Goal: Task Accomplishment & Management: Manage account settings

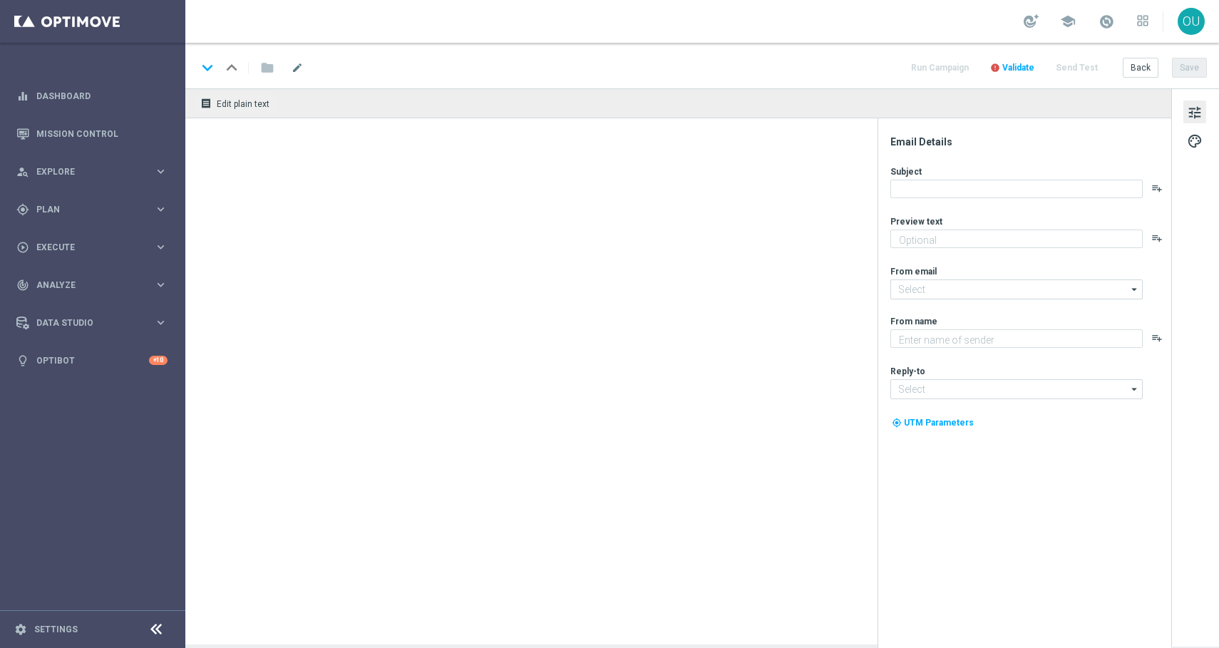
type textarea "Schnell einloggen und direkt los spielen!"
type textarea "Lottoland"
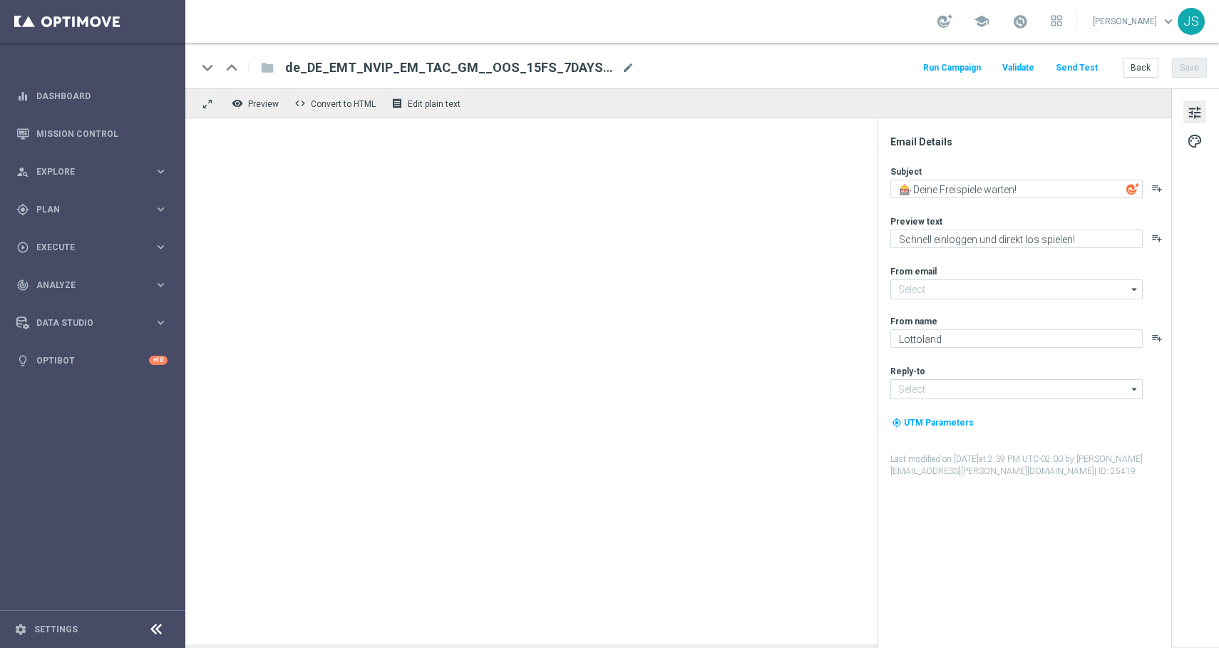
type input "[EMAIL_ADDRESS][DOMAIN_NAME]"
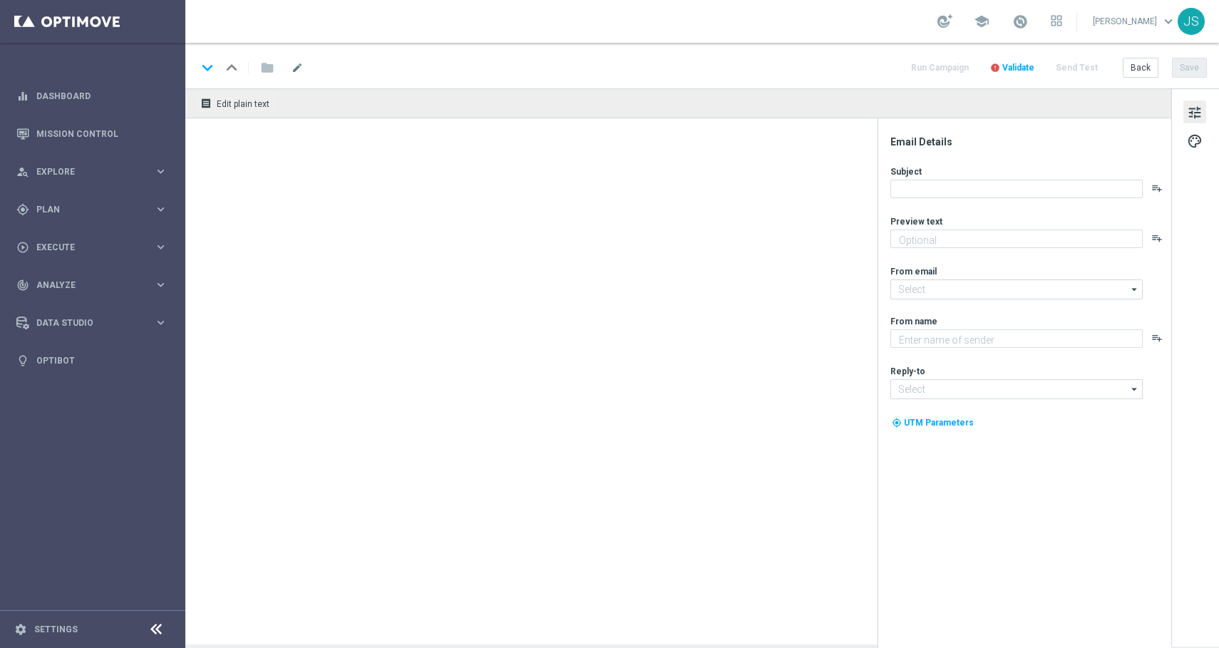
type textarea "Schnell einloggen und direkt los spielen!"
type input "[EMAIL_ADDRESS][DOMAIN_NAME]"
type textarea "Lottoland"
type input "[EMAIL_ADDRESS][DOMAIN_NAME]"
type textarea "Schnell einloggen und direkt los spielen!"
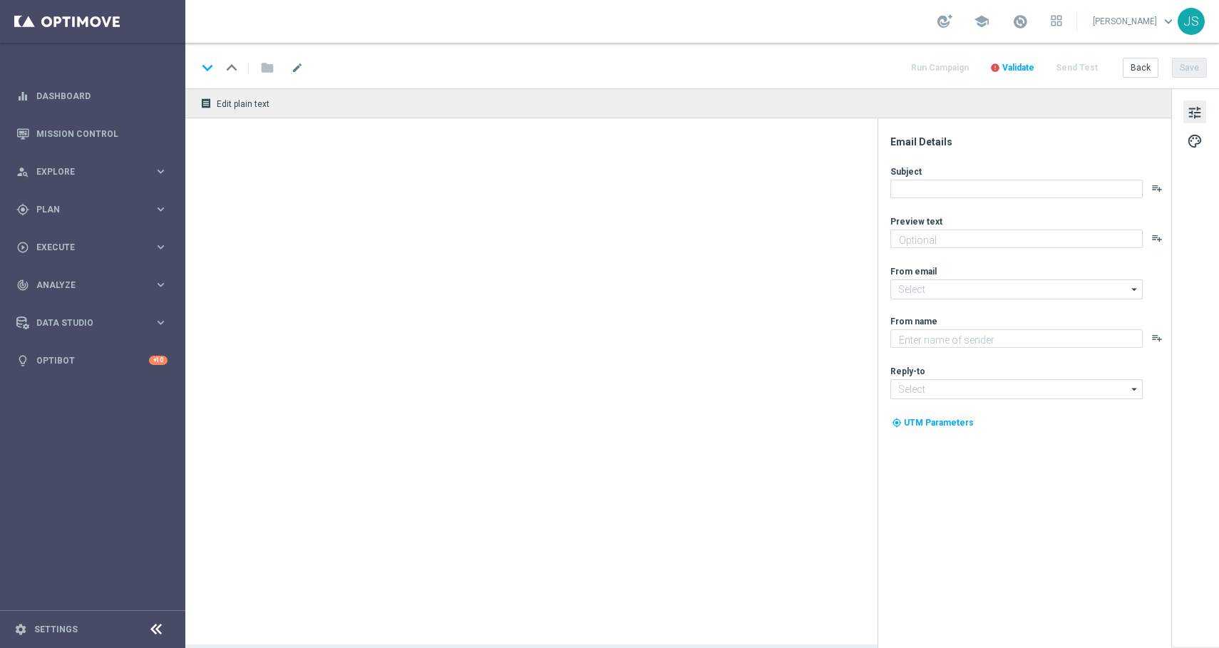
type input "[EMAIL_ADDRESS][DOMAIN_NAME]"
type textarea "Lottoland"
type input "[EMAIL_ADDRESS][DOMAIN_NAME]"
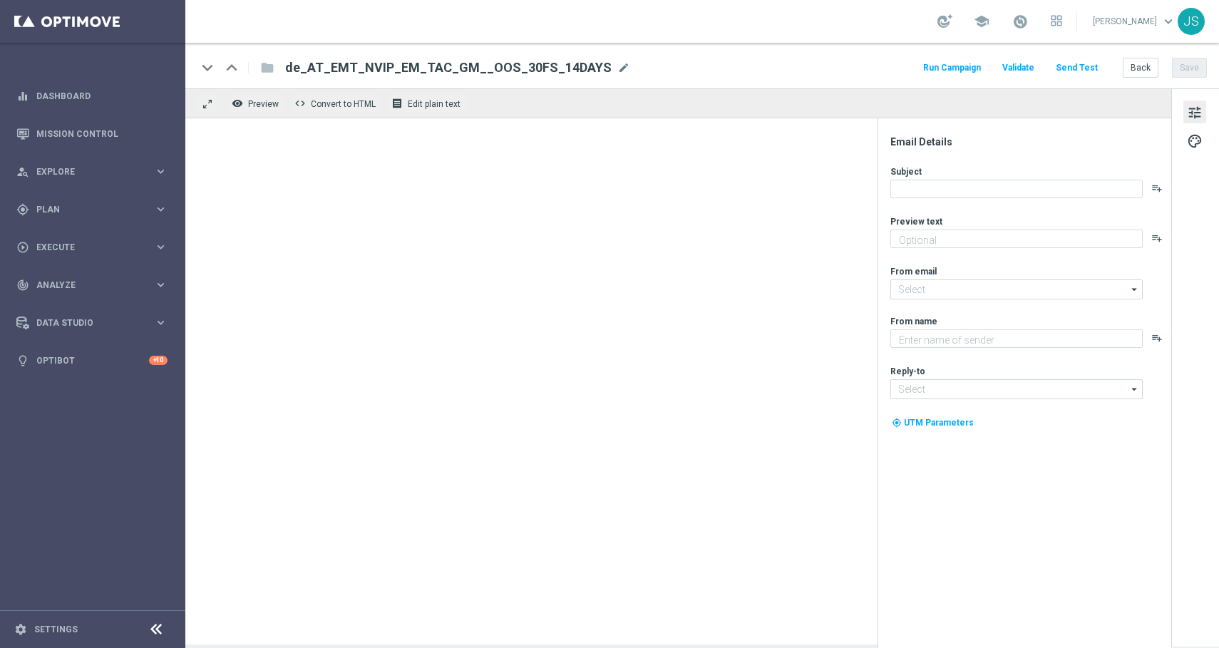
type textarea "Schnell einloggen und direkt los spielen!"
type textarea "Lottoland"
type input "[EMAIL_ADDRESS][DOMAIN_NAME]"
type input "service@lottoland.com"
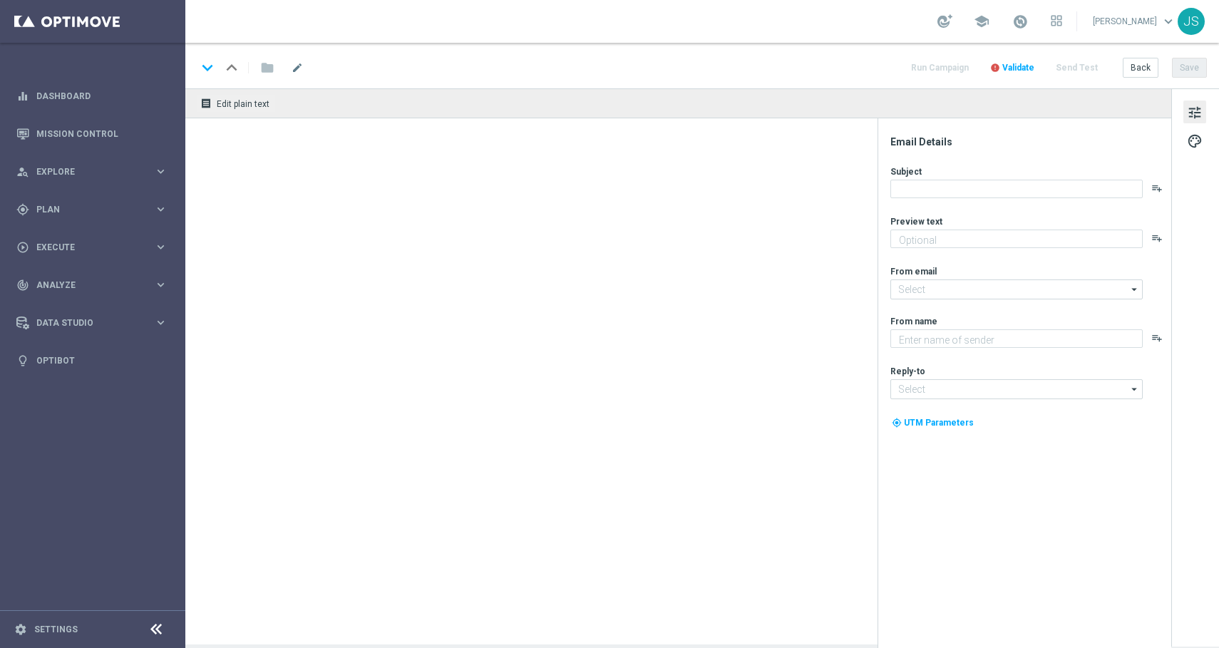
type textarea "Jetzt exklusiv im Lottoland"
type textarea "Lottoland"
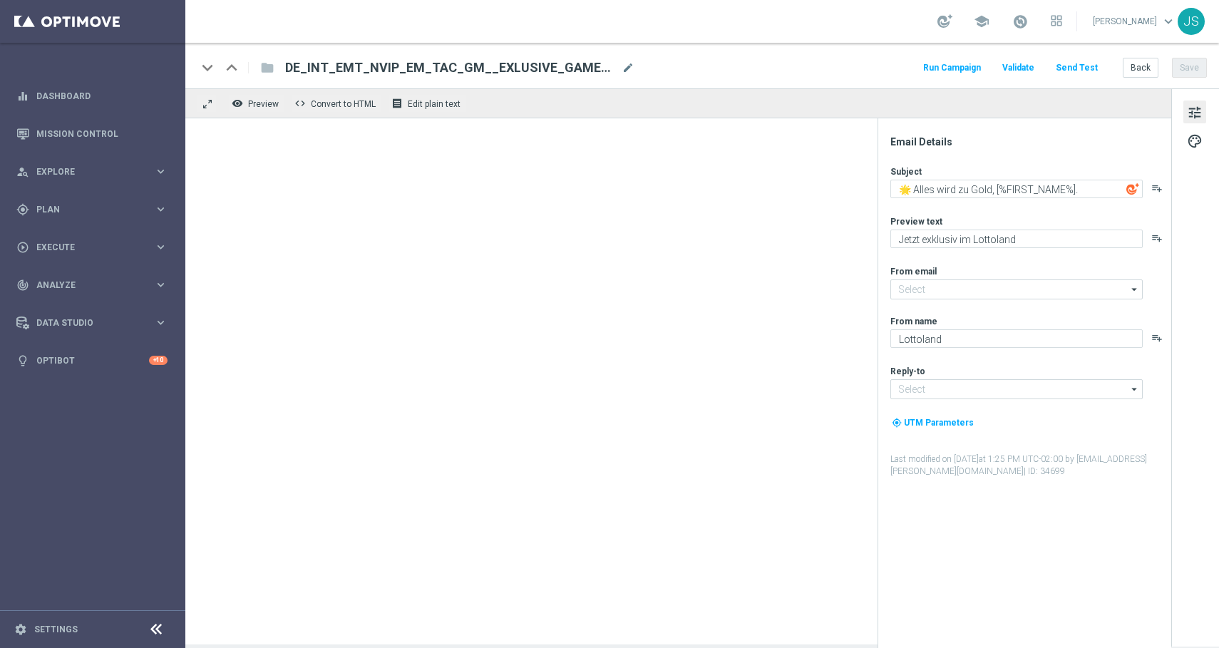
type input "[EMAIL_ADDRESS][DOMAIN_NAME]"
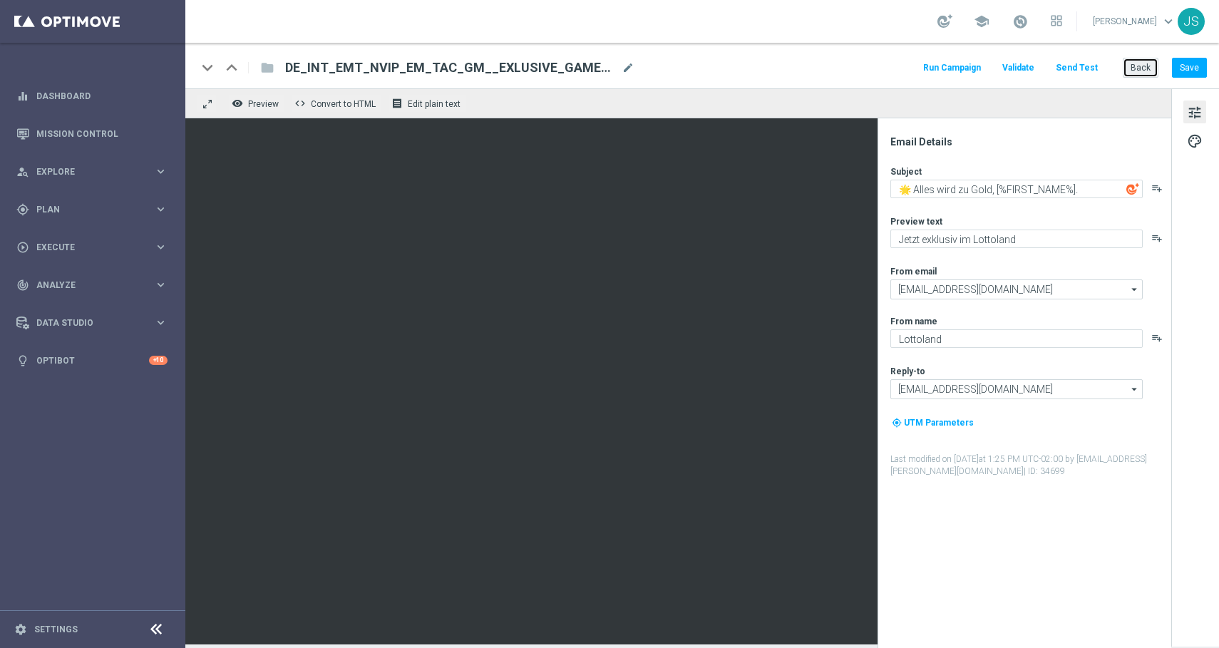
click at [1126, 65] on button "Back" at bounding box center [1141, 68] width 36 height 20
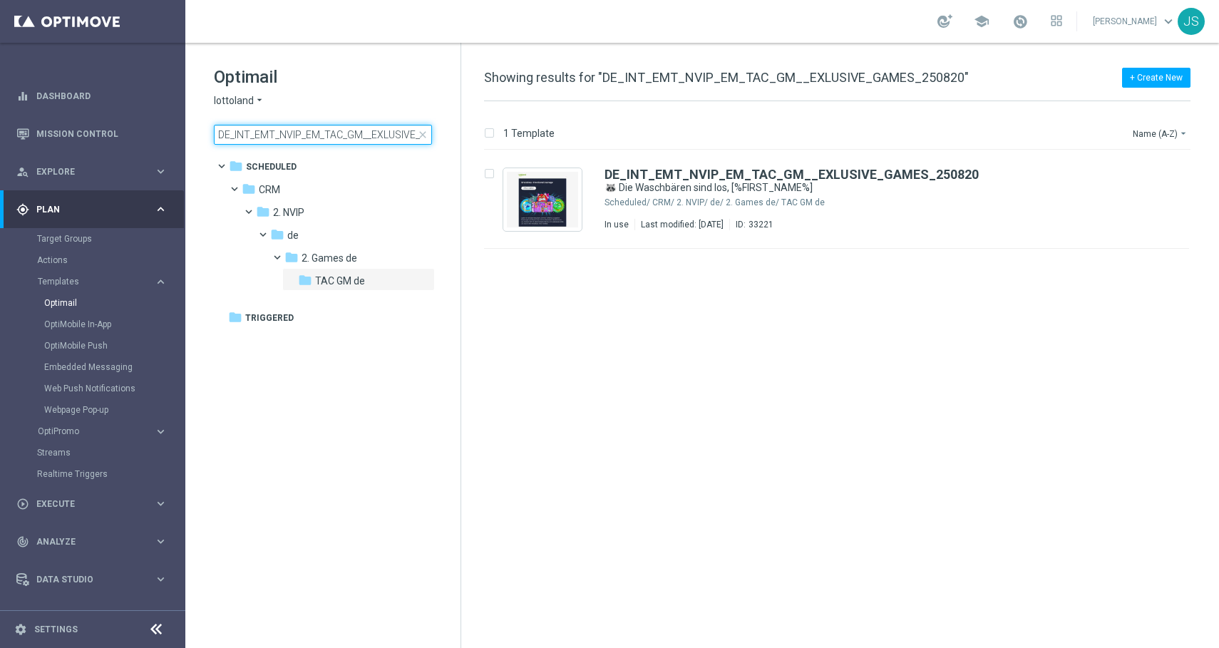
click at [383, 141] on input "DE_INT_EMT_NVIP_EM_TAC_GM__EXLUSIVE_GAMES_250820" at bounding box center [323, 135] width 218 height 20
click at [367, 139] on input "DE_INT_EMT_NVIP_EM_TAC_GM__EXLUSIVE_GAMES_250820" at bounding box center [323, 135] width 218 height 20
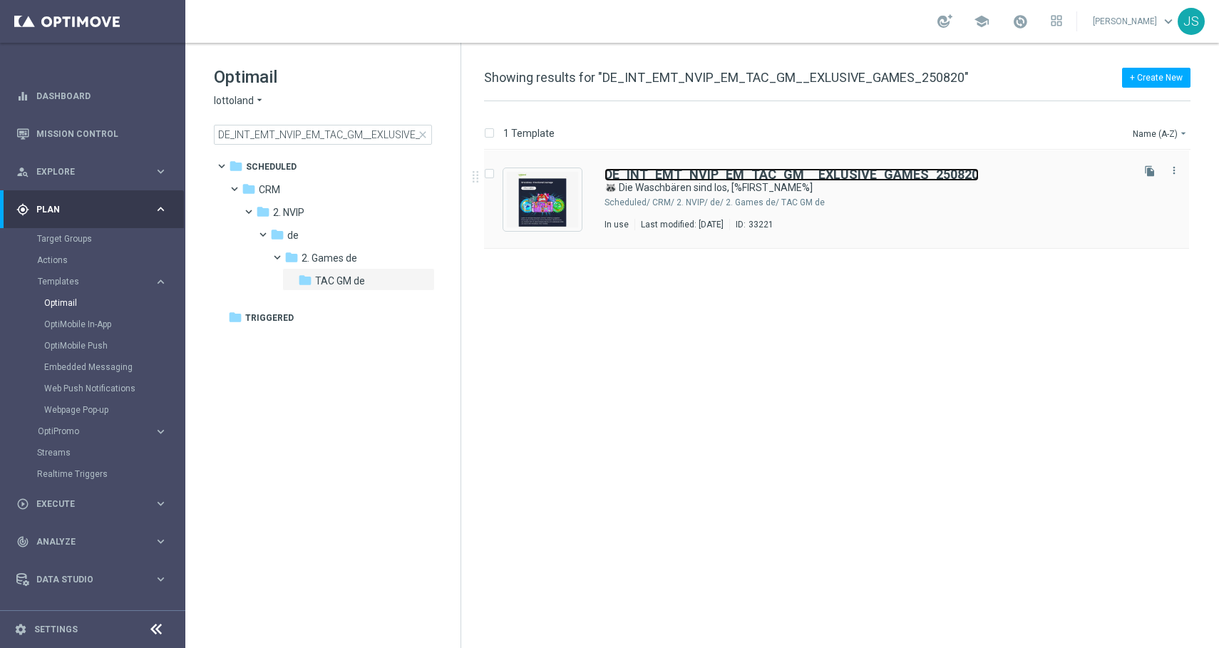
click at [670, 168] on b "DE_INT_EMT_NVIP_EM_TAC_GM__EXLUSIVE_GAMES_250820" at bounding box center [792, 174] width 374 height 15
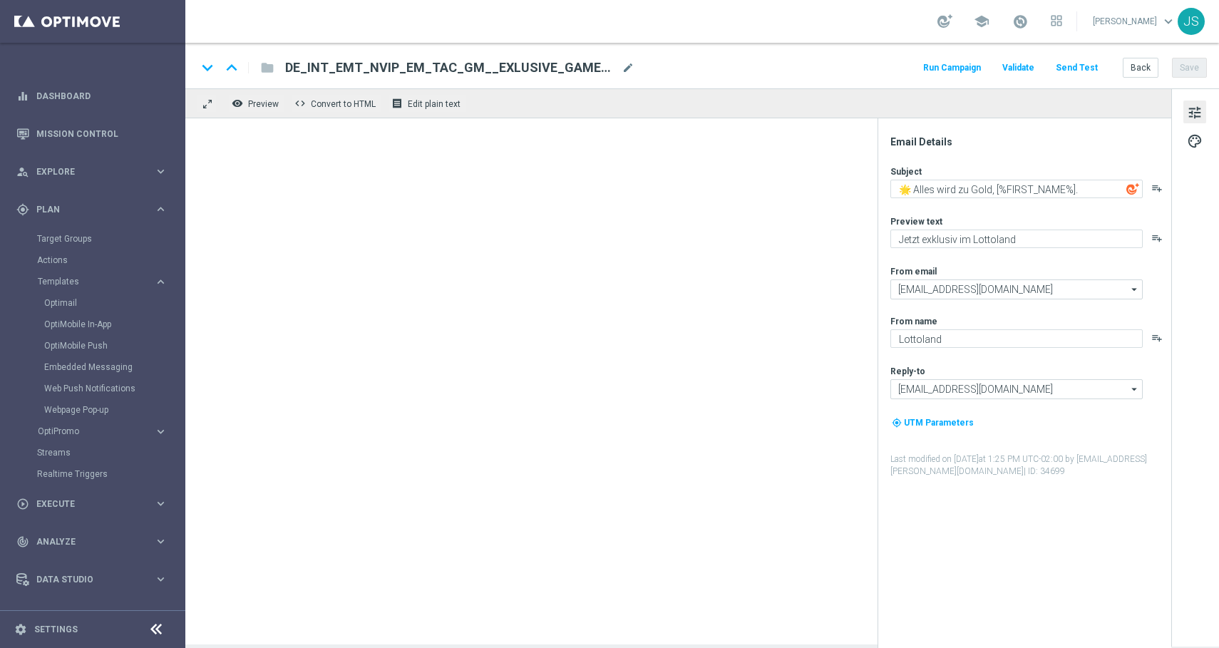
type textarea "🦝 Die Waschbären sind los, [%FIRST_NAME%]"
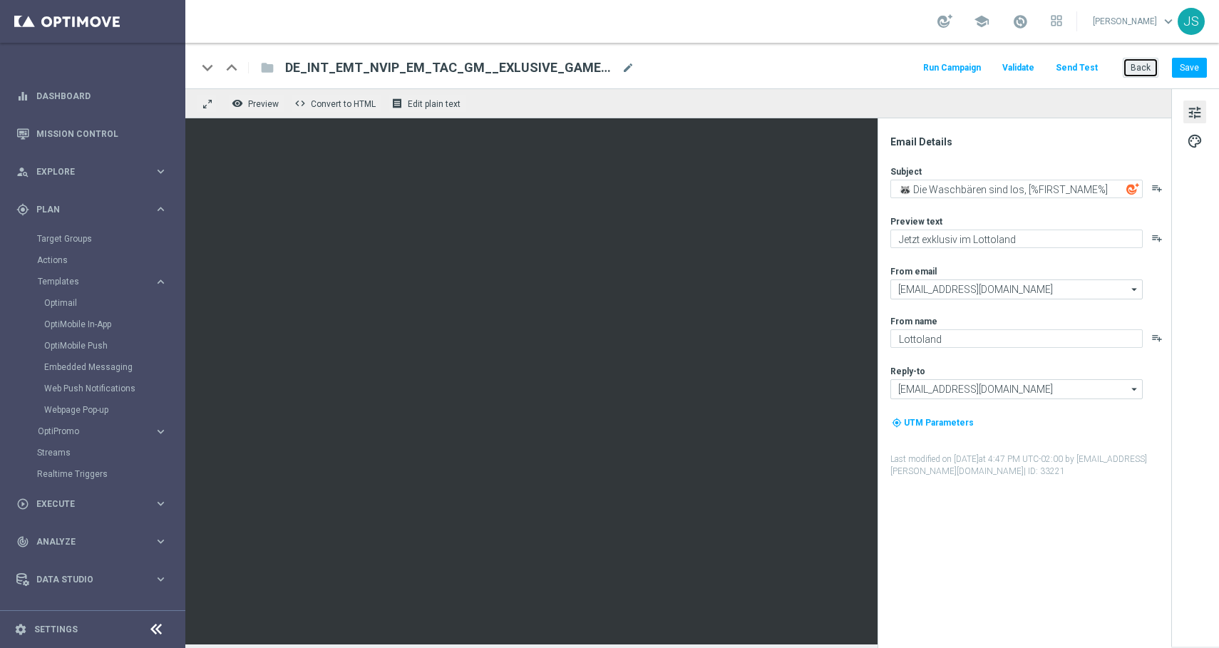
click at [1136, 68] on button "Back" at bounding box center [1141, 68] width 36 height 20
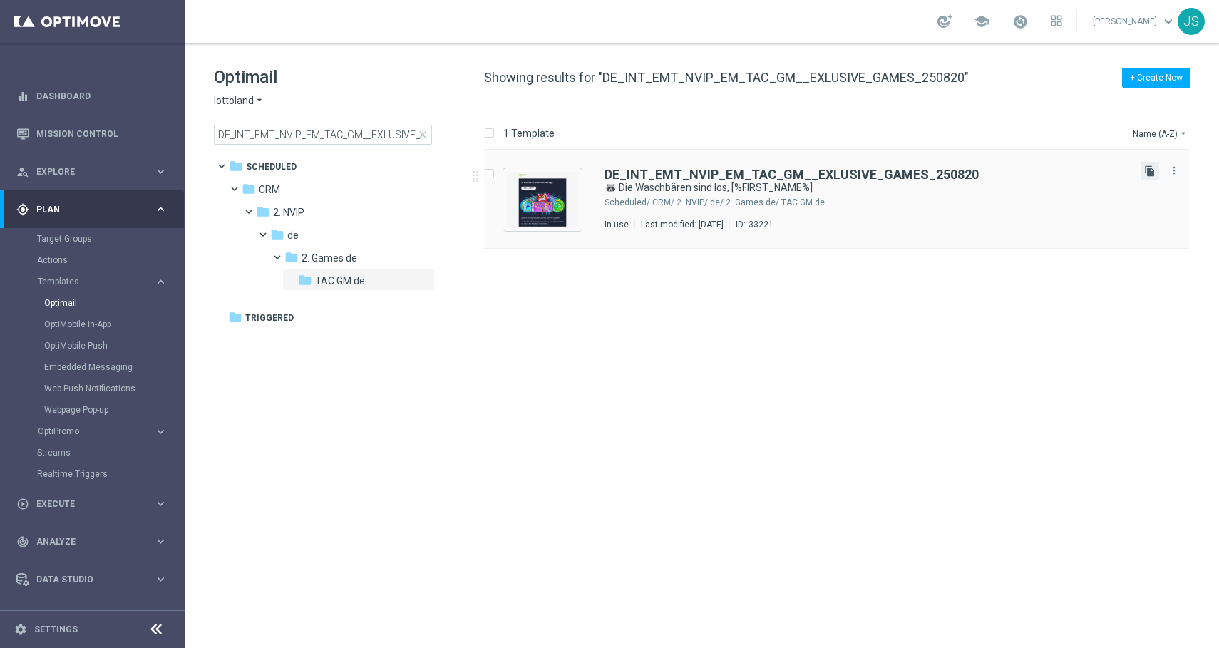
click at [1149, 174] on icon "file_copy" at bounding box center [1149, 170] width 11 height 11
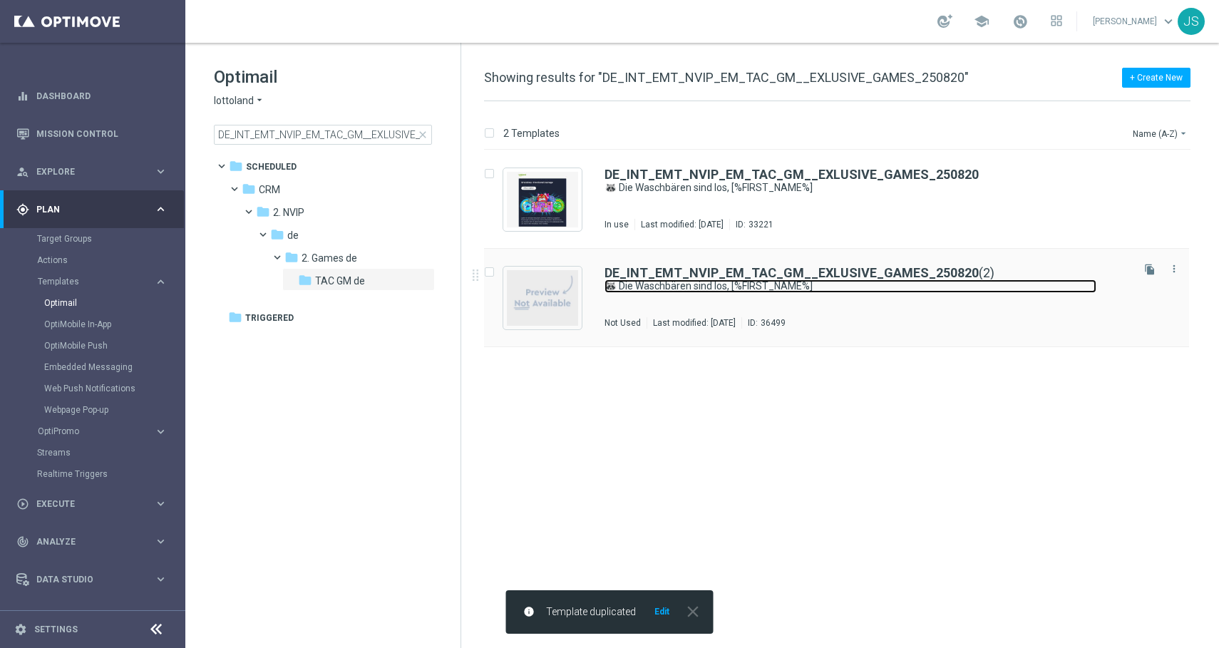
click at [769, 282] on link "🦝 Die Waschbären sind los, [%FIRST_NAME%]" at bounding box center [851, 286] width 492 height 14
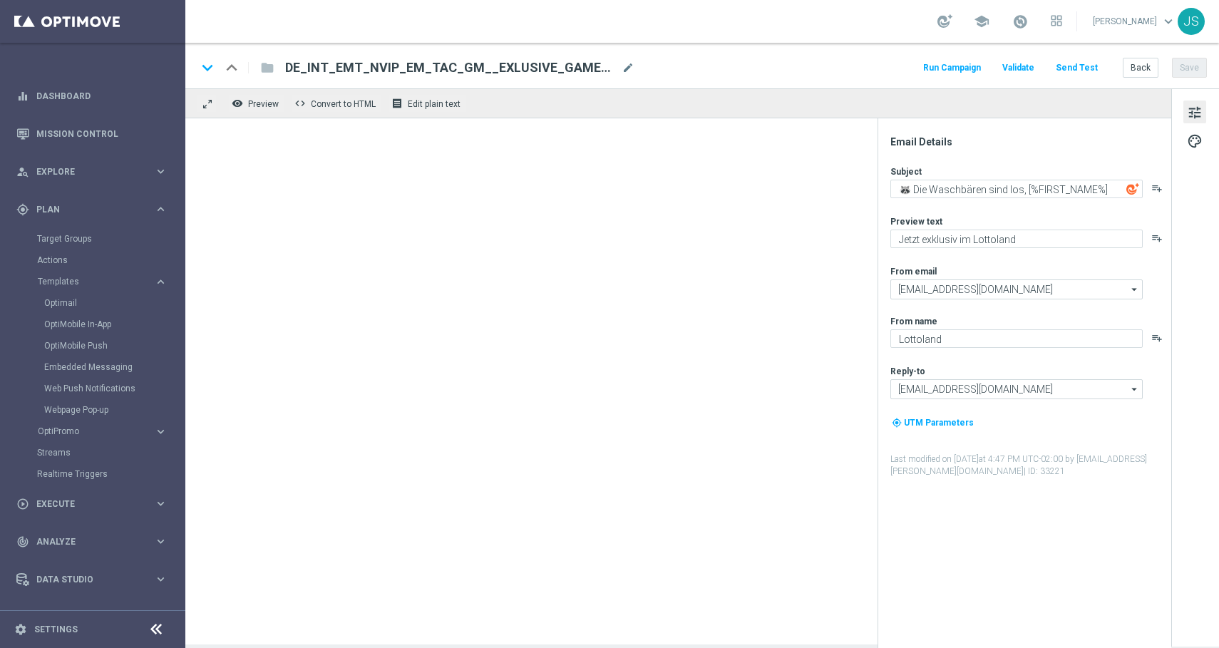
type input "DE_INT_EMT_NVIP_EM_TAC_GM__EXLUSIVE_GAMES_250820(2)"
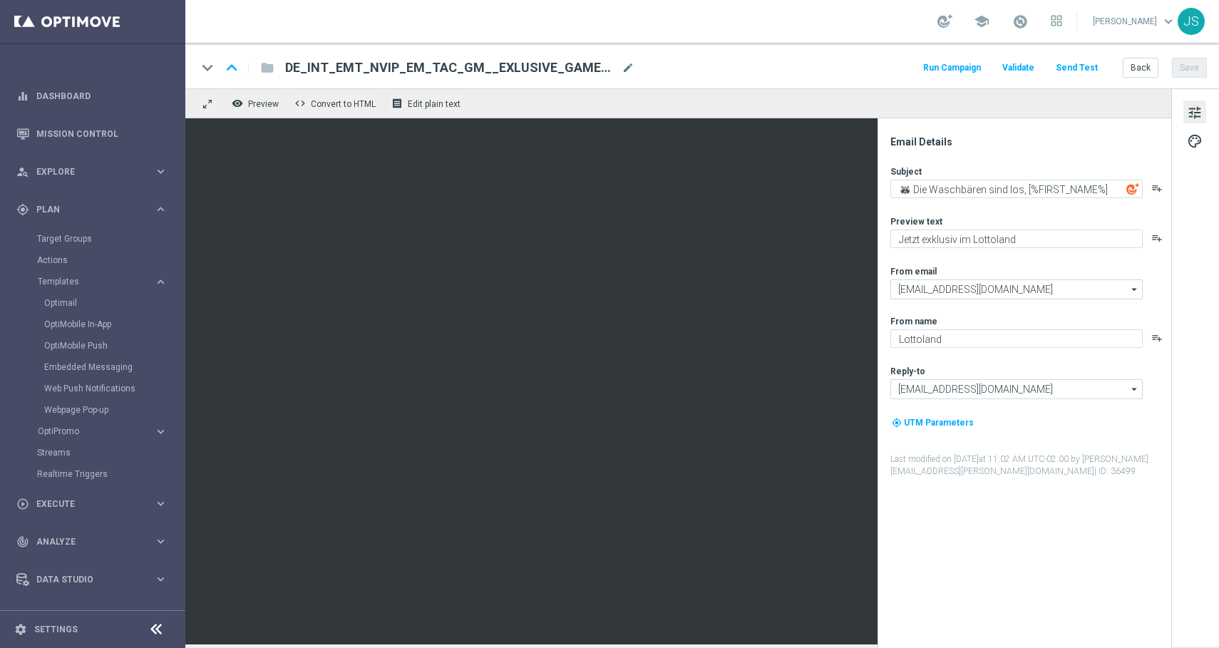
click at [429, 74] on span "DE_INT_EMT_NVIP_EM_TAC_GM__EXLUSIVE_GAMES_250820(2)" at bounding box center [450, 67] width 331 height 17
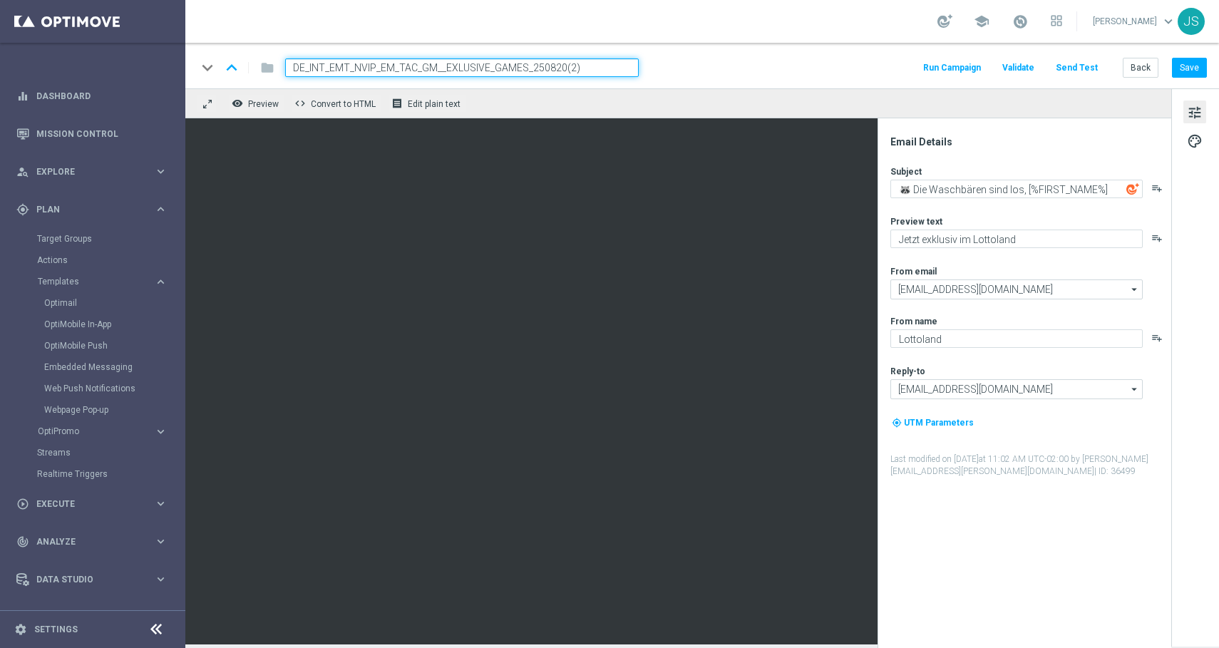
click at [464, 68] on input "DE_INT_EMT_NVIP_EM_TAC_GM__EXLUSIVE_GAMES_250820(2)" at bounding box center [462, 67] width 354 height 19
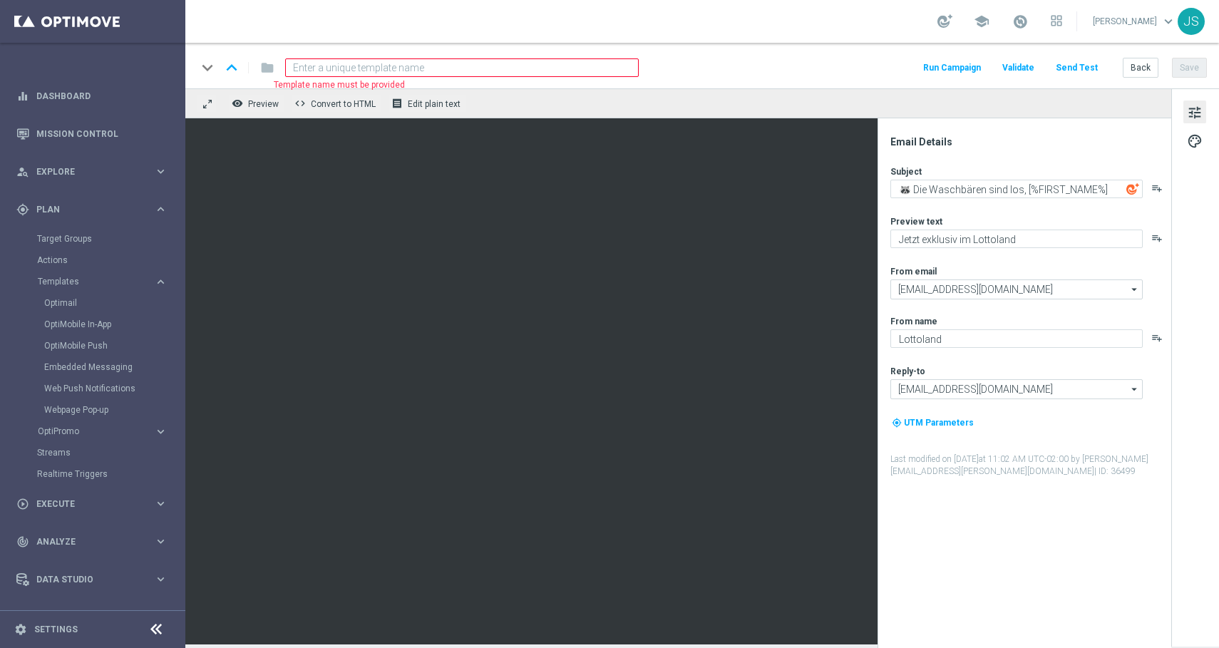
paste input "DE_INT_EMT_NVIP_EM_TAC_GM__EXLUSIVE_GAMES_250924"
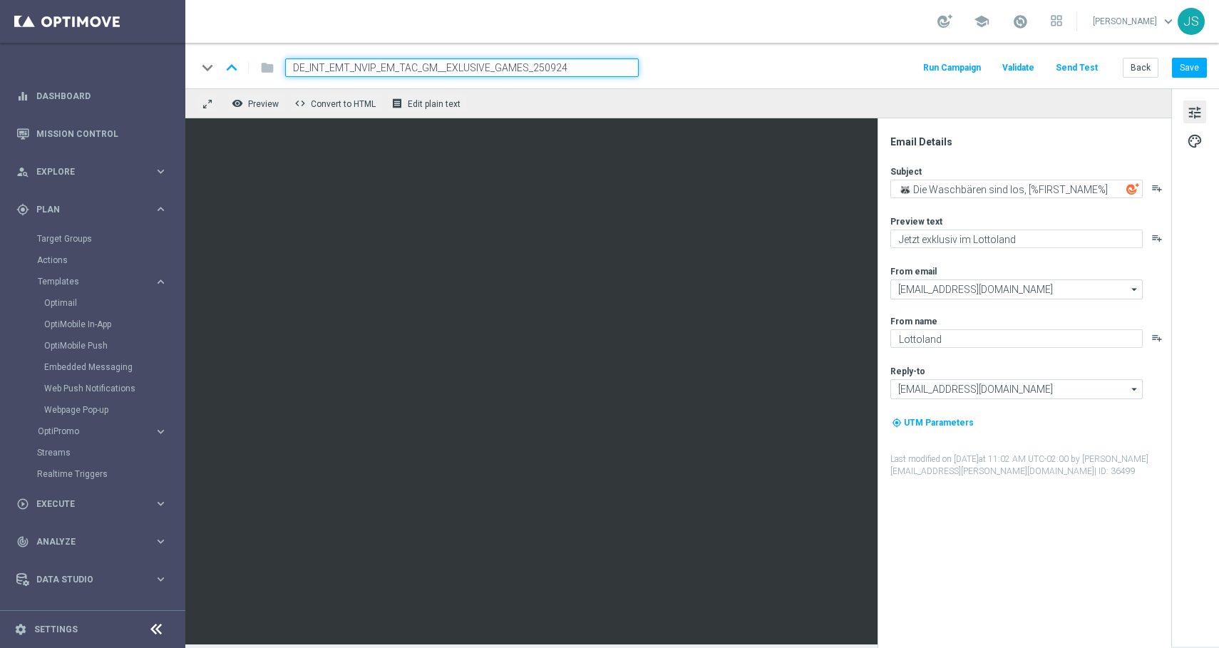
type input "DE_INT_EMT_NVIP_EM_TAC_GM__EXLUSIVE_GAMES_250924"
click at [741, 71] on div "keyboard_arrow_down keyboard_arrow_up folder DE_INT_EMT_NVIP_EM_TAC_GM__EXLUSIV…" at bounding box center [702, 67] width 1010 height 19
click at [721, 93] on div "remove_red_eye Preview code Convert to HTML receipt Edit plain text" at bounding box center [678, 103] width 986 height 30
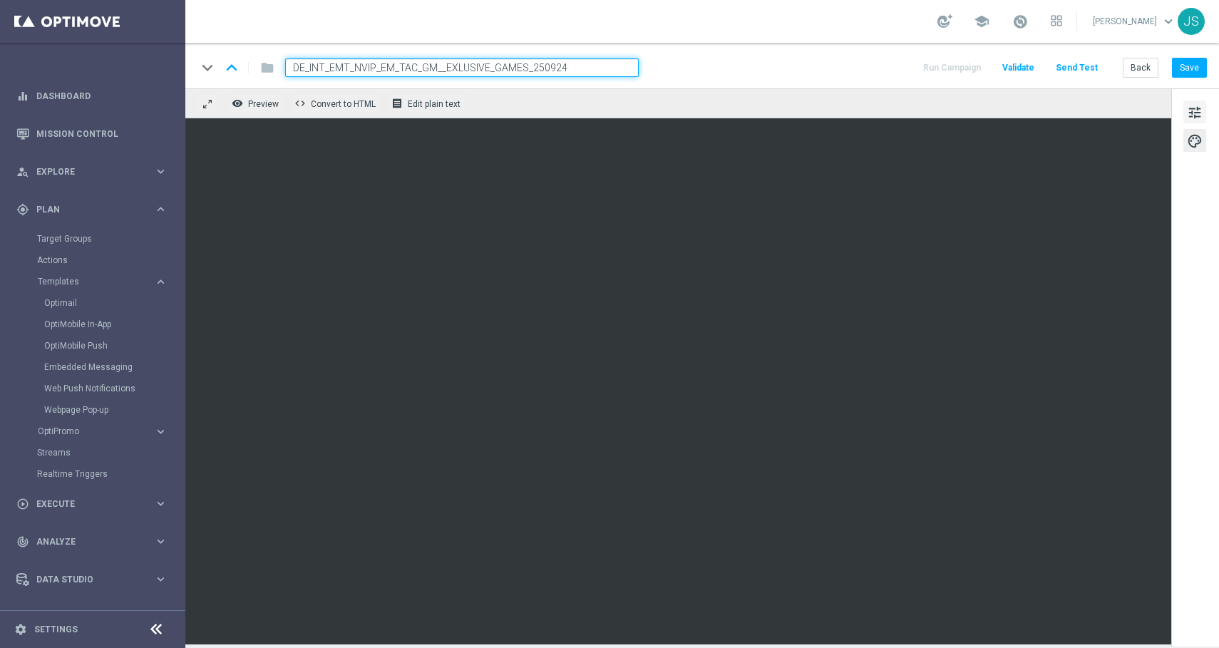
click at [1193, 111] on span "tune" at bounding box center [1195, 112] width 16 height 19
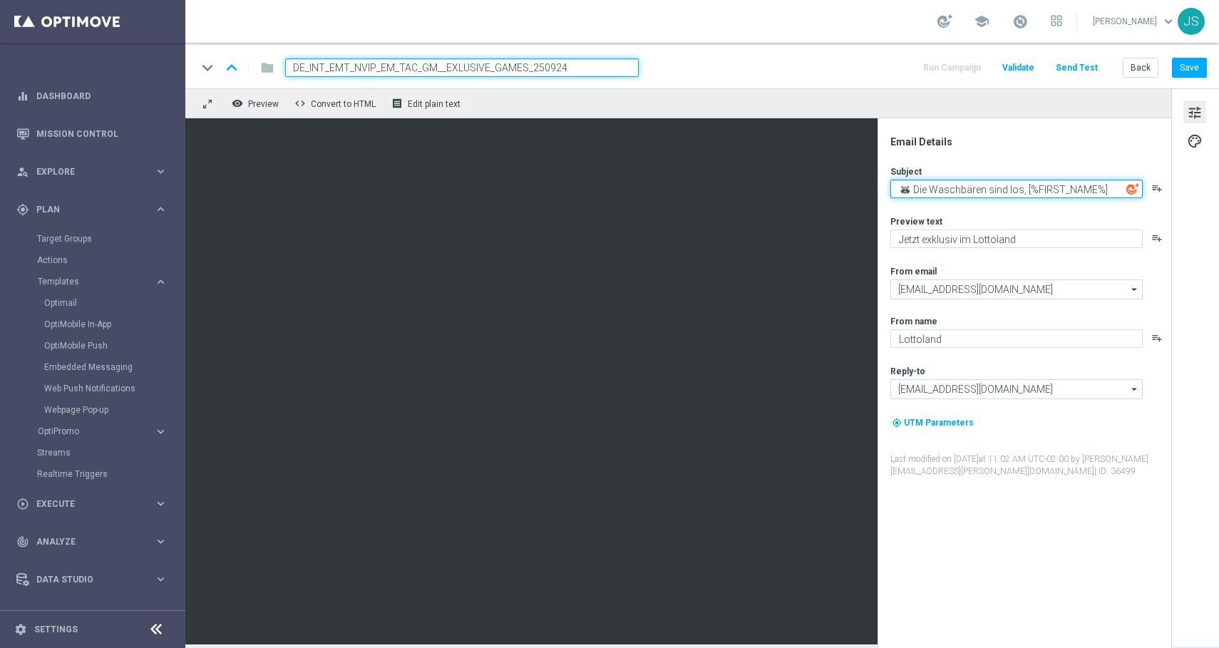
click at [1042, 190] on textarea "🦝 Die Waschbären sind los, [%FIRST_NAME%]" at bounding box center [1016, 189] width 252 height 19
paste textarea "🐰 Reise ins Land der [PERSON_NAME], [%FIRST_NAME%]."
type textarea "🐰 Reise ins Land der [PERSON_NAME], [%FIRST_NAME%]."
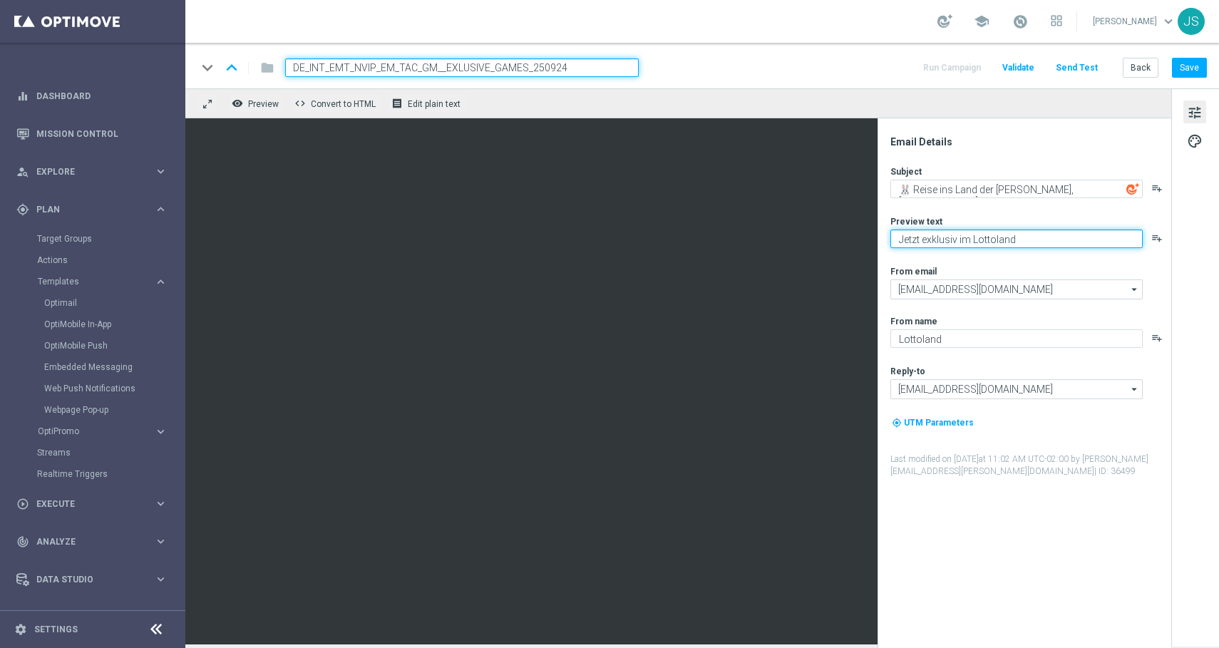
click at [1032, 237] on textarea "Jetzt exklusiv im Lottoland" at bounding box center [1016, 239] width 252 height 19
paste textarea "Neu und exklusiv im Lottoland"
type textarea "Neu und exklusiv im Lottoland"
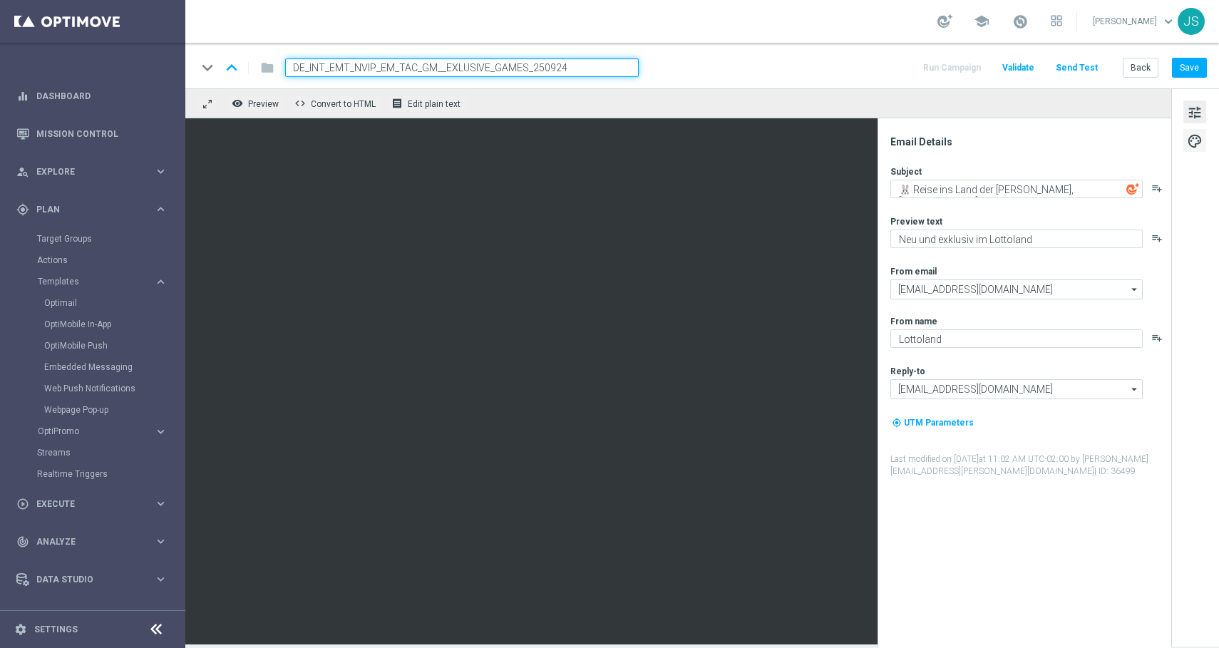
click at [1196, 136] on span "palette" at bounding box center [1195, 141] width 16 height 19
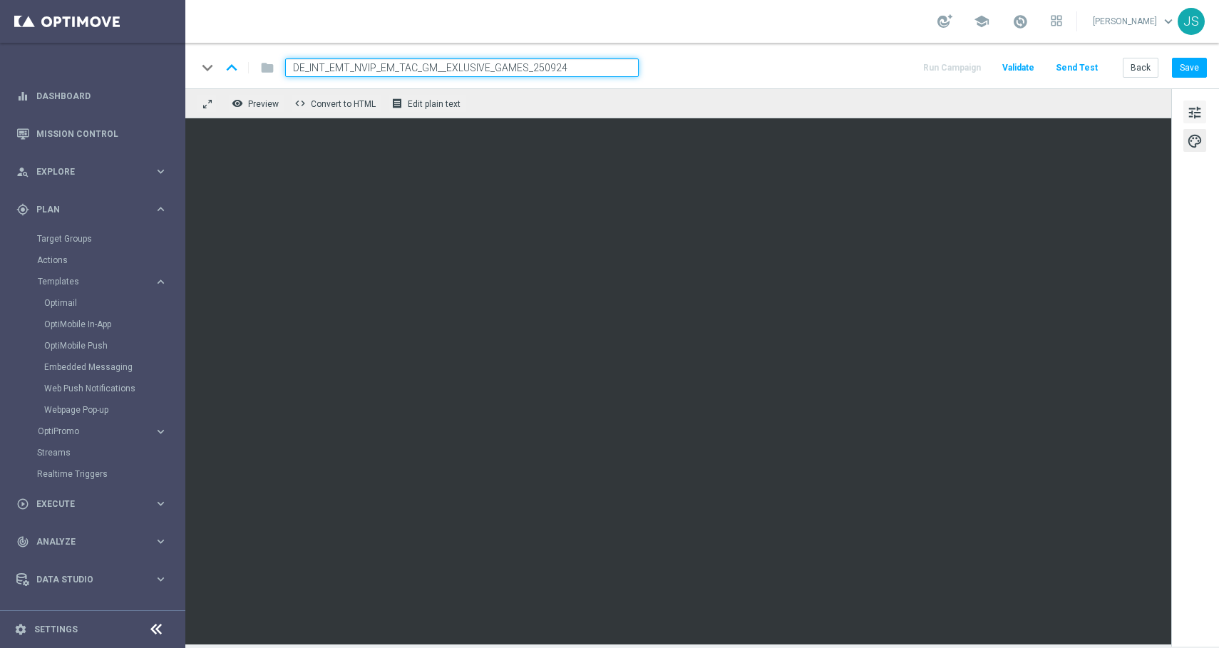
click at [1197, 112] on span "tune" at bounding box center [1195, 112] width 16 height 19
click at [1204, 108] on button "tune" at bounding box center [1194, 112] width 23 height 23
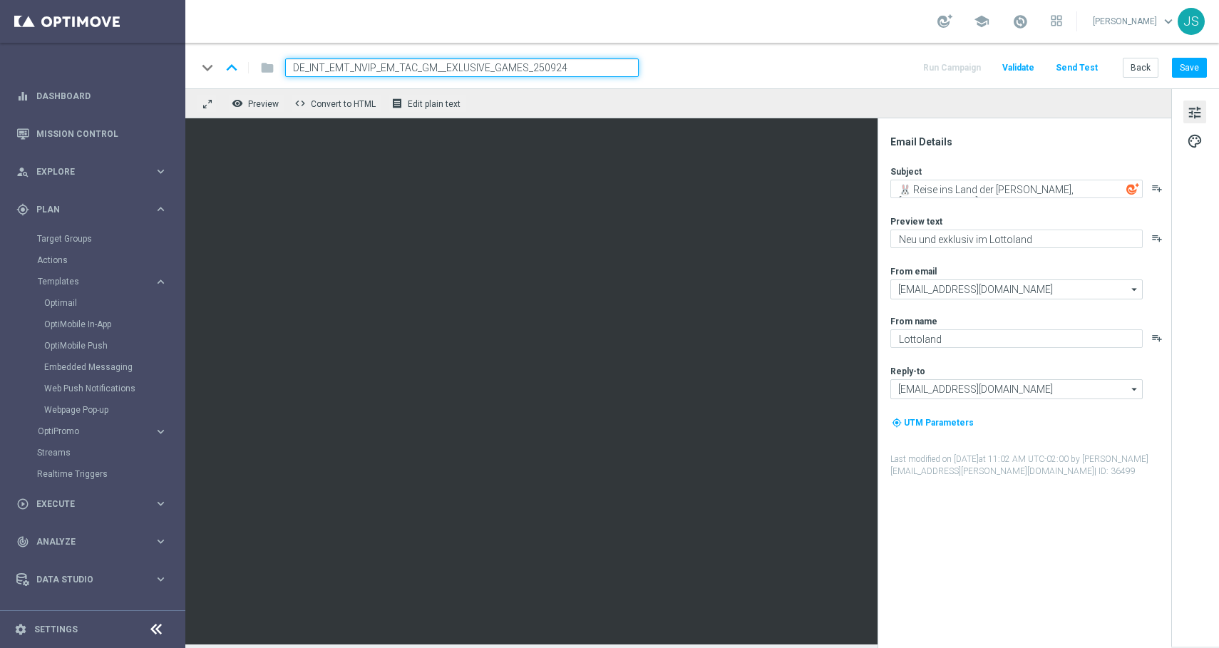
click at [1204, 108] on button "tune" at bounding box center [1194, 112] width 23 height 23
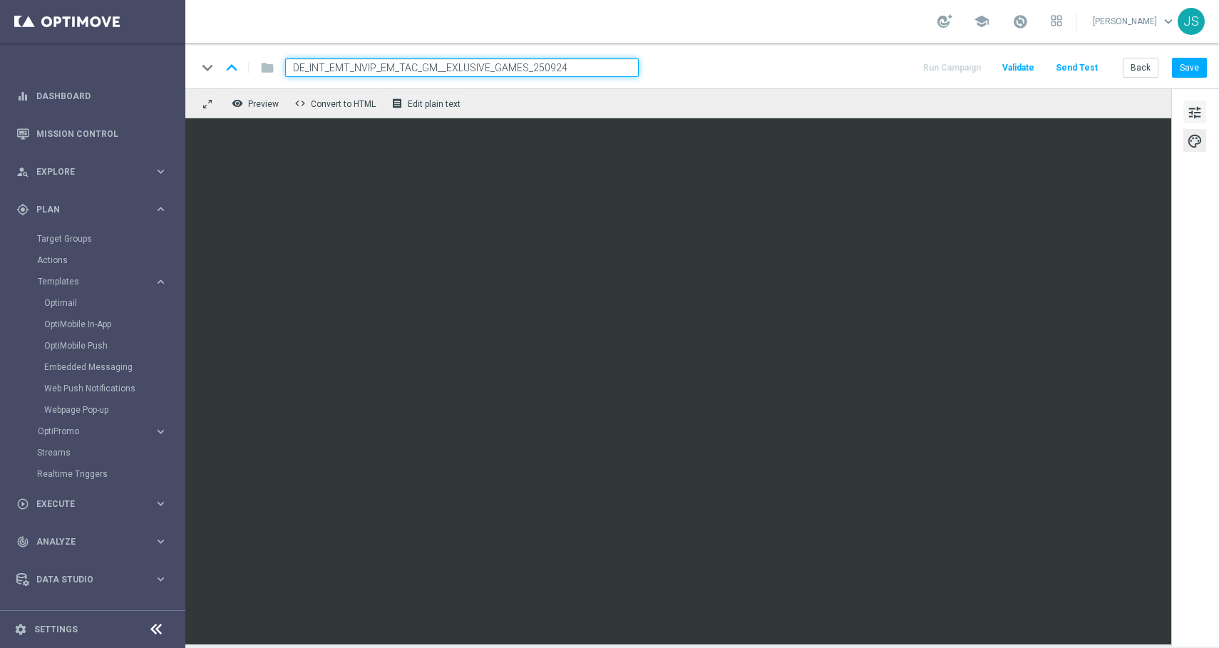
click at [1193, 112] on span "tune" at bounding box center [1195, 112] width 16 height 19
click at [1184, 123] on button "tune" at bounding box center [1194, 112] width 23 height 23
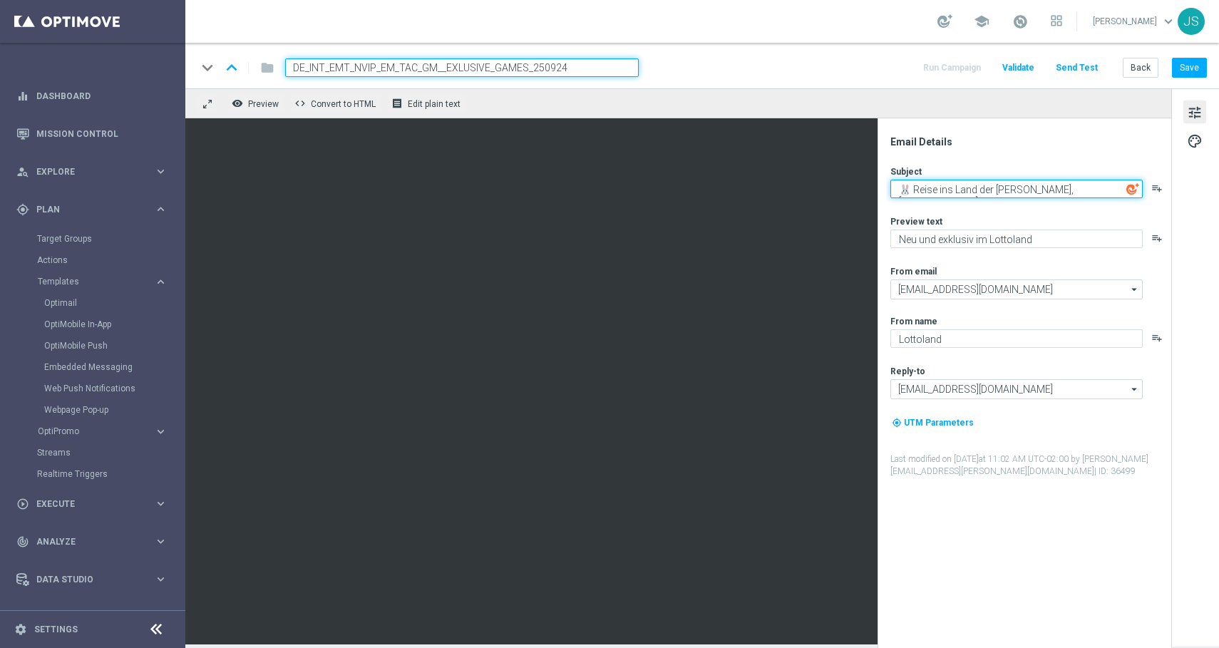
click at [990, 193] on textarea "🐰 Reise ins Land der [PERSON_NAME], [%FIRST_NAME%]." at bounding box center [1016, 189] width 252 height 19
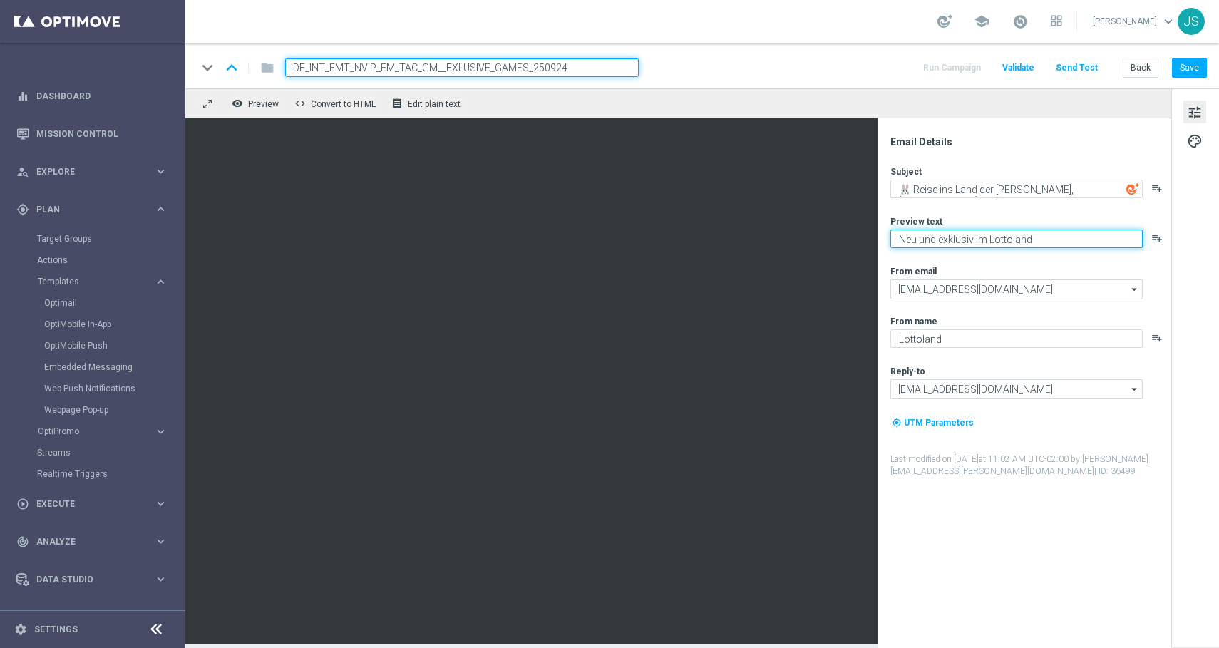
click at [957, 236] on textarea "Neu und exklusiv im Lottoland" at bounding box center [1016, 239] width 252 height 19
click at [1198, 121] on span "tune" at bounding box center [1195, 112] width 16 height 19
click at [1201, 148] on span "palette" at bounding box center [1195, 141] width 16 height 19
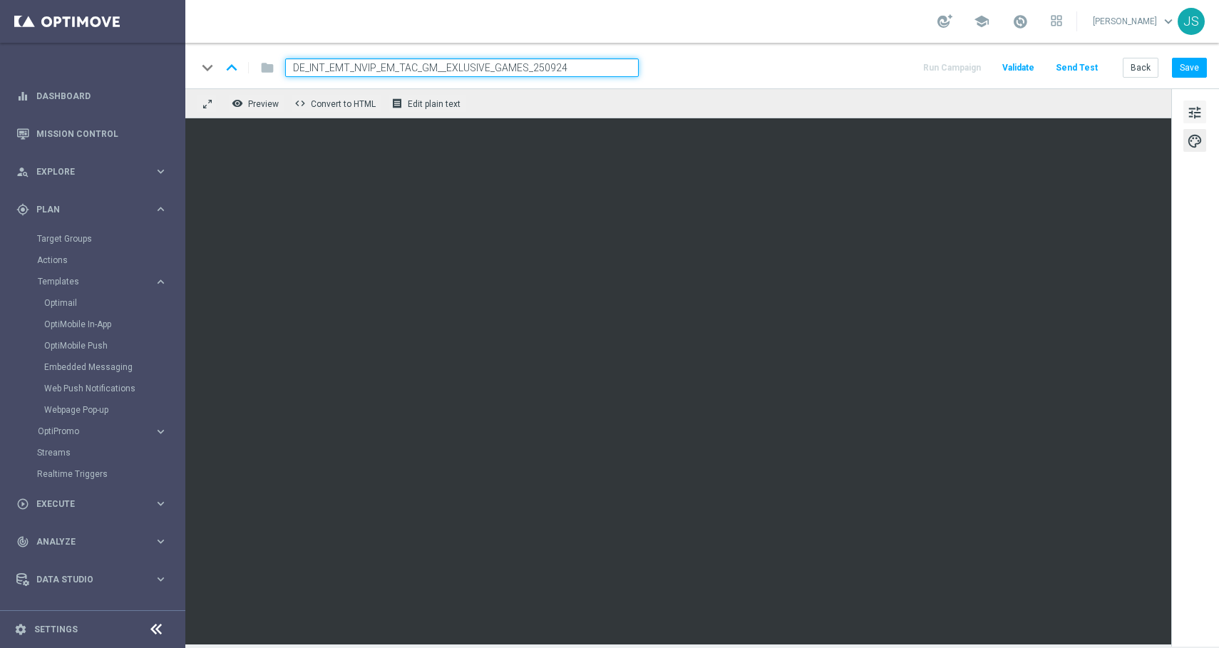
click at [1196, 111] on span "tune" at bounding box center [1195, 112] width 16 height 19
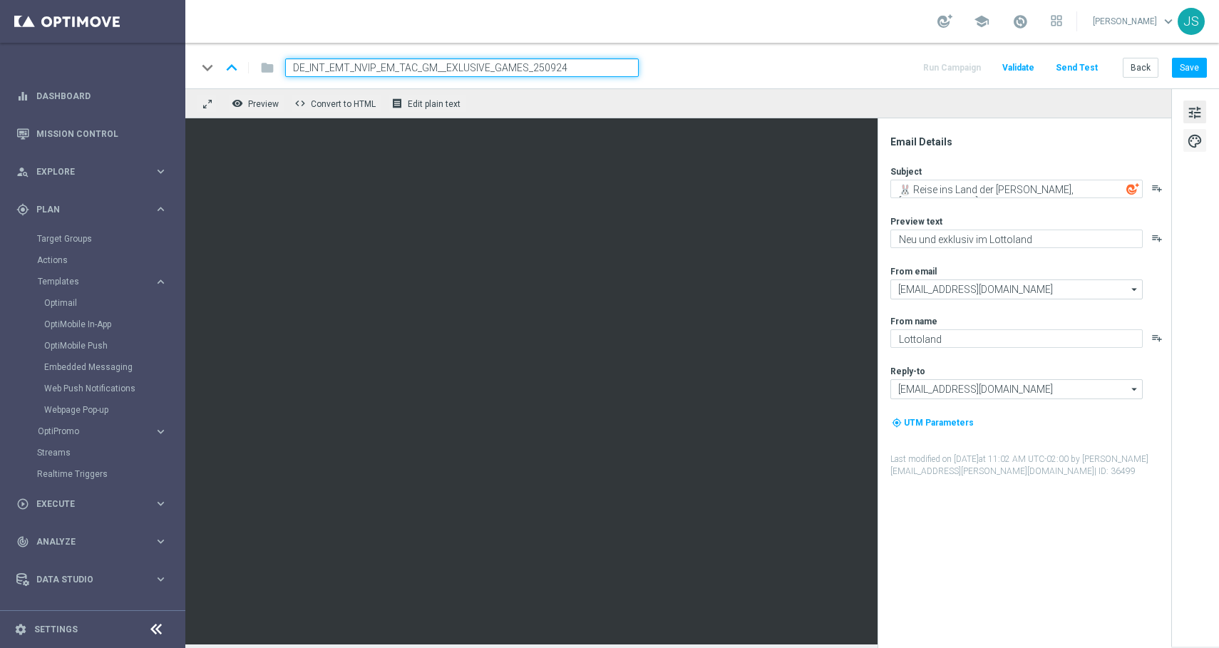
click at [1190, 139] on span "palette" at bounding box center [1195, 141] width 16 height 19
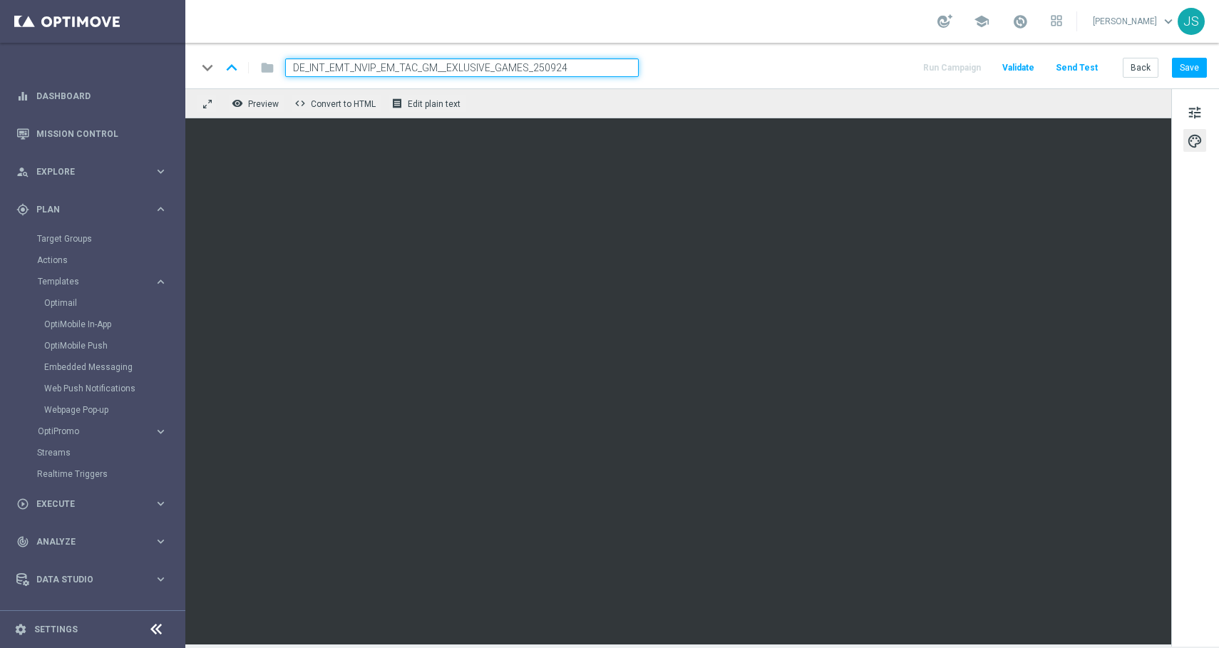
click at [612, 73] on input "DE_INT_EMT_NVIP_EM_TAC_GM__EXLUSIVE_GAMES_250924" at bounding box center [462, 67] width 354 height 19
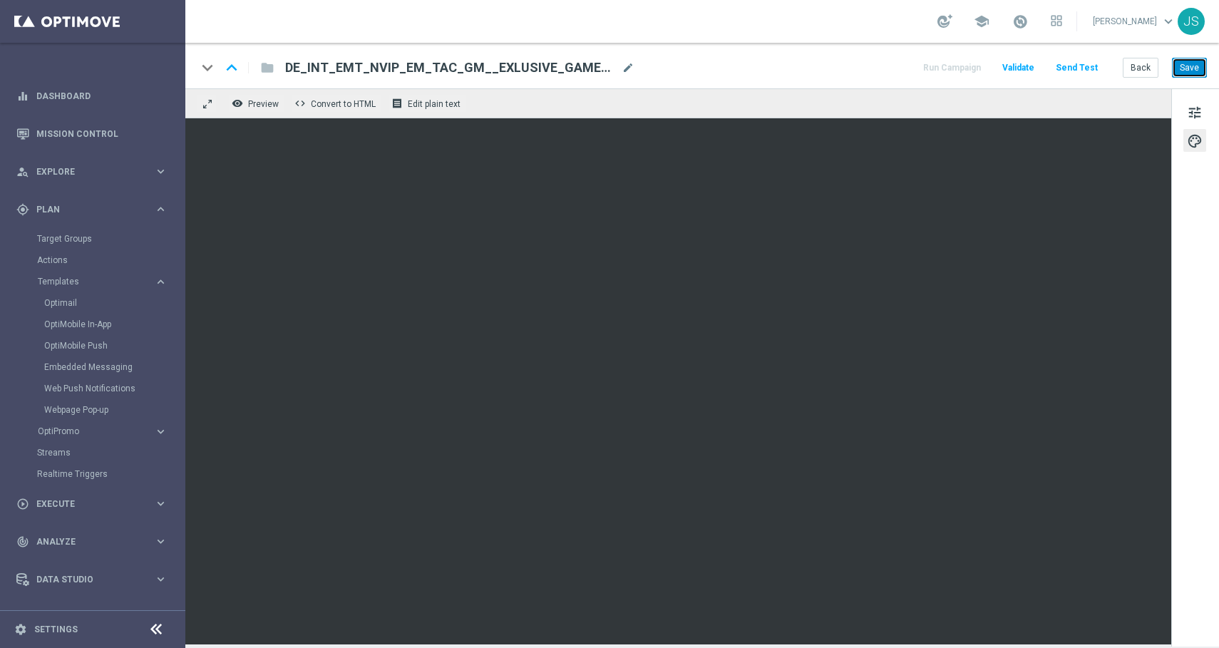
click at [1193, 70] on button "Save" at bounding box center [1189, 68] width 35 height 20
click at [1064, 63] on button "Send Test" at bounding box center [1077, 67] width 46 height 19
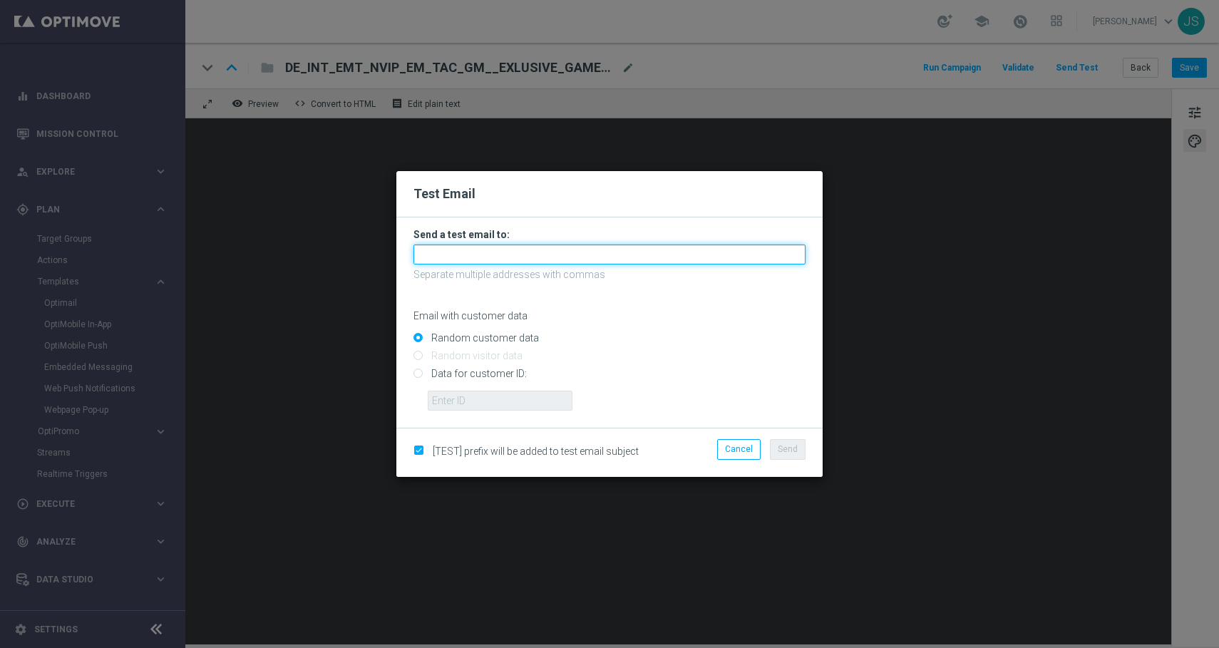
click at [493, 264] on input "text" at bounding box center [610, 255] width 392 height 20
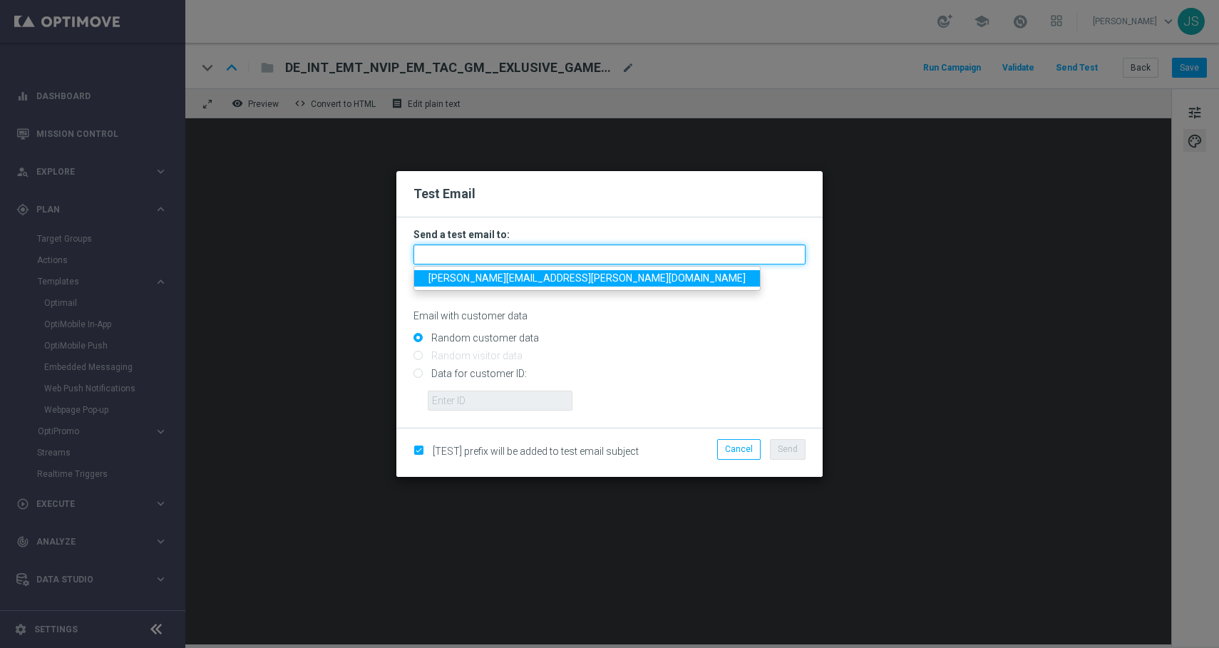
type input "jessica.schmitt@lottoland.com"
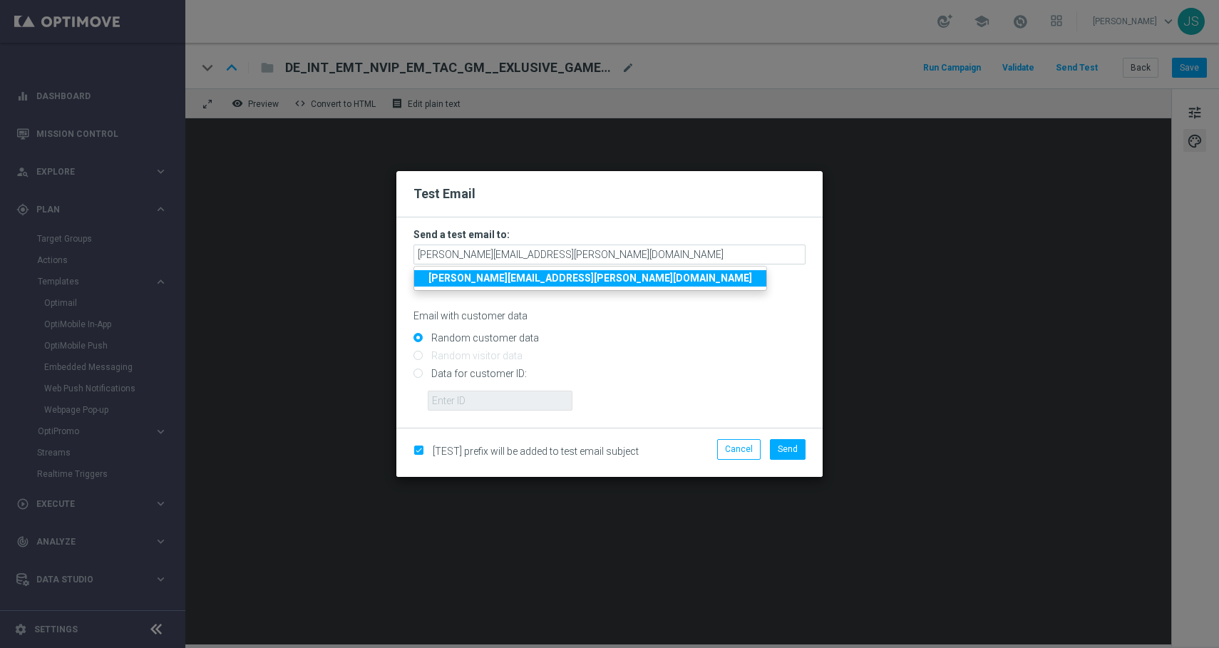
click at [508, 284] on strong "jessica.schmitt@lottoland.com" at bounding box center [590, 277] width 324 height 11
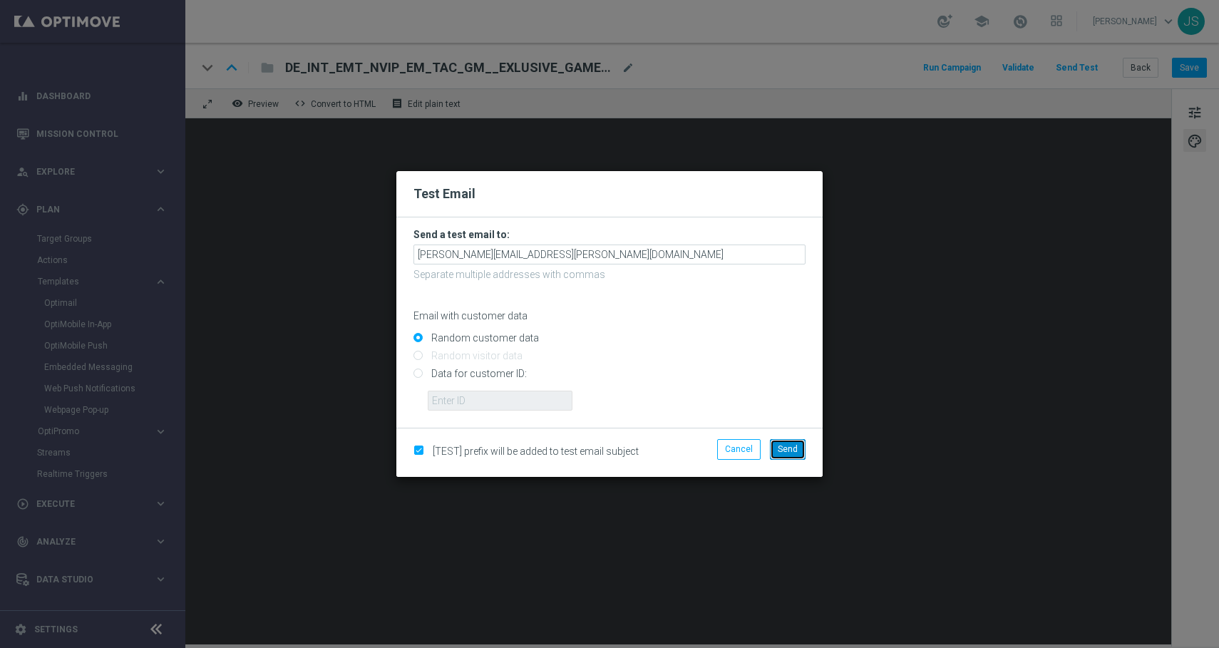
click at [784, 458] on button "Send" at bounding box center [788, 449] width 36 height 20
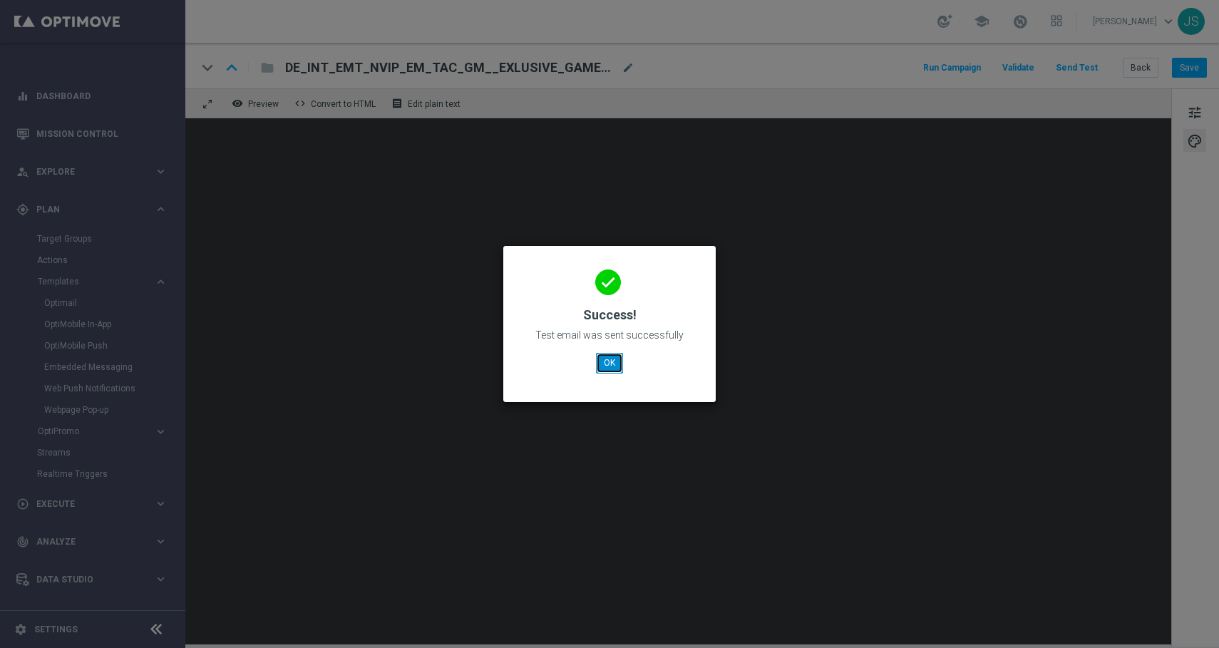
click at [612, 362] on button "OK" at bounding box center [609, 363] width 27 height 20
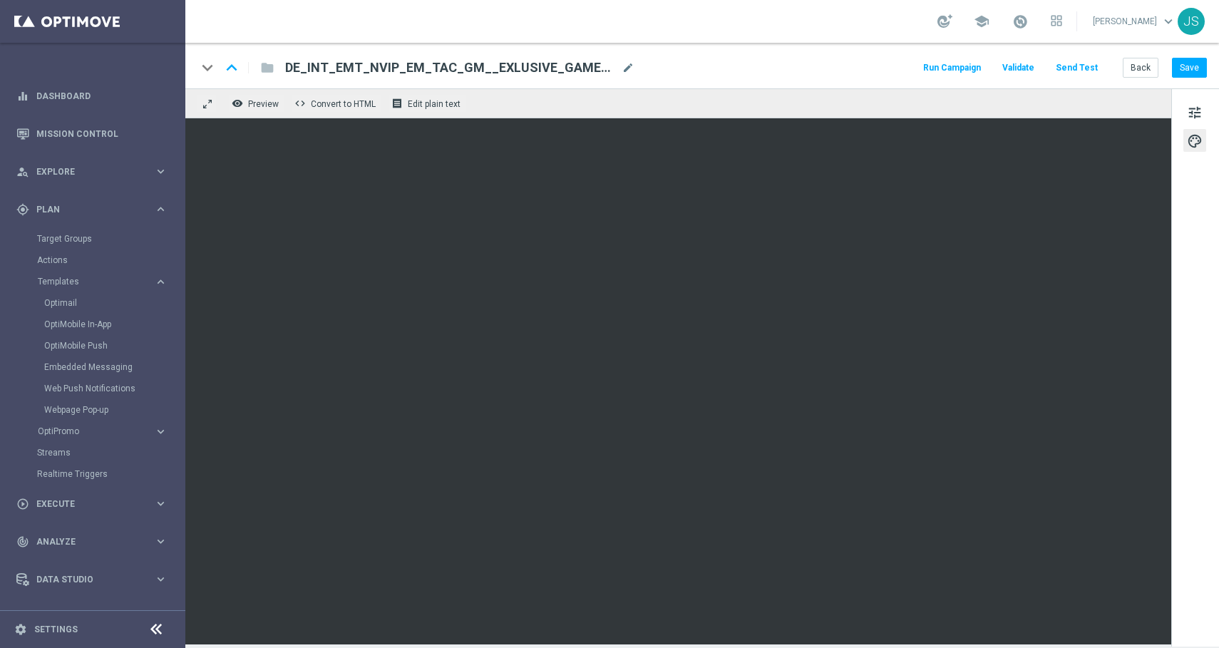
click at [442, 68] on span "DE_INT_EMT_NVIP_EM_TAC_GM__EXLUSIVE_GAMES_250924" at bounding box center [450, 67] width 331 height 17
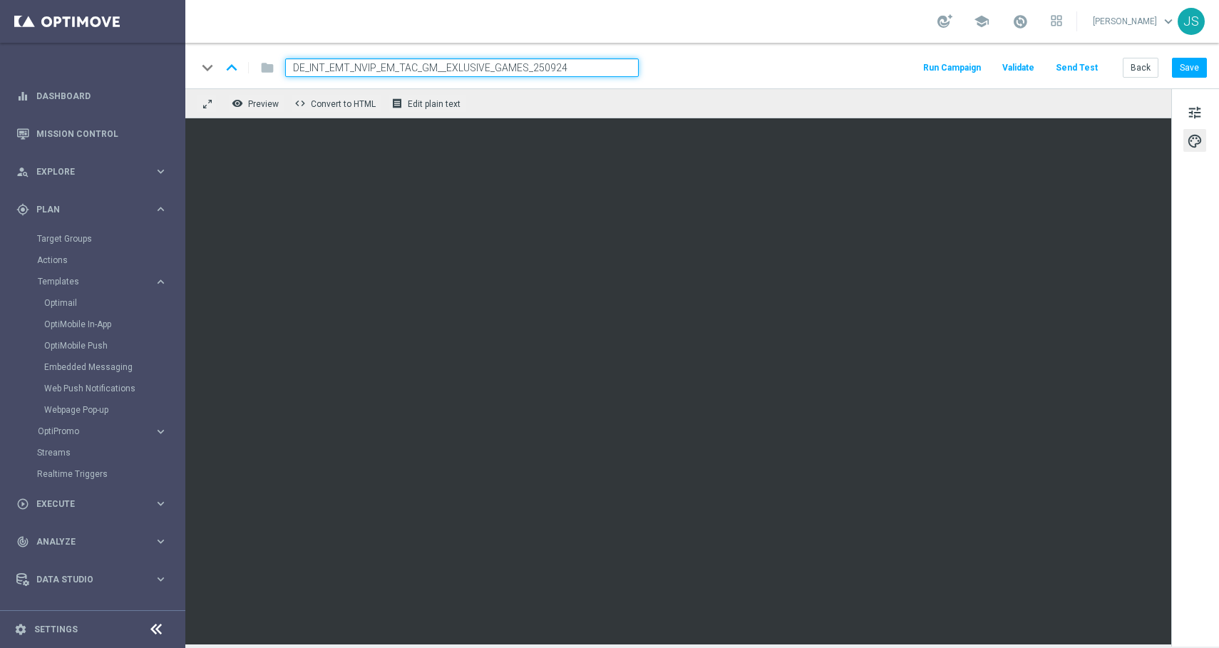
click at [442, 68] on input "DE_INT_EMT_NVIP_EM_TAC_GM__EXLUSIVE_GAMES_250924" at bounding box center [462, 67] width 354 height 19
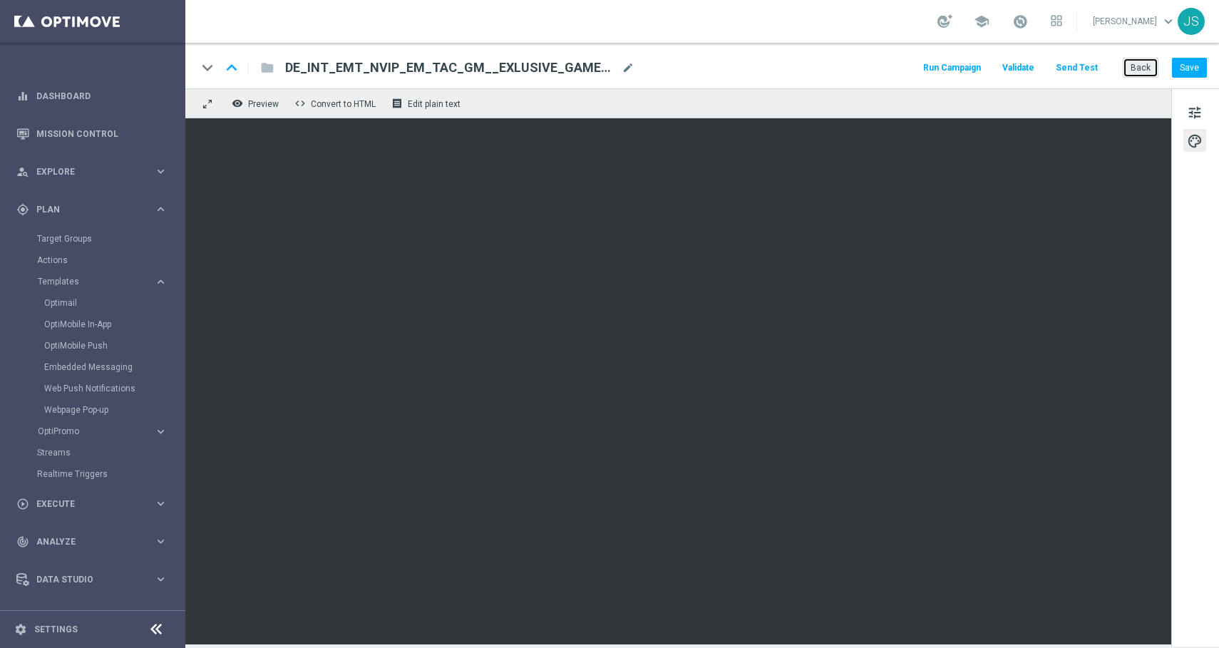
click at [1126, 68] on button "Back" at bounding box center [1141, 68] width 36 height 20
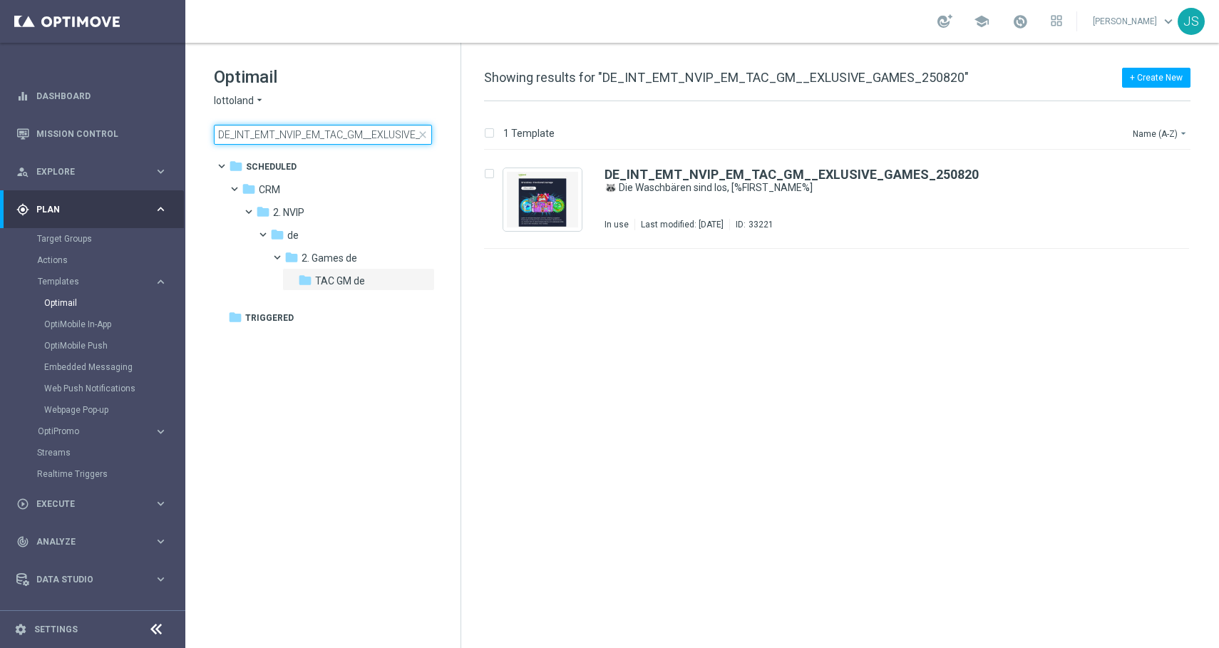
click at [339, 130] on input "DE_INT_EMT_NVIP_EM_TAC_GM__EXLUSIVE_GAMES_250820" at bounding box center [323, 135] width 218 height 20
type input "DE_INT_EMT_NVIP_EM_TAC_GM__EXLUSIVE_GAMES_250924"
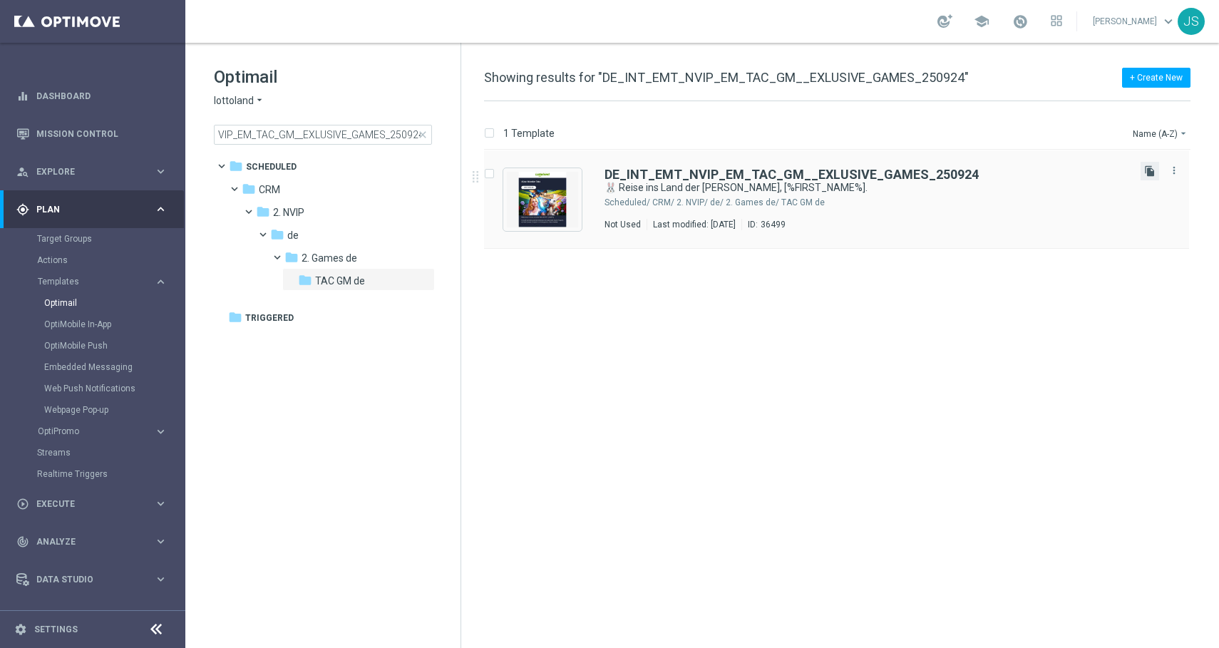
click at [1151, 173] on icon "file_copy" at bounding box center [1149, 170] width 11 height 11
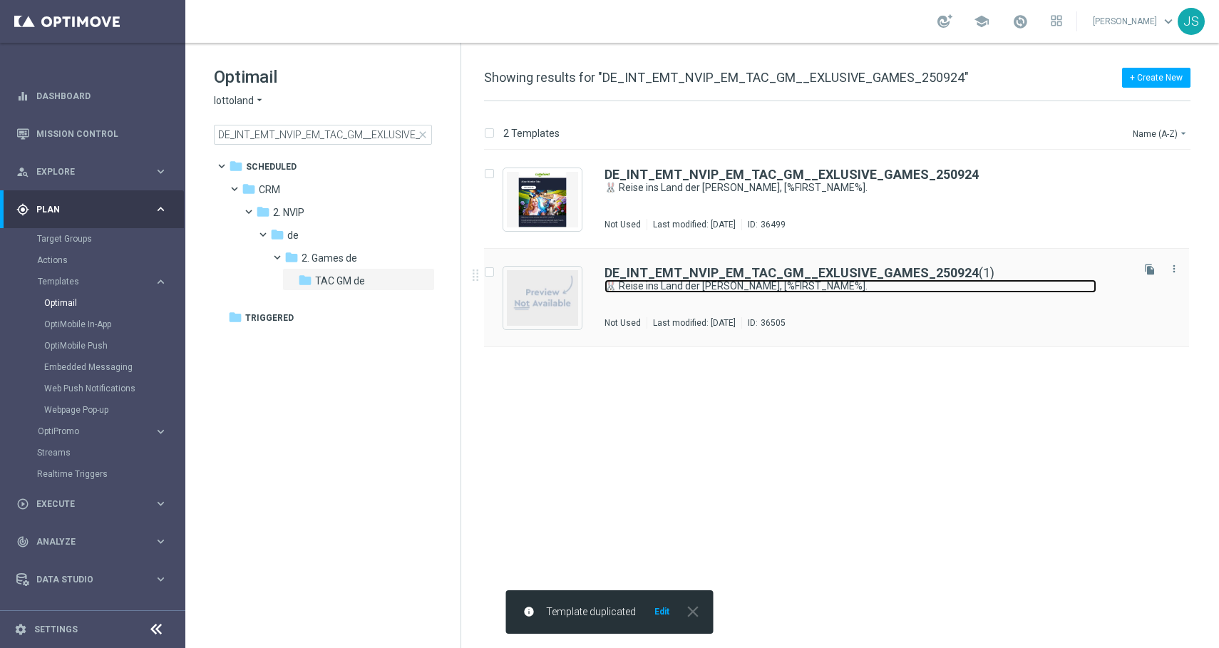
click at [736, 285] on link "🐰 Reise ins Land der [PERSON_NAME], [%FIRST_NAME%]." at bounding box center [851, 286] width 492 height 14
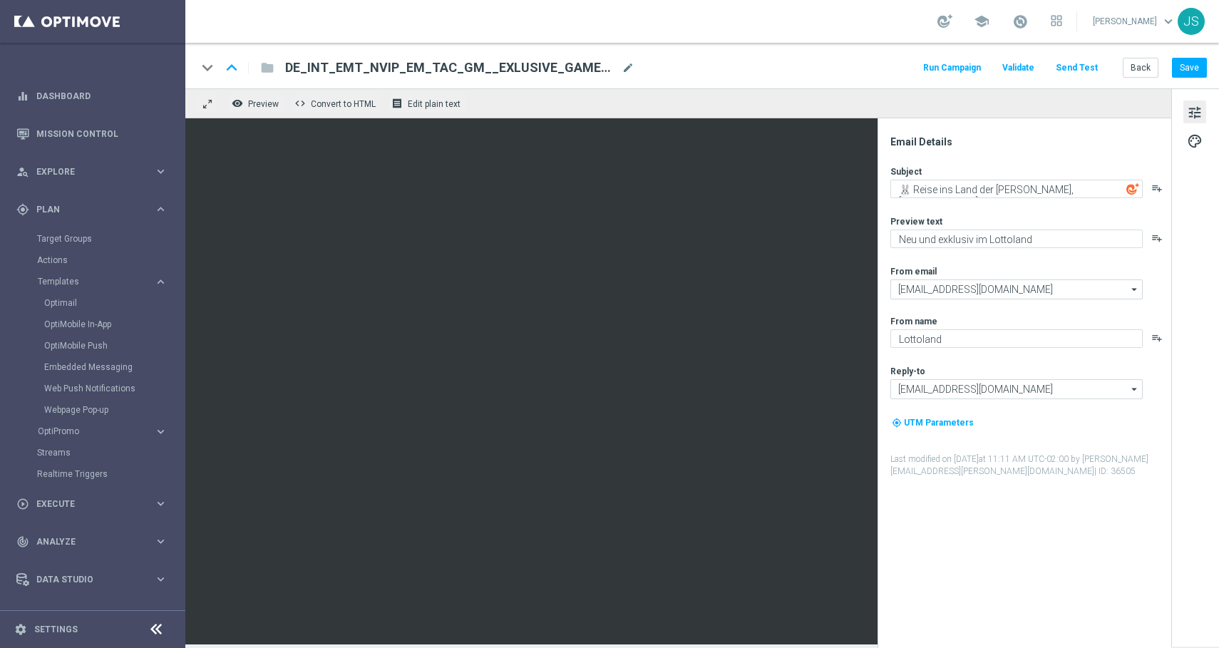
click at [596, 64] on span "DE_INT_EMT_NVIP_EM_TAC_GM__EXLUSIVE_GAMES_250924(1)" at bounding box center [450, 67] width 331 height 17
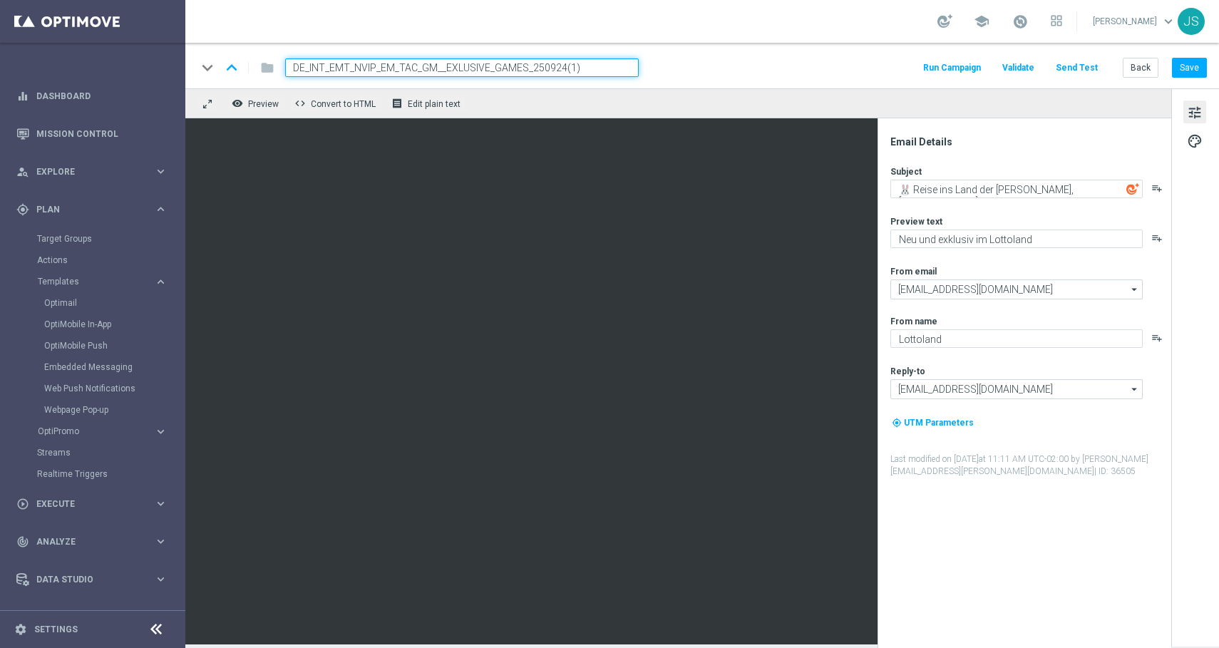
click at [391, 69] on input "DE_INT_EMT_NVIP_EM_TAC_GM__EXLUSIVE_GAMES_250924(1)" at bounding box center [462, 67] width 354 height 19
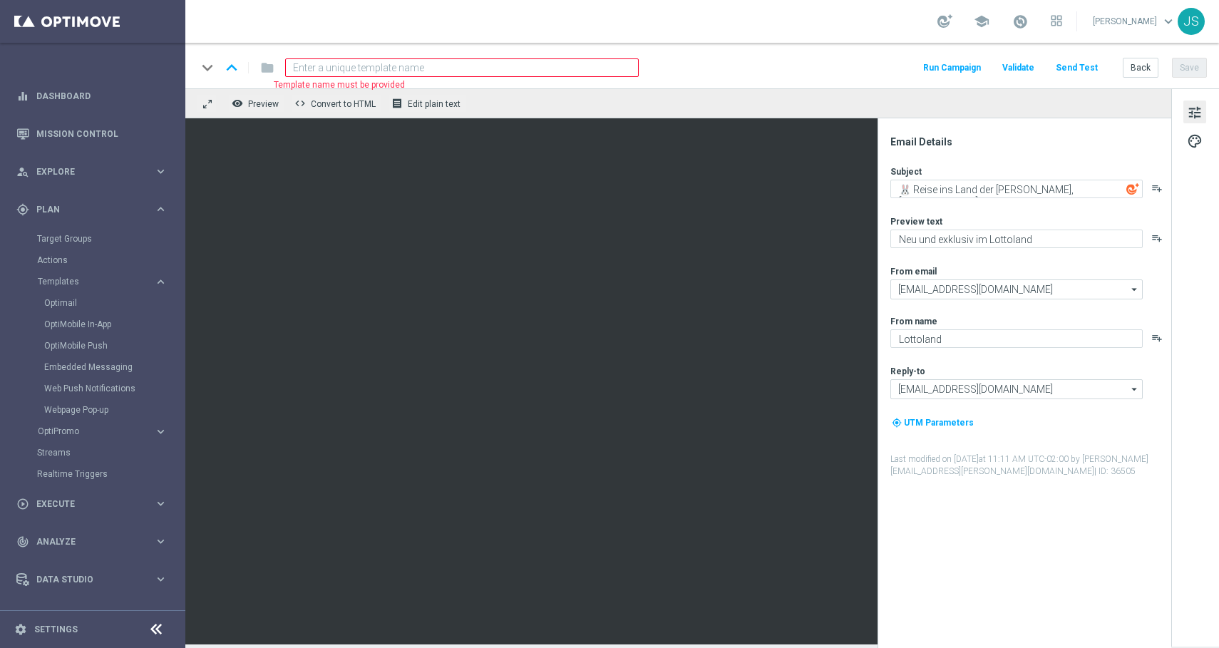
paste input "AT_EMT_NVIP_EM_TAC_GM__EXLUSIVE_GAMES_250924"
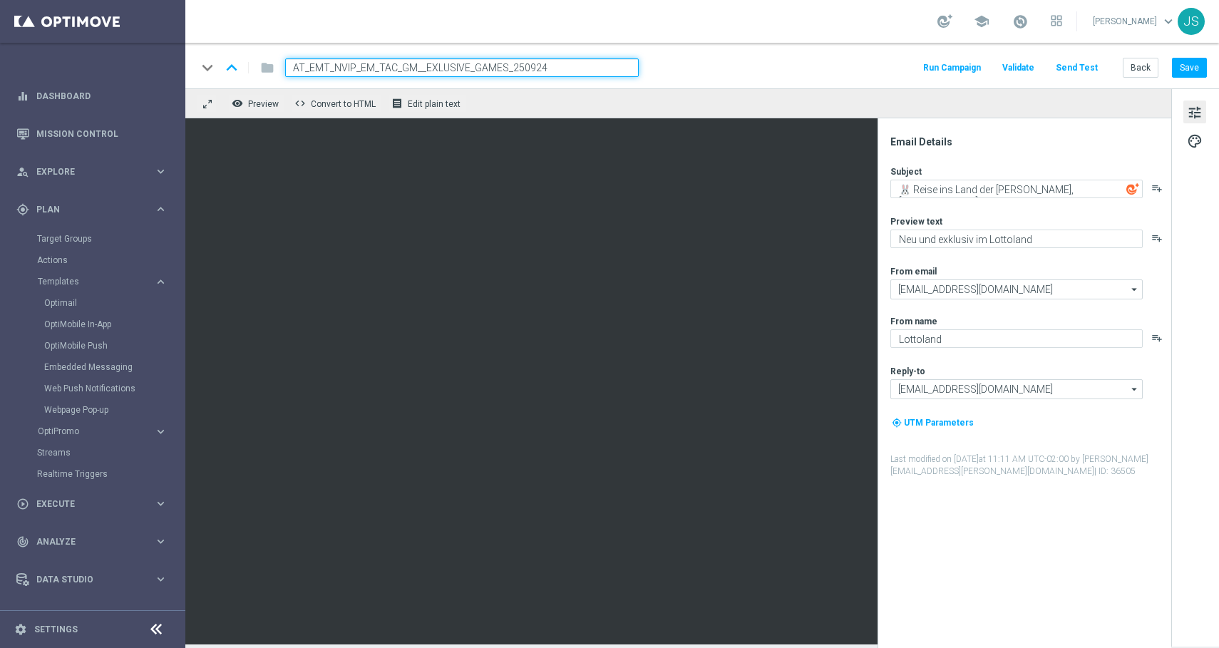
type input "AT_EMT_NVIP_EM_TAC_GM__EXLUSIVE_GAMES_250924"
click at [733, 60] on div "keyboard_arrow_down keyboard_arrow_up folder AT_EMT_NVIP_EM_TAC_GM__EXLUSIVE_GA…" at bounding box center [702, 67] width 1010 height 19
click at [587, 60] on input "AT_EMT_NVIP_EM_TAC_GM__EXLUSIVE_GAMES_250924" at bounding box center [462, 67] width 354 height 19
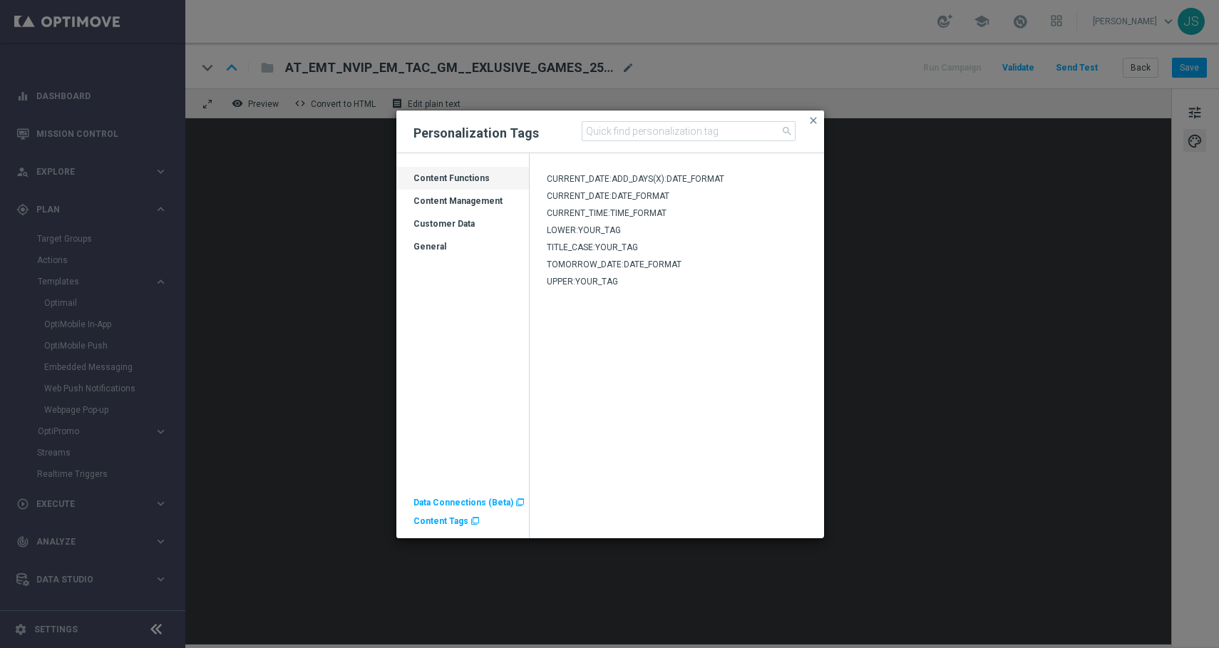
click at [431, 517] on span "Content Tags" at bounding box center [441, 521] width 55 height 10
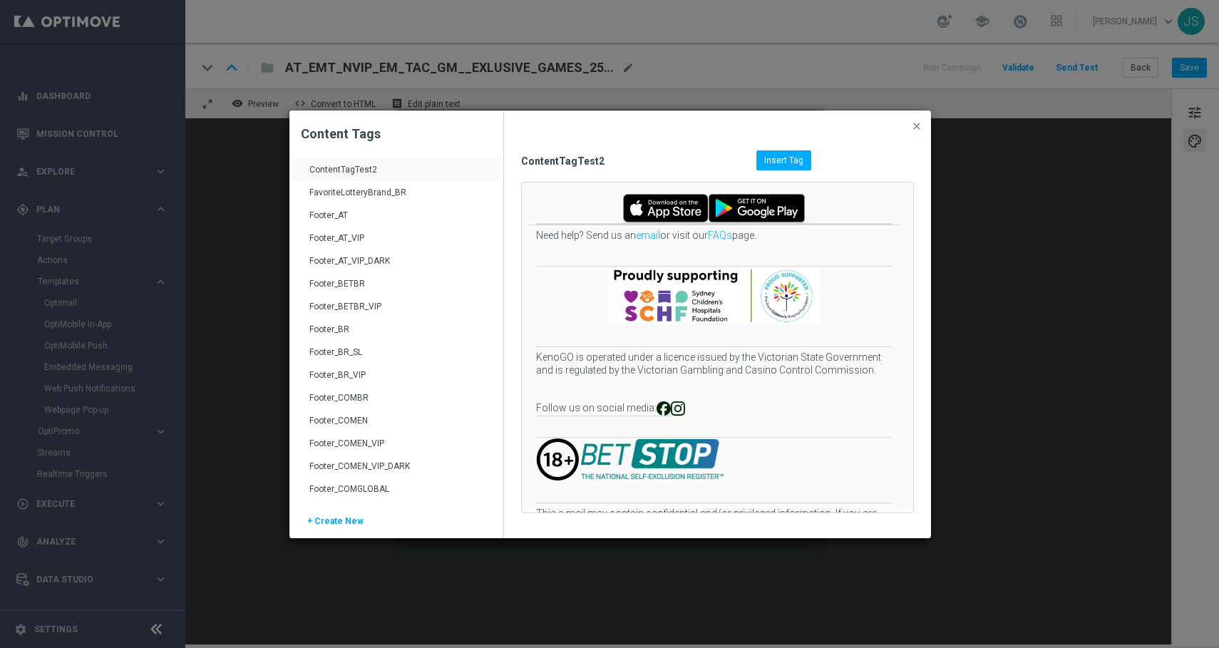
click at [324, 217] on div "Footer_AT" at bounding box center [397, 221] width 177 height 23
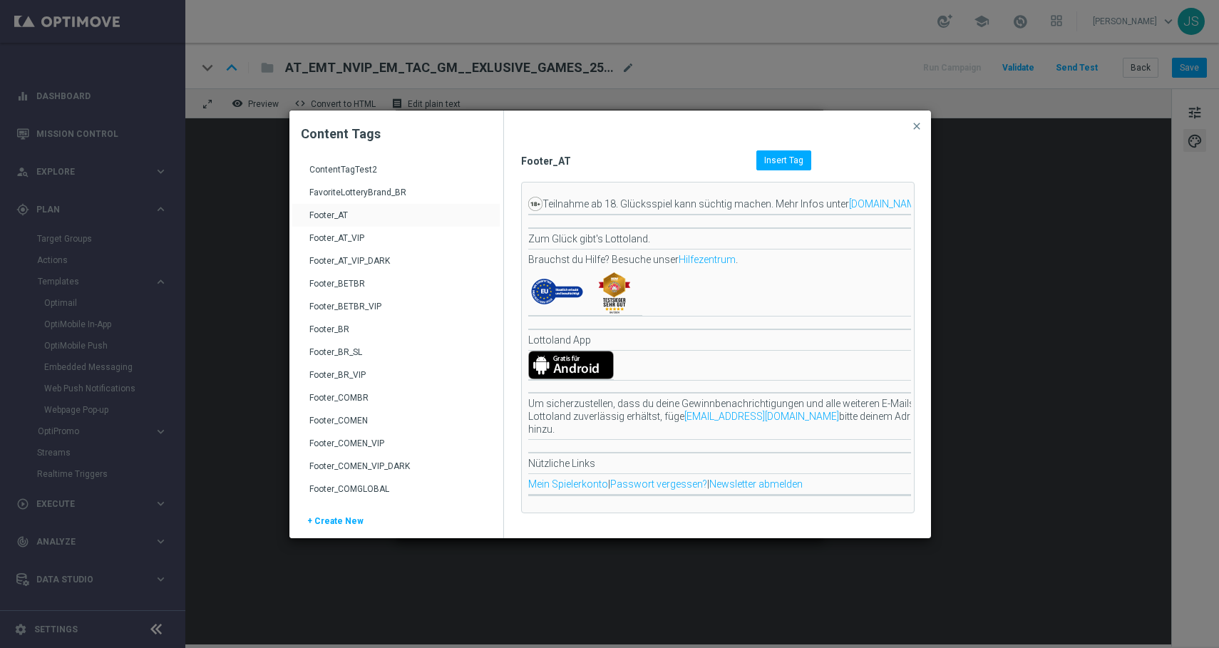
click at [770, 163] on span "Insert Tag" at bounding box center [783, 160] width 39 height 10
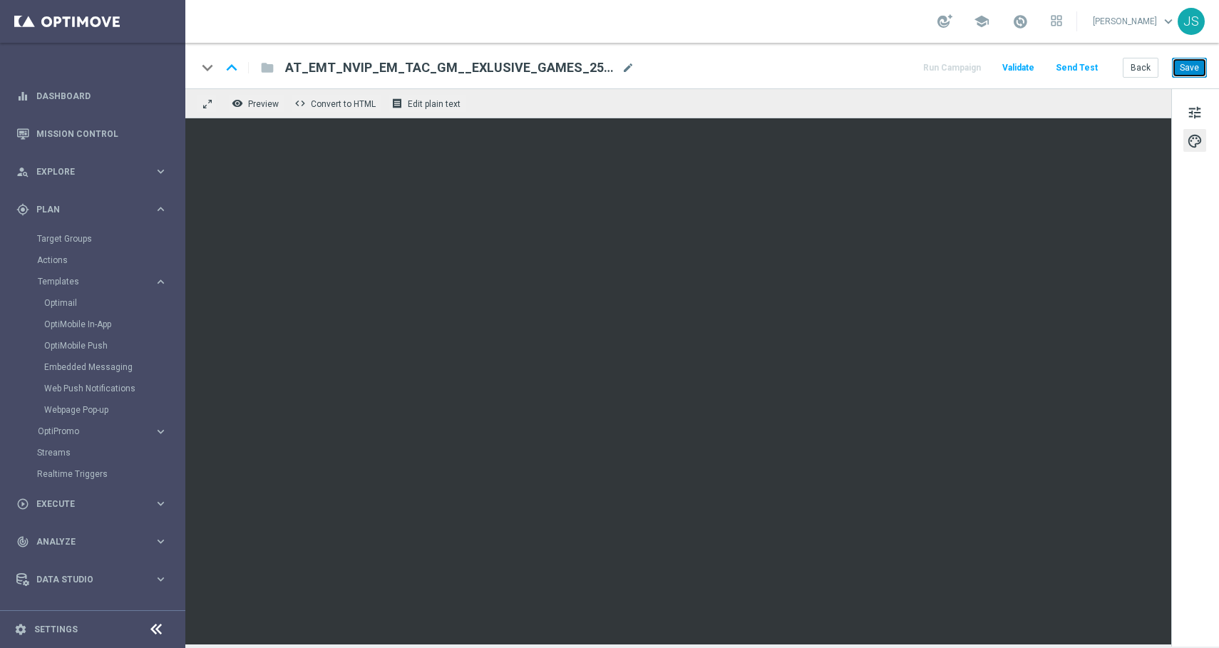
click at [1198, 66] on button "Save" at bounding box center [1189, 68] width 35 height 20
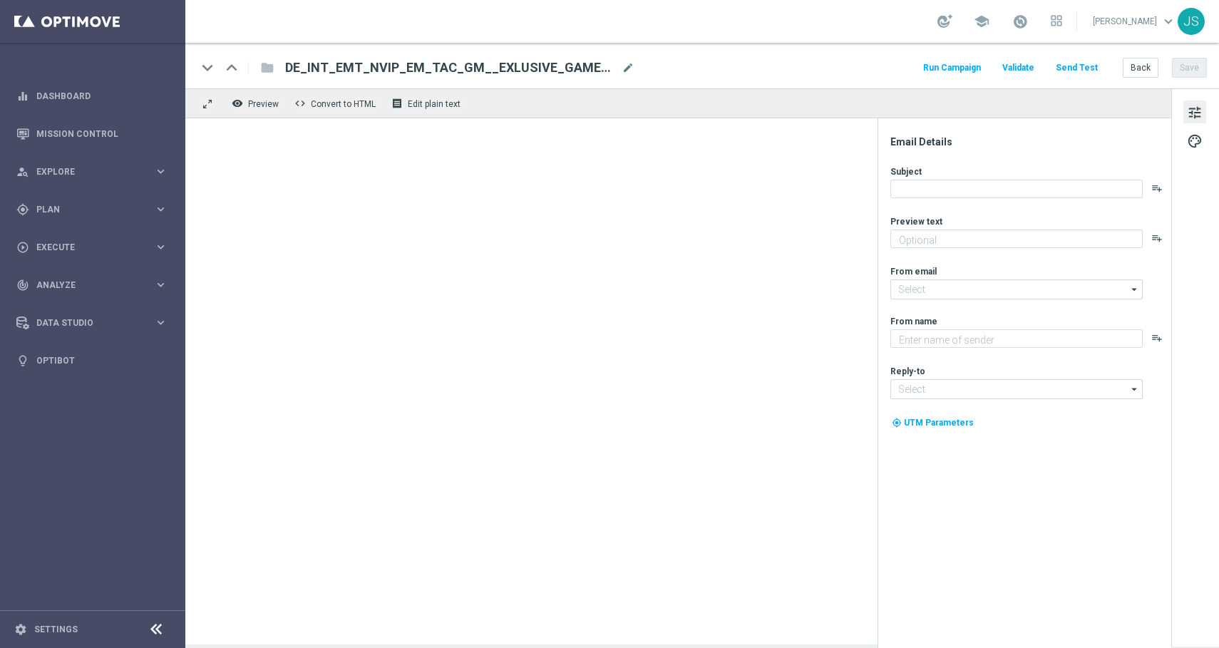
type textarea "Neu und exklusiv im Lottoland"
type input "[EMAIL_ADDRESS][DOMAIN_NAME]"
type textarea "Lottoland"
type input "[EMAIL_ADDRESS][DOMAIN_NAME]"
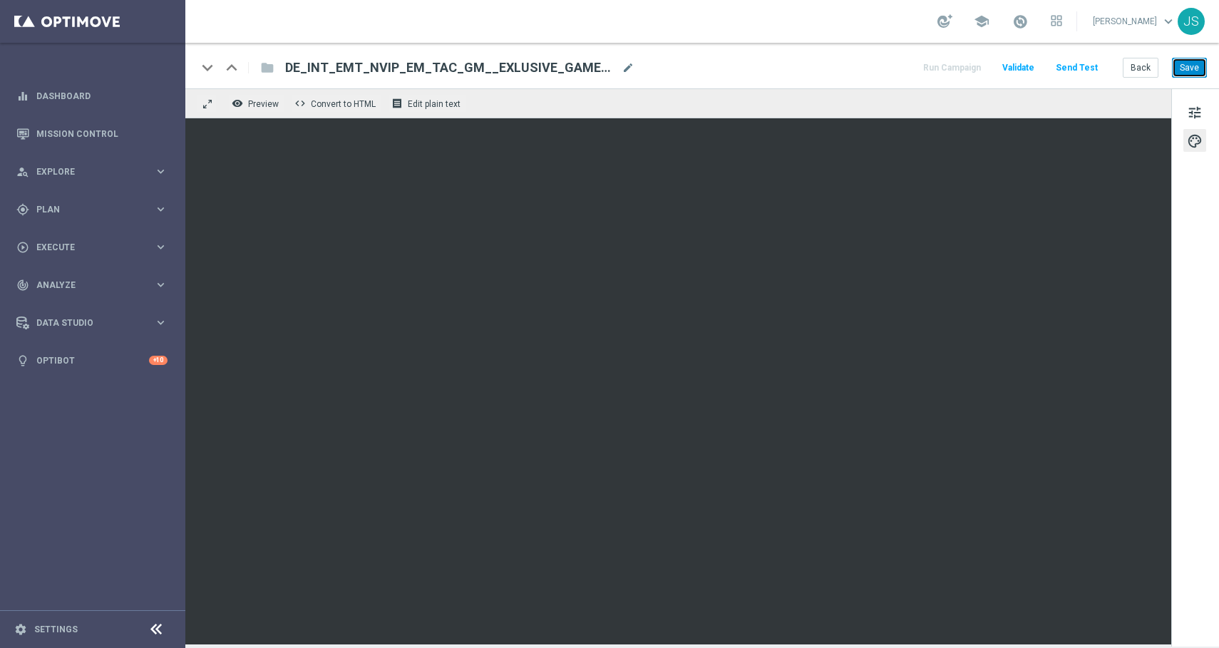
click at [1182, 70] on button "Save" at bounding box center [1189, 68] width 35 height 20
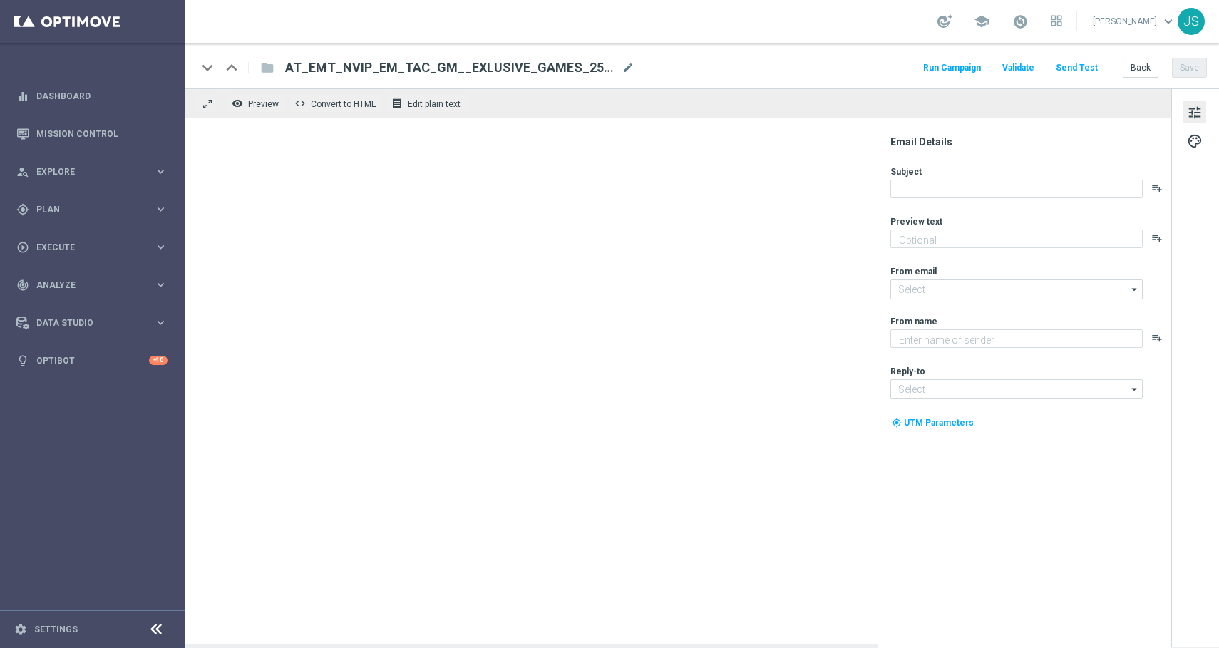
type textarea "Neu und exklusiv im Lottoland"
type input "[EMAIL_ADDRESS][DOMAIN_NAME]"
type textarea "Lottoland"
type input "[EMAIL_ADDRESS][DOMAIN_NAME]"
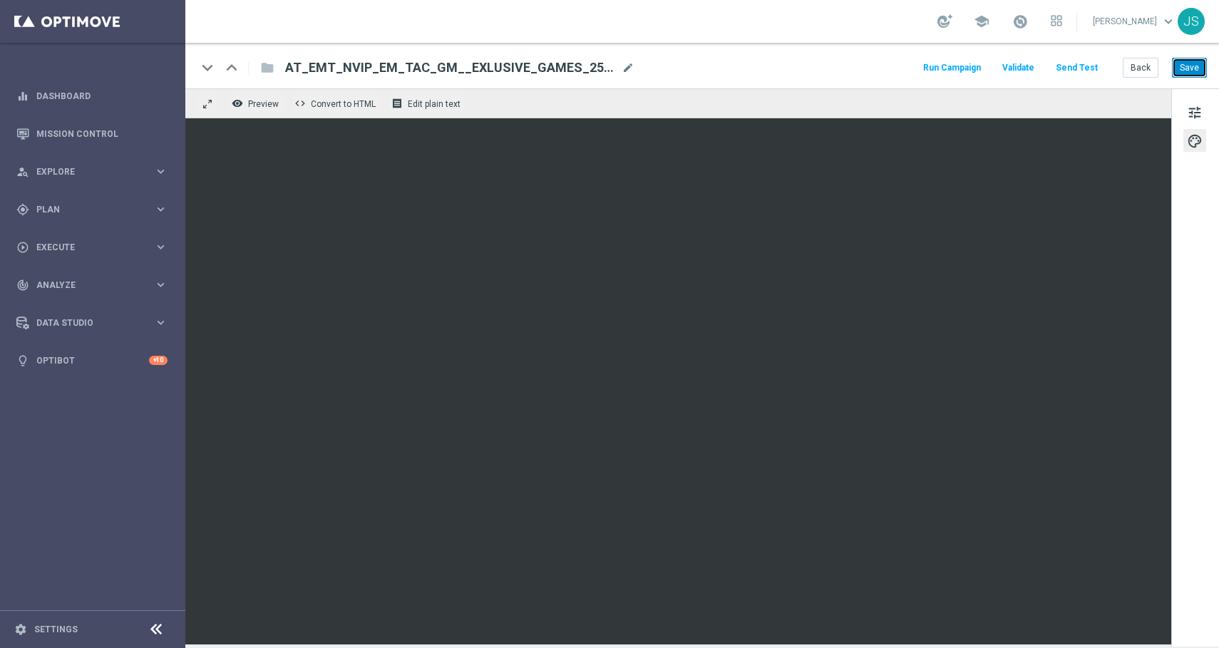
click at [1187, 68] on button "Save" at bounding box center [1189, 68] width 35 height 20
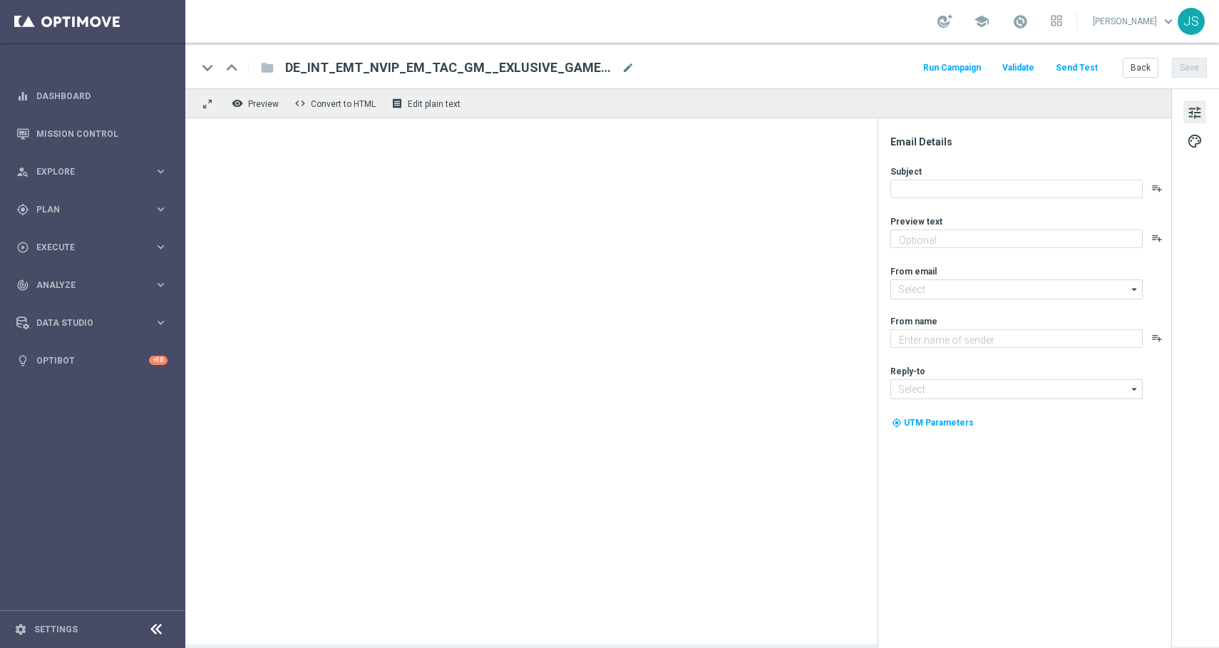
type textarea "Neu und exklusiv im Lottoland"
type input "[EMAIL_ADDRESS][DOMAIN_NAME]"
type textarea "Lottoland"
type input "[EMAIL_ADDRESS][DOMAIN_NAME]"
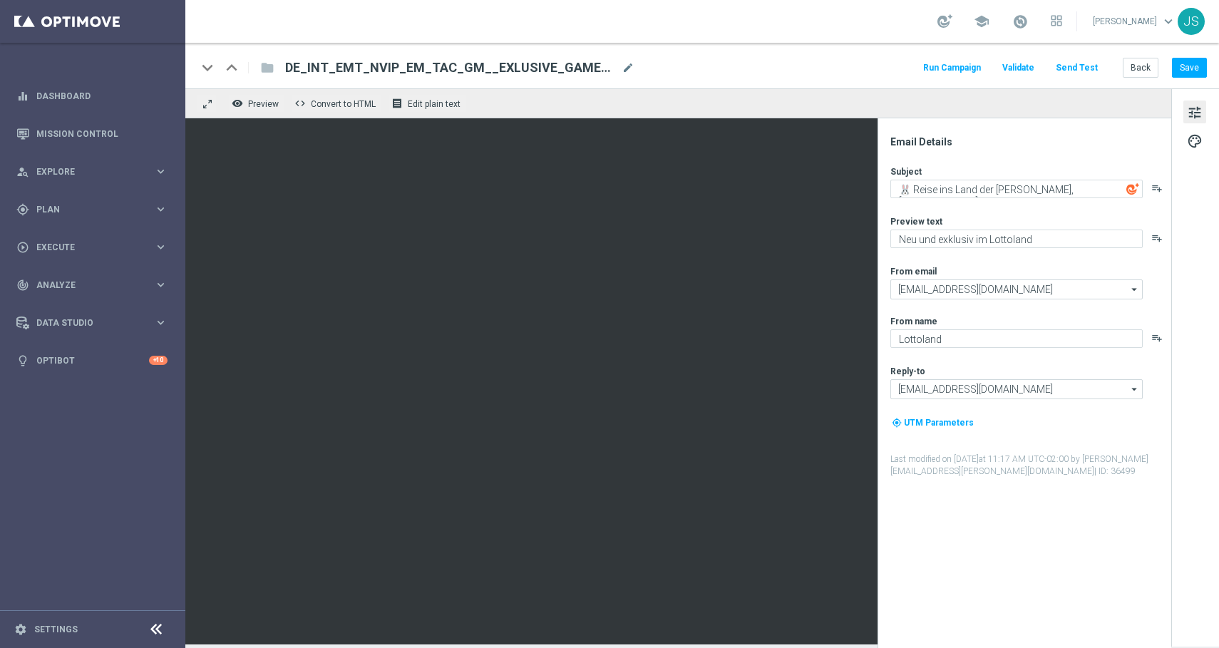
click at [1073, 72] on button "Send Test" at bounding box center [1077, 67] width 46 height 19
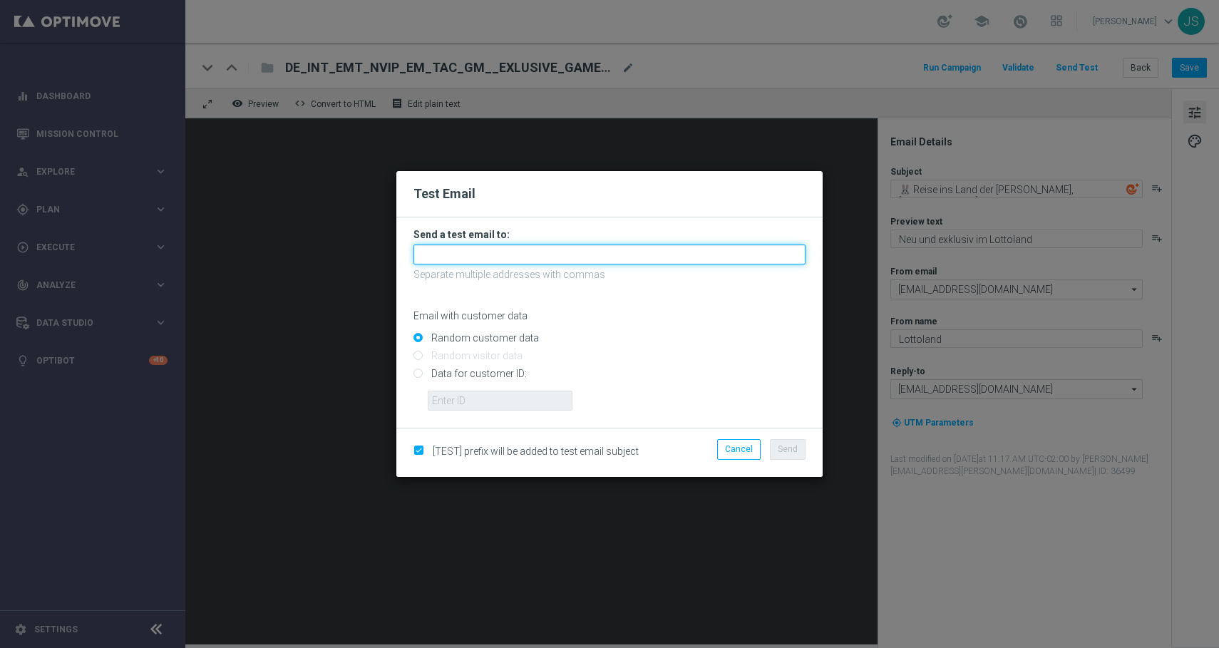
click at [513, 258] on input "text" at bounding box center [610, 255] width 392 height 20
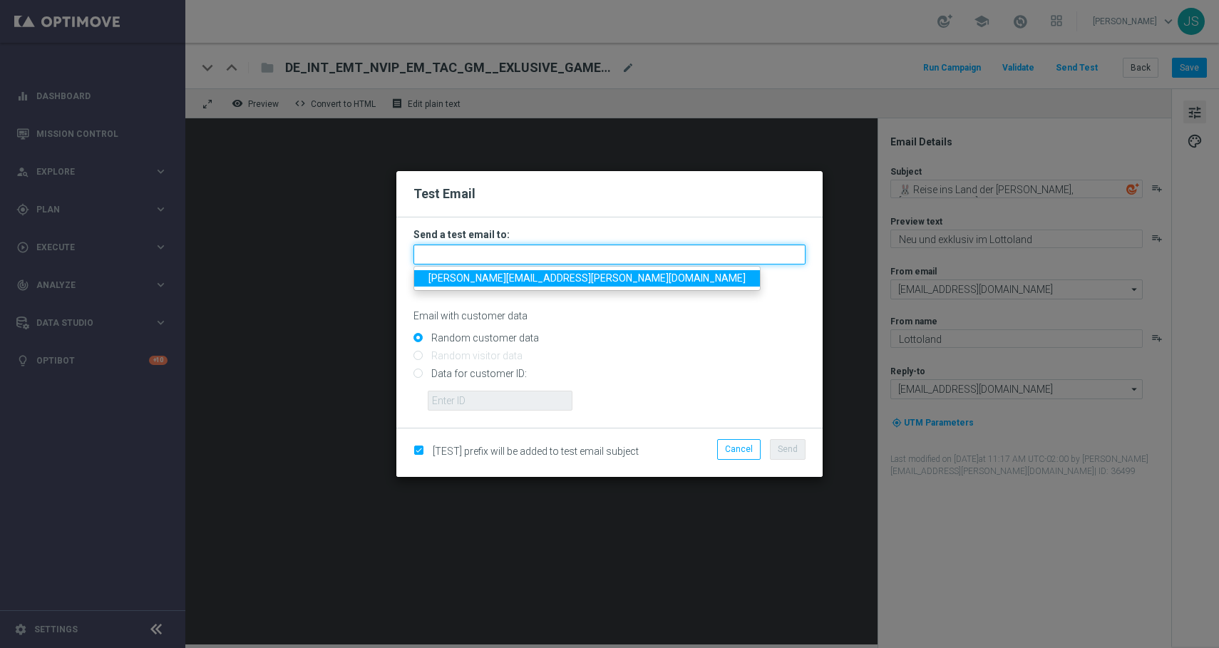
type input "jessica.schmitt@lottoland.com"
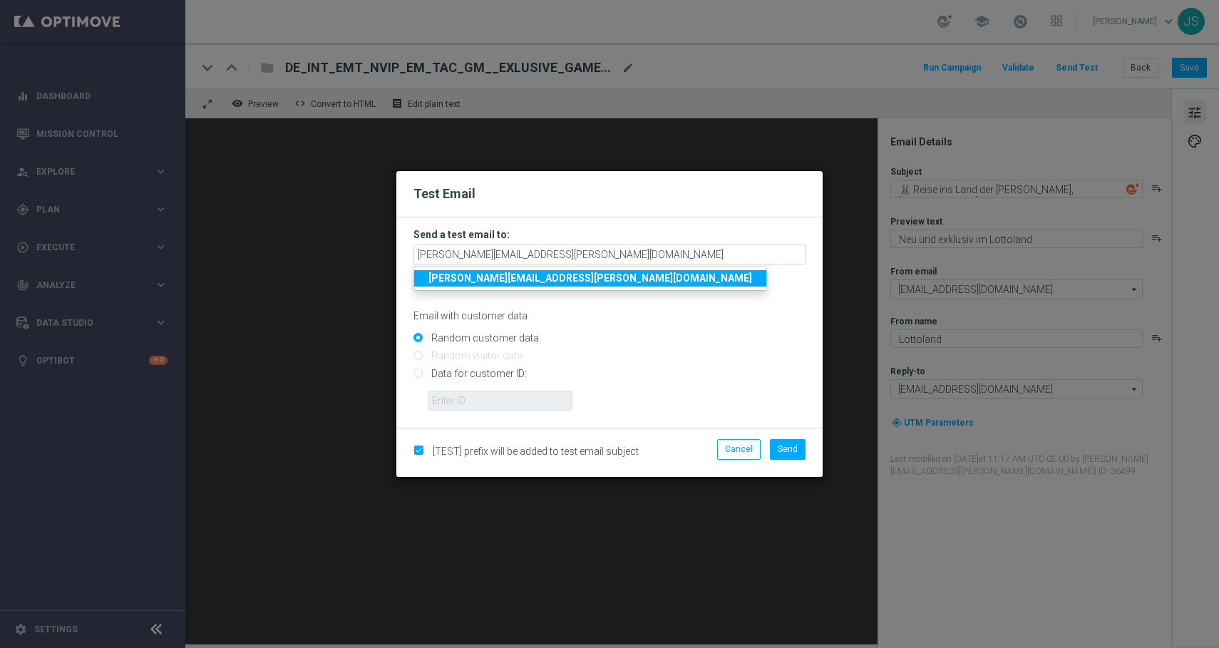
click at [518, 277] on strong "jessica.schmitt@lottoland.com" at bounding box center [590, 277] width 324 height 11
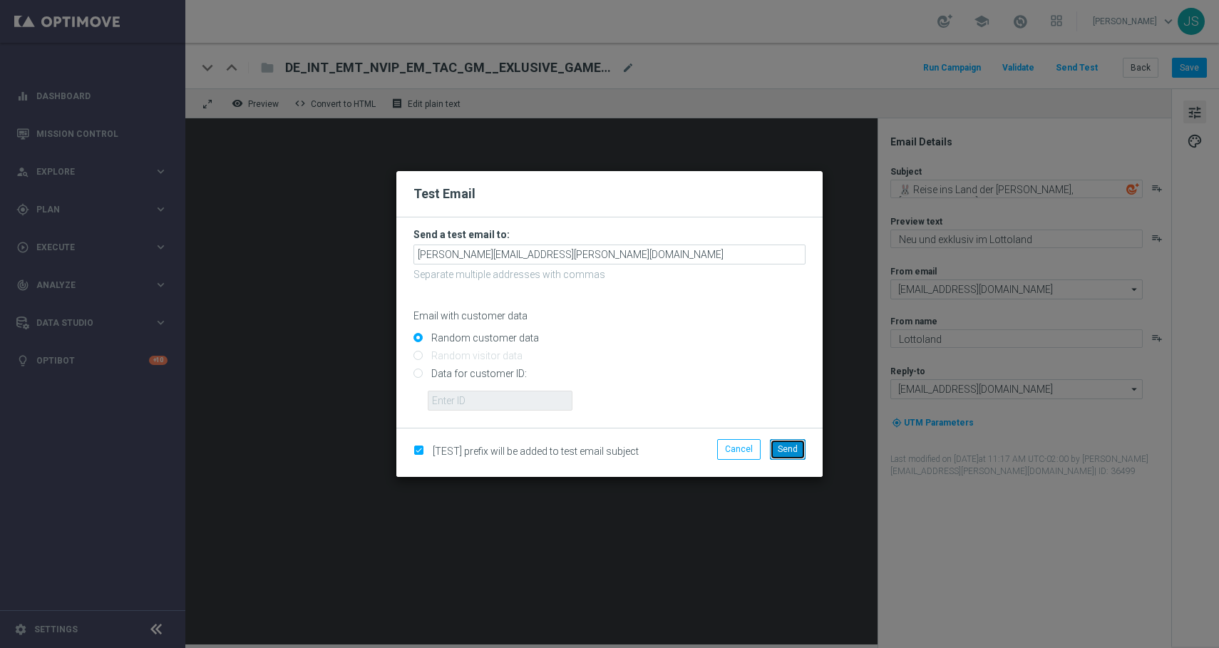
click at [781, 455] on button "Send" at bounding box center [788, 449] width 36 height 20
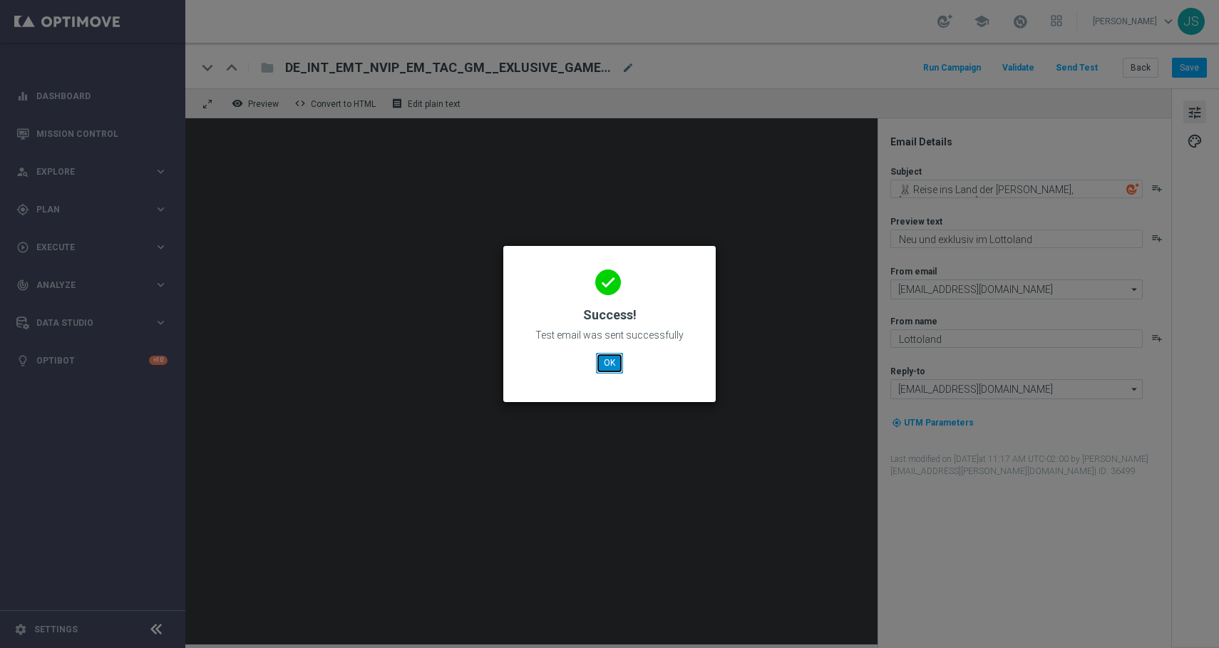
click at [609, 370] on button "OK" at bounding box center [609, 363] width 27 height 20
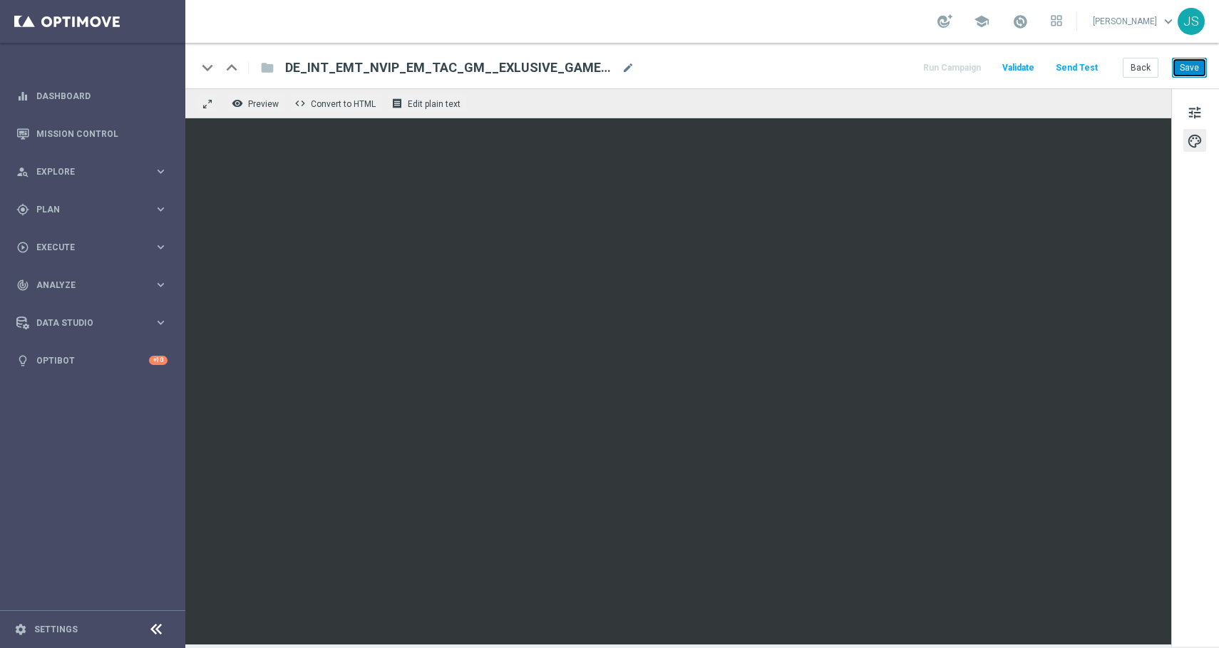
click at [1197, 64] on button "Save" at bounding box center [1189, 68] width 35 height 20
click at [1191, 65] on button "Save" at bounding box center [1189, 68] width 35 height 20
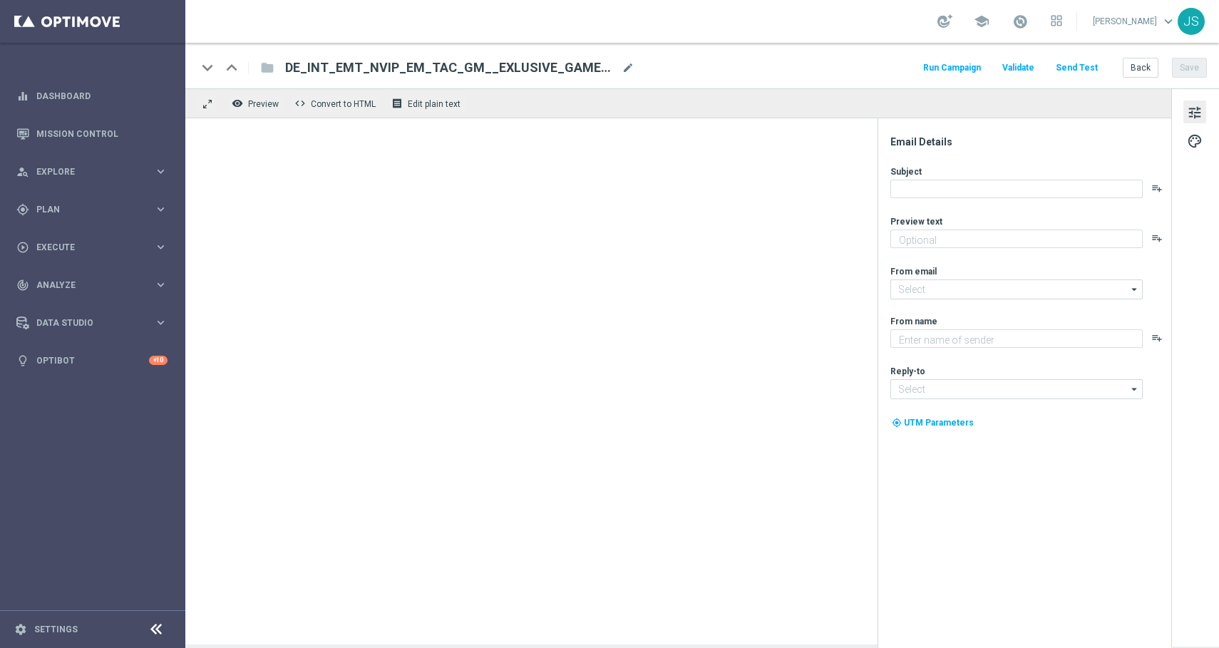
type textarea "Jetzt exklusiv im Lottoland"
type textarea "Lottoland"
type input "[EMAIL_ADDRESS][DOMAIN_NAME]"
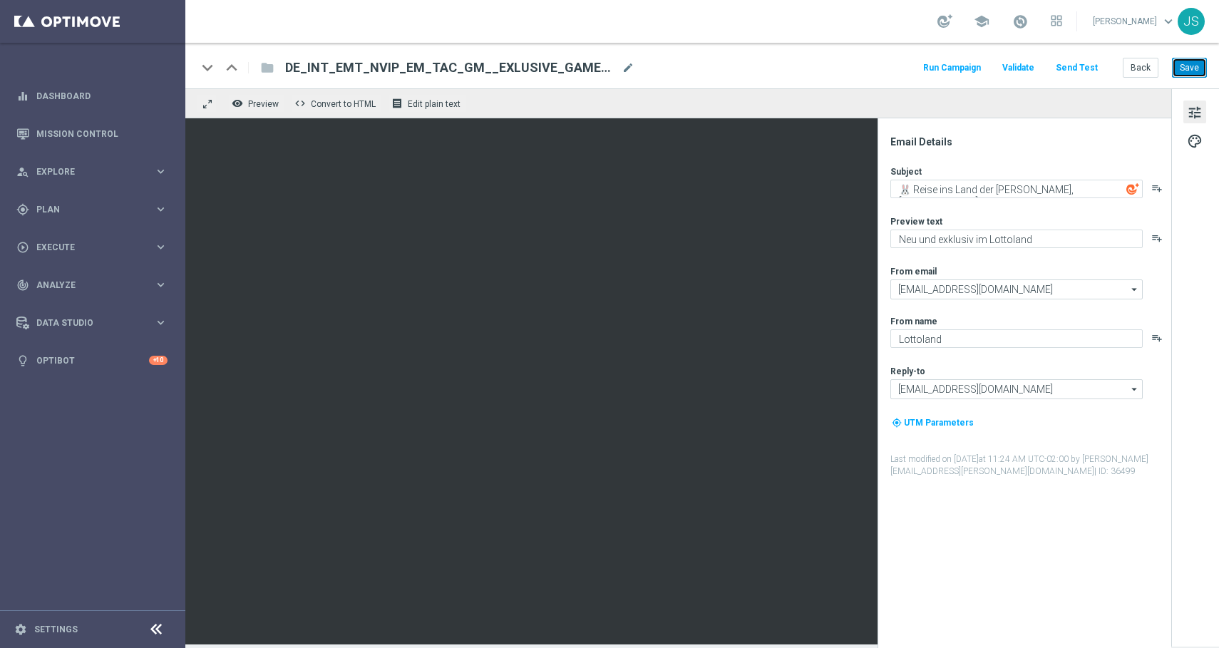
click at [1191, 61] on button "Save" at bounding box center [1189, 68] width 35 height 20
click at [1197, 63] on button "Save" at bounding box center [1189, 68] width 35 height 20
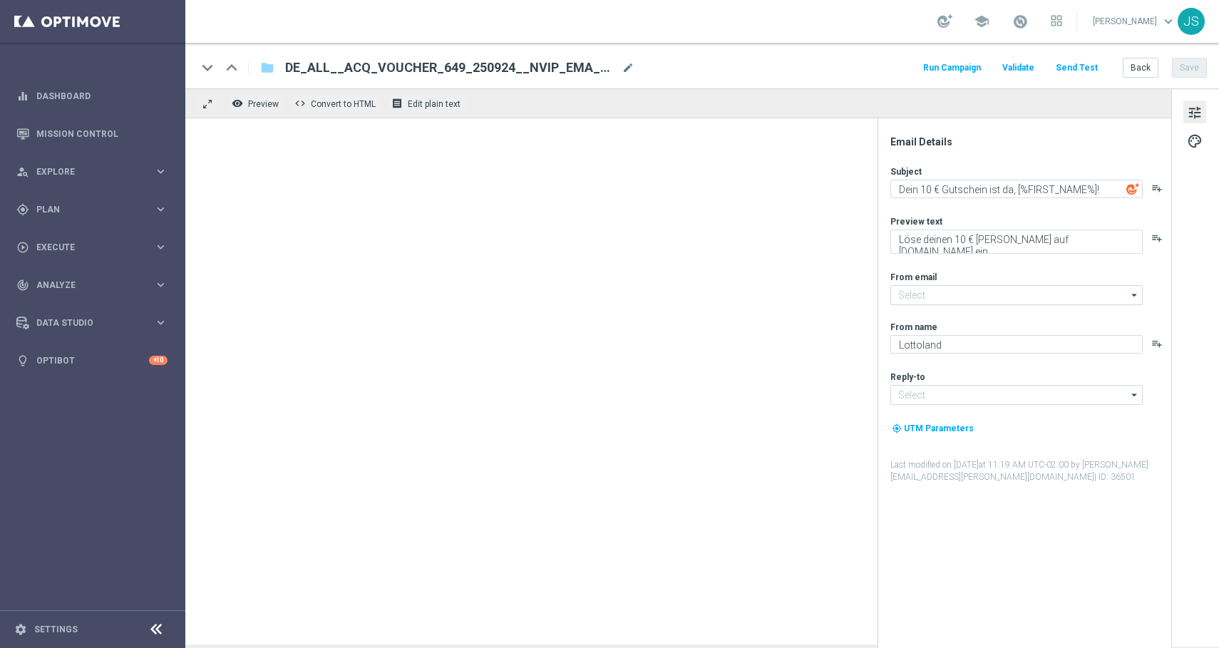
type input "[EMAIL_ADDRESS][DOMAIN_NAME]"
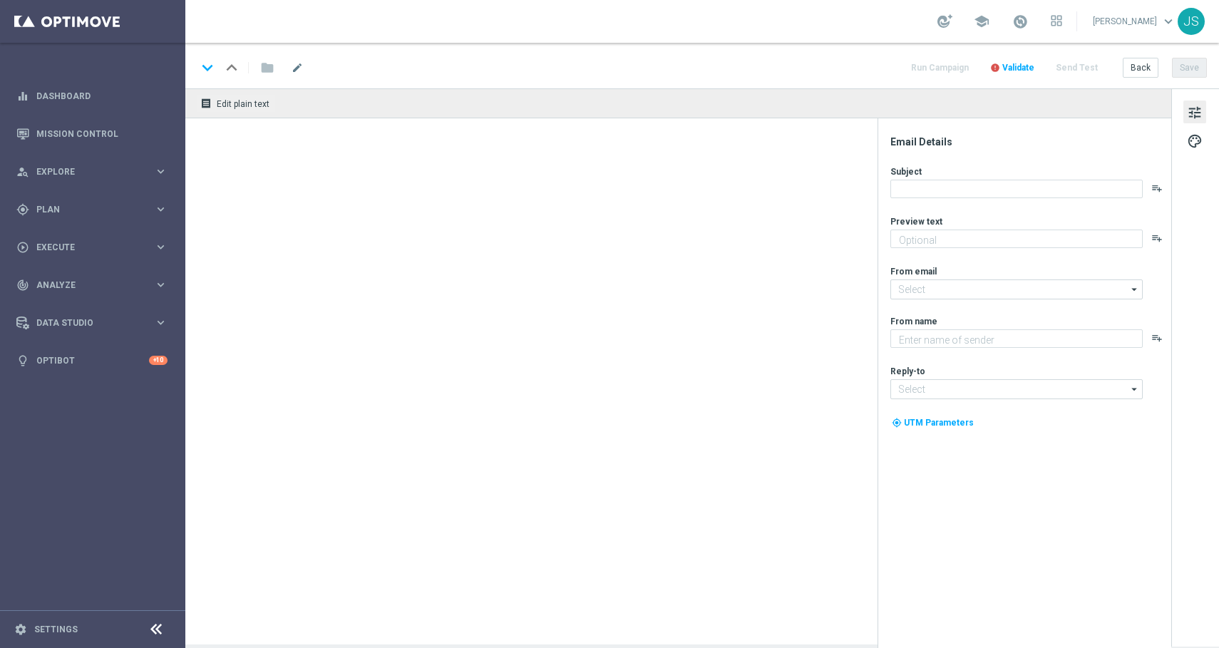
type textarea "Neu und exklusiv im Lottoland"
type input "[EMAIL_ADDRESS][DOMAIN_NAME]"
type textarea "Lottoland"
type input "[EMAIL_ADDRESS][DOMAIN_NAME]"
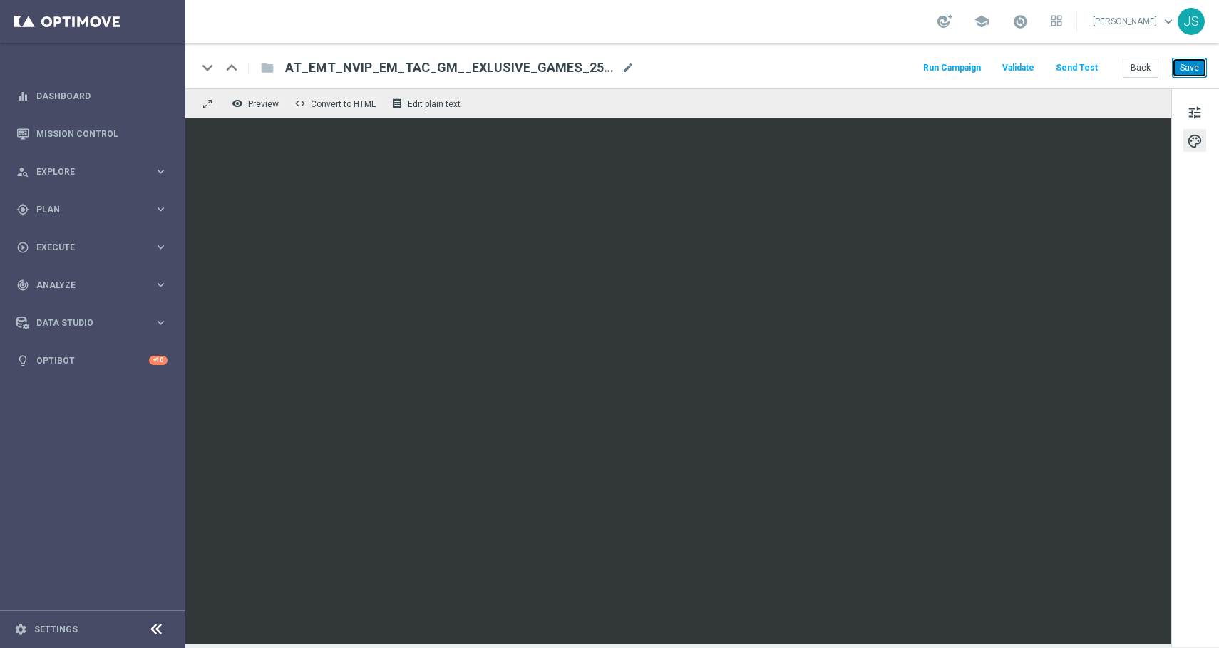
click at [1201, 65] on button "Save" at bounding box center [1189, 68] width 35 height 20
click at [1191, 61] on button "Save" at bounding box center [1189, 68] width 35 height 20
click at [1188, 61] on button "Save" at bounding box center [1189, 68] width 35 height 20
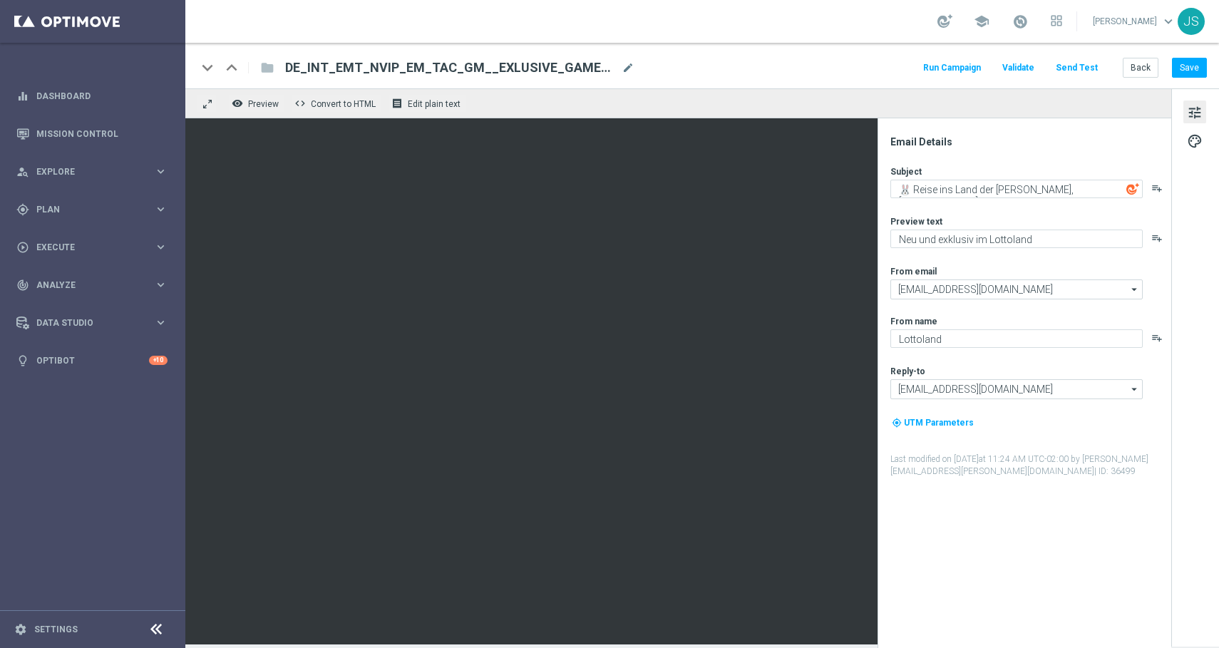
click at [1091, 65] on button "Send Test" at bounding box center [1077, 67] width 46 height 19
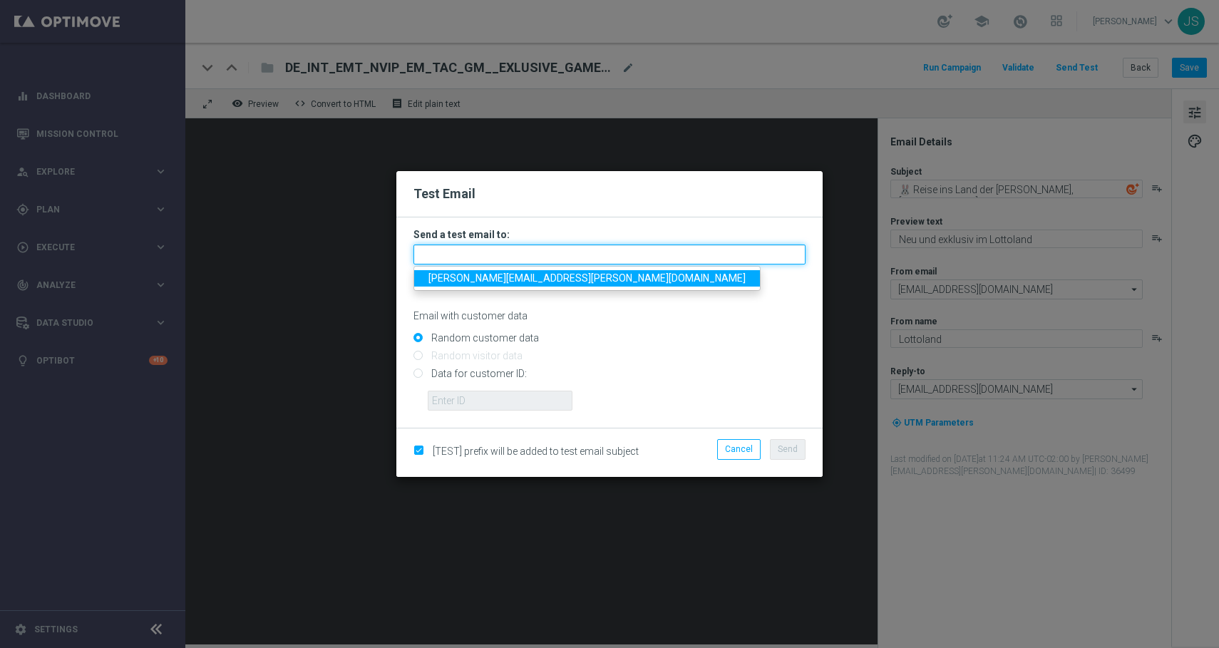
click at [607, 257] on input "text" at bounding box center [610, 255] width 392 height 20
type input "jessica.schmitt@lottoland.com"
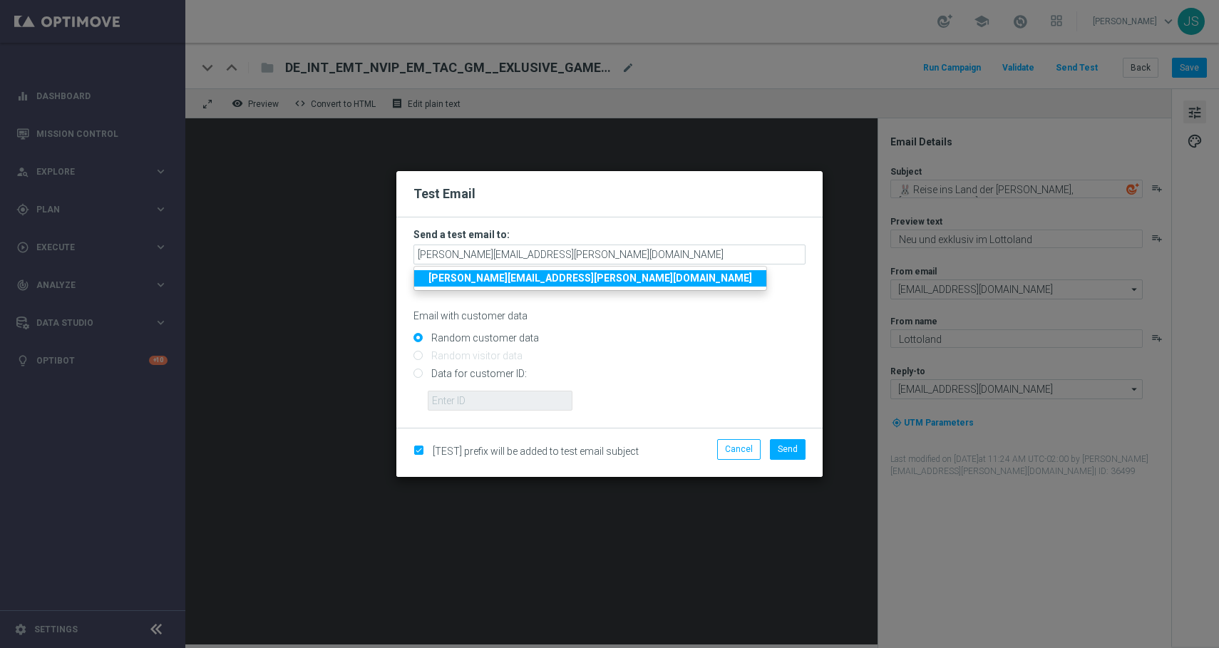
click at [554, 284] on strong "jessica.schmitt@lottoland.com" at bounding box center [590, 277] width 324 height 11
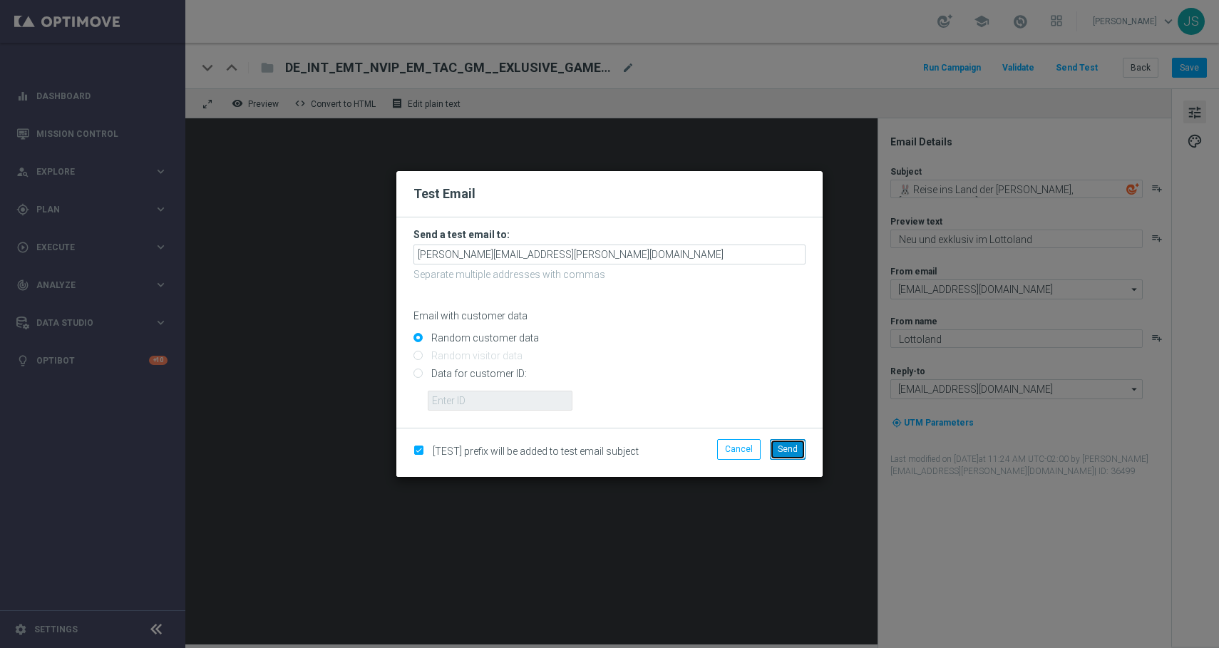
click at [790, 451] on span "Send" at bounding box center [788, 449] width 20 height 10
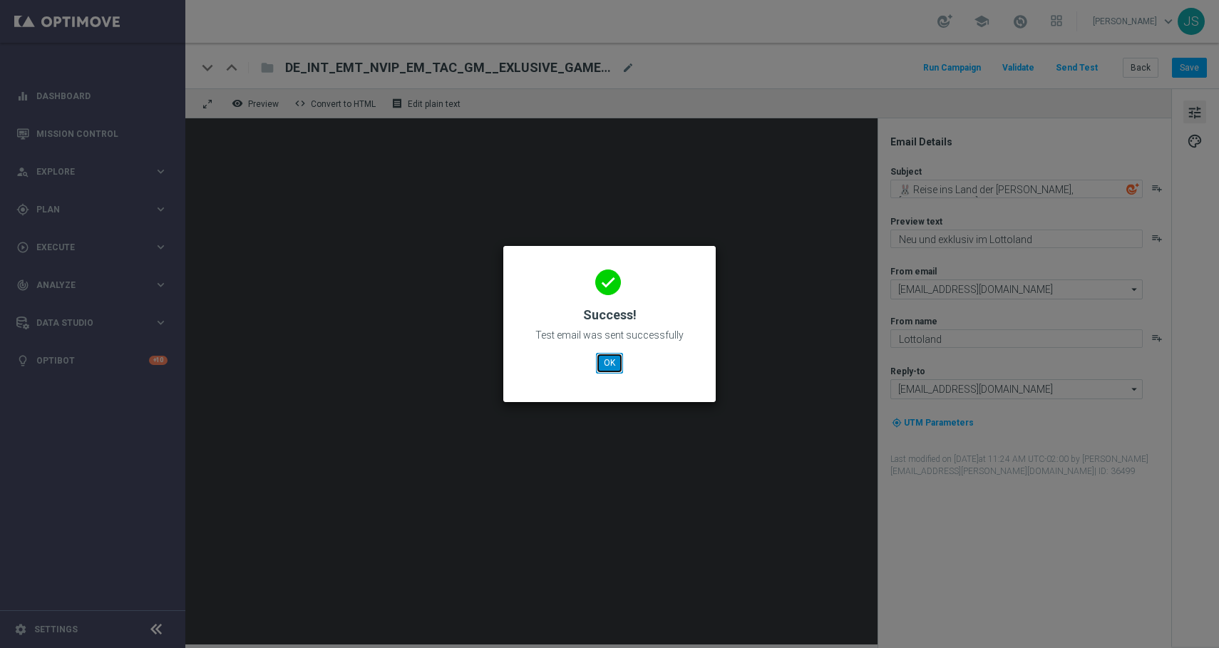
click at [608, 363] on button "OK" at bounding box center [609, 363] width 27 height 20
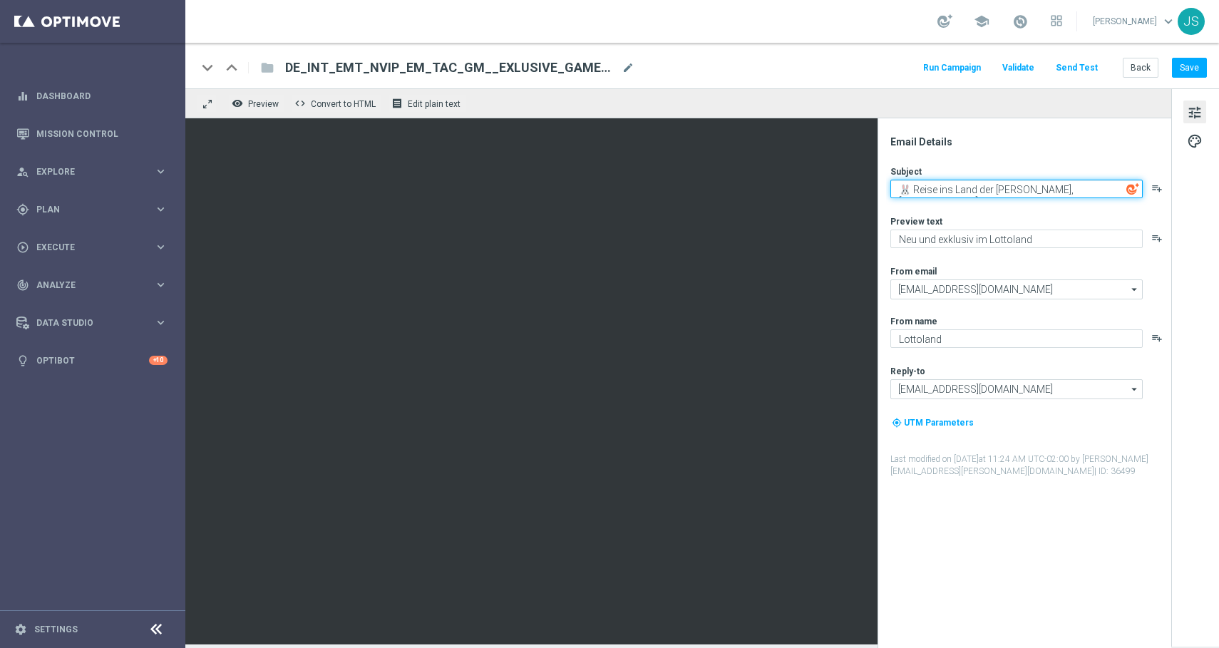
click at [1020, 183] on textarea "🐰 Reise ins Land der Wunder, [%FIRST_NAME%]." at bounding box center [1016, 189] width 252 height 19
click at [1196, 67] on button "Save" at bounding box center [1189, 68] width 35 height 20
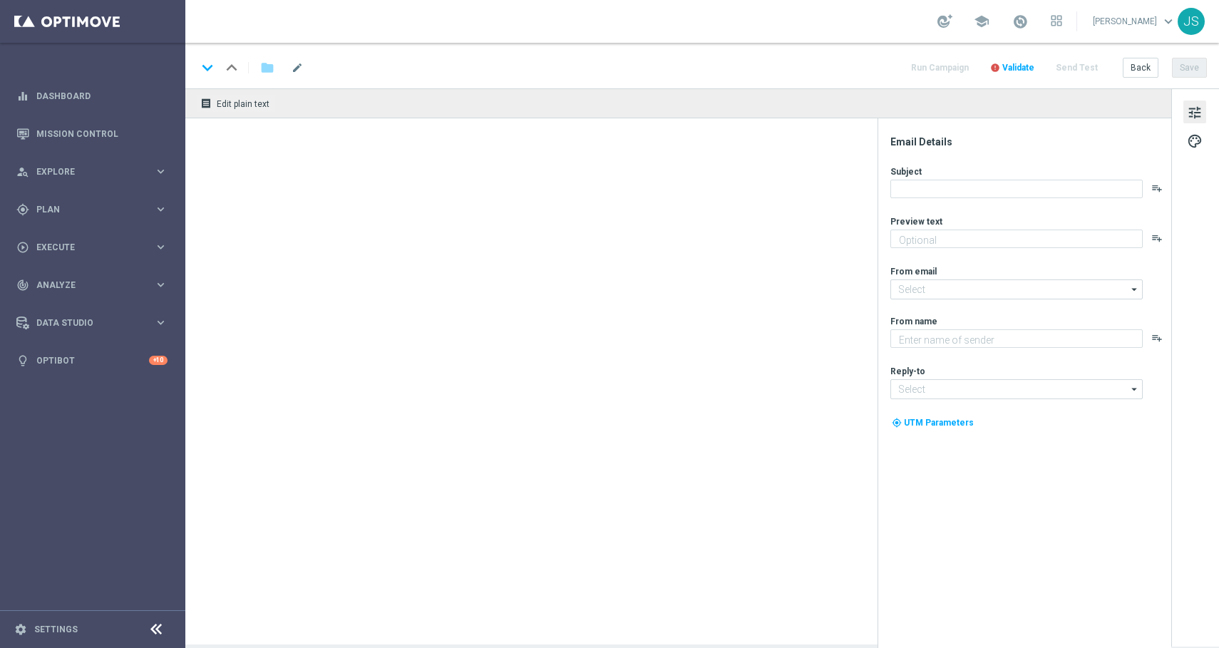
type textarea "50 % Rabatt auf 100 Extra-Chancen."
type textarea "Lottoland"
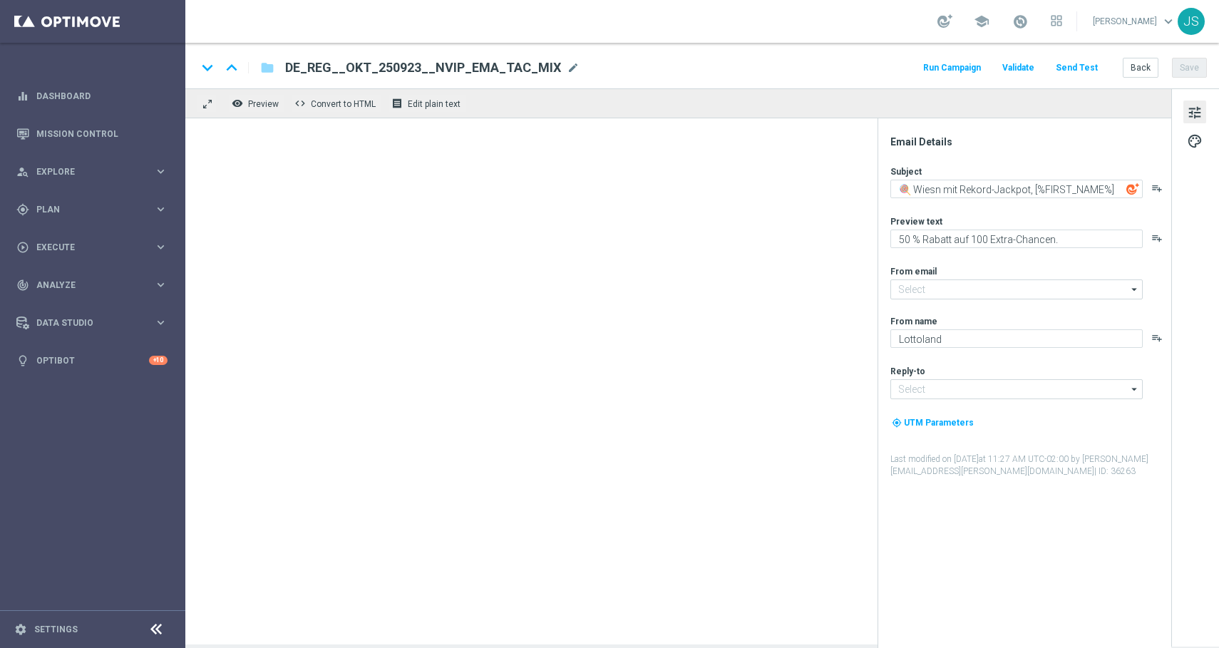
type input "[EMAIL_ADDRESS][DOMAIN_NAME]"
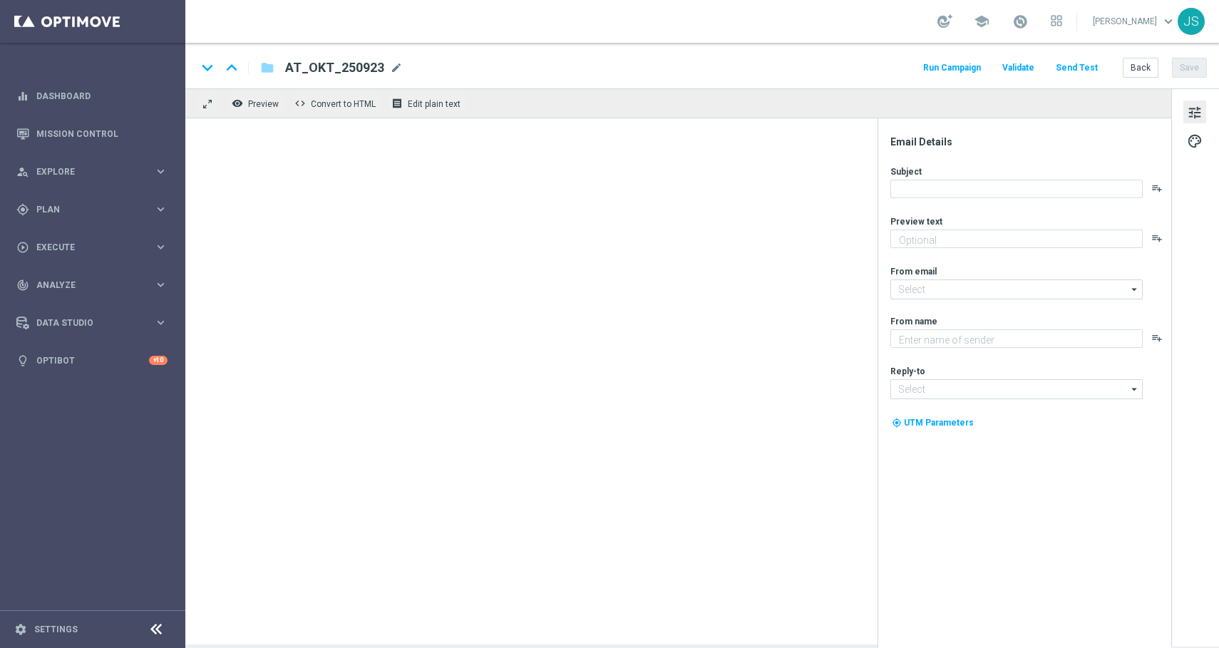
type textarea "50 % Rabatt auf 100 Extra-Chancen."
type textarea "Lottoland"
type input "[EMAIL_ADDRESS][DOMAIN_NAME]"
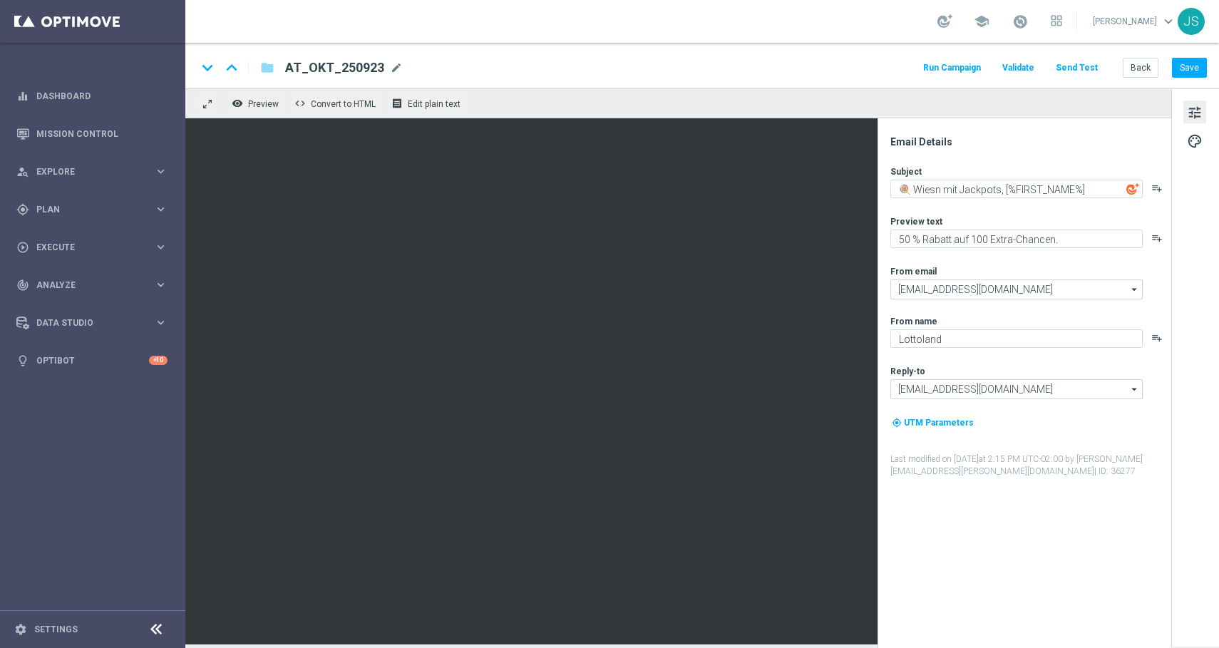
click at [371, 68] on span "AT_OKT_250923" at bounding box center [334, 67] width 99 height 17
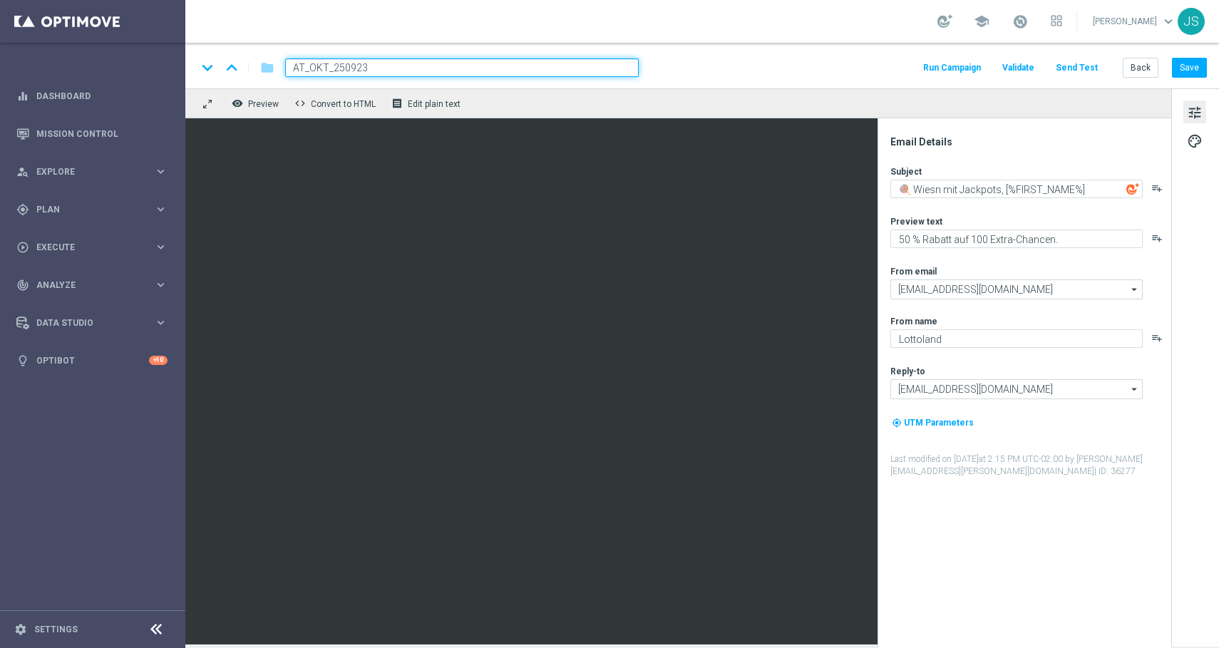
click at [371, 68] on input "AT_OKT_250923" at bounding box center [462, 67] width 354 height 19
click at [1139, 66] on button "Back" at bounding box center [1141, 68] width 36 height 20
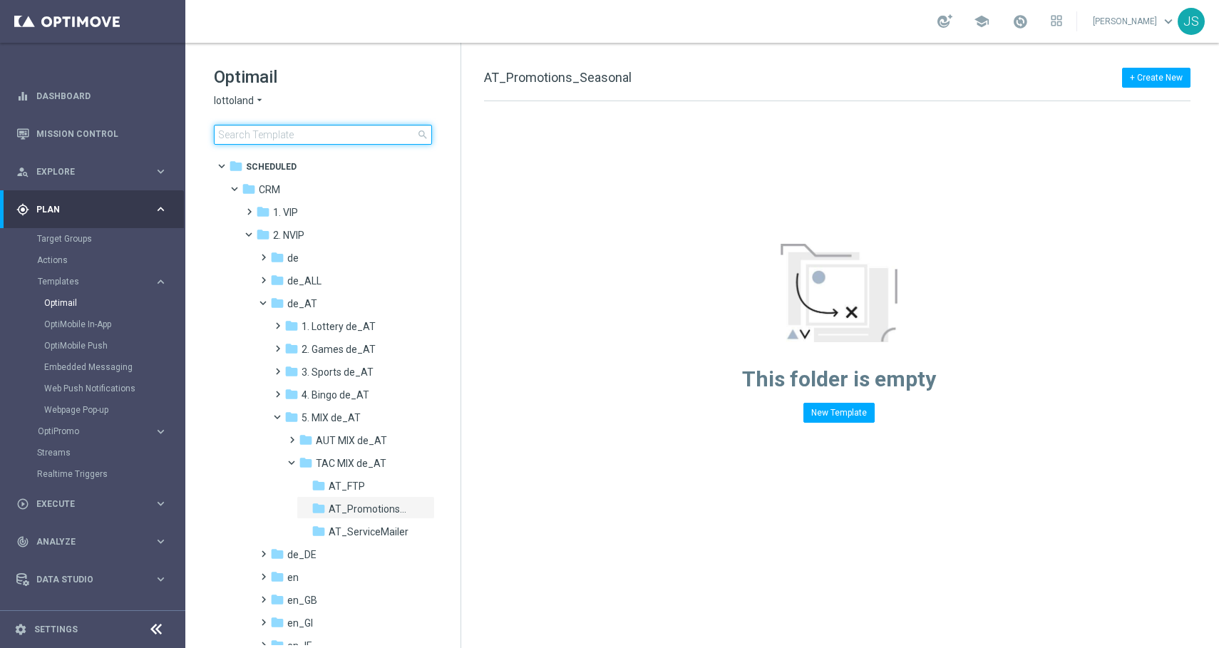
click at [307, 125] on input at bounding box center [323, 135] width 218 height 20
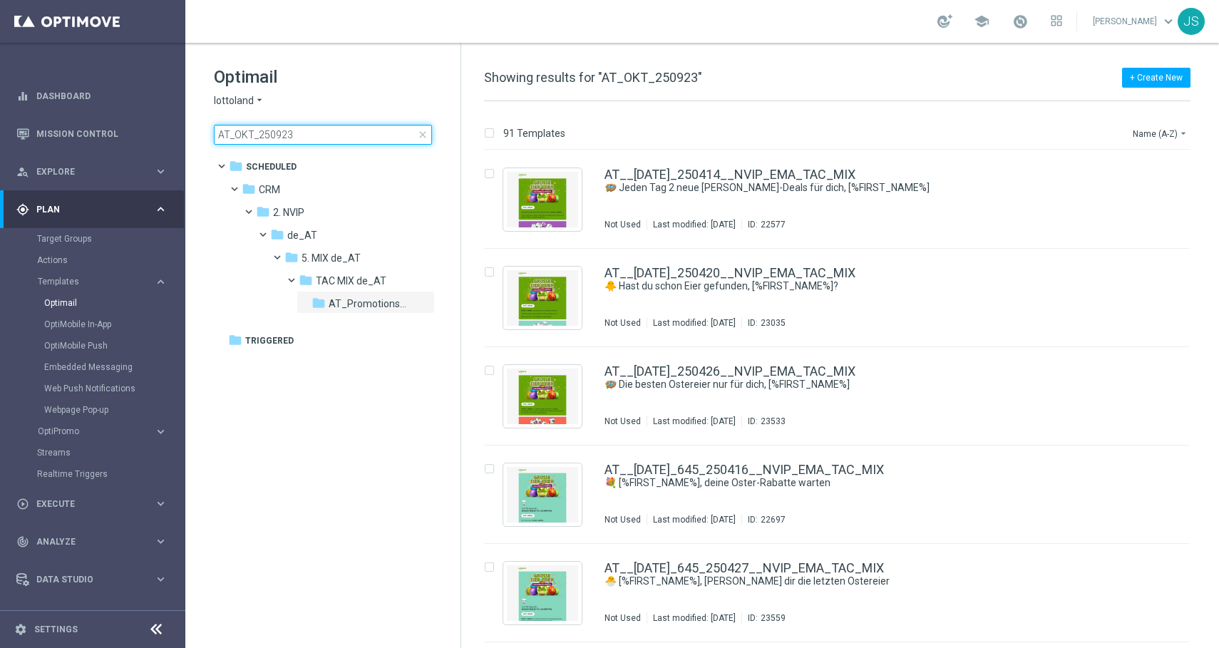
type input "AT_OKT_250923"
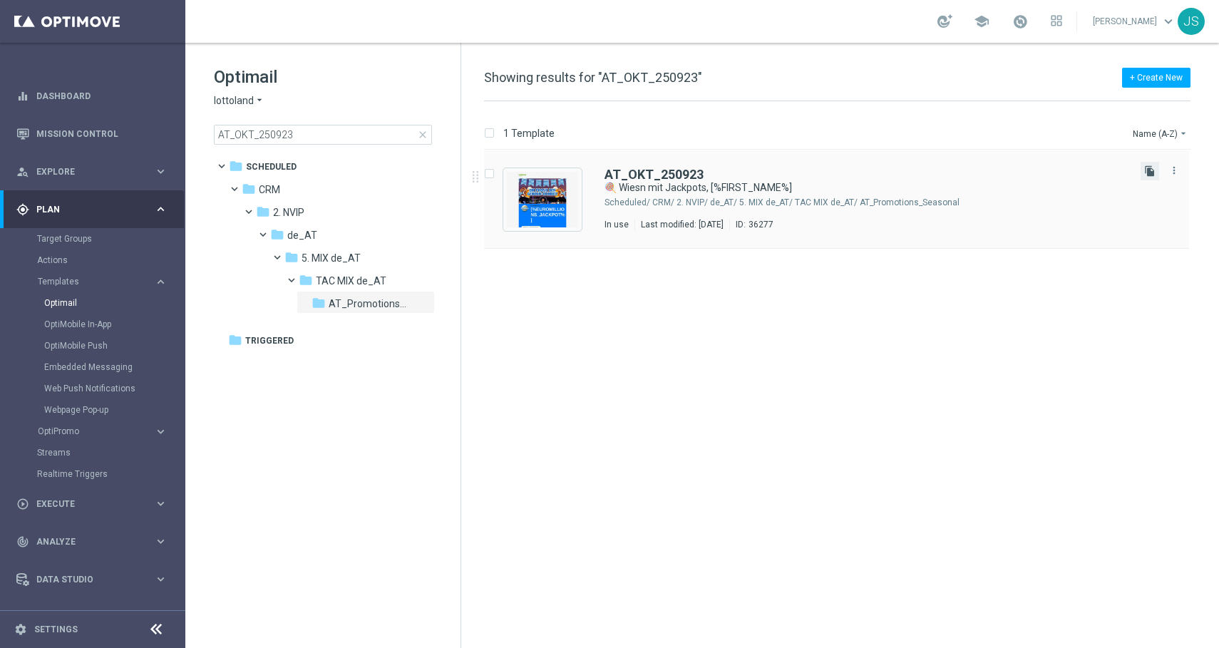
click at [1151, 168] on icon "file_copy" at bounding box center [1149, 170] width 11 height 11
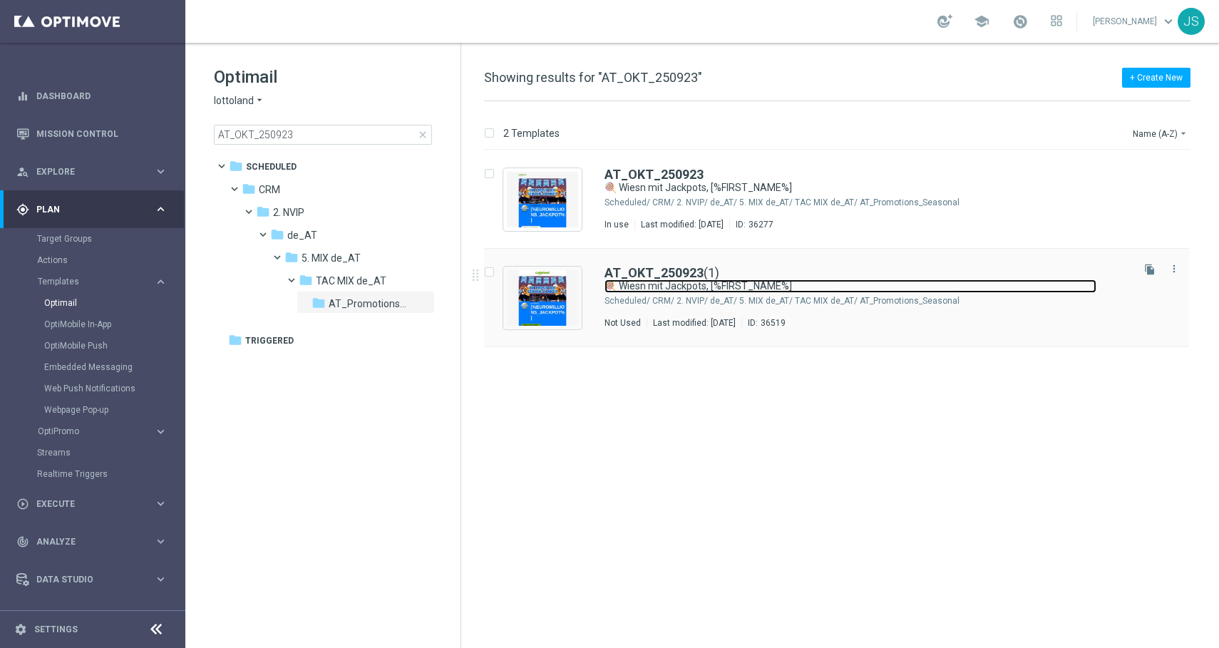
click at [788, 280] on link "🍭 Wiesn mit Jackpots, [%FIRST_NAME%]" at bounding box center [851, 286] width 492 height 14
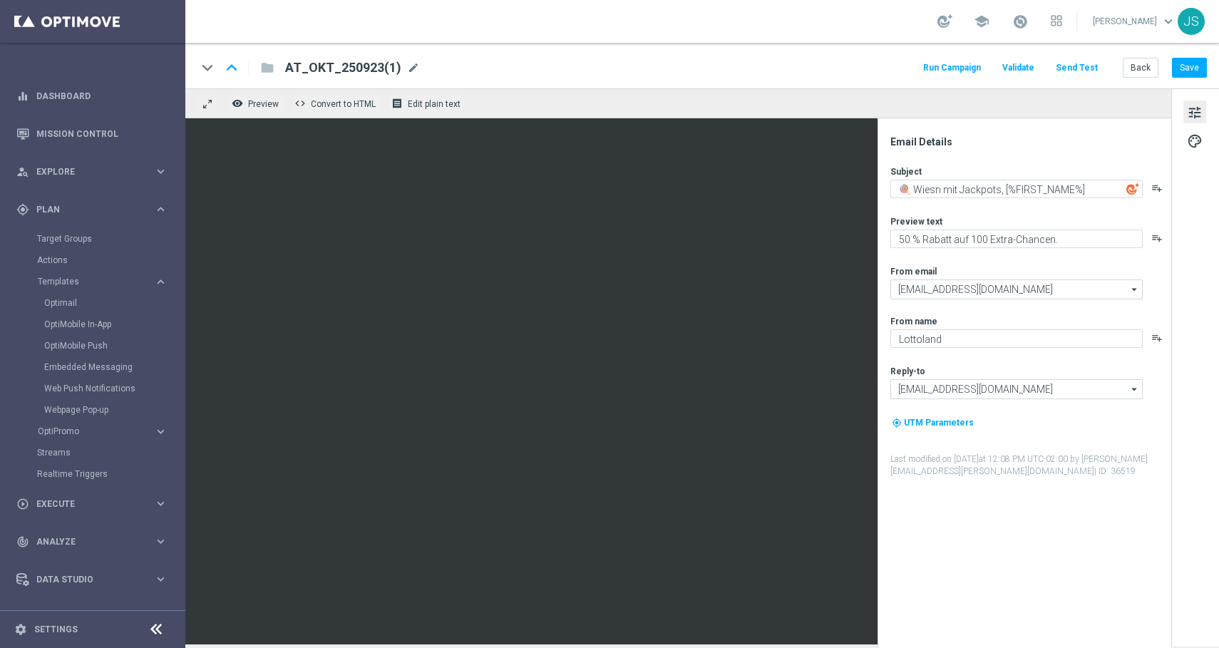
click at [343, 66] on span "AT_OKT_250923(1)" at bounding box center [343, 67] width 116 height 17
click at [376, 63] on span "AT_OKT_250923(1)" at bounding box center [343, 67] width 116 height 17
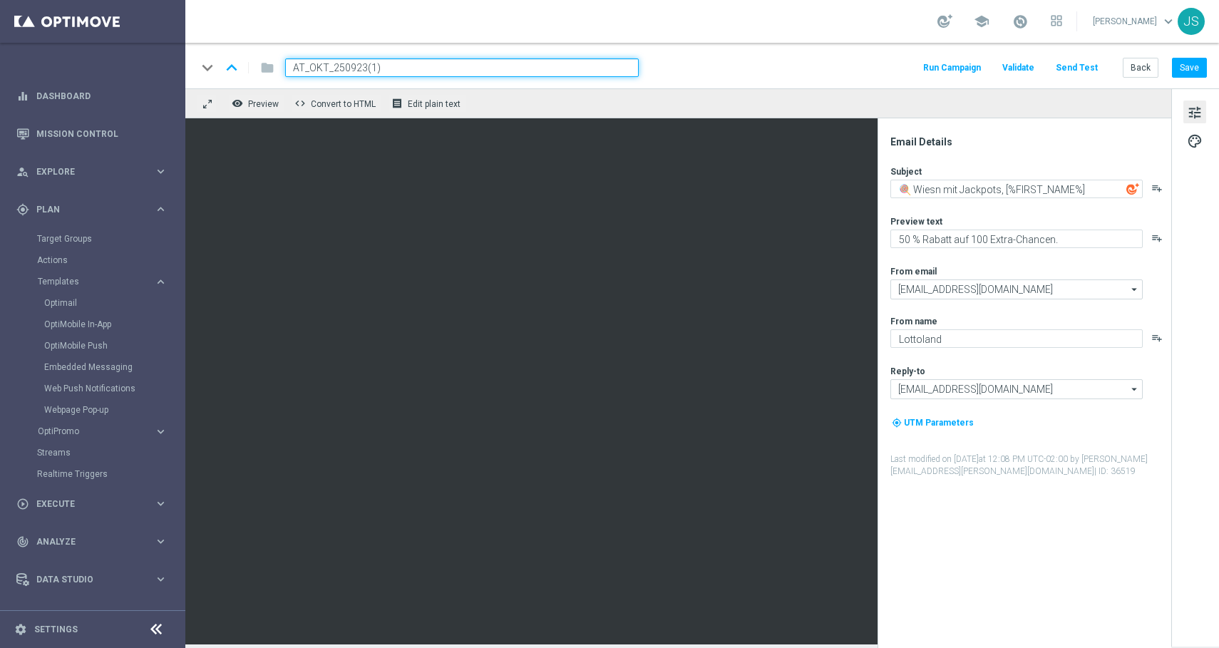
click at [364, 66] on input "AT_OKT_250923(1)" at bounding box center [462, 67] width 354 height 19
click at [434, 65] on input "AT_OKT_250923(1)" at bounding box center [462, 67] width 354 height 19
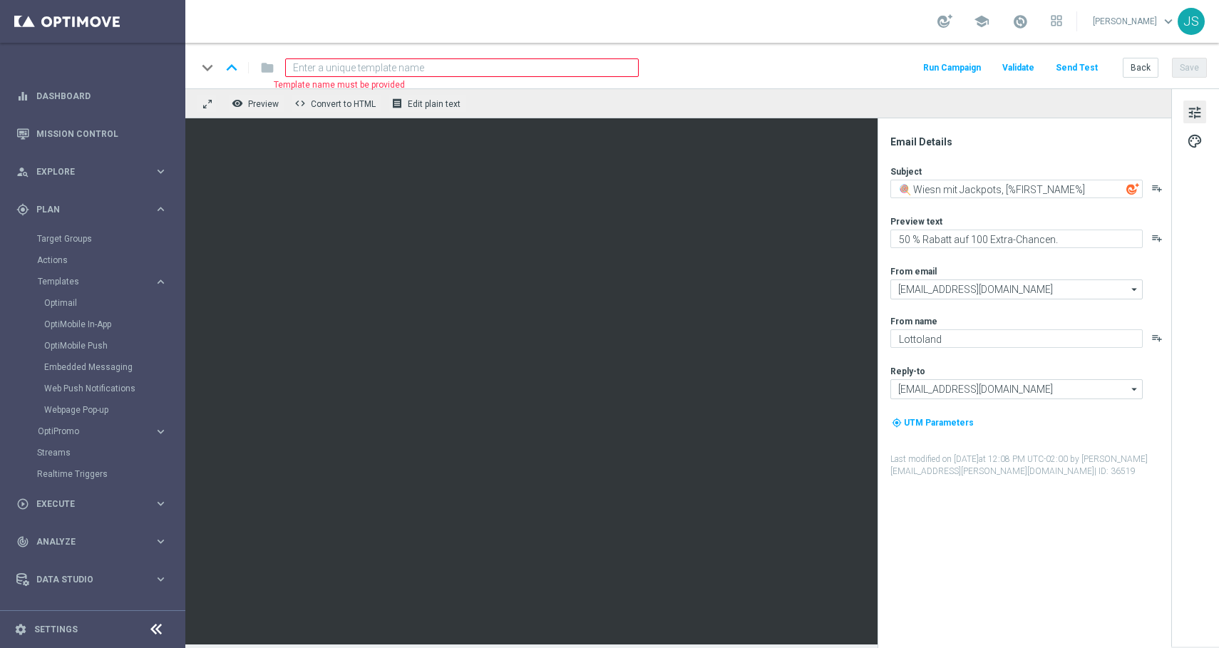
paste input "DE_REG__OKT_250926__NVIP_EMA_TAC_MIX"
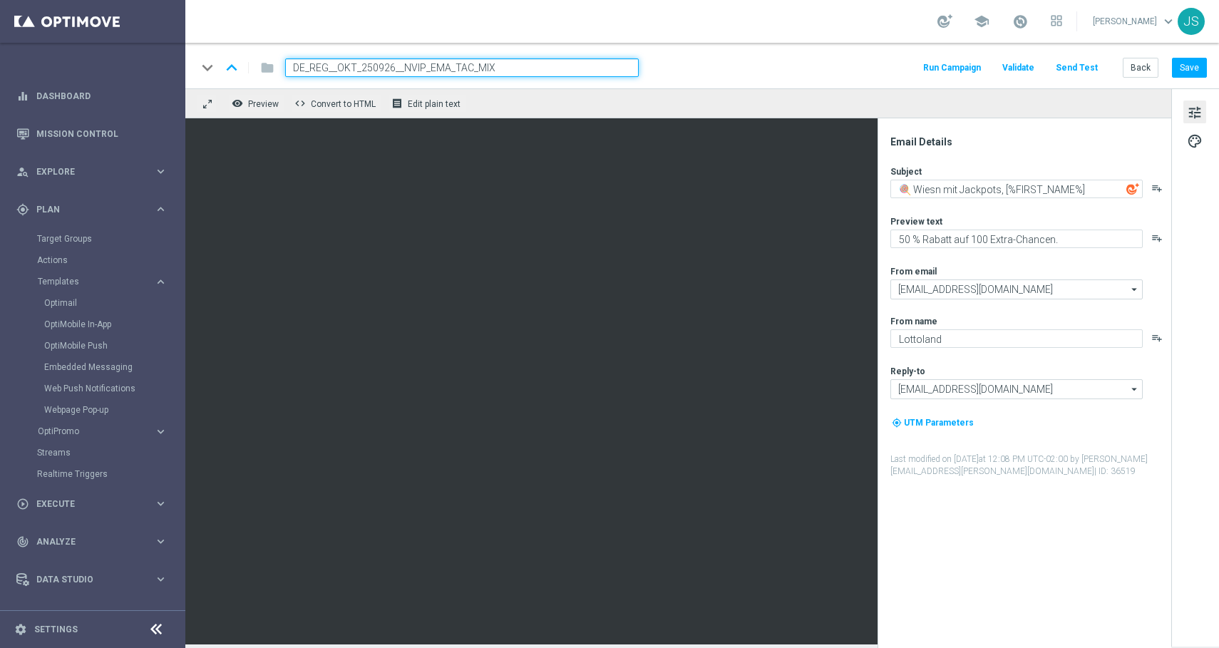
type input "DE_REG__OKT_250926__NVIP_EMA_TAC_MIX"
click at [734, 66] on div "keyboard_arrow_down keyboard_arrow_up folder DE_REG__OKT_250926__NVIP_EMA_TAC_M…" at bounding box center [702, 67] width 1010 height 19
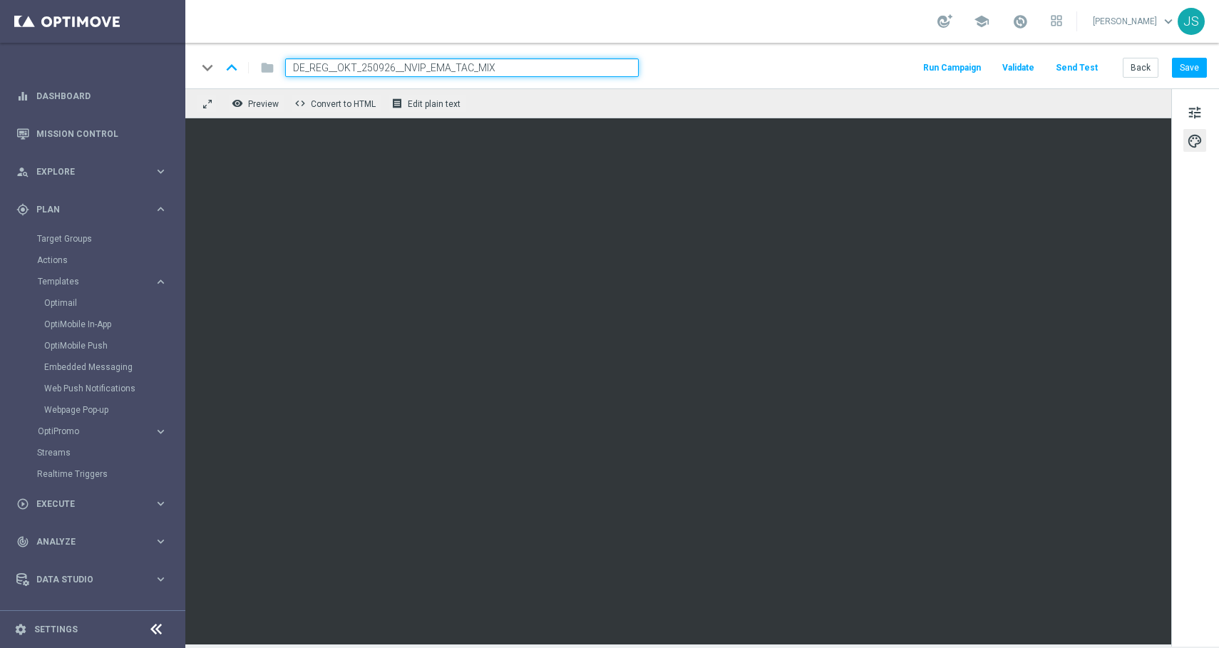
click at [753, 76] on div "keyboard_arrow_down keyboard_arrow_up folder DE_REG__OKT_250926__NVIP_EMA_TAC_M…" at bounding box center [702, 66] width 1034 height 46
click at [561, 66] on input "DE_REG__OKT_250926__NVIP_EMA_TAC_MIX" at bounding box center [462, 67] width 354 height 19
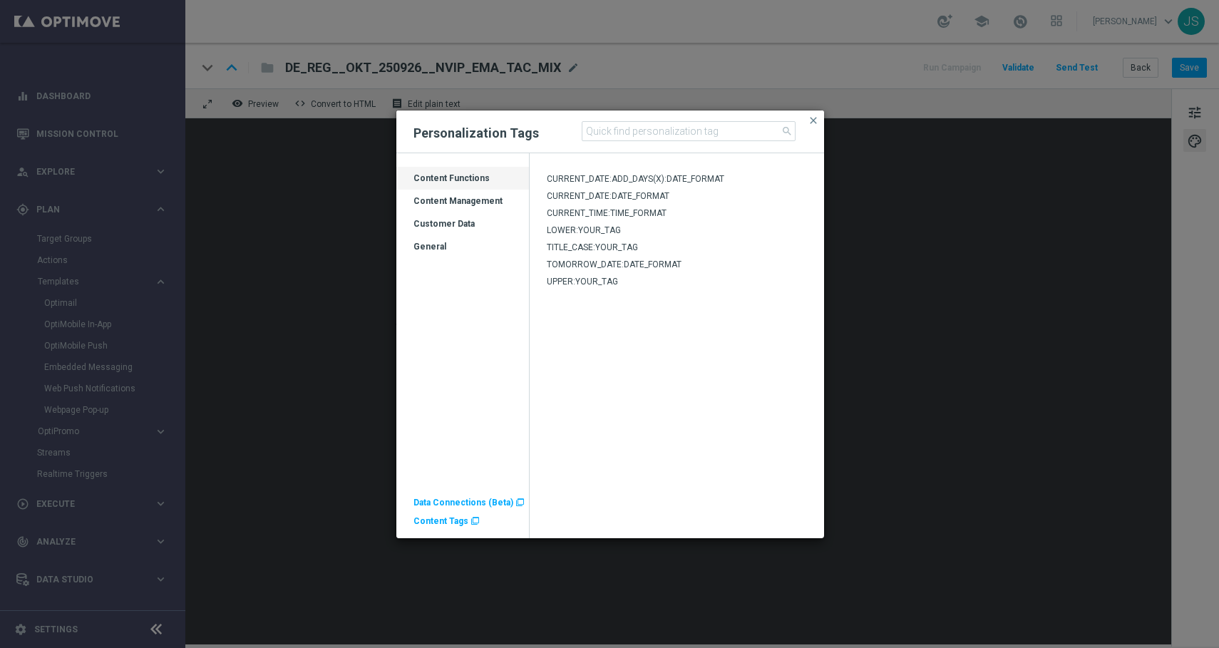
click at [439, 520] on span "Content Tags" at bounding box center [441, 521] width 55 height 10
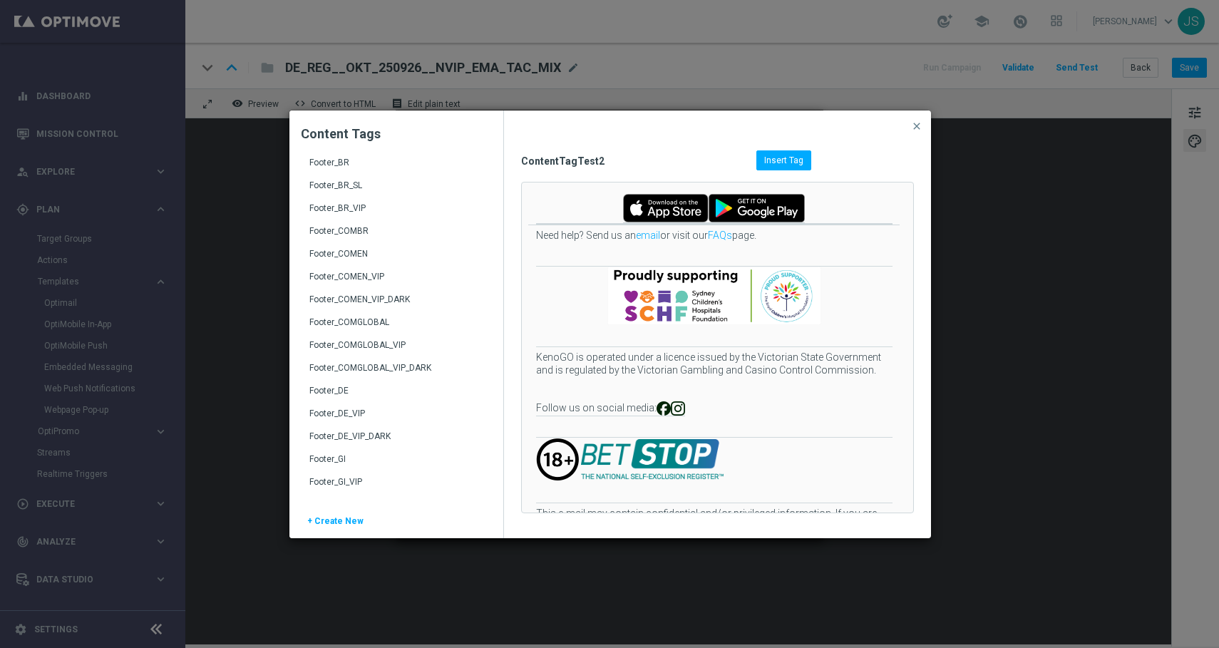
scroll to position [183, 0]
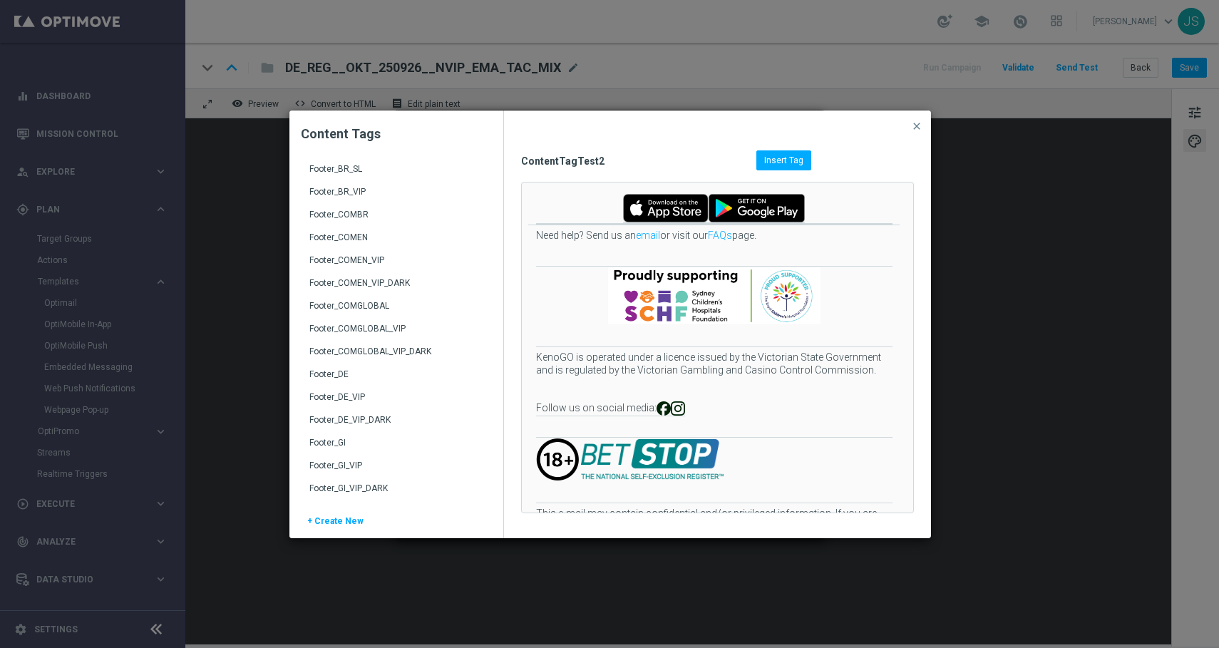
click at [334, 372] on div "Footer_DE" at bounding box center [397, 380] width 177 height 23
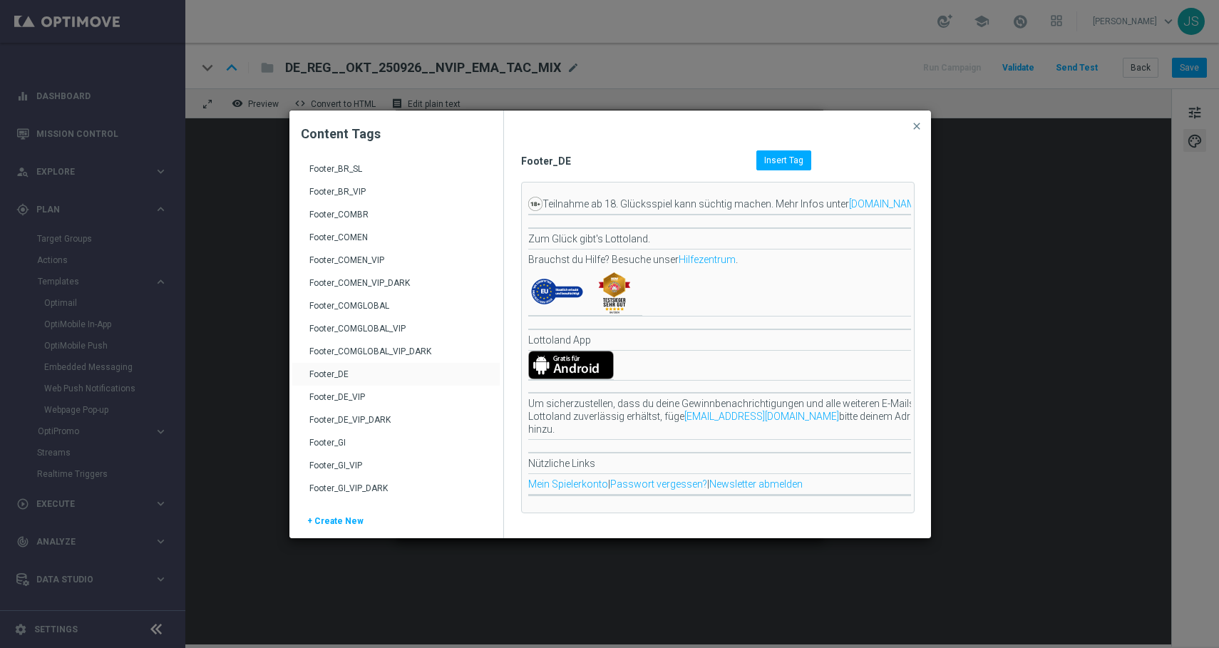
click at [334, 372] on div "ContentTagTest2 FavoriteLotteryBrand_BR Footer_AT Footer_AT_VIP Footer_AT_VIP_D…" at bounding box center [363, 591] width 143 height 1232
click at [773, 155] on span "Insert Tag" at bounding box center [783, 160] width 39 height 10
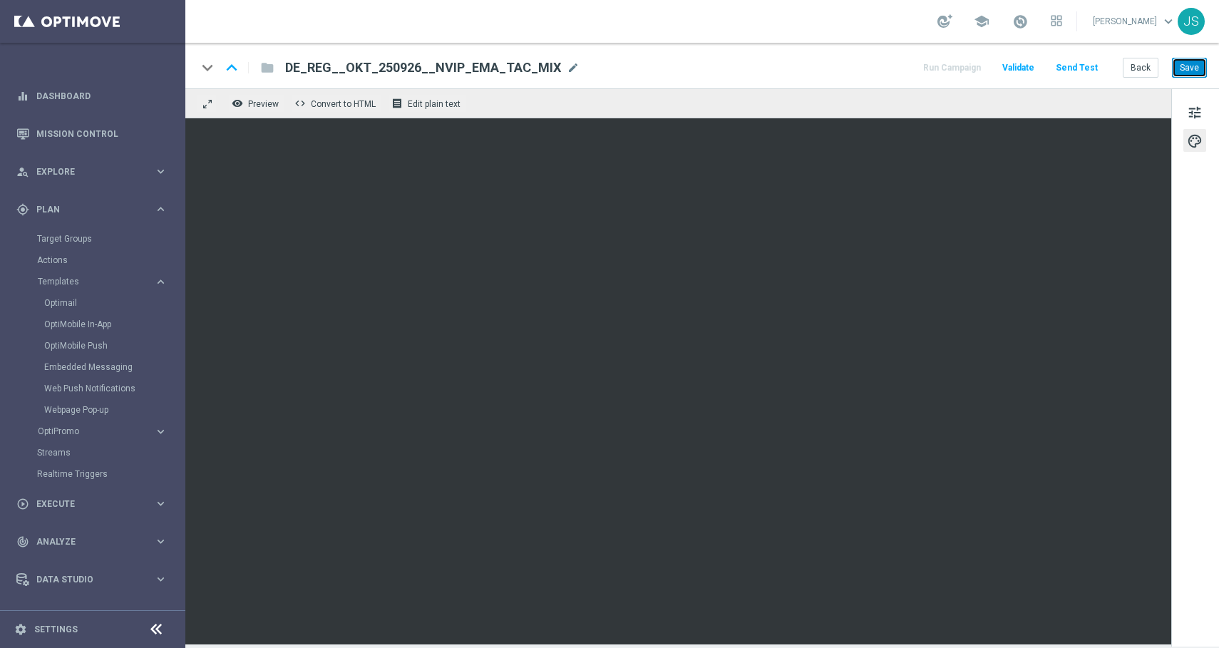
click at [1189, 68] on button "Save" at bounding box center [1189, 68] width 35 height 20
click at [1196, 113] on span "tune" at bounding box center [1195, 112] width 16 height 19
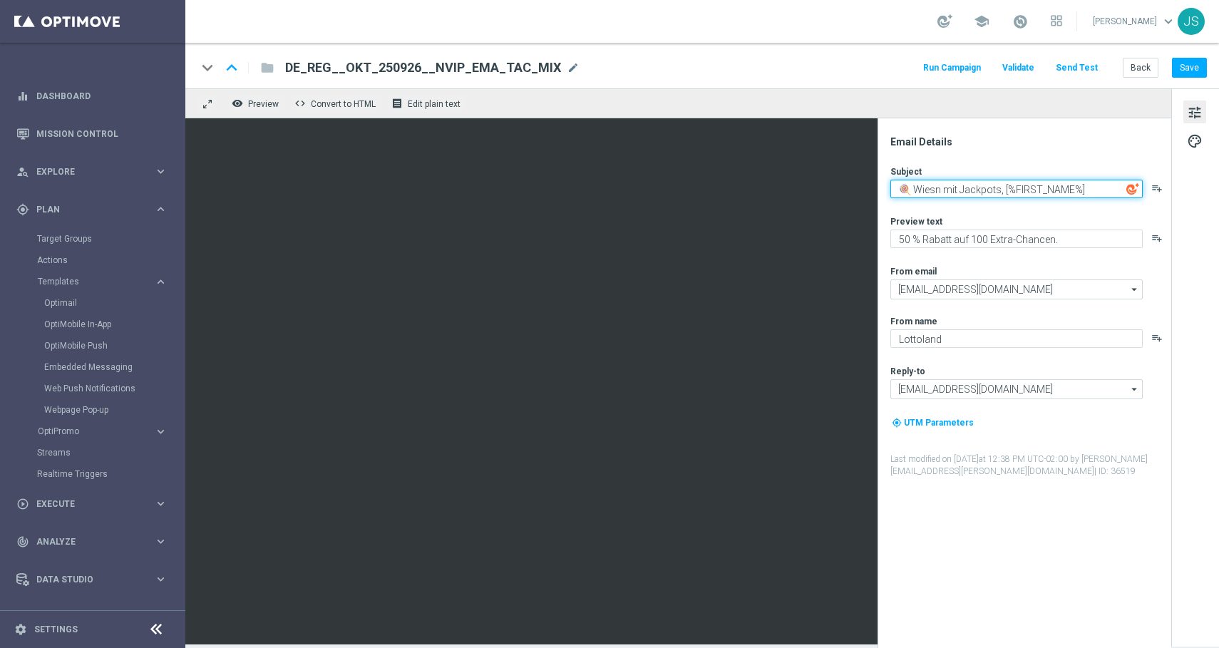
click at [1005, 186] on textarea "🍭 Wiesn mit Jackpots, [%FIRST_NAME%]" at bounding box center [1016, 189] width 252 height 19
paste textarea "🍺 O’zapft is: Spare 3 € beim EuroMillions Superdraw! 🎉"
type textarea "🍺 O’zapft is: Spare 3 € beim EuroMillions Superdraw! 🎉"
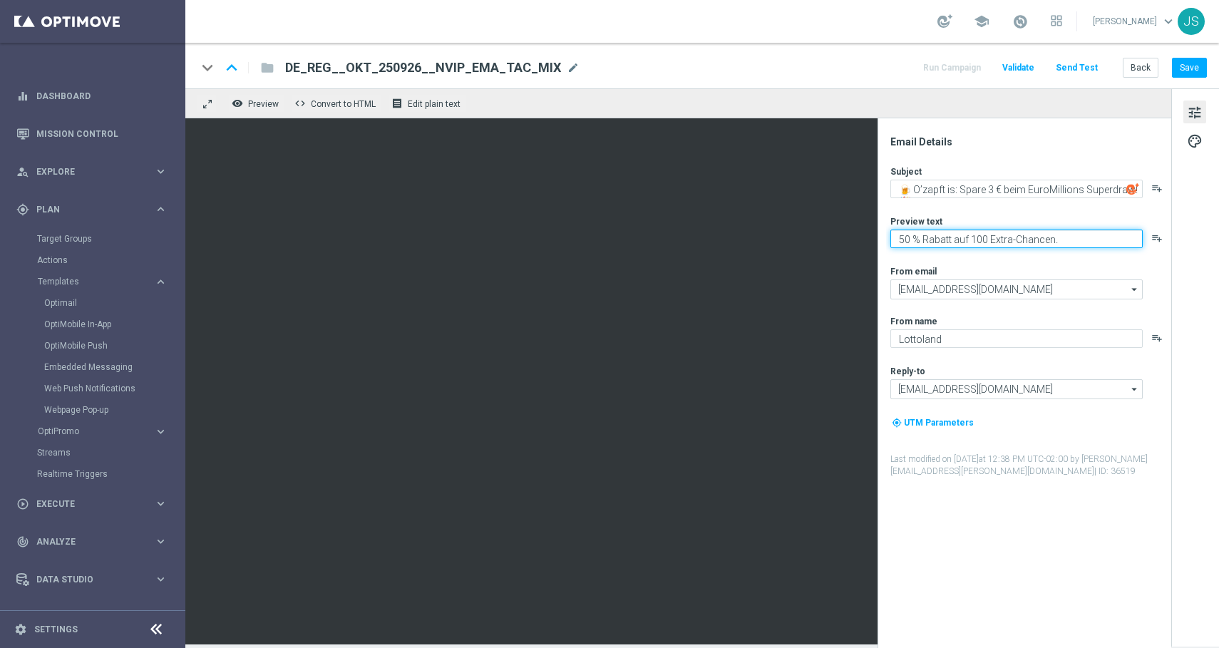
click at [948, 245] on textarea "50 % Rabatt auf 100 Extra-Chancen." at bounding box center [1016, 239] width 252 height 19
paste textarea "Nur jetzt: Dein Systemanteil für den EuroMillions Superdraw am Freitag – mit 3 …"
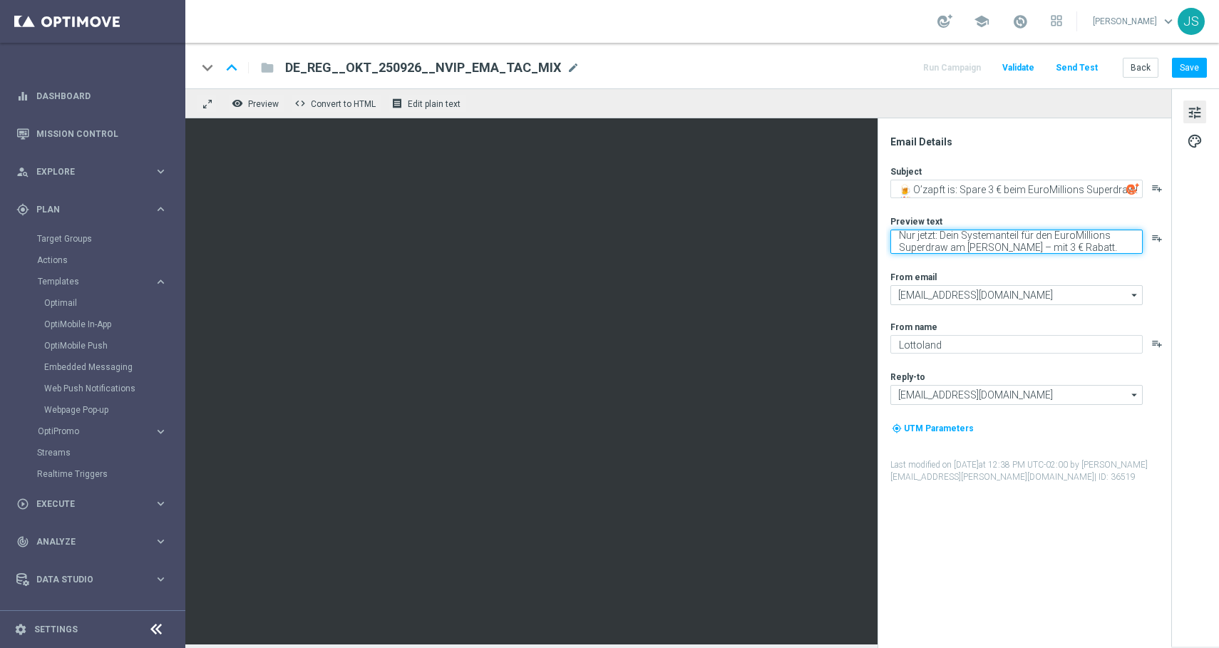
type textarea "Nur jetzt: Dein Systemanteil für den EuroMillions Superdraw am Freitag – mit 3 …"
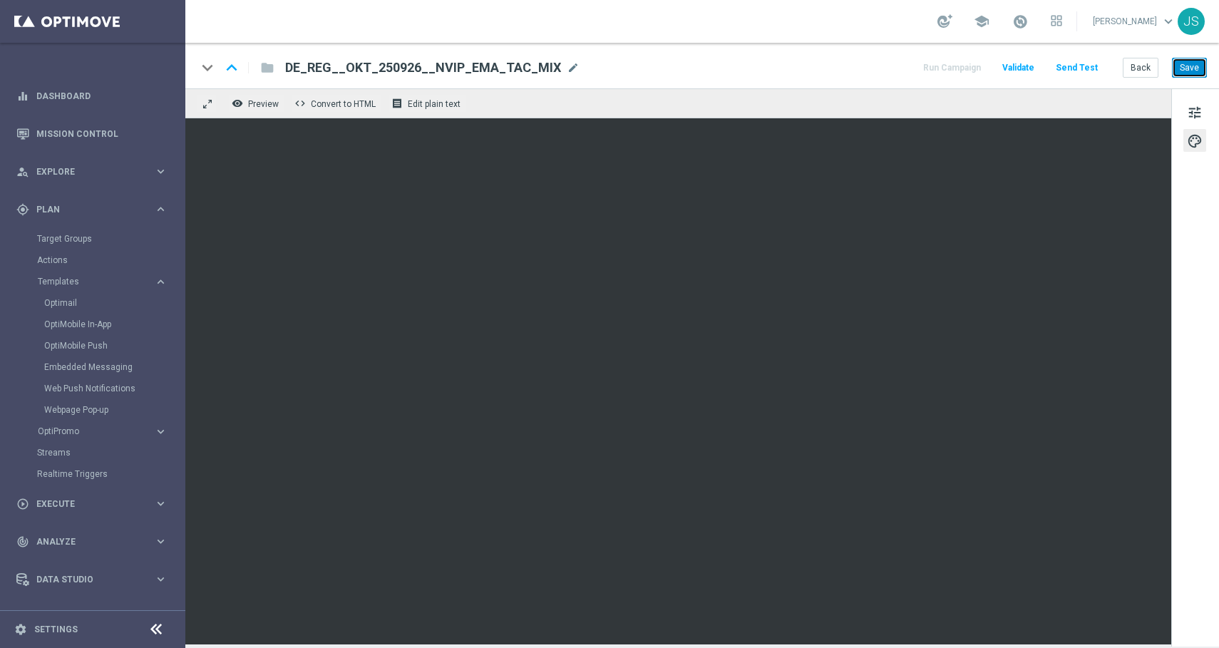
click at [1181, 61] on button "Save" at bounding box center [1189, 68] width 35 height 20
click at [1193, 114] on span "tune" at bounding box center [1195, 112] width 16 height 19
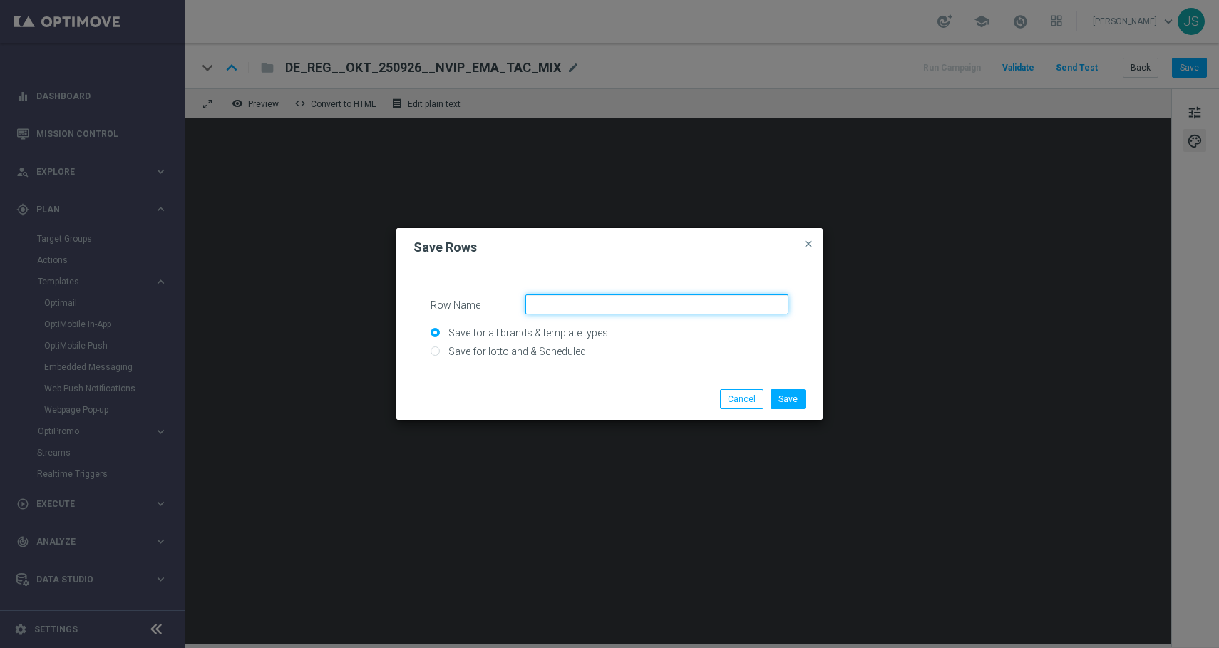
click at [567, 303] on input "Row Name" at bounding box center [656, 304] width 263 height 20
paste input "LP_ DEALL_SEP_LOTTOCASHBACK"
type input "LP_ DEALL_SEP_LOTTOCASHBACK"
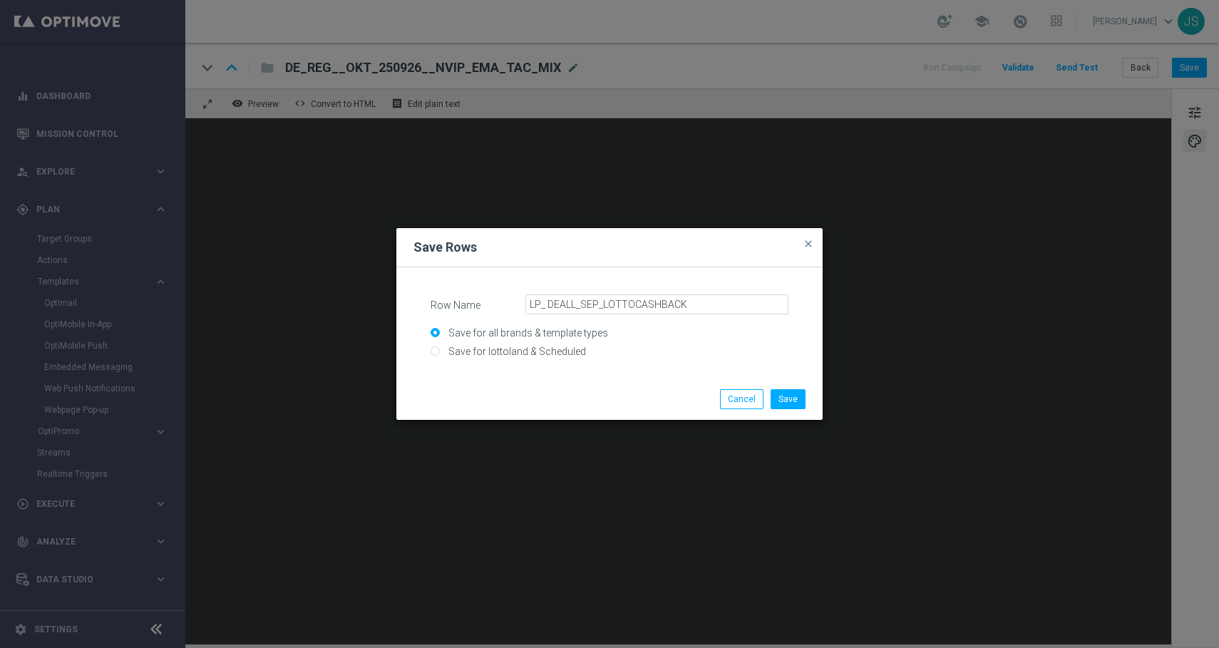
click at [455, 351] on input "Save for lottoland & Scheduled" at bounding box center [610, 357] width 358 height 20
radio input "true"
click at [786, 395] on button "Save" at bounding box center [788, 399] width 35 height 20
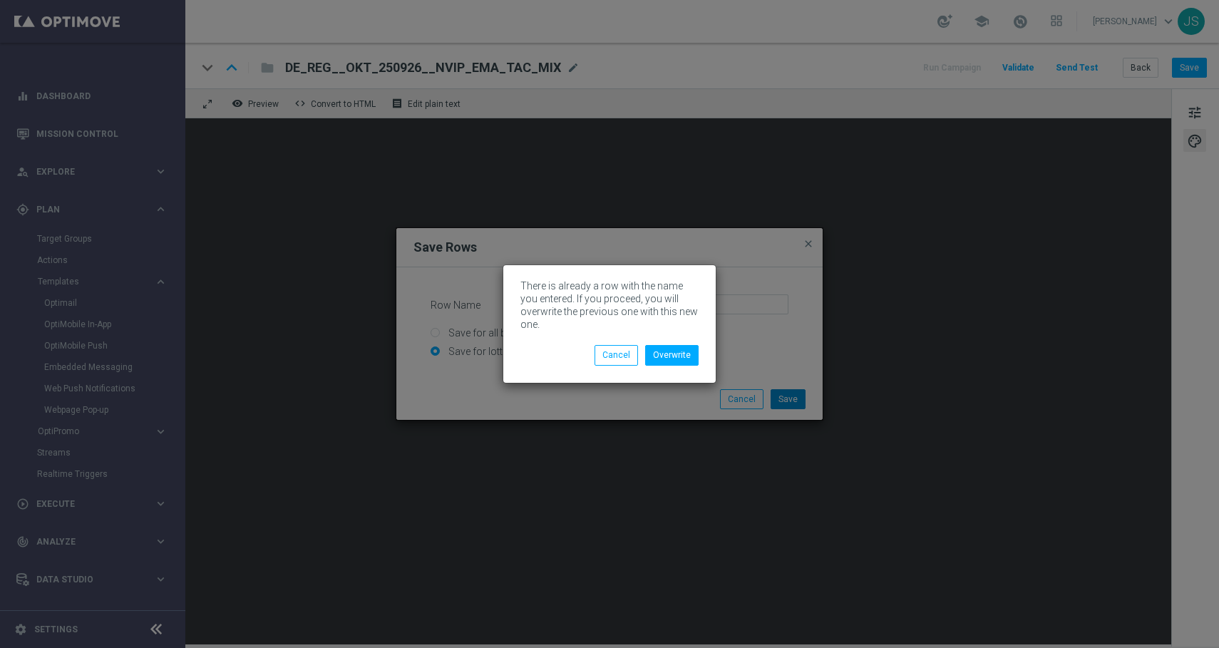
click at [786, 395] on modal-container "There is already a row with the name you entered. If you proceed, you will over…" at bounding box center [609, 324] width 1219 height 648
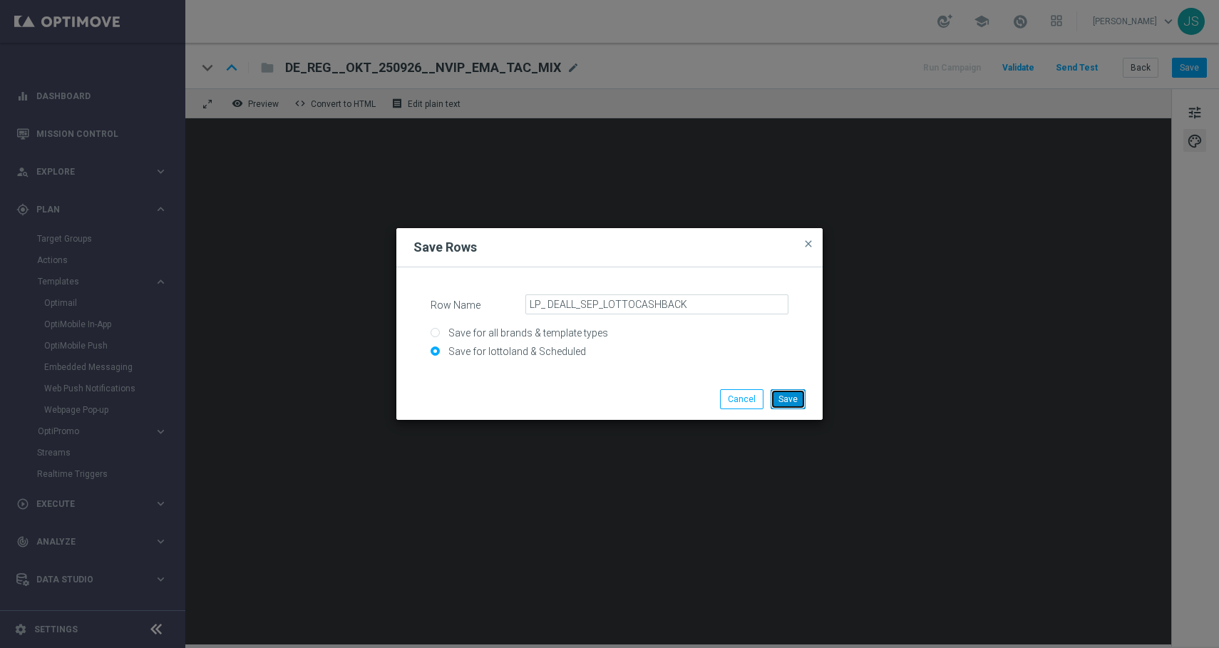
click at [786, 395] on button "Save" at bounding box center [788, 399] width 35 height 20
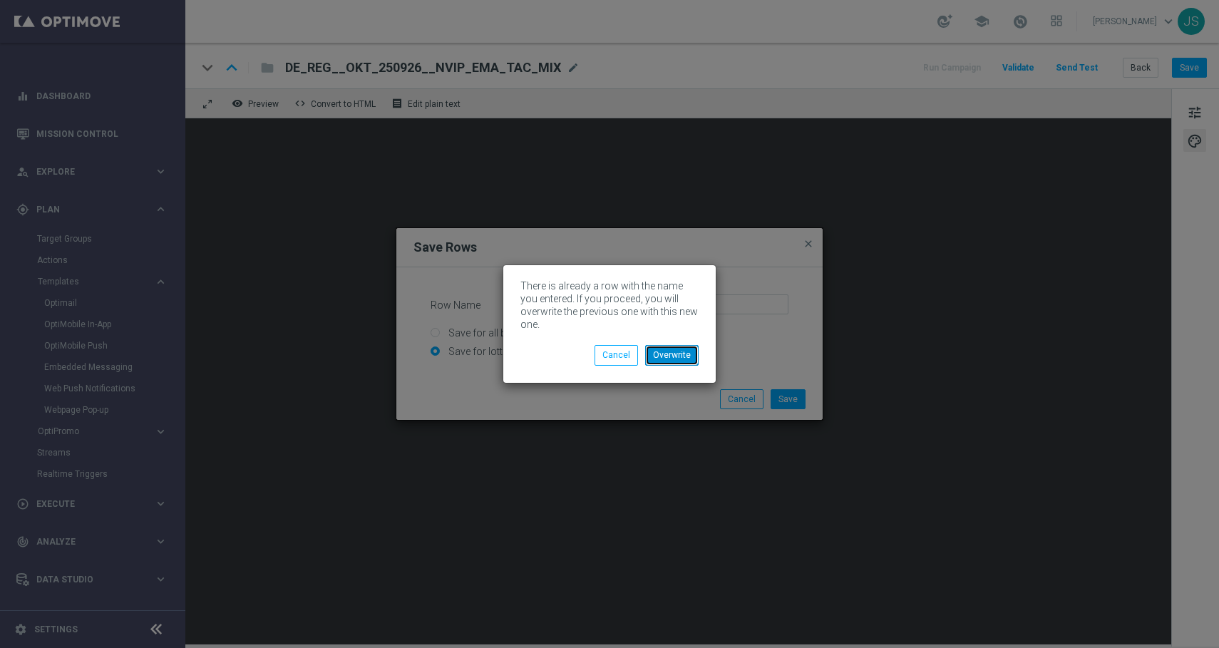
click at [676, 349] on button "Overwrite" at bounding box center [671, 355] width 53 height 20
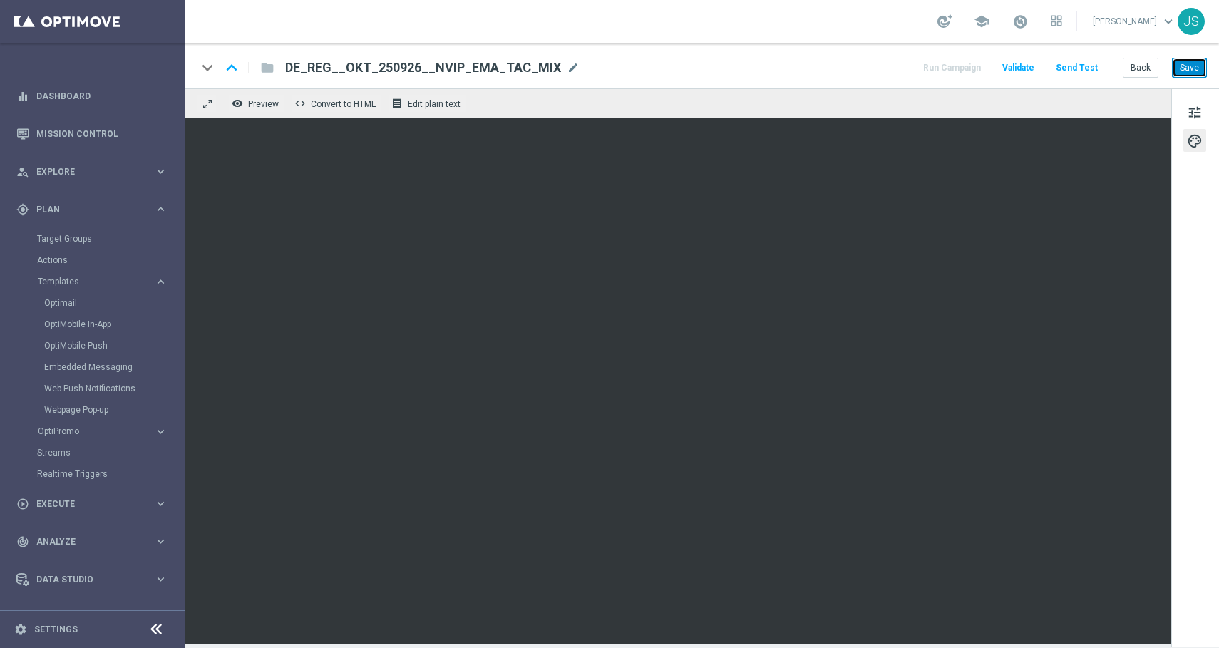
click at [1196, 62] on button "Save" at bounding box center [1189, 68] width 35 height 20
click at [1198, 70] on button "Save" at bounding box center [1189, 68] width 35 height 20
click at [489, 59] on span "DE_REG__OKT_250926__NVIP_EMA_TAC_MIX" at bounding box center [423, 67] width 276 height 17
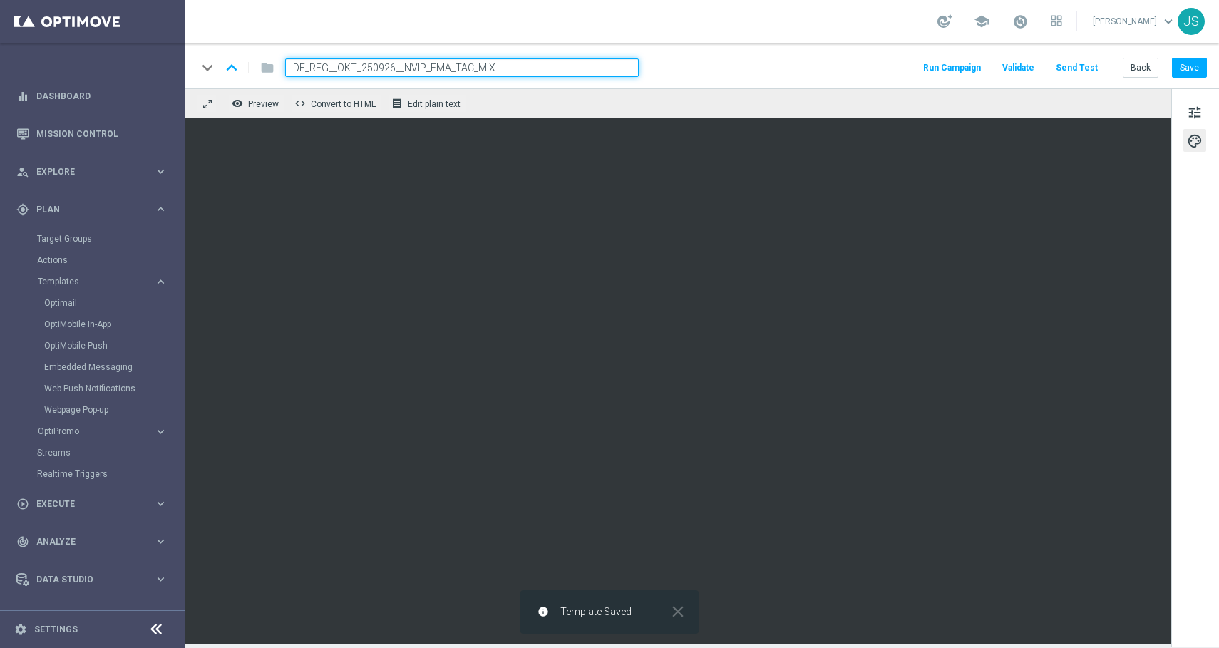
click at [489, 59] on input "DE_REG__OKT_250926__NVIP_EMA_TAC_MIX" at bounding box center [462, 67] width 354 height 19
click at [1074, 61] on button "Send Test" at bounding box center [1077, 67] width 46 height 19
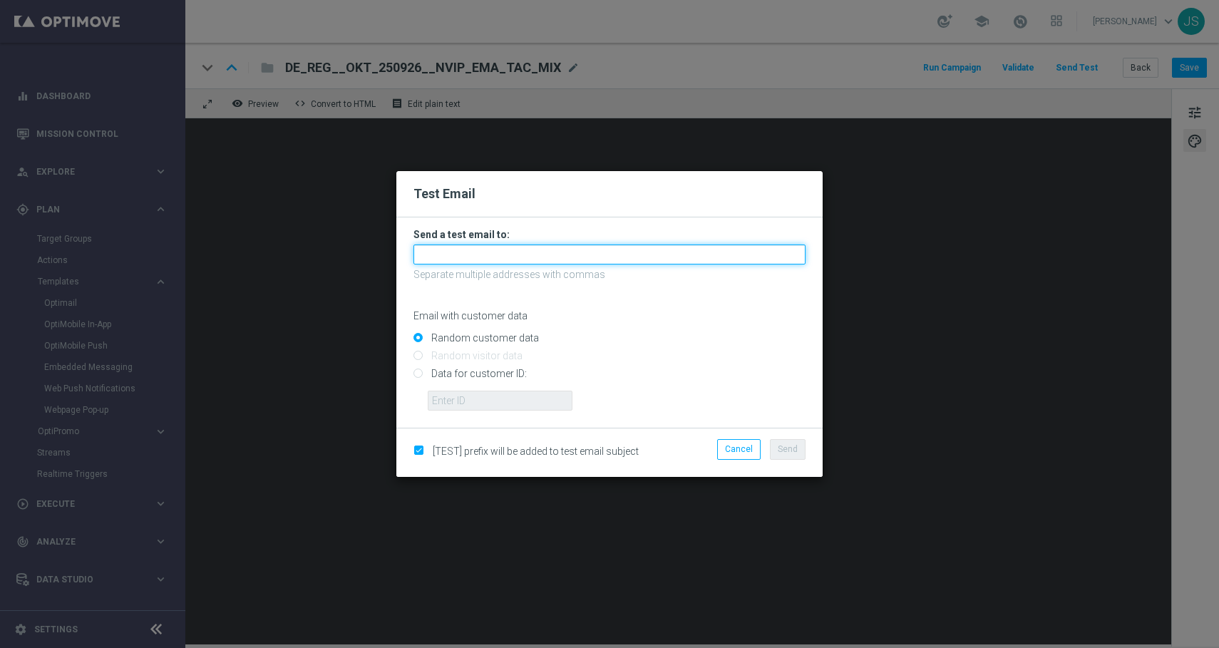
click at [458, 247] on input "text" at bounding box center [610, 255] width 392 height 20
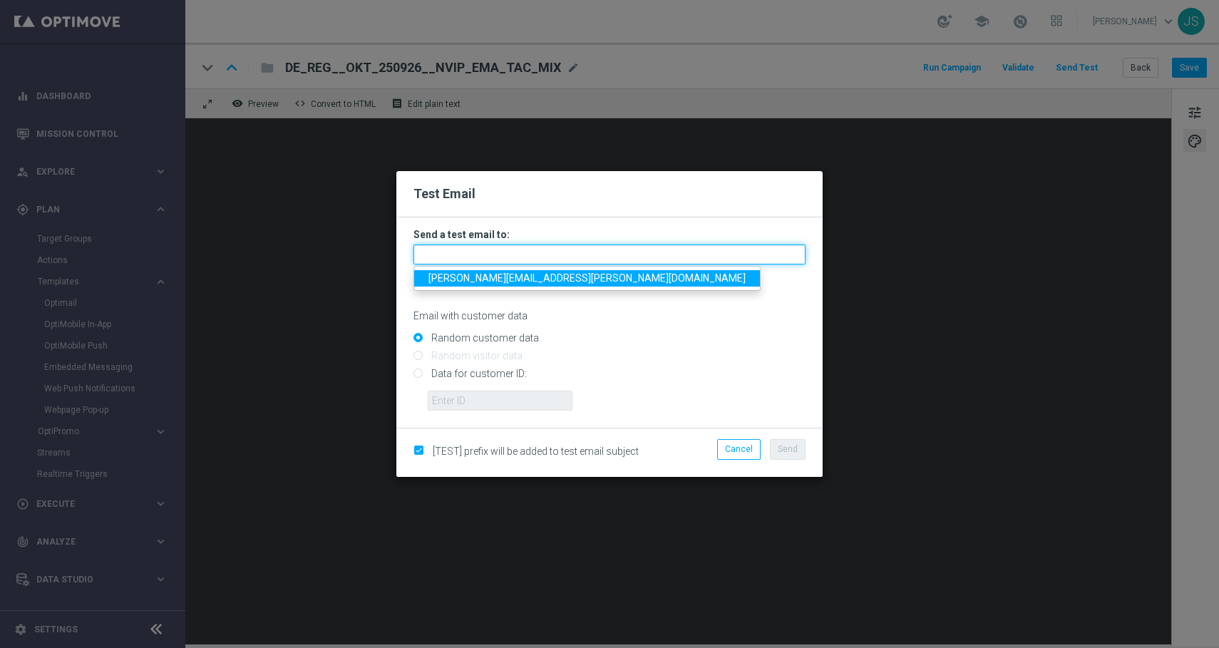
type input "jessica.schmitt@lottoland.com"
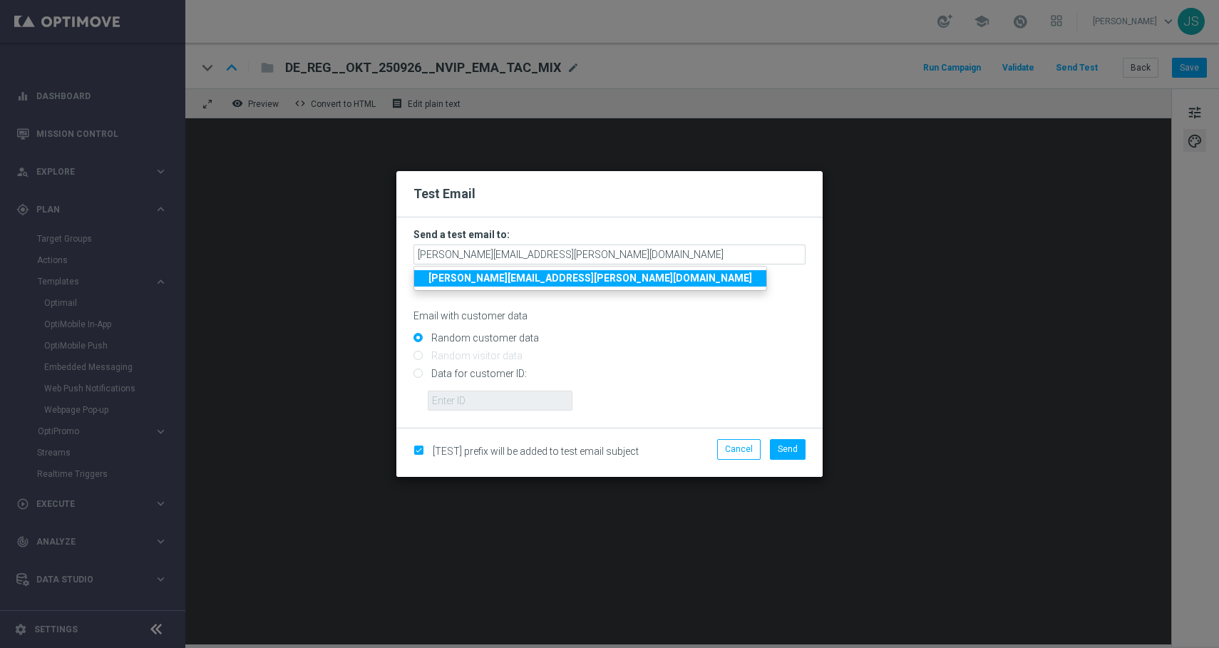
click at [498, 278] on strong "jessica.schmitt@lottoland.com" at bounding box center [590, 277] width 324 height 11
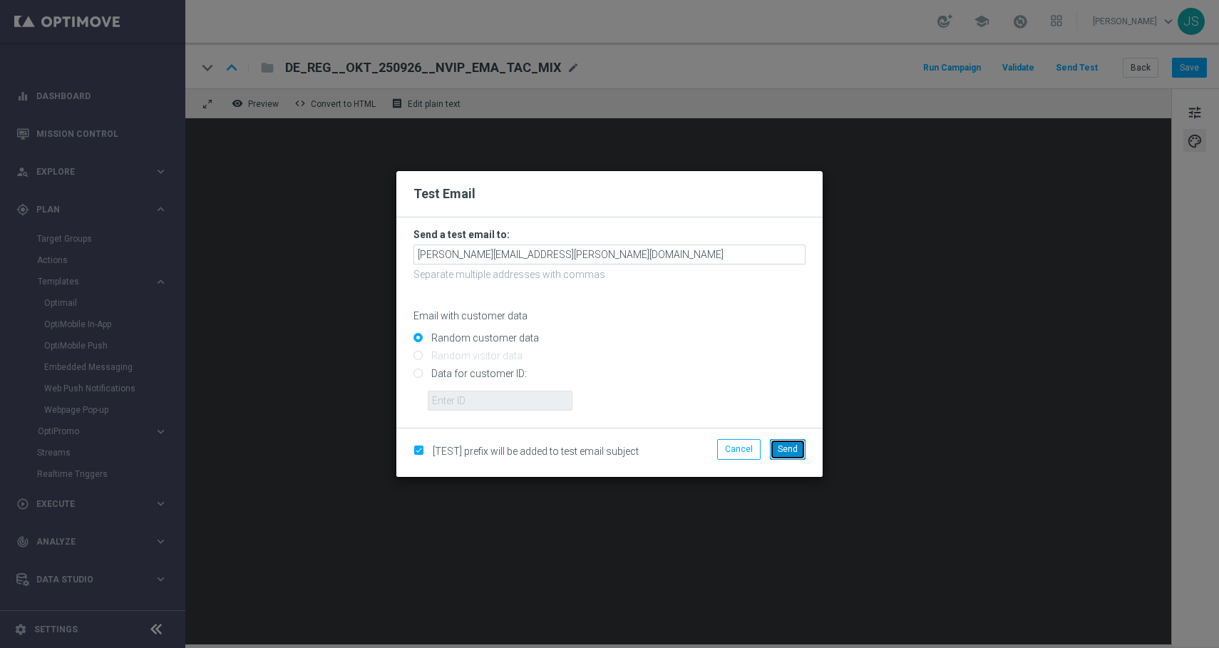
click at [786, 448] on span "Send" at bounding box center [788, 449] width 20 height 10
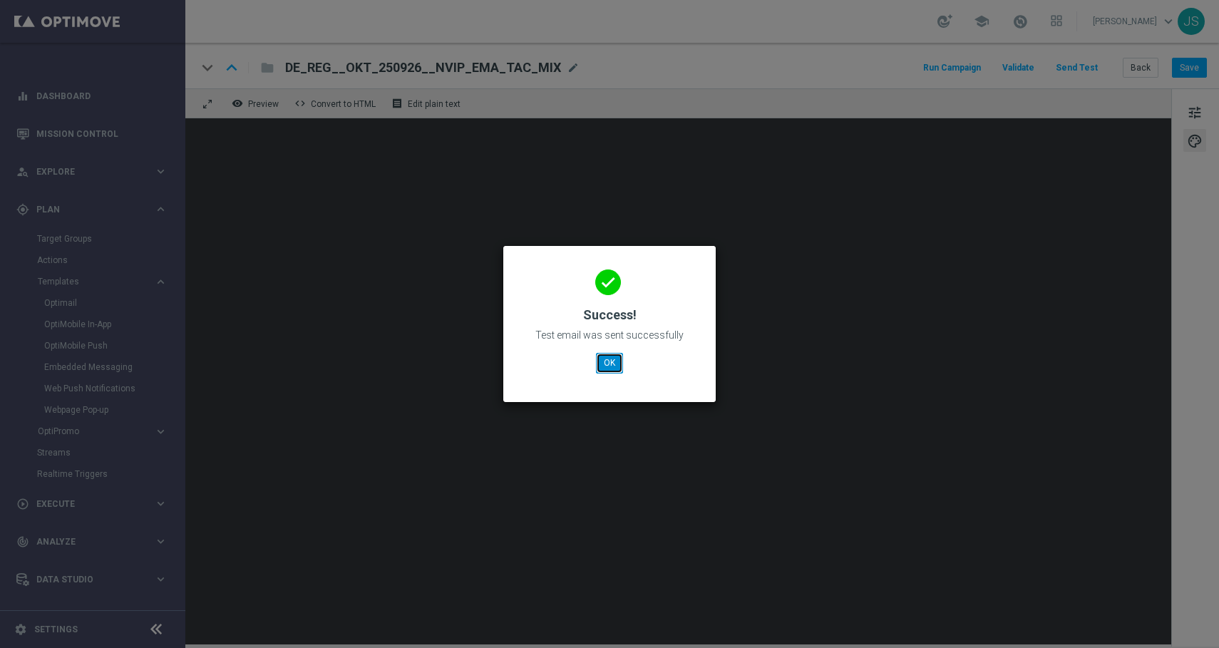
click at [615, 364] on button "OK" at bounding box center [609, 363] width 27 height 20
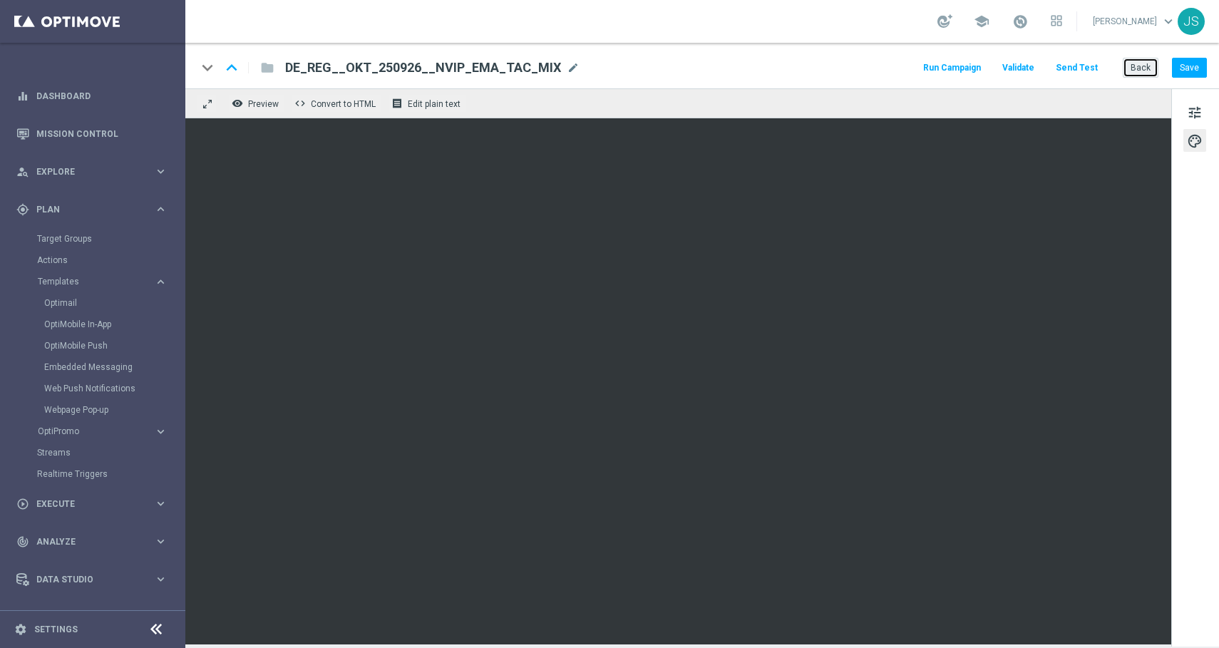
click at [1132, 67] on button "Back" at bounding box center [1141, 68] width 36 height 20
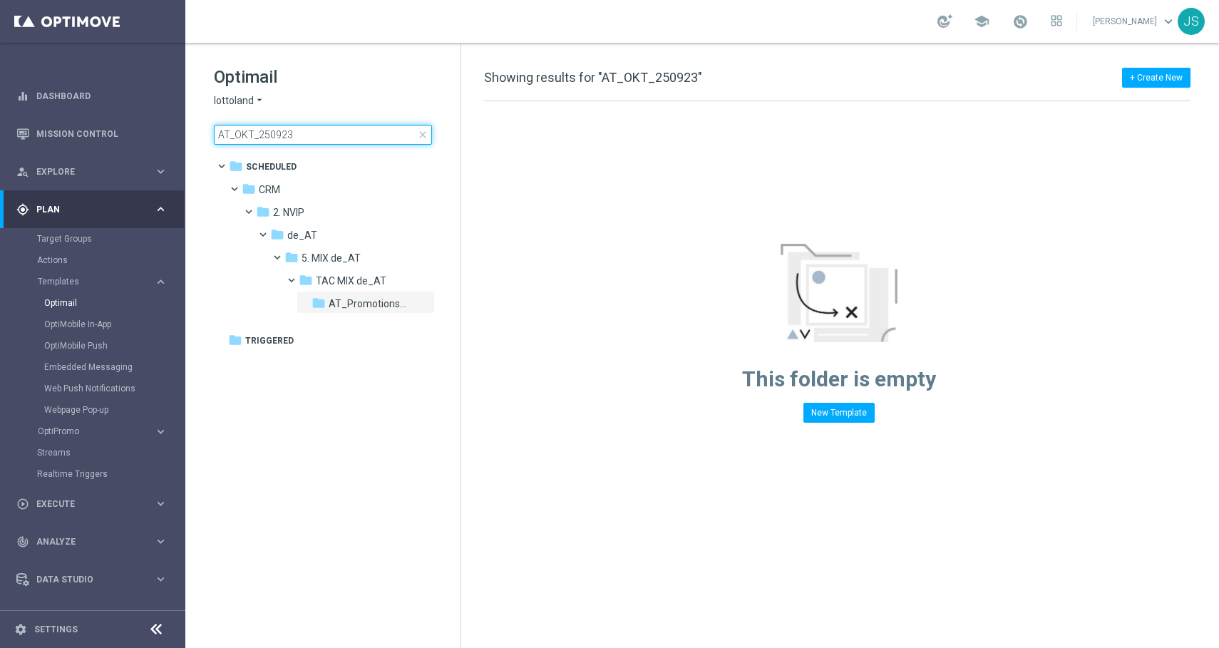
click at [339, 126] on input "AT_OKT_250923" at bounding box center [323, 135] width 218 height 20
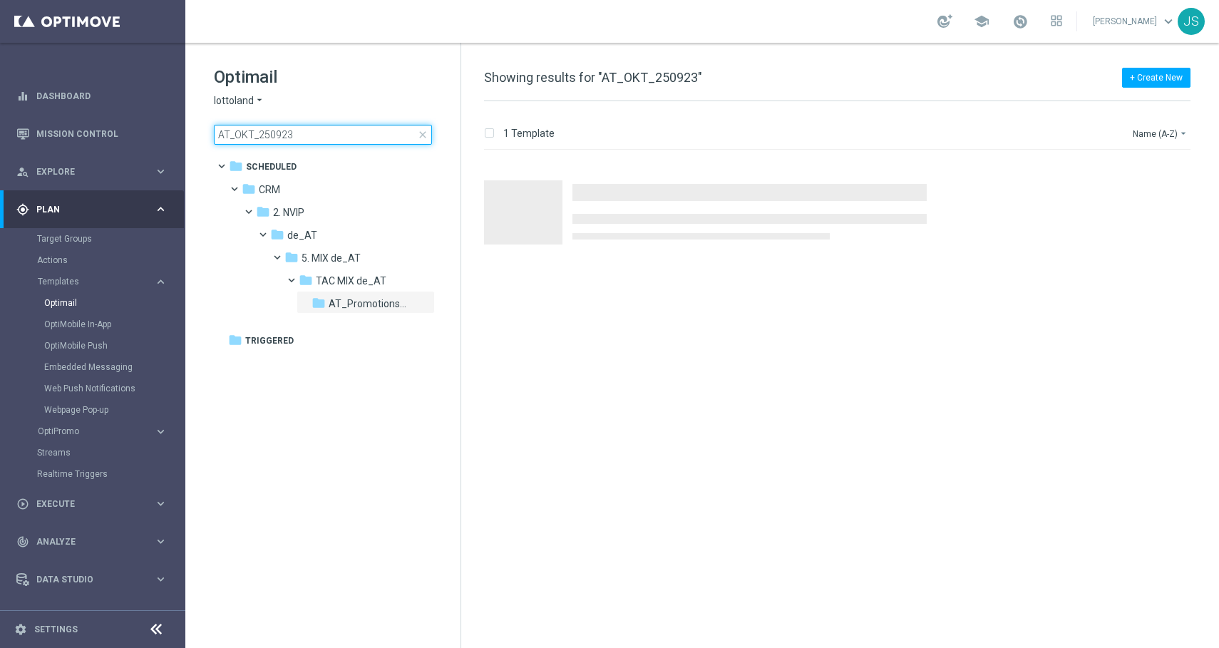
click at [339, 126] on input "AT_OKT_250923" at bounding box center [323, 135] width 218 height 20
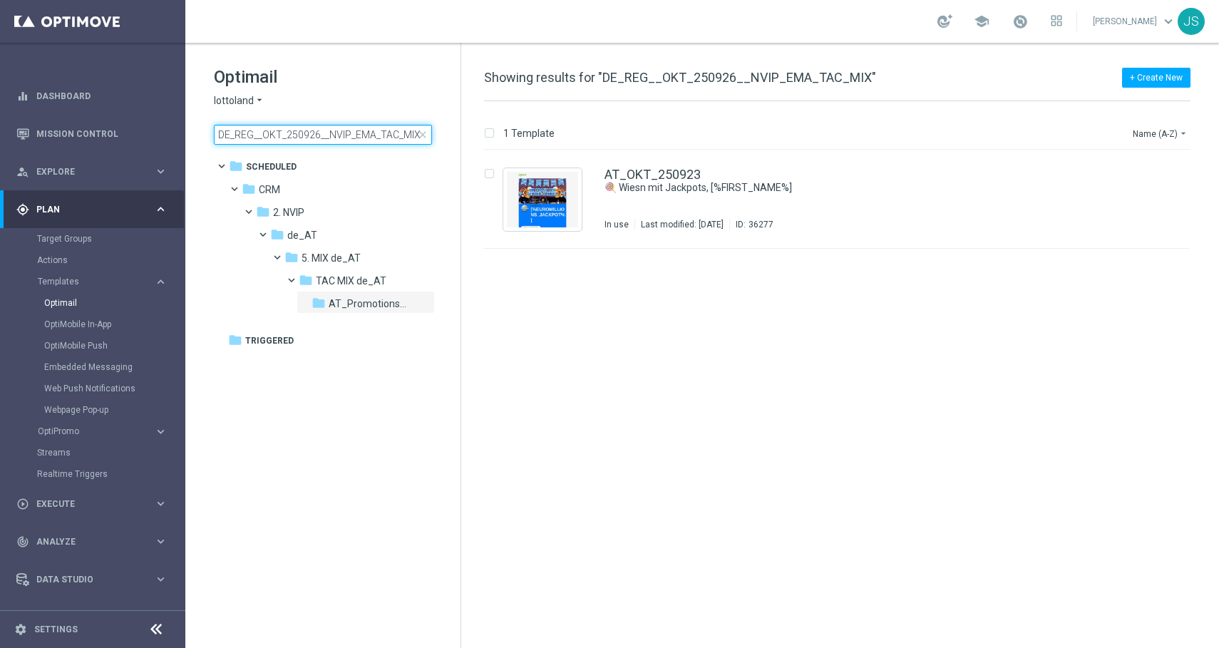
type input "DE_REG__OKT_250926__NVIP_EMA_TAC_MIX"
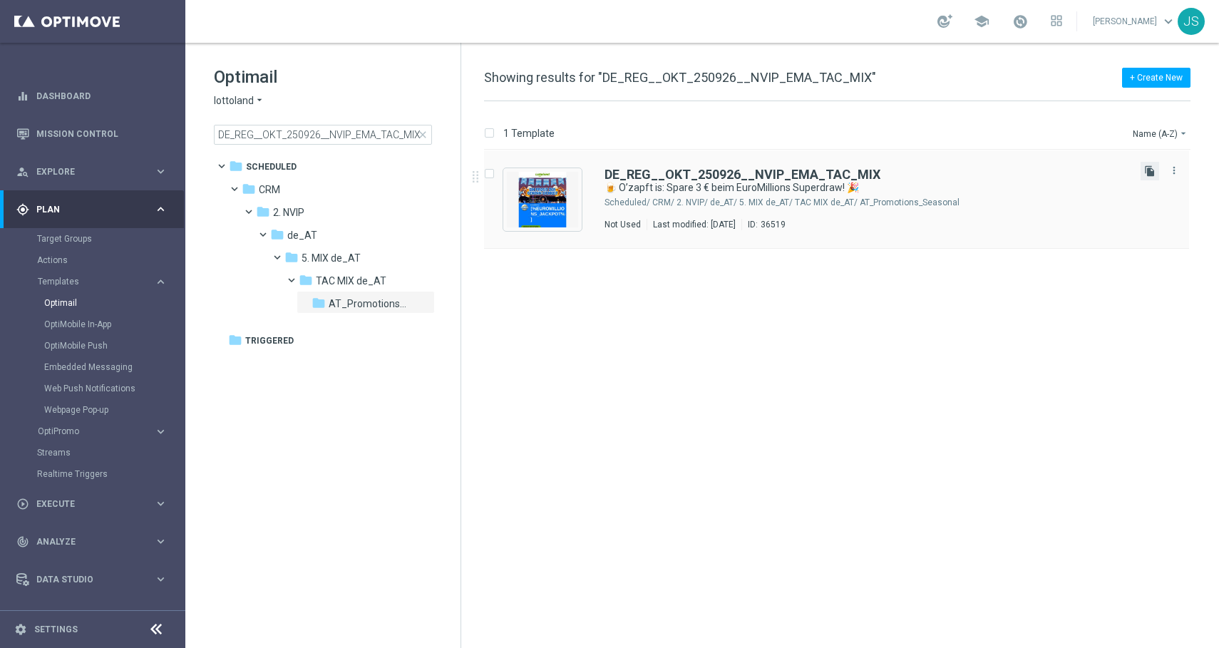
click at [1151, 173] on icon "file_copy" at bounding box center [1149, 170] width 11 height 11
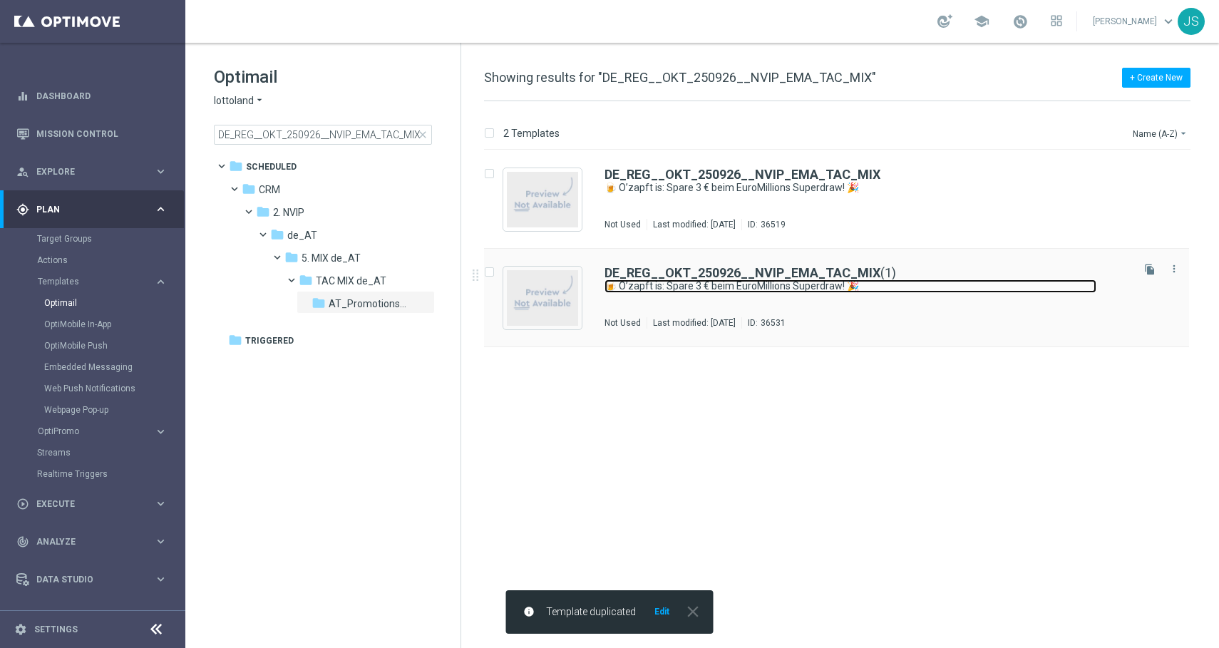
click at [753, 282] on link "🍺 O’zapft is: Spare 3 € beim EuroMillions Superdraw! 🎉" at bounding box center [851, 286] width 492 height 14
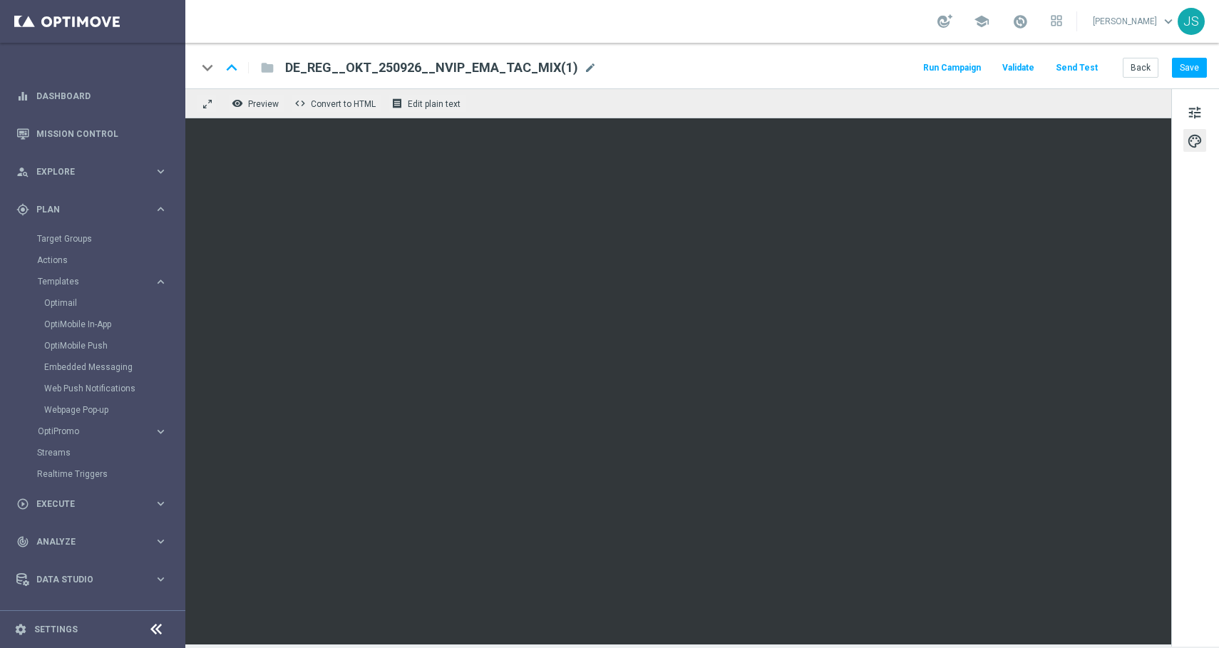
click at [520, 71] on span "DE_REG__OKT_250926__NVIP_EMA_TAC_MIX(1)" at bounding box center [431, 67] width 293 height 17
click at [0, 0] on input "DE_REG__OKT_250926__NVIP_EMA_TAC_MIX(1)" at bounding box center [0, 0] width 0 height 0
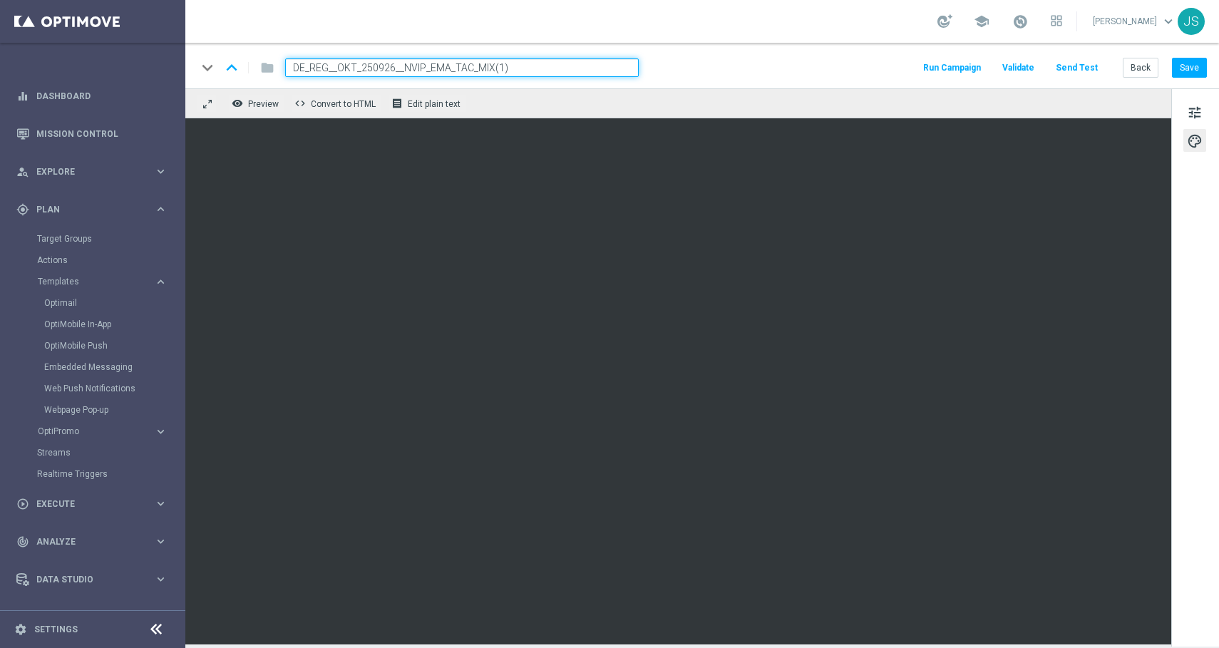
click at [520, 71] on input "DE_REG__OKT_250926__NVIP_EMA_TAC_MIX(1)" at bounding box center [462, 67] width 354 height 19
click at [551, 64] on input "DE_REG__OKT_250926__NVIP_EMA_TAC_MIX(1)" at bounding box center [462, 67] width 354 height 19
paste input "INT__OKT_250923__NVIP_EMA_TAC_MIX"
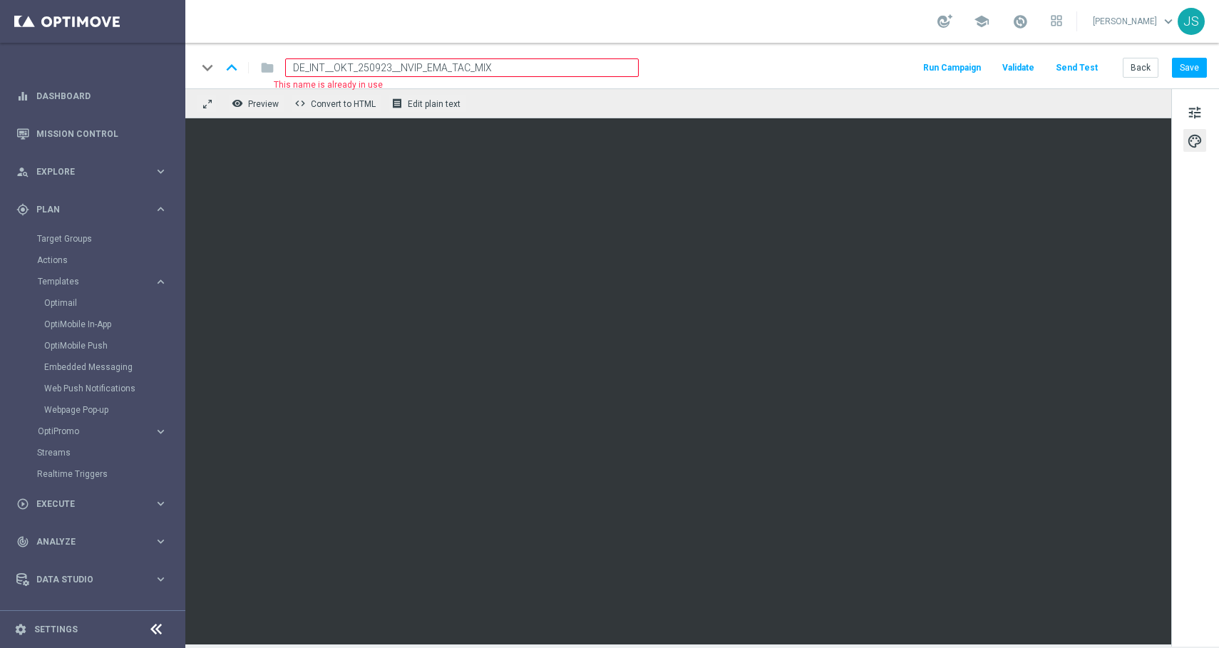
click at [389, 67] on input "DE_INT__OKT_250923__NVIP_EMA_TAC_MIX" at bounding box center [462, 67] width 354 height 19
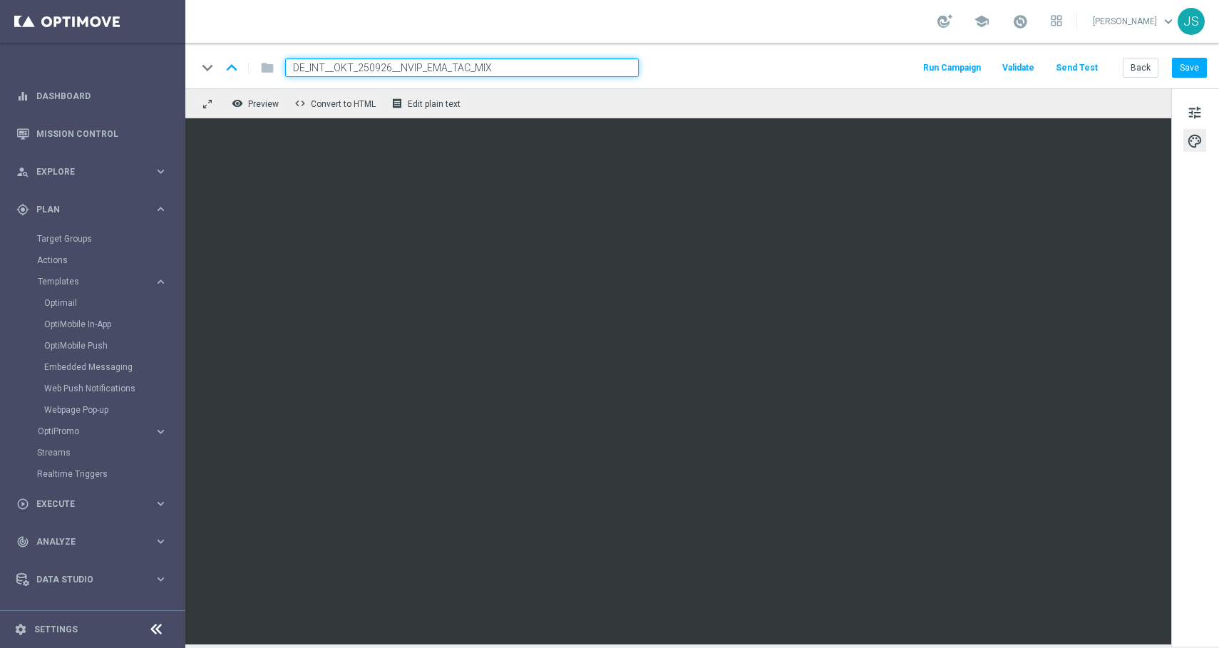
type input "DE_INT__OKT_250926__NVIP_EMA_TAC_MIX"
click at [679, 61] on div "keyboard_arrow_down keyboard_arrow_up folder DE_INT__OKT_250926__NVIP_EMA_TAC_M…" at bounding box center [702, 67] width 1010 height 19
click at [656, 73] on div "keyboard_arrow_down keyboard_arrow_up folder DE_INT__OKT_250926__NVIP_EMA_TAC_M…" at bounding box center [702, 67] width 1010 height 19
click at [580, 61] on input "DE_INT__OKT_250926__NVIP_EMA_TAC_MIX" at bounding box center [462, 67] width 354 height 19
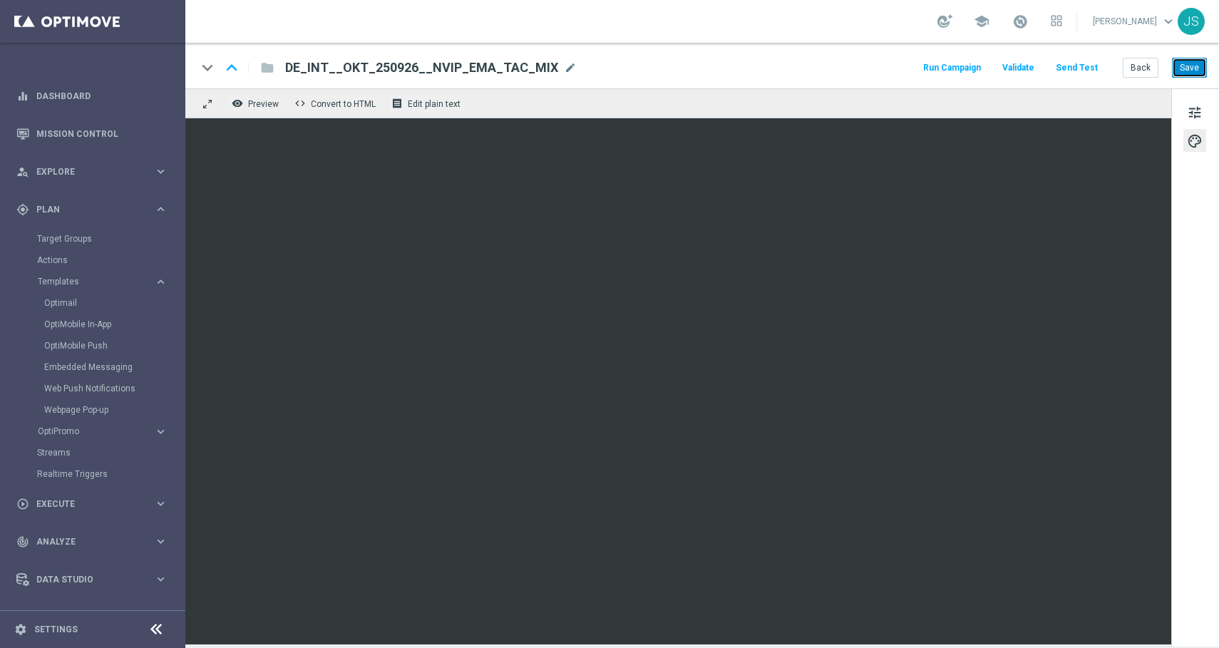
click at [1184, 63] on button "Save" at bounding box center [1189, 68] width 35 height 20
click at [1187, 111] on span "tune" at bounding box center [1195, 112] width 16 height 19
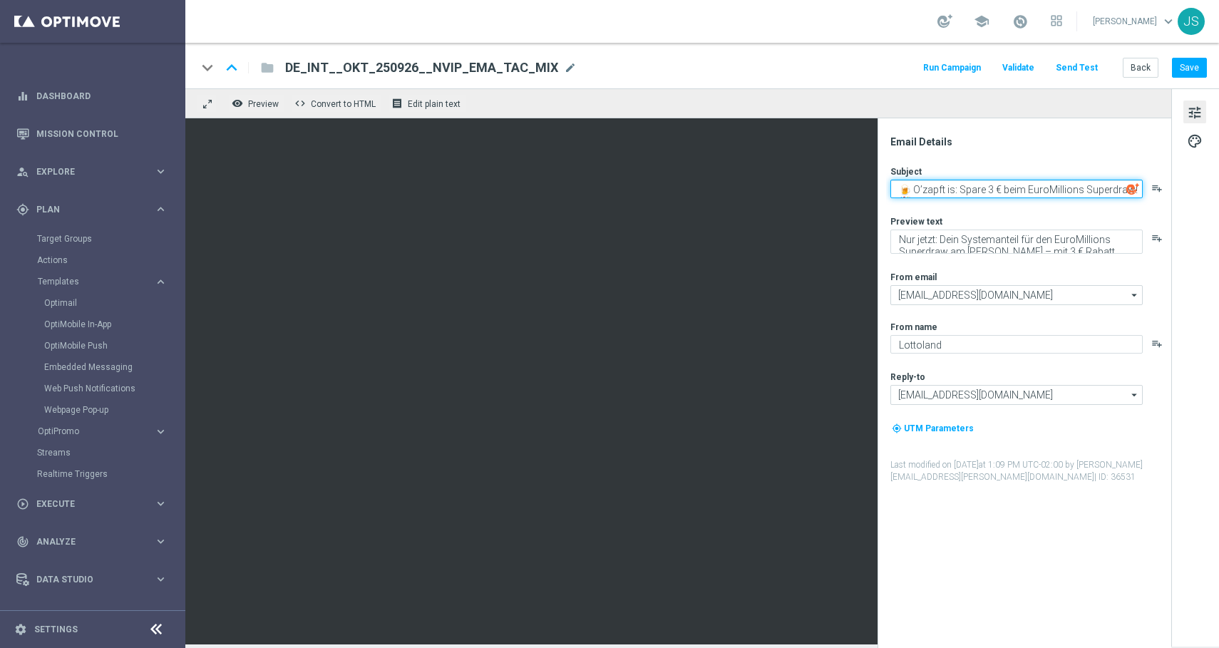
click at [1003, 189] on textarea "🍺 O’zapft is: Spare 3 € beim EuroMillions Superdraw! 🎉" at bounding box center [1016, 189] width 252 height 19
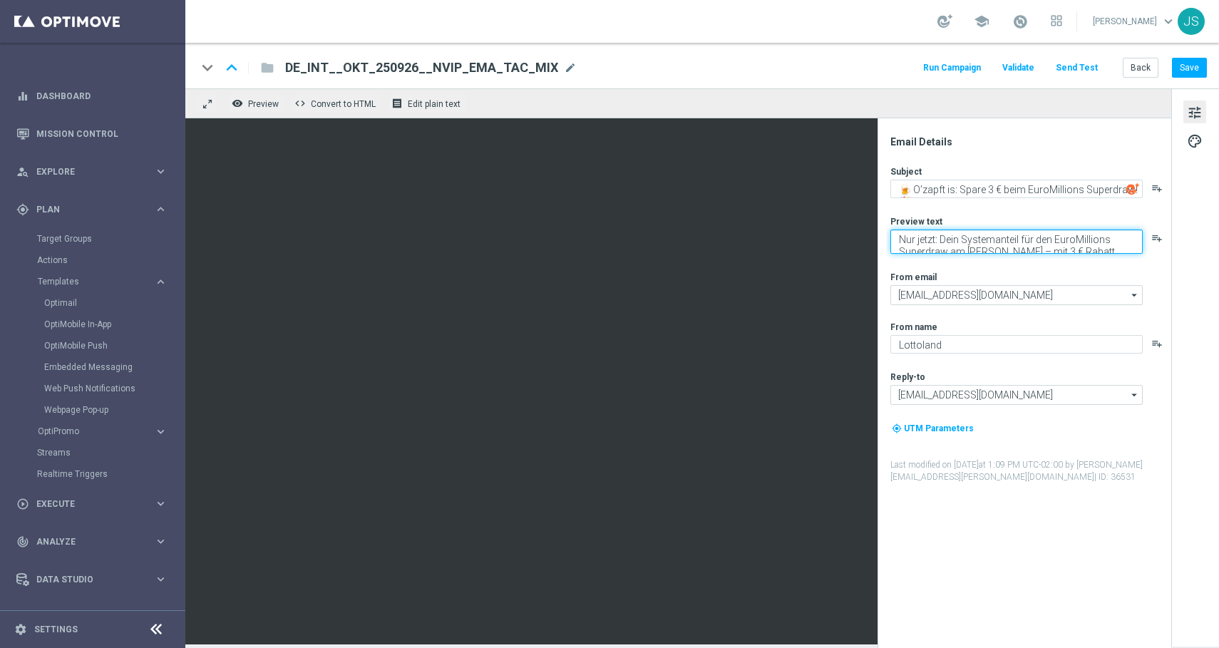
click at [1037, 245] on textarea "Nur jetzt: Dein Systemanteil für den EuroMillions Superdraw am Freitag – mit 3 …" at bounding box center [1016, 242] width 252 height 24
click at [952, 235] on textarea "Nur jetzt: Dein Systemanteil für den EuroMillions Superdraw am Freitag – mit 3 …" at bounding box center [1016, 242] width 252 height 24
type textarea "Dein Systemanteil für den EuroMillions Superdraw am Freitag – mit 3 € Rabatt."
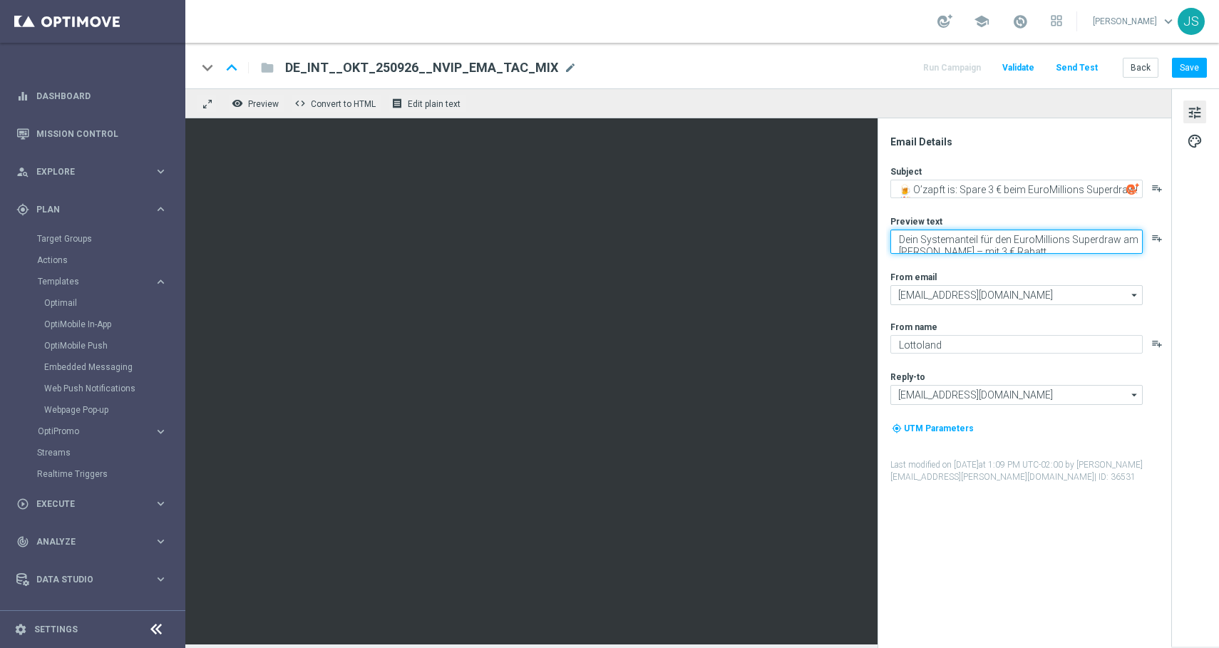
click at [993, 242] on textarea "Dein Systemanteil für den EuroMillions Superdraw am Freitag – mit 3 € Rabatt." at bounding box center [1016, 242] width 252 height 24
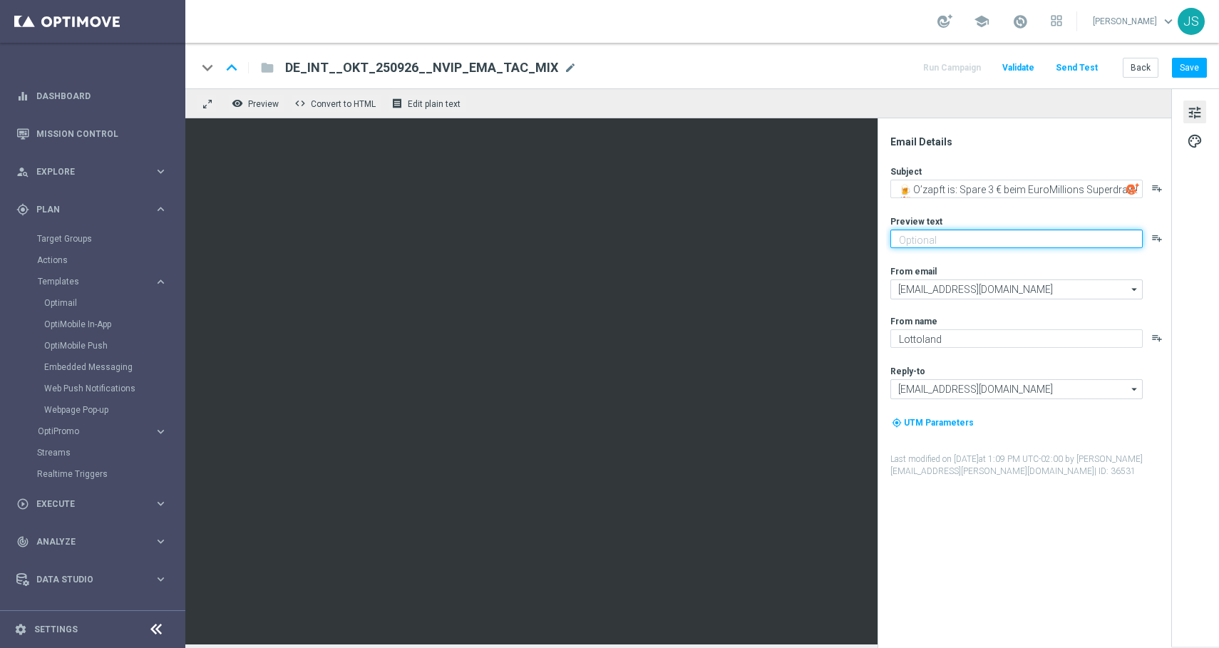
paste textarea "Spare 3 € auf deinen Systemanteil EuroMillions Exklusiv"
click at [1124, 232] on textarea "Deinen Systemanteil EuroMillions Exklusiv" at bounding box center [1016, 239] width 252 height 19
click at [1124, 239] on textarea "Deinen Systemanteil EuroMillions Exklusiv" at bounding box center [1016, 239] width 252 height 19
click at [1078, 234] on textarea "Deinen Systemanteil EuroMillions Exklusiv Rabatt" at bounding box center [1016, 239] width 252 height 19
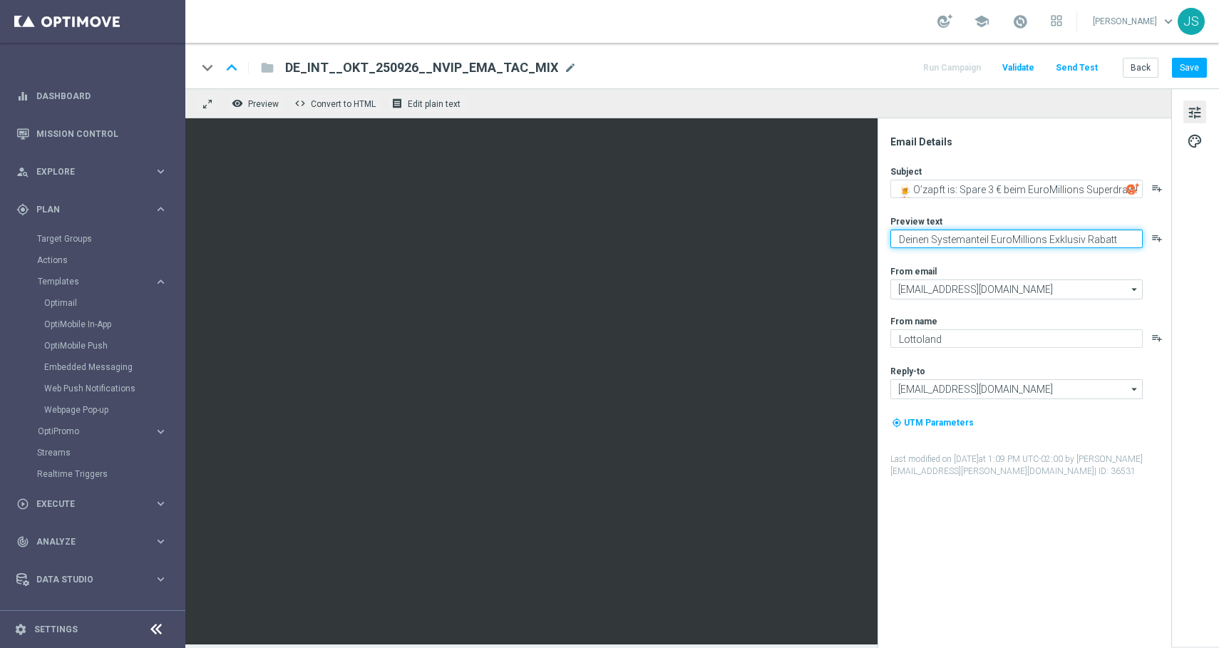
click at [1078, 234] on textarea "Deinen Systemanteil EuroMillions Exklusiv Rabatt" at bounding box center [1016, 239] width 252 height 19
click at [930, 242] on textarea "Deinen Systemanteil EuroMillions Exklusiv Rabatt" at bounding box center [1016, 239] width 252 height 19
click at [990, 246] on textarea "Dein Systemanteil EuroMillions Exklusiv Rabatt" at bounding box center [1016, 239] width 252 height 19
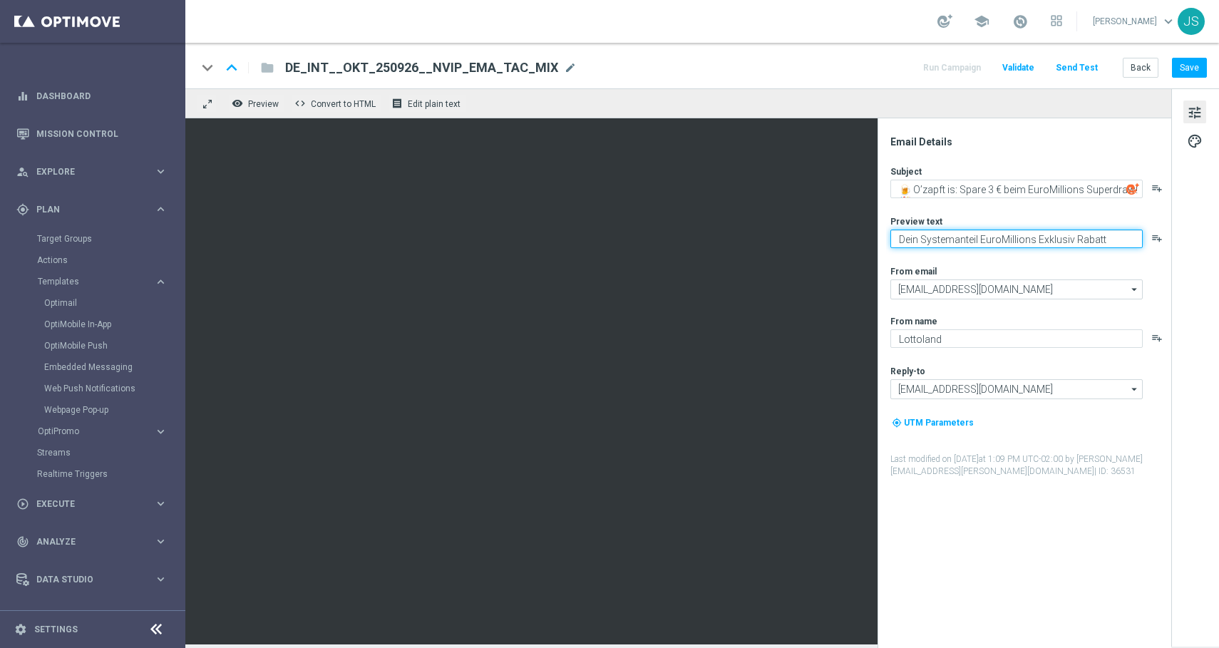
type textarea "Dein Systemanteil EuroMillions Exklusiv Rabatt"
click at [1182, 72] on button "Save" at bounding box center [1189, 68] width 35 height 20
click at [1179, 80] on div "keyboard_arrow_down keyboard_arrow_up folder DE_INT__OKT_250926__NVIP_EMA_TAC_M…" at bounding box center [702, 66] width 1034 height 46
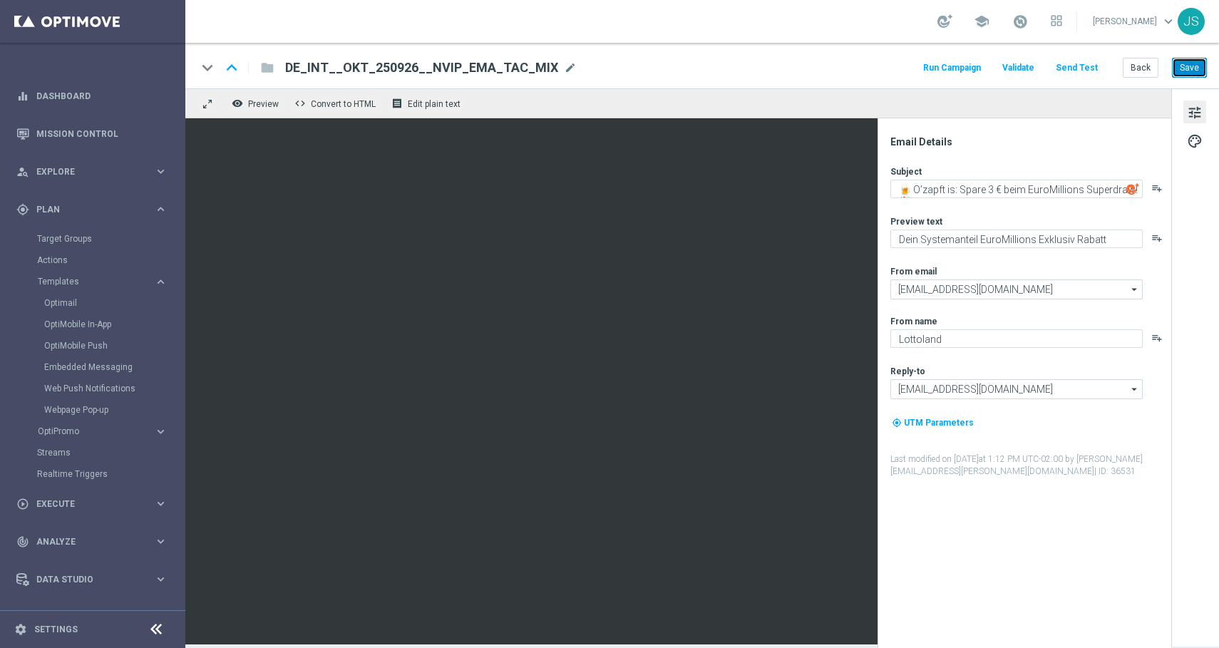
click at [1189, 68] on button "Save" at bounding box center [1189, 68] width 35 height 20
click at [1131, 68] on button "Back" at bounding box center [1141, 68] width 36 height 20
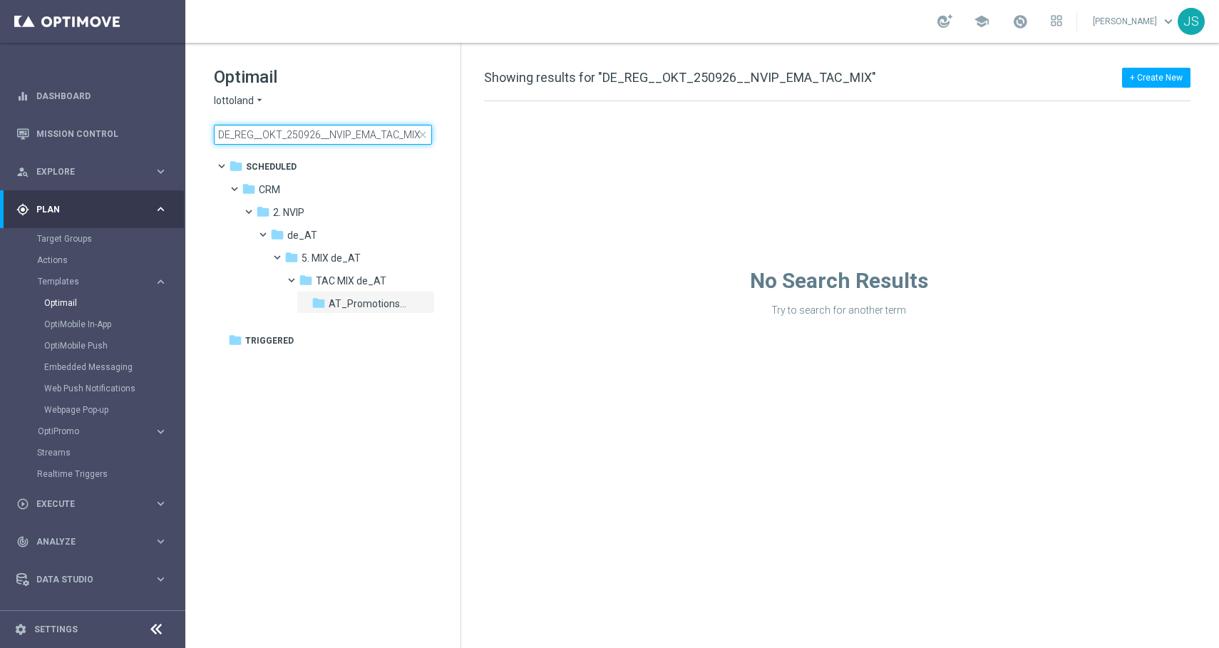
click at [368, 129] on input "DE_REG__OKT_250926__NVIP_EMA_TAC_MIX" at bounding box center [323, 135] width 218 height 20
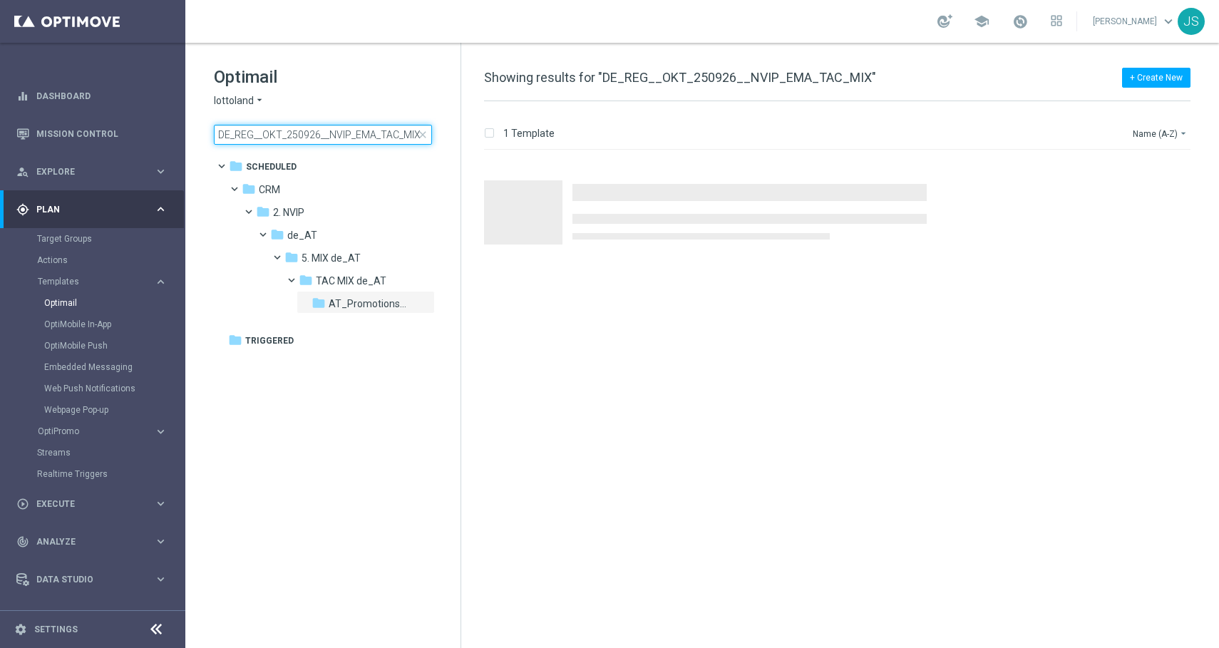
click at [368, 129] on input "DE_REG__OKT_250926__NVIP_EMA_TAC_MIX" at bounding box center [323, 135] width 218 height 20
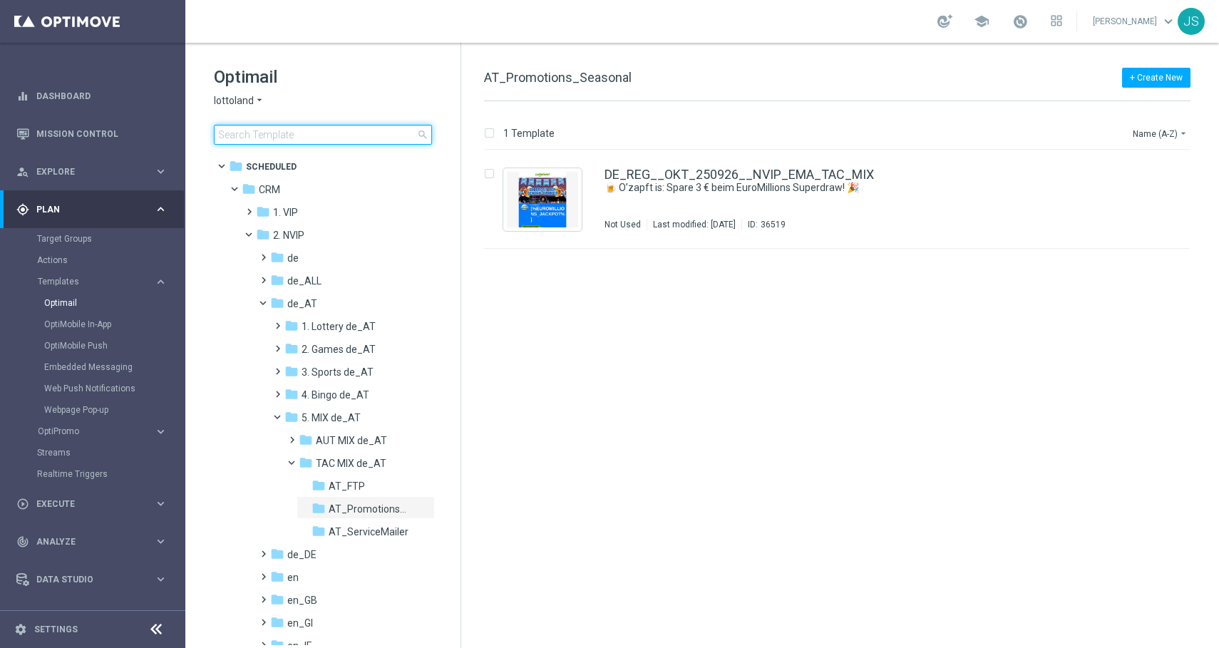
type input "DE_REG__OKT_250926__NVIP_EMA_TAC_MIX"
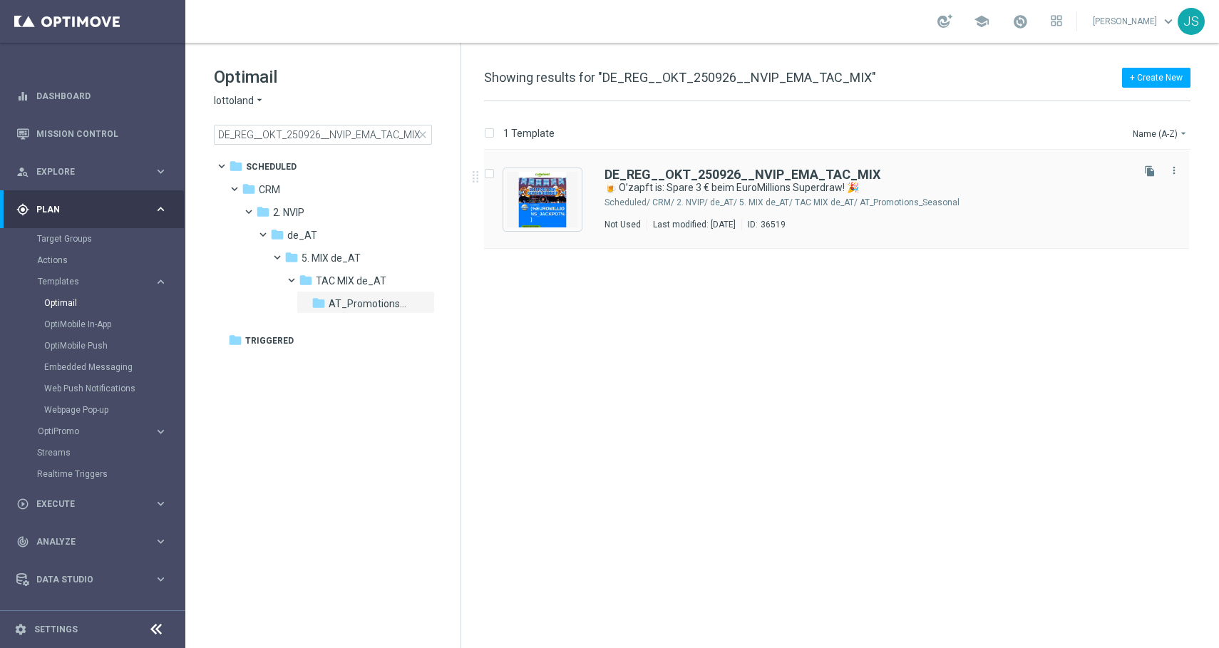
click at [1057, 178] on div "DE_REG__OKT_250926__NVIP_EMA_TAC_MIX" at bounding box center [867, 174] width 525 height 13
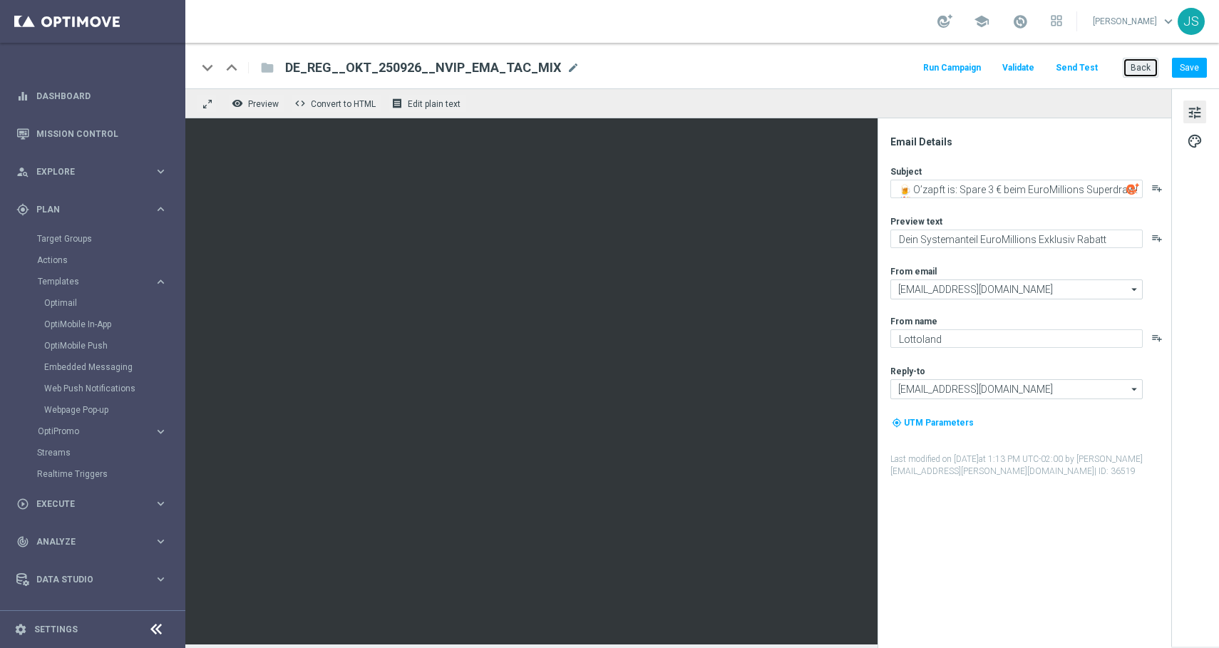
click at [1149, 76] on button "Back" at bounding box center [1141, 68] width 36 height 20
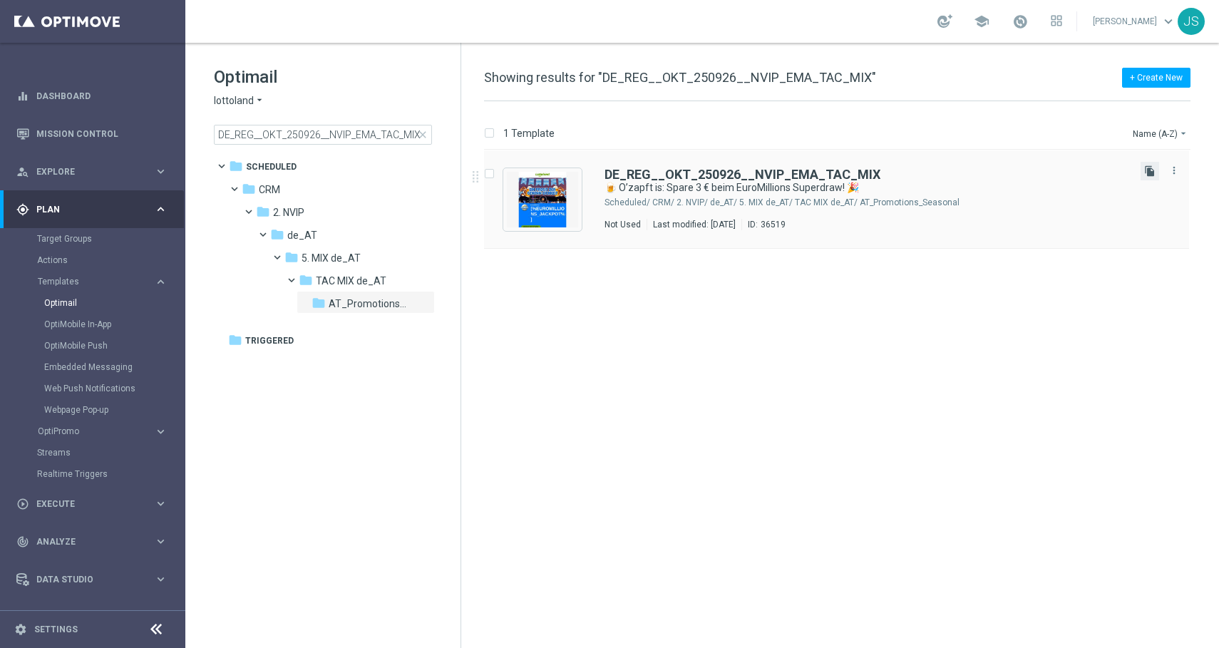
click at [1146, 171] on icon "file_copy" at bounding box center [1149, 170] width 11 height 11
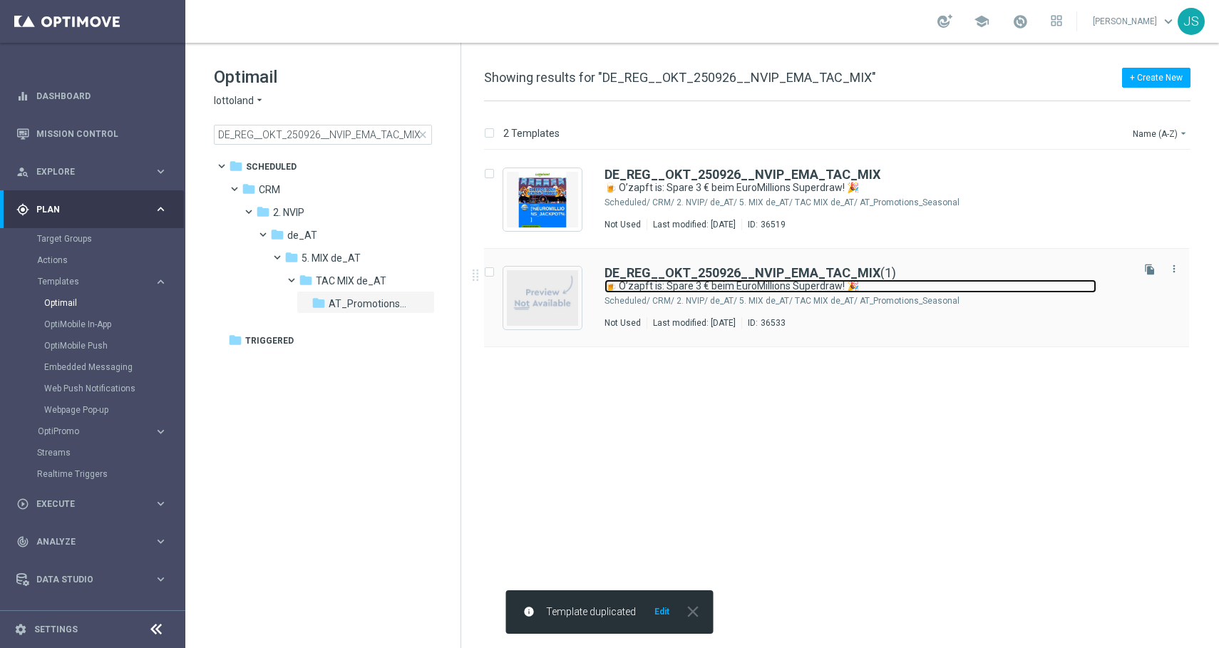
click at [936, 279] on link "🍺 O’zapft is: Spare 3 € beim EuroMillions Superdraw! 🎉" at bounding box center [851, 286] width 492 height 14
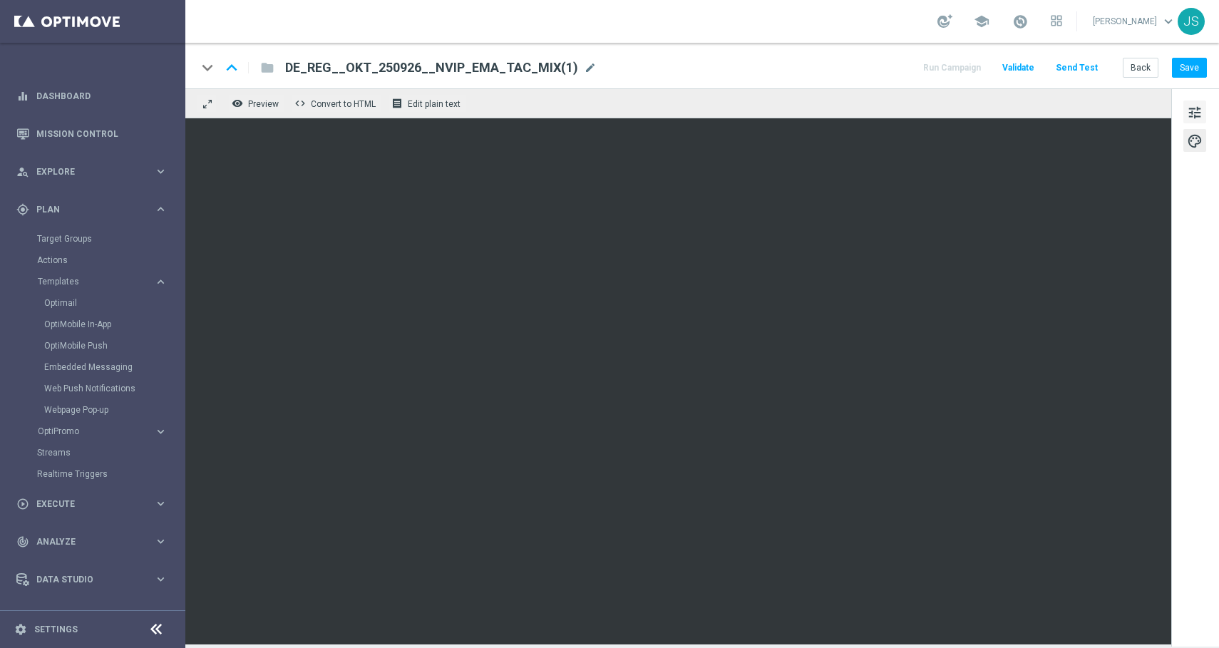
click at [1198, 111] on span "tune" at bounding box center [1195, 112] width 16 height 19
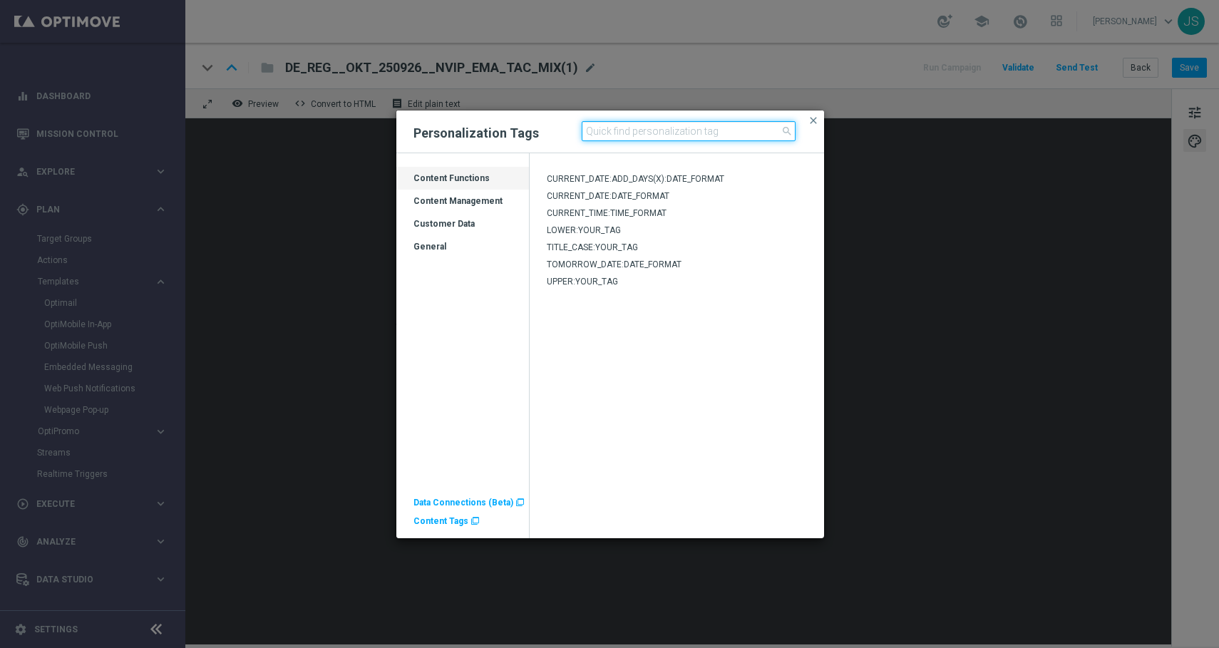
click at [639, 135] on input at bounding box center [689, 131] width 214 height 20
click at [424, 521] on span "Content Tags" at bounding box center [441, 521] width 55 height 10
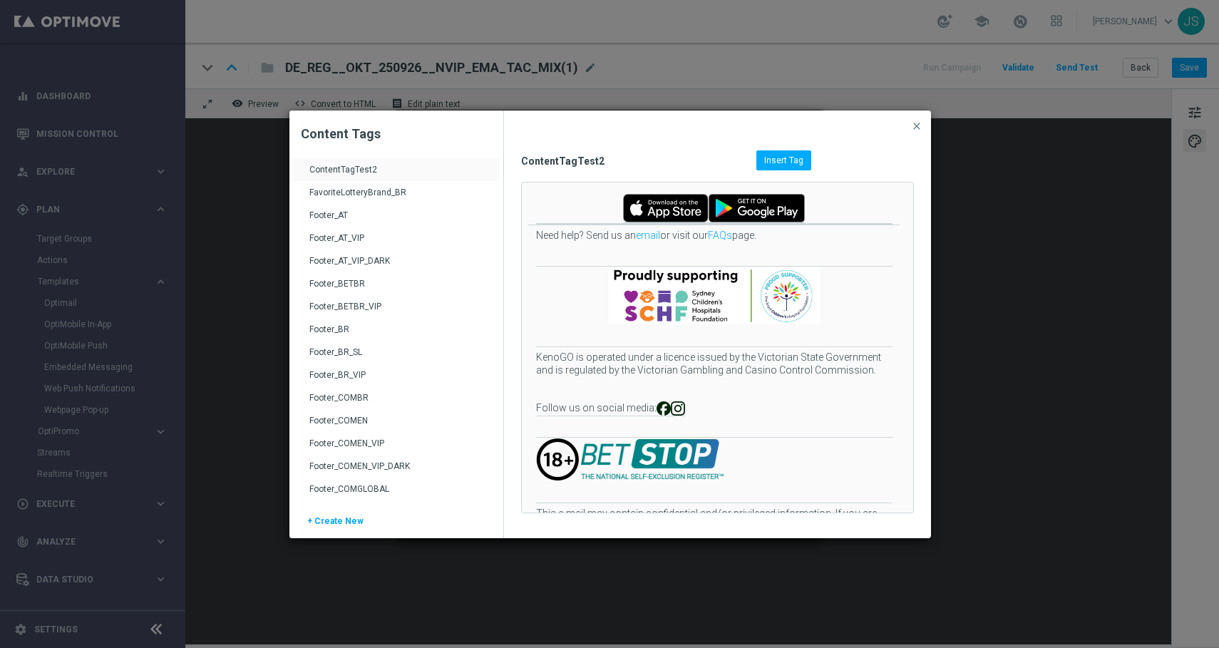
click at [340, 213] on div "Footer_AT" at bounding box center [397, 221] width 177 height 23
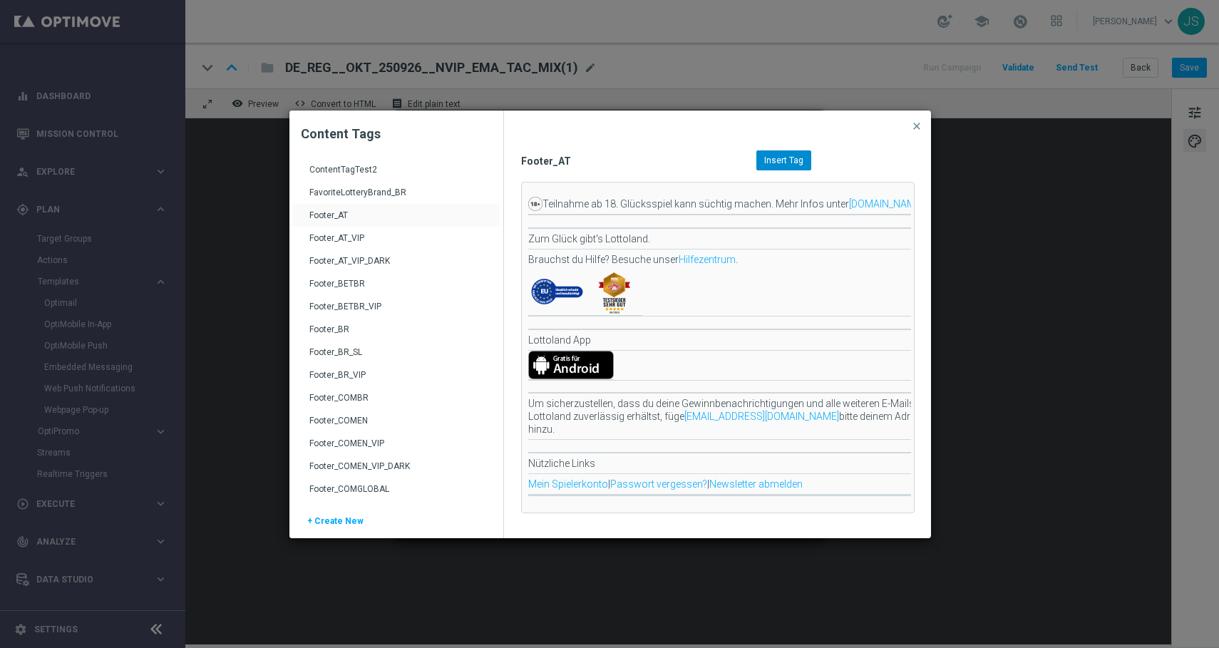
click at [779, 155] on span "Insert Tag" at bounding box center [783, 160] width 39 height 10
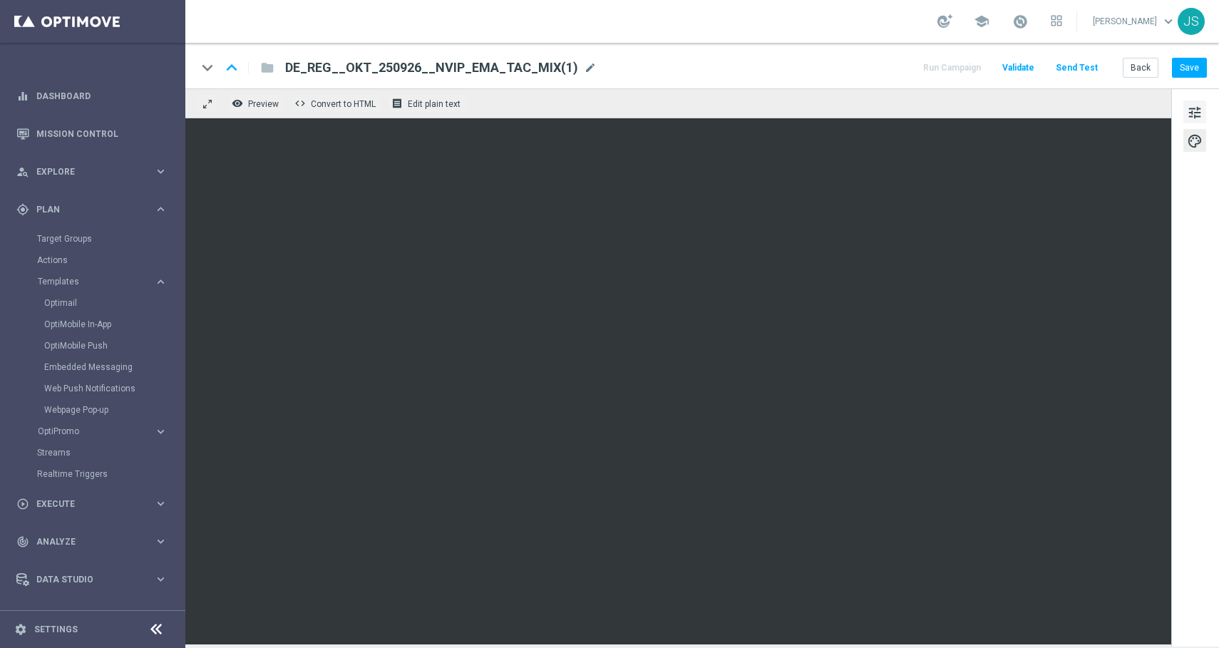
click at [1198, 115] on span "tune" at bounding box center [1195, 112] width 16 height 19
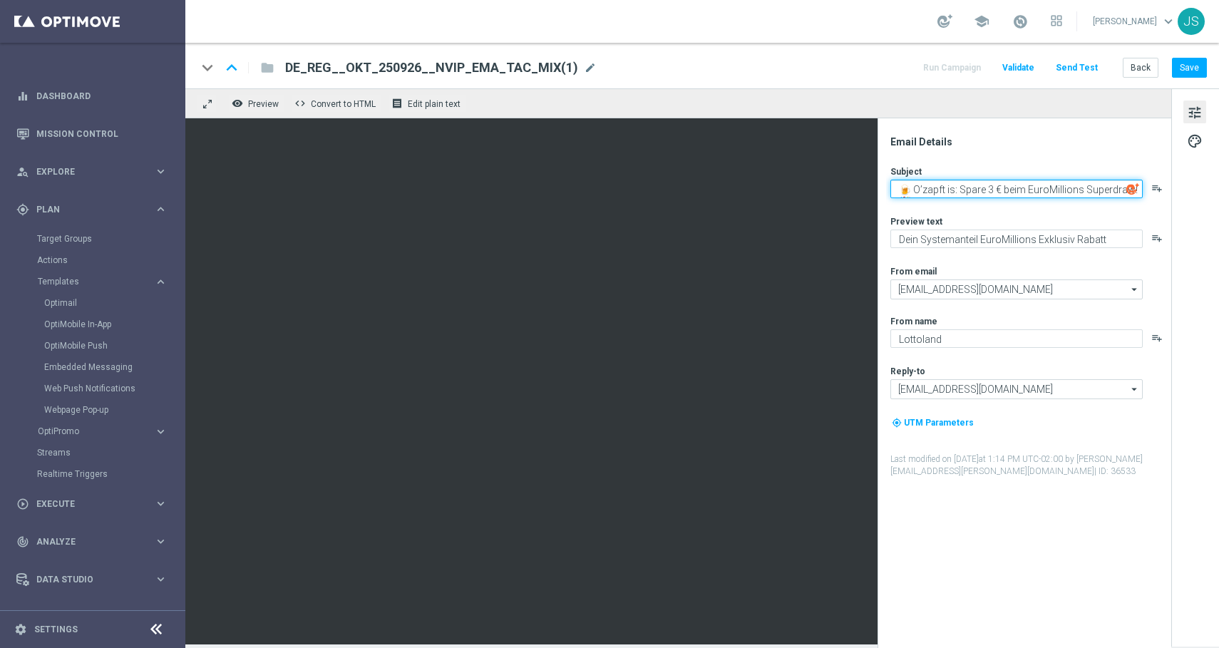
click at [1078, 186] on textarea "🍺 O’zapft is: Spare 3 € beim EuroMillions Superdraw! 🎉" at bounding box center [1016, 189] width 252 height 19
type textarea "🍺 O’zapft is: Spare 3 € beim EuroMillionen Superdraw! 🎉"
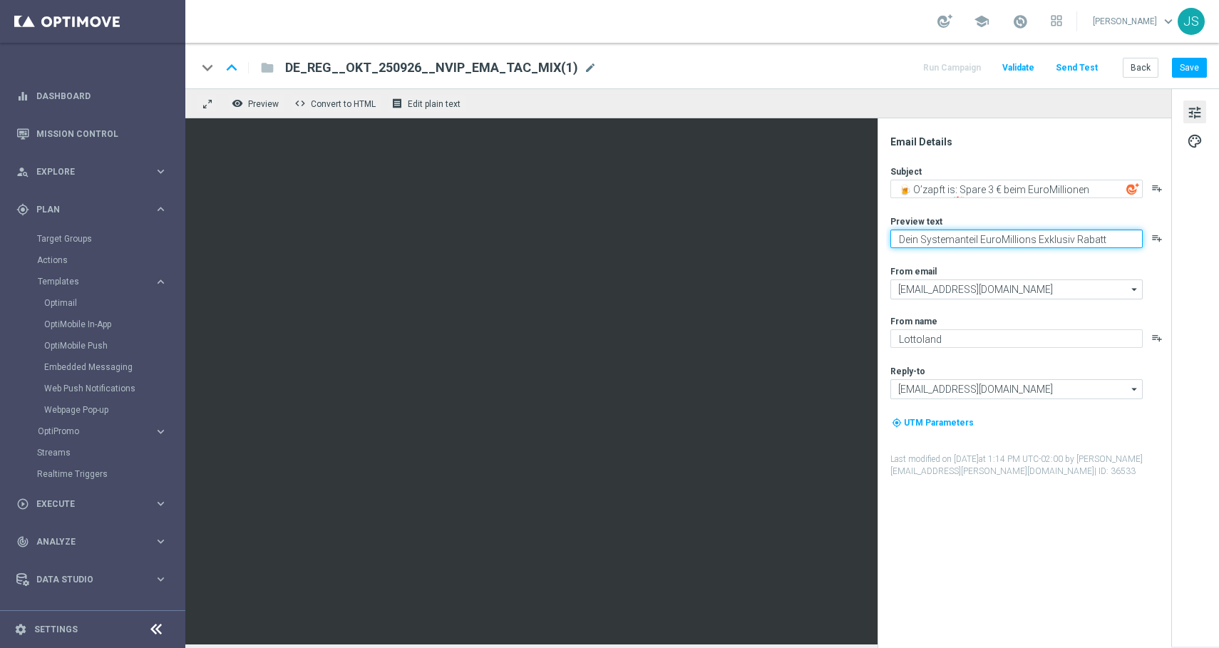
click at [1032, 239] on textarea "Dein Systemanteil EuroMillions Exklusiv Rabatt" at bounding box center [1016, 239] width 252 height 19
type textarea "Dein Systemanteil EuroMillionen Exklusiv Rabatt"
click at [466, 68] on span "DE_REG__OKT_250926__NVIP_EMA_TAC_MIX(1)" at bounding box center [431, 67] width 293 height 17
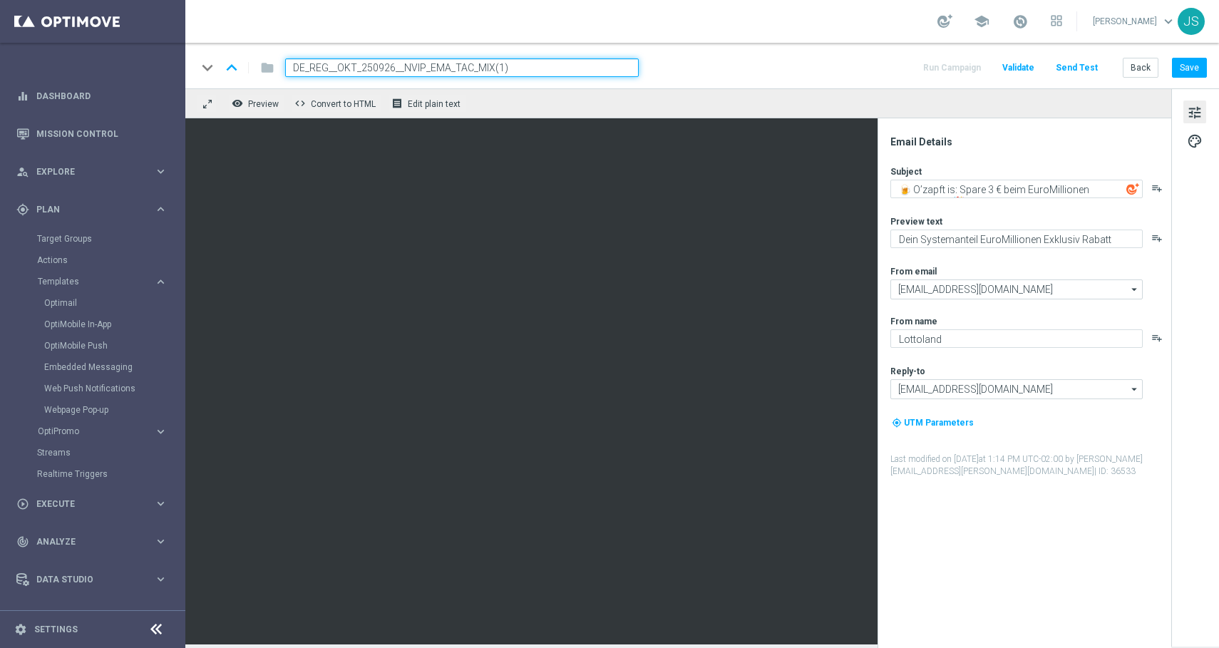
click at [515, 69] on input "DE_REG__OKT_250926__NVIP_EMA_TAC_MIX(1)" at bounding box center [462, 67] width 354 height 19
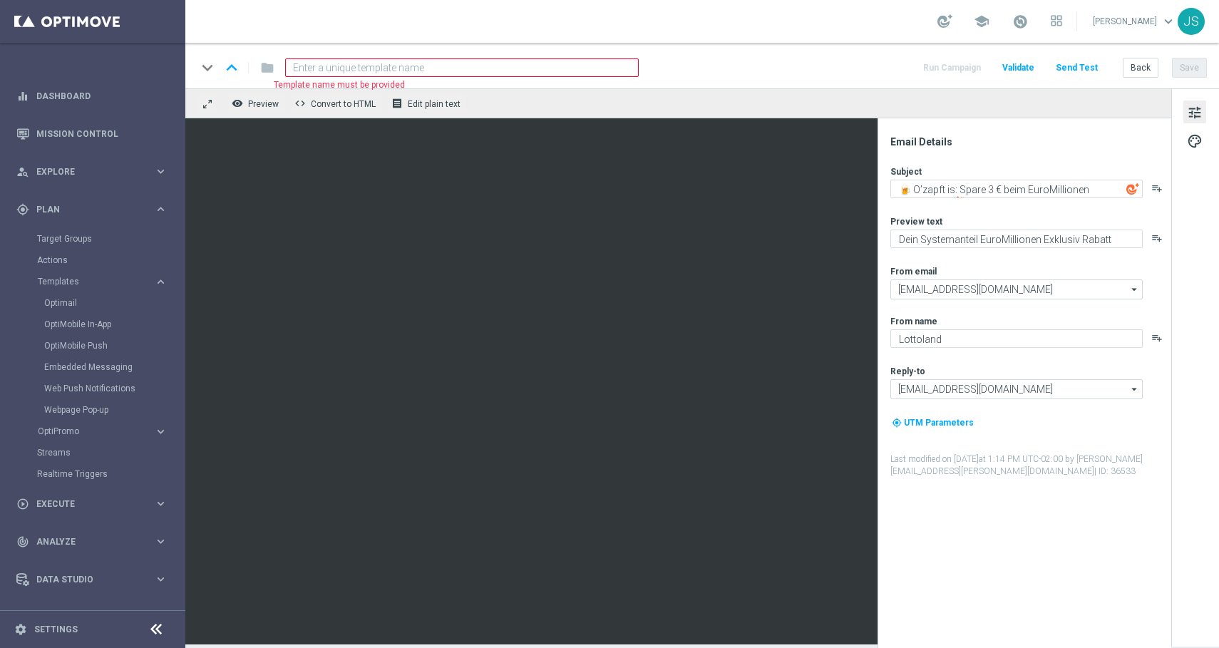
paste input
click at [498, 63] on input at bounding box center [462, 67] width 354 height 19
paste input "AT_OKT_250926"
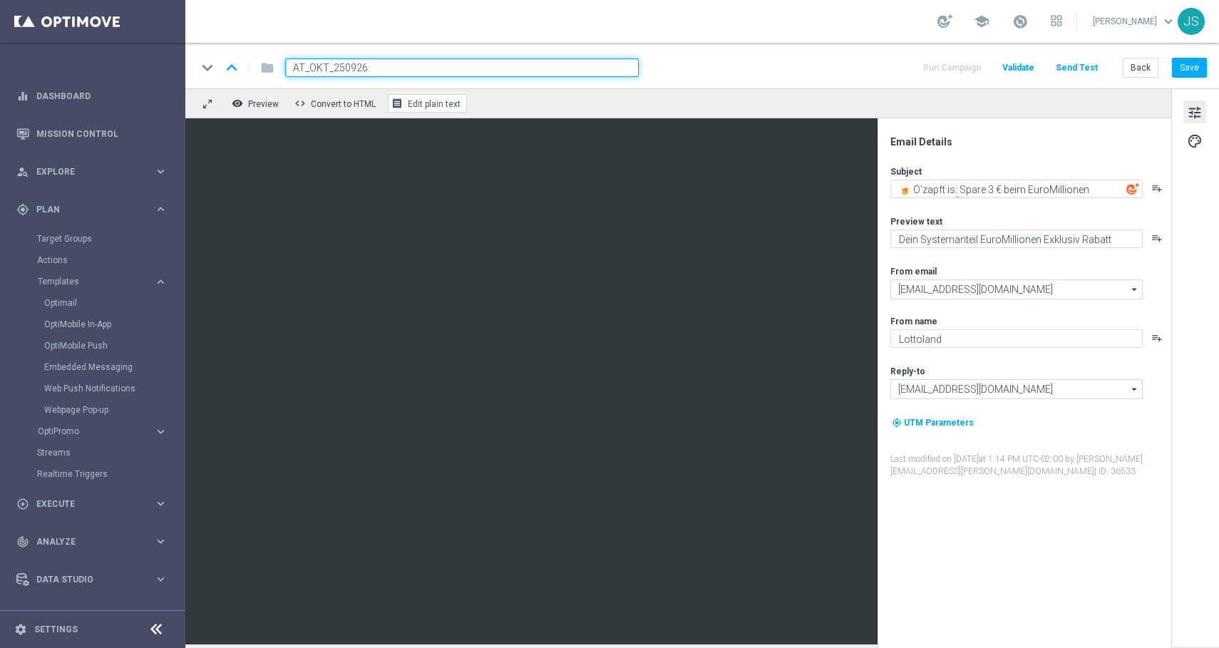
type input "AT_OKT_250926"
click at [803, 93] on div "remove_red_eye Preview code Convert to HTML receipt Edit plain text" at bounding box center [678, 103] width 986 height 30
click at [602, 63] on input "AT_OKT_250926" at bounding box center [462, 67] width 354 height 19
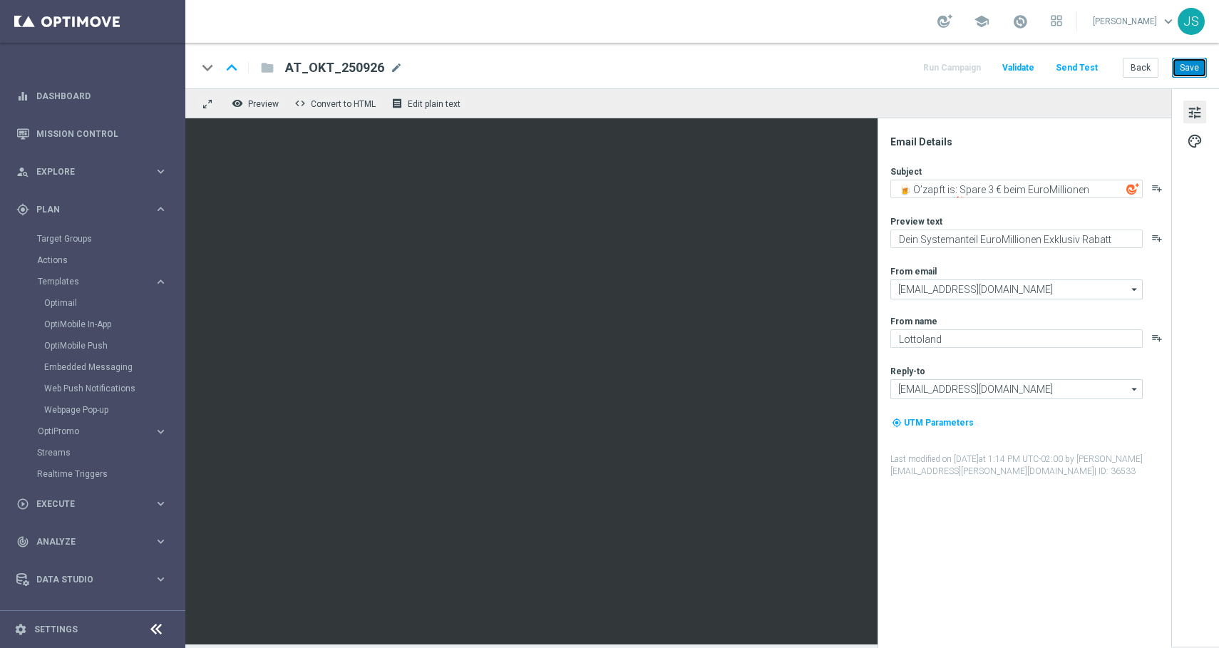
click at [1185, 71] on button "Save" at bounding box center [1189, 68] width 35 height 20
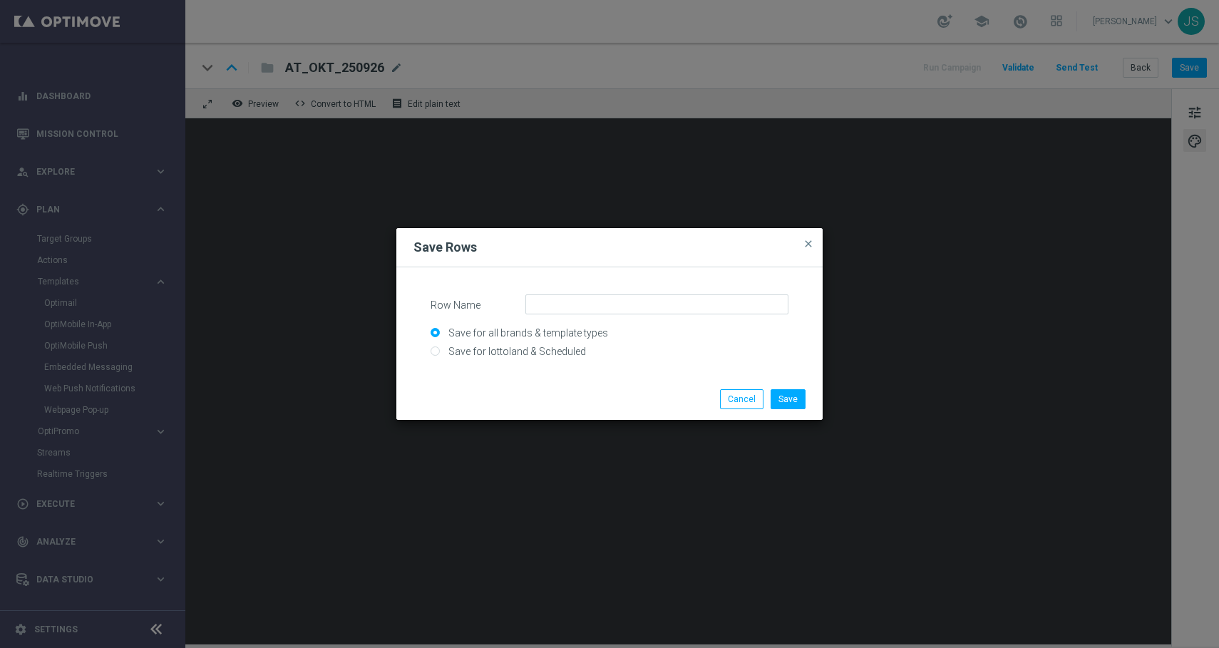
click at [542, 354] on input "Save for lottoland & Scheduled" at bounding box center [610, 357] width 358 height 20
radio input "true"
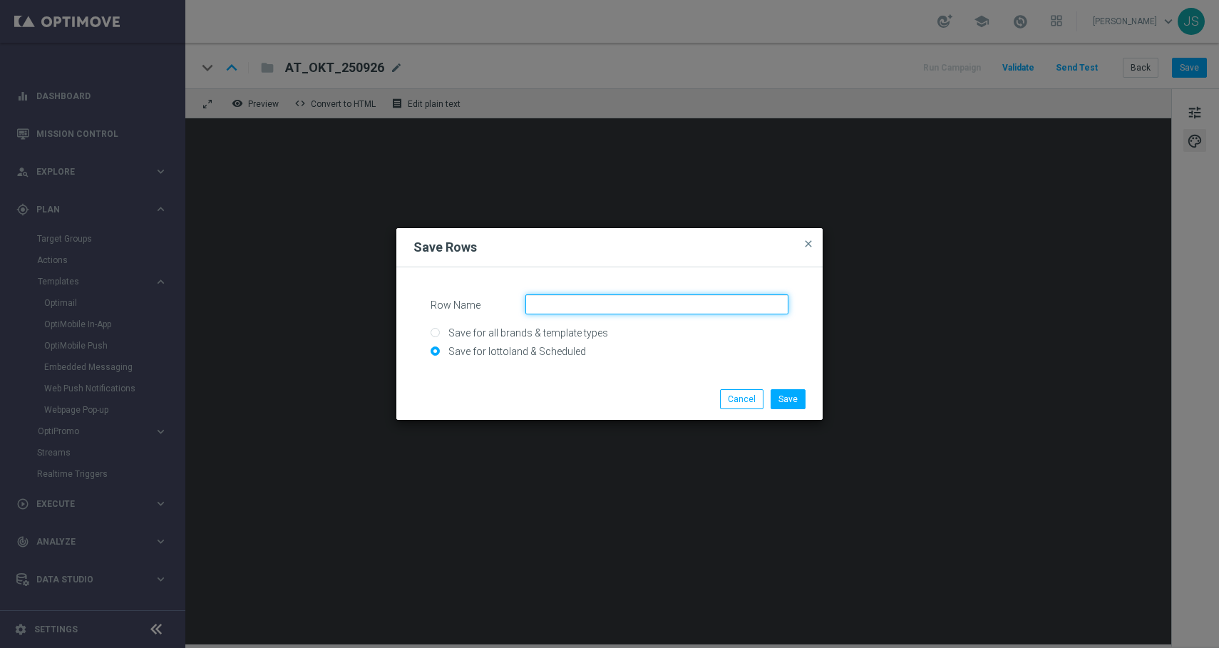
click at [573, 309] on input "Row Name" at bounding box center [656, 304] width 263 height 20
paste input "LP_AT_SEP_LOTTOCASHBACK"
type input "LP_AT_SEP_LOTTOCASHBACK"
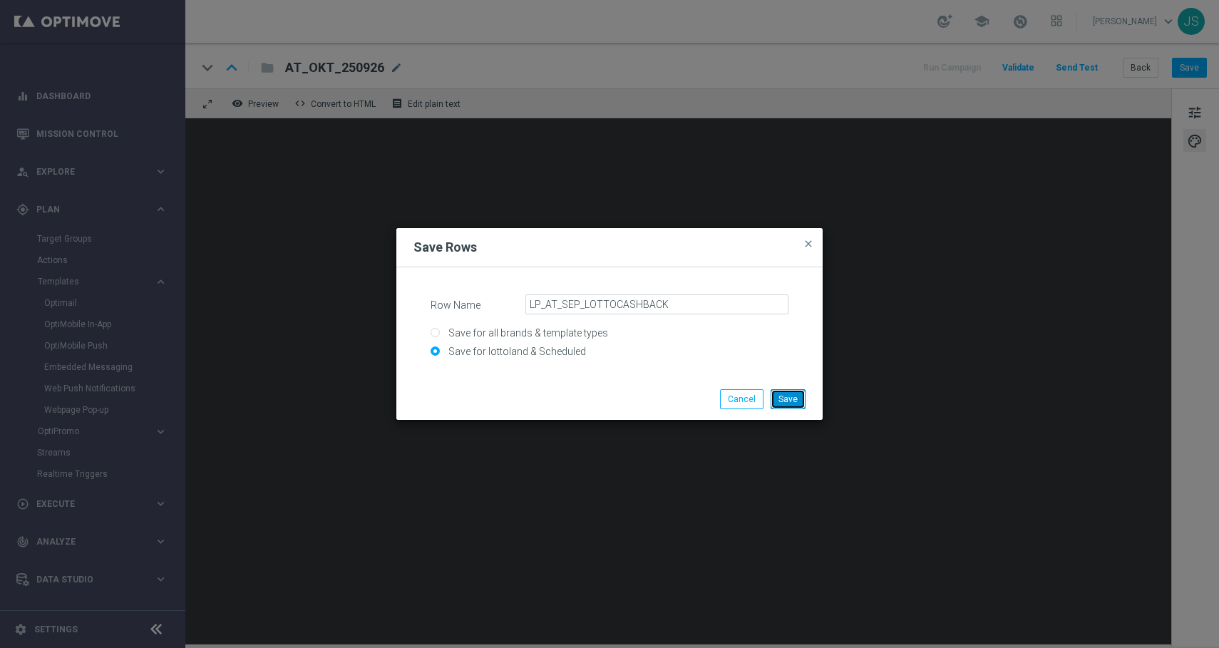
click at [798, 396] on button "Save" at bounding box center [788, 399] width 35 height 20
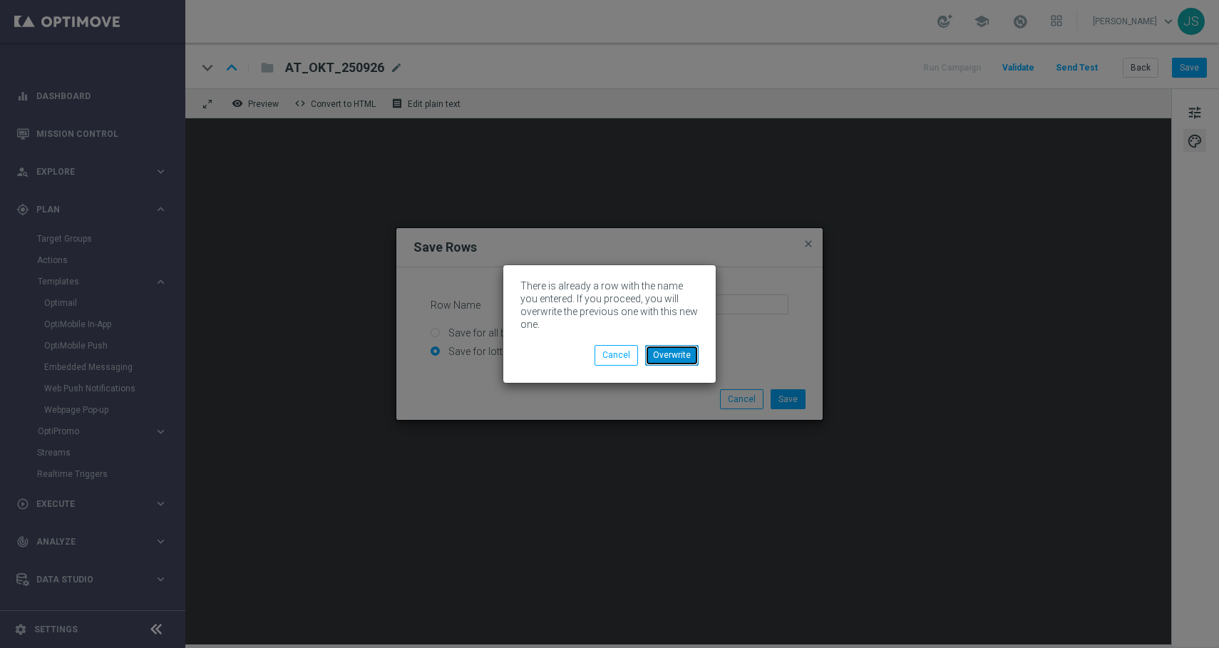
click at [662, 354] on button "Overwrite" at bounding box center [671, 355] width 53 height 20
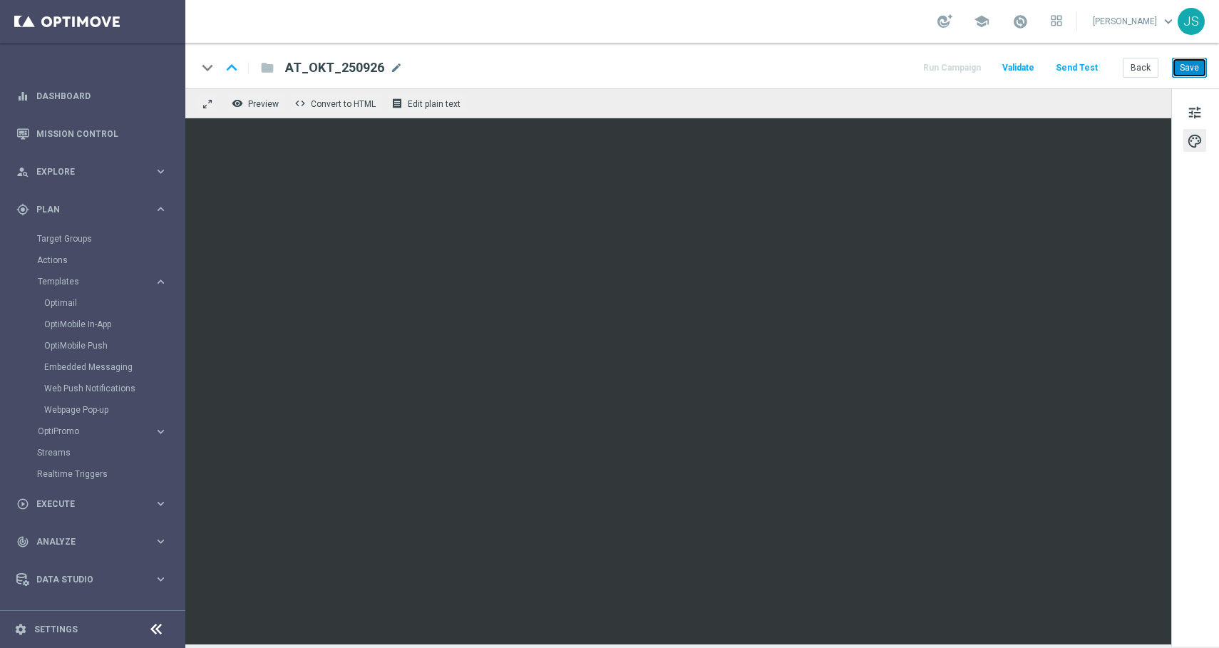
click at [1197, 66] on button "Save" at bounding box center [1189, 68] width 35 height 20
click at [1194, 62] on button "Save" at bounding box center [1189, 68] width 35 height 20
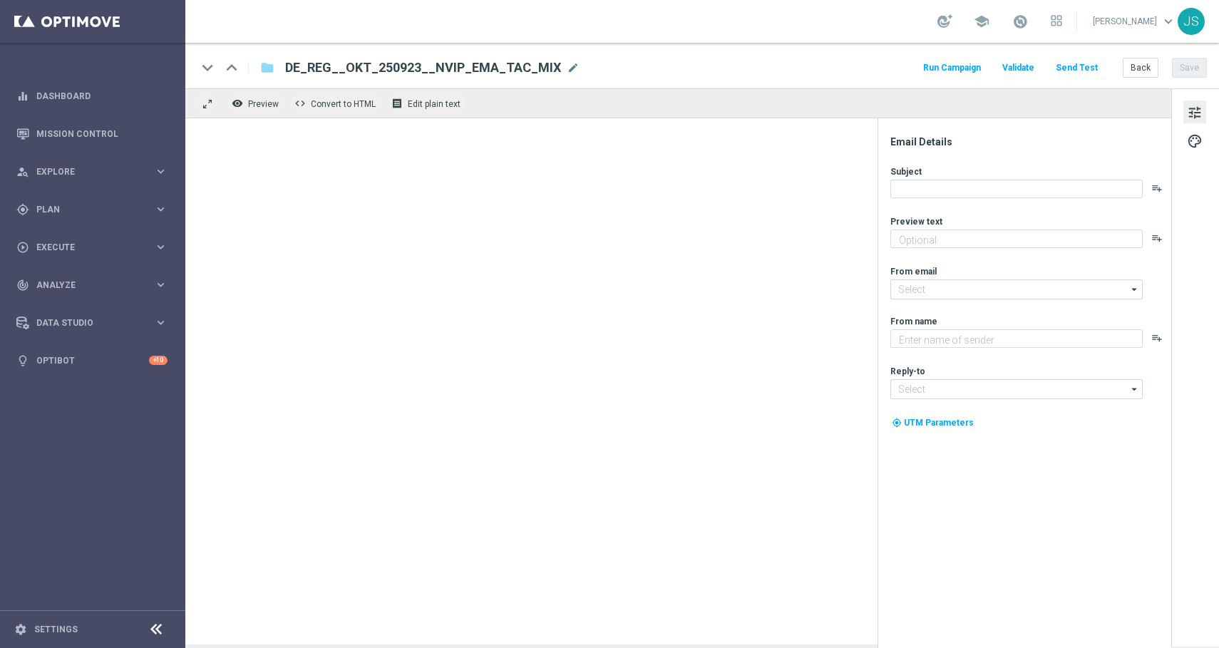
type textarea "50 % Rabatt auf 100 Extra-Chancen."
type textarea "Lottoland"
type input "[EMAIL_ADDRESS][DOMAIN_NAME]"
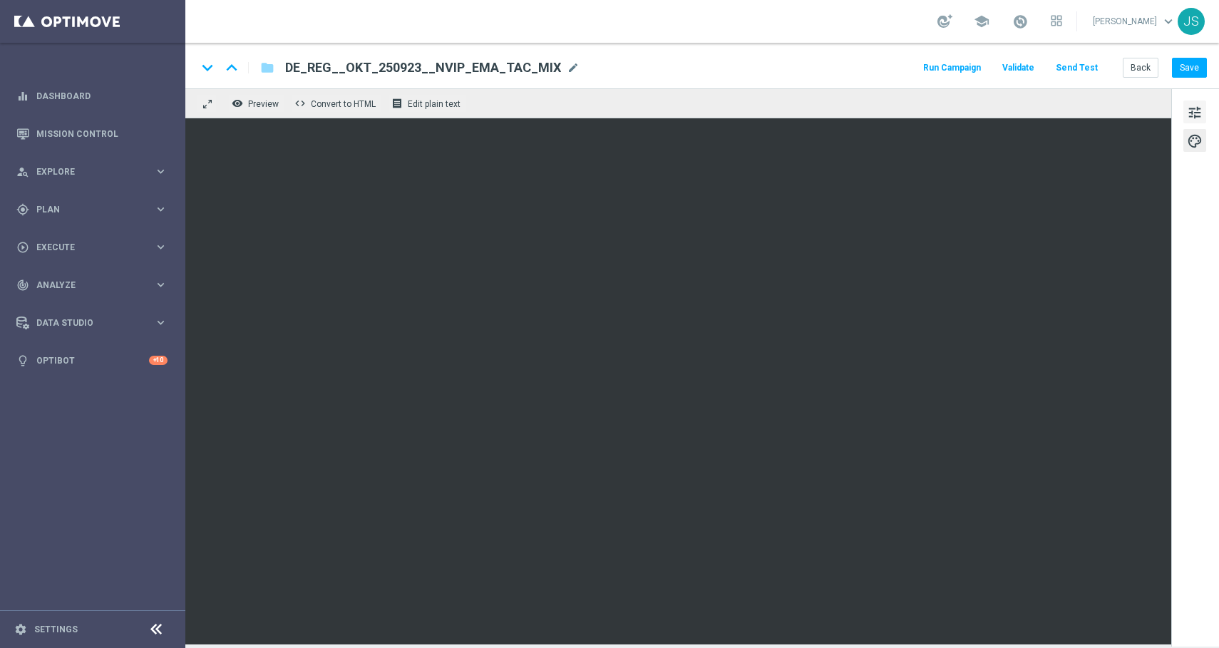
click at [1193, 116] on span "tune" at bounding box center [1195, 112] width 16 height 19
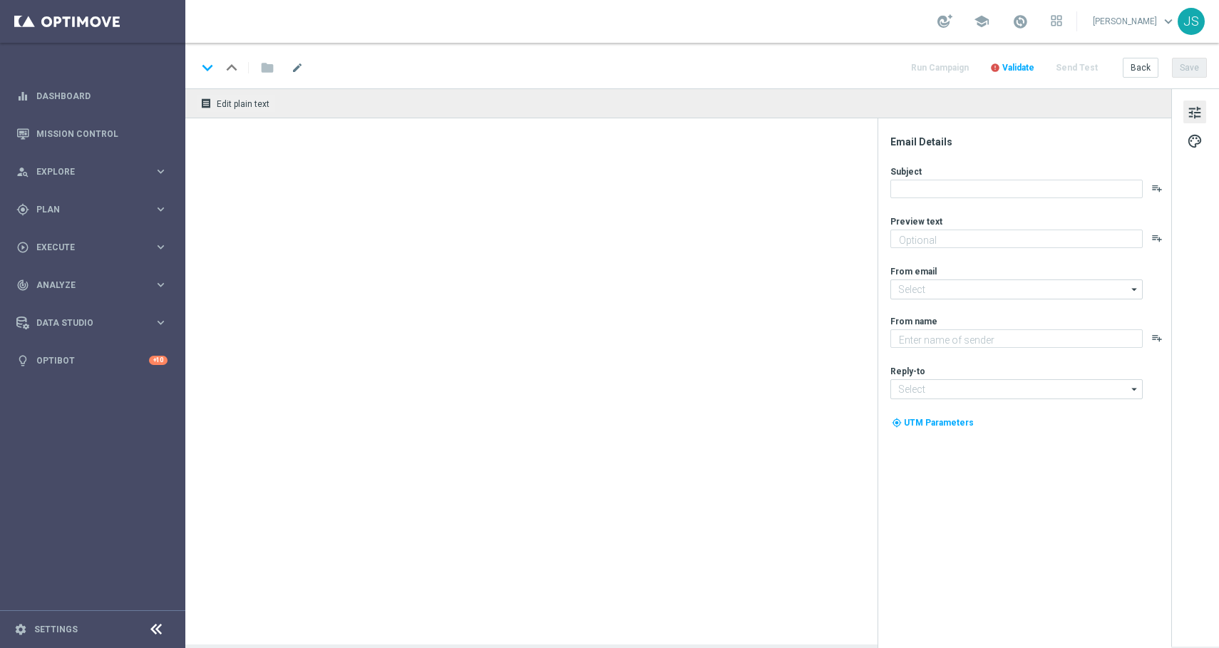
type textarea "Hol dir EuroJackpot GRATIS zu EuroMillionen."
type textarea "Lottoland"
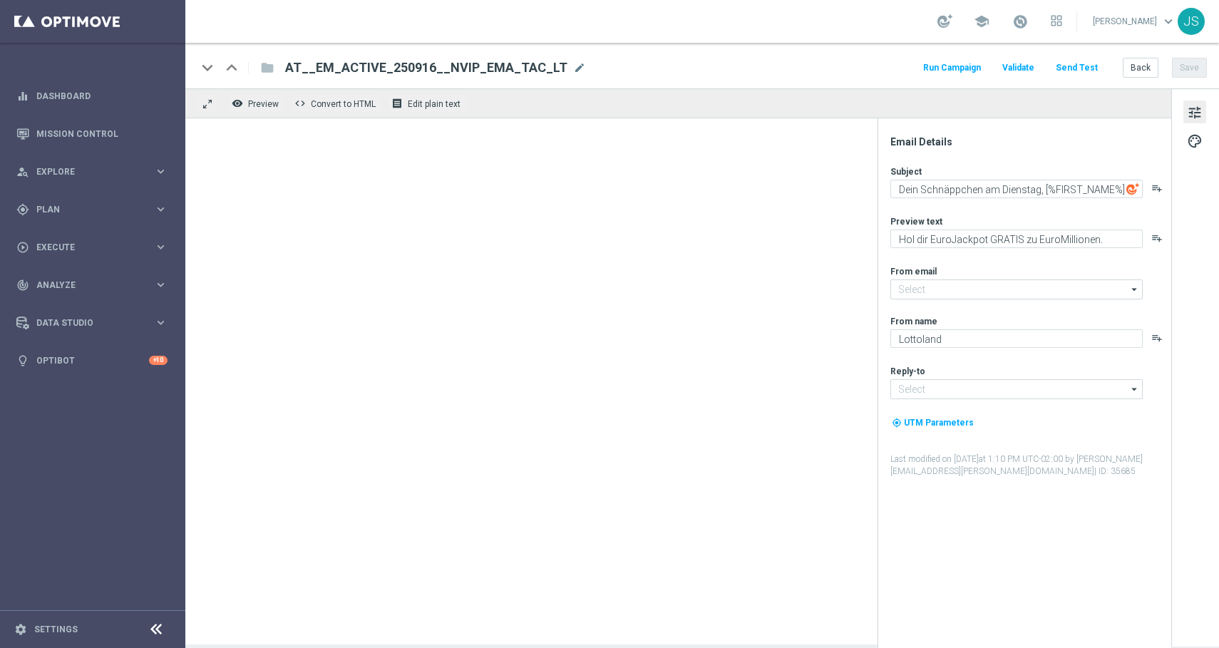
type input "[EMAIL_ADDRESS][DOMAIN_NAME]"
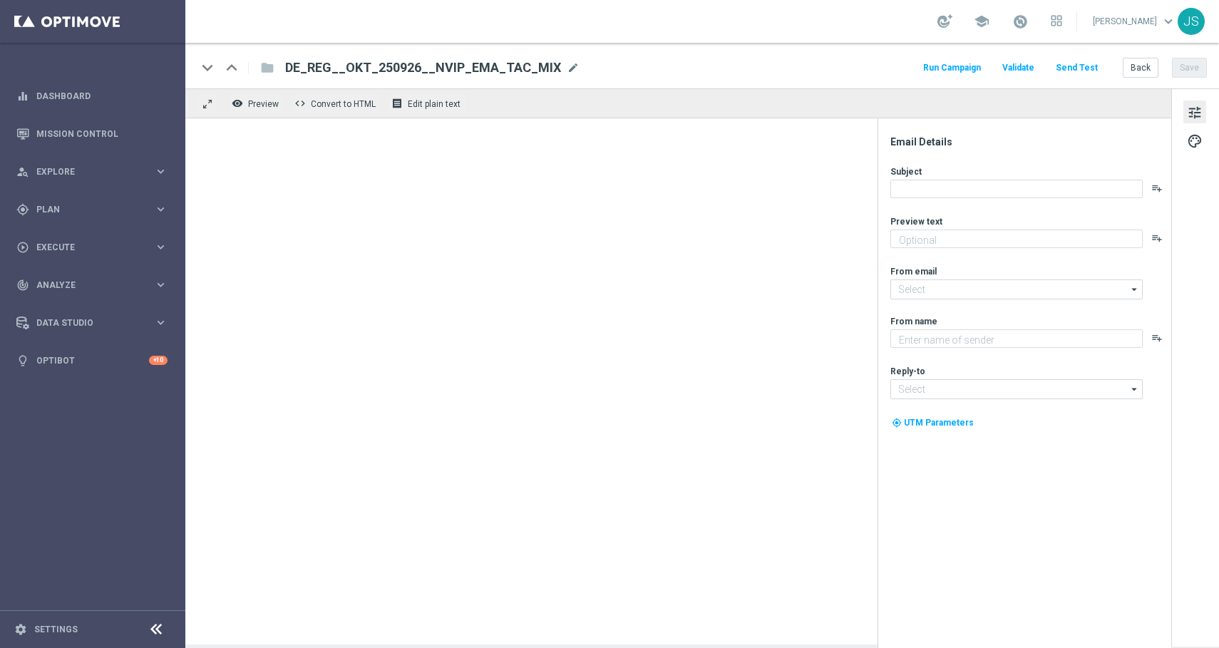
type textarea "Nur jetzt: Dein Systemanteil für den EuroMillions Superdraw am [PERSON_NAME] – …"
type input "[EMAIL_ADDRESS][DOMAIN_NAME]"
type textarea "Lottoland"
type input "[EMAIL_ADDRESS][DOMAIN_NAME]"
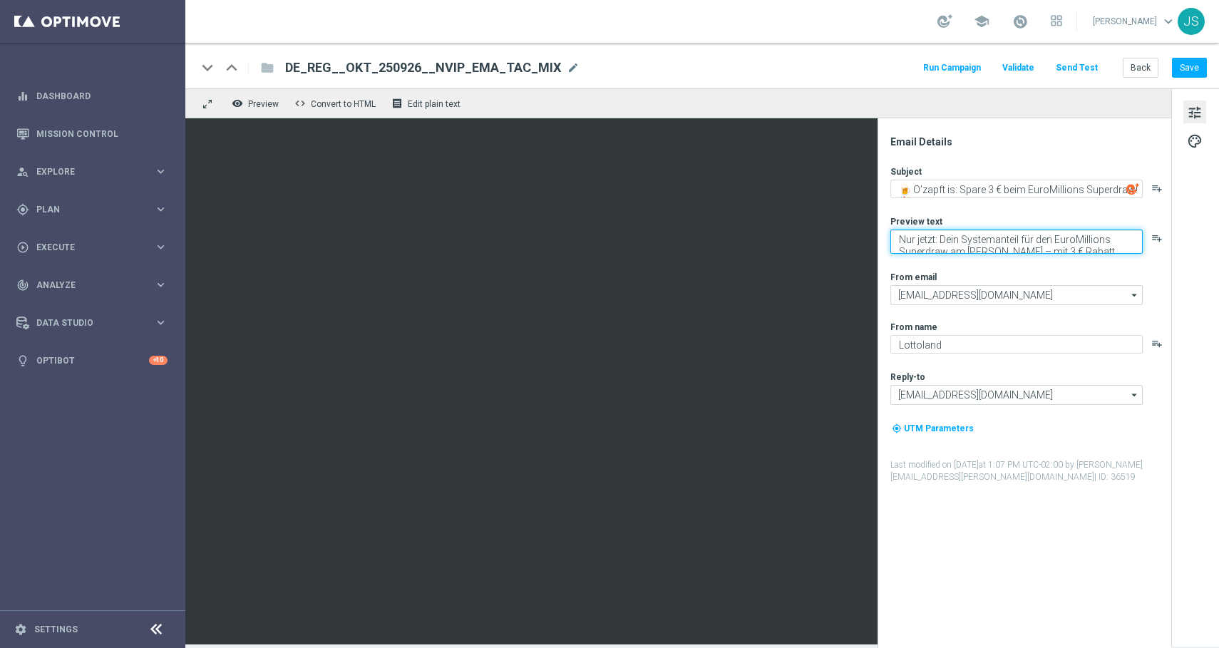
click at [1025, 246] on textarea "Nur jetzt: Dein Systemanteil für den EuroMillions Superdraw am Freitag – mit 3 …" at bounding box center [1016, 242] width 252 height 24
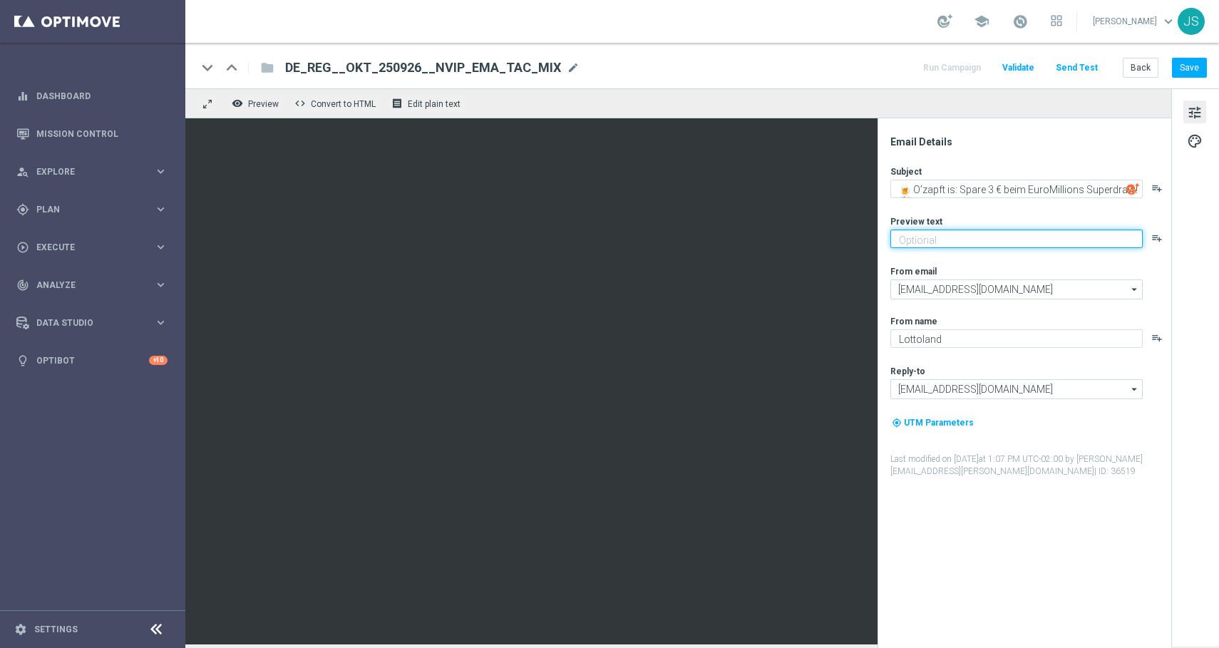
paste textarea "Dein Systemanteil EuroMillions Exklusiv Rabatt"
click at [1034, 238] on textarea "Dein Systemanteil EuroMillions Exklusiv Rabatt" at bounding box center [1016, 239] width 252 height 19
type textarea "Dein Systemanteil EuroMillions Exklusiv Rabatt"
click at [1185, 69] on button "Save" at bounding box center [1189, 68] width 35 height 20
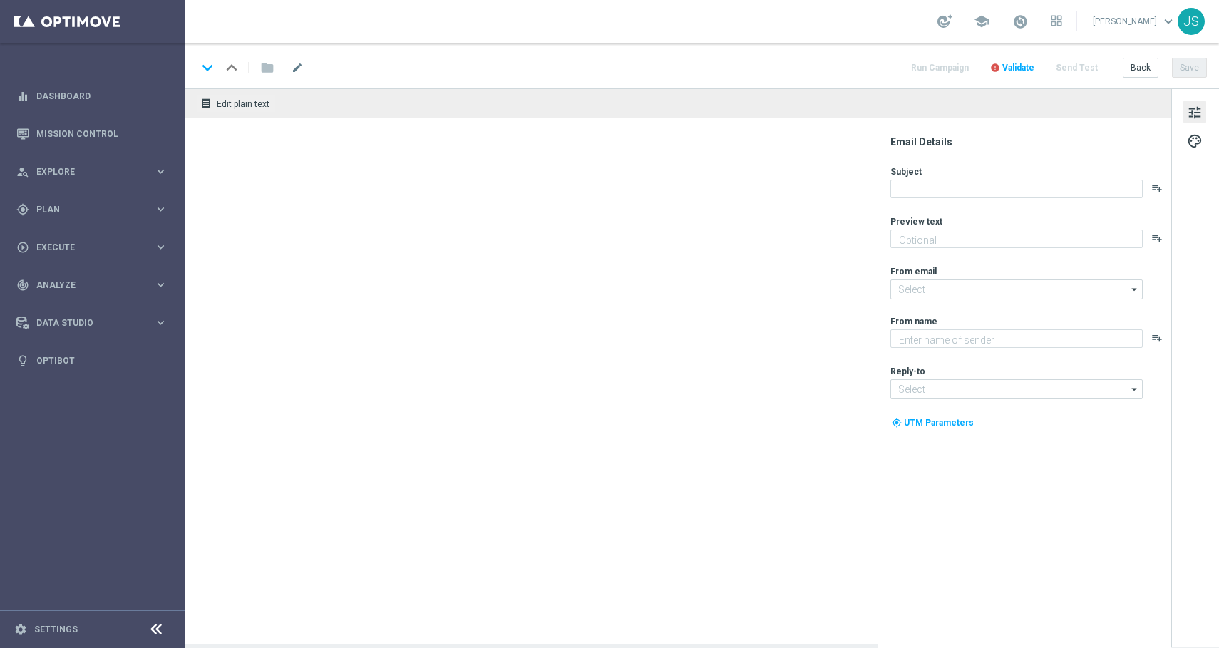
type textarea "Dein Systemanteil EuroMillions Exklusiv Rabatt"
type input "[EMAIL_ADDRESS][DOMAIN_NAME]"
type textarea "Lottoland"
type input "[EMAIL_ADDRESS][DOMAIN_NAME]"
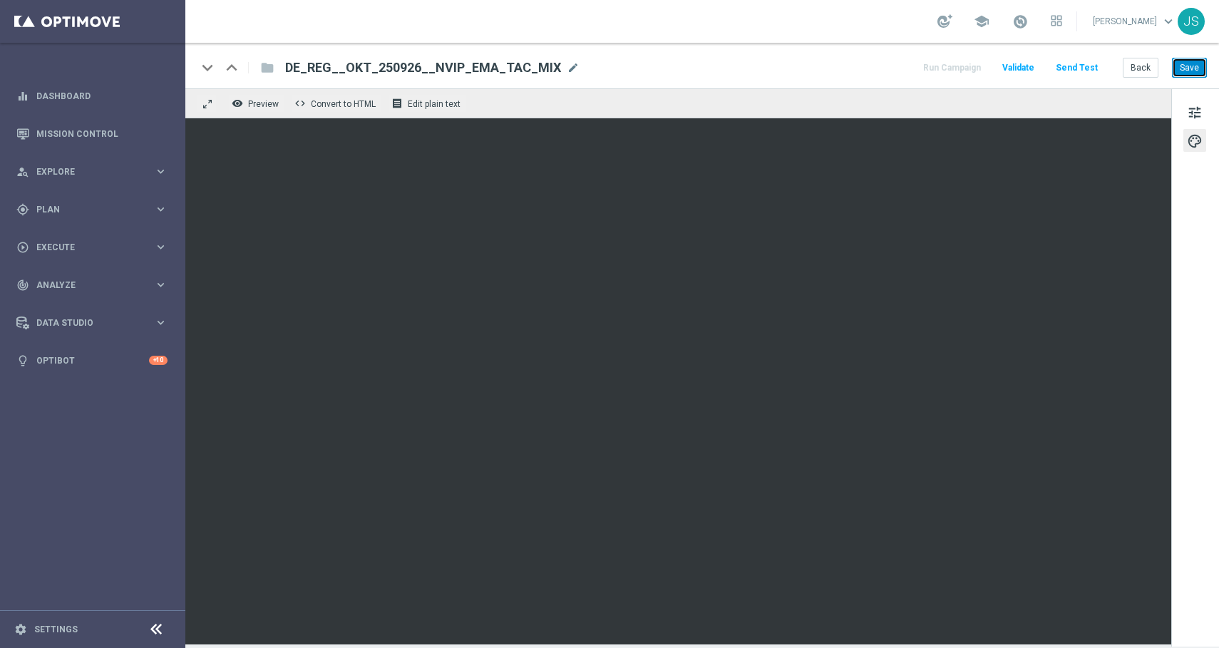
click at [1190, 73] on button "Save" at bounding box center [1189, 68] width 35 height 20
click at [1191, 73] on button "Save" at bounding box center [1189, 68] width 35 height 20
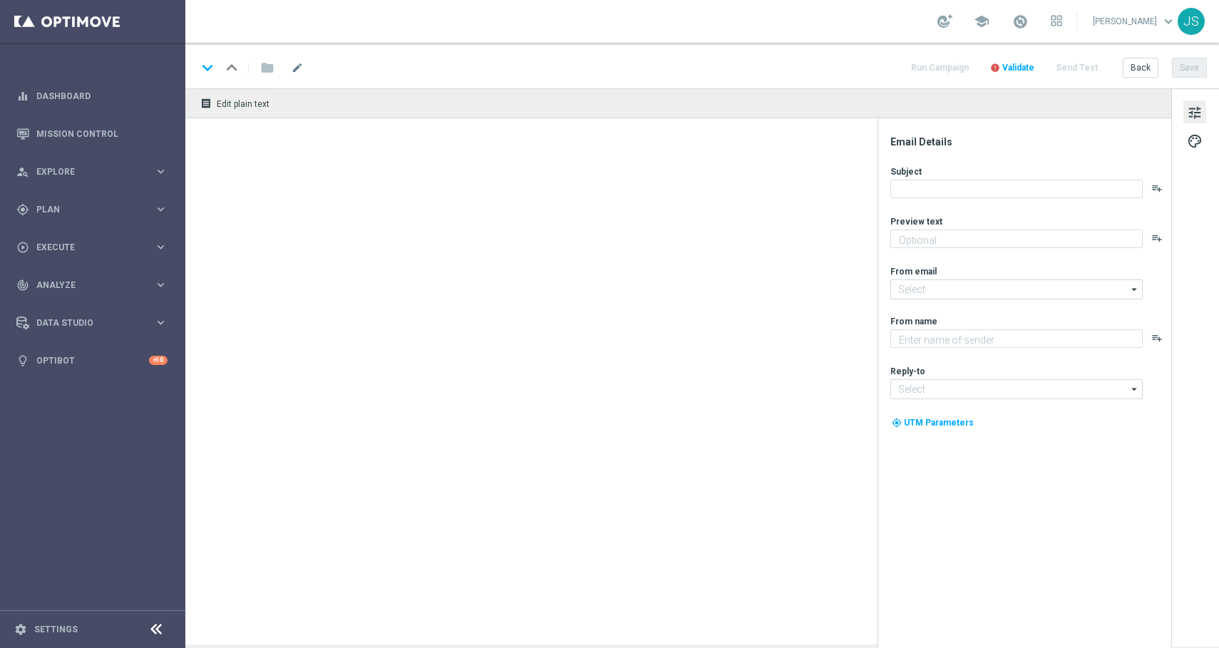
type textarea "Dein Systemanteil EuroMillionen Exklusiv Rabatt"
type input "[EMAIL_ADDRESS][DOMAIN_NAME]"
type textarea "Lottoland"
type input "[EMAIL_ADDRESS][DOMAIN_NAME]"
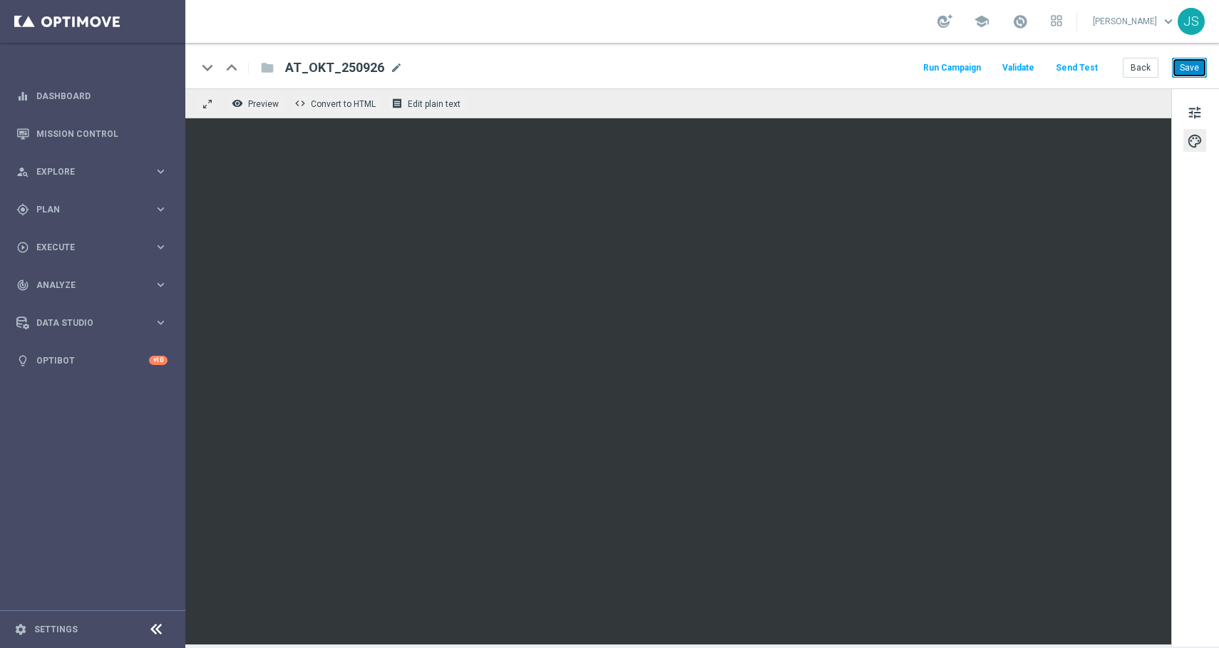
click at [1196, 71] on button "Save" at bounding box center [1189, 68] width 35 height 20
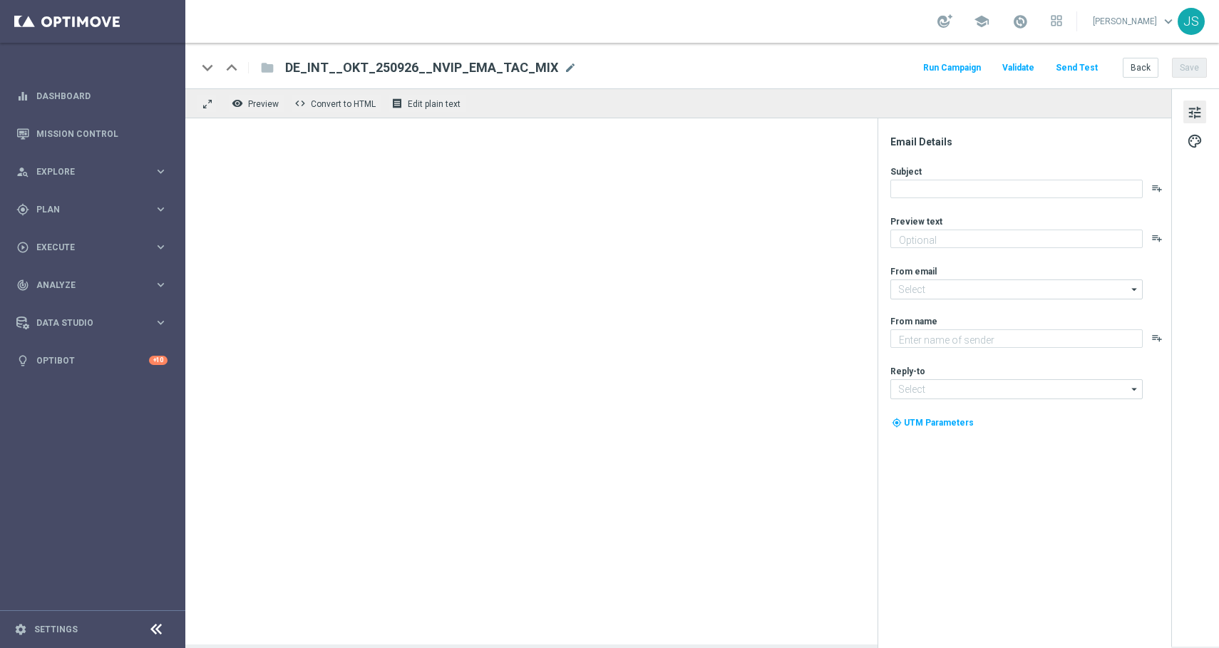
type textarea "Dein Systemanteil EuroMillions Exklusiv Rabatt"
type input "[EMAIL_ADDRESS][DOMAIN_NAME]"
type textarea "Lottoland"
type input "[EMAIL_ADDRESS][DOMAIN_NAME]"
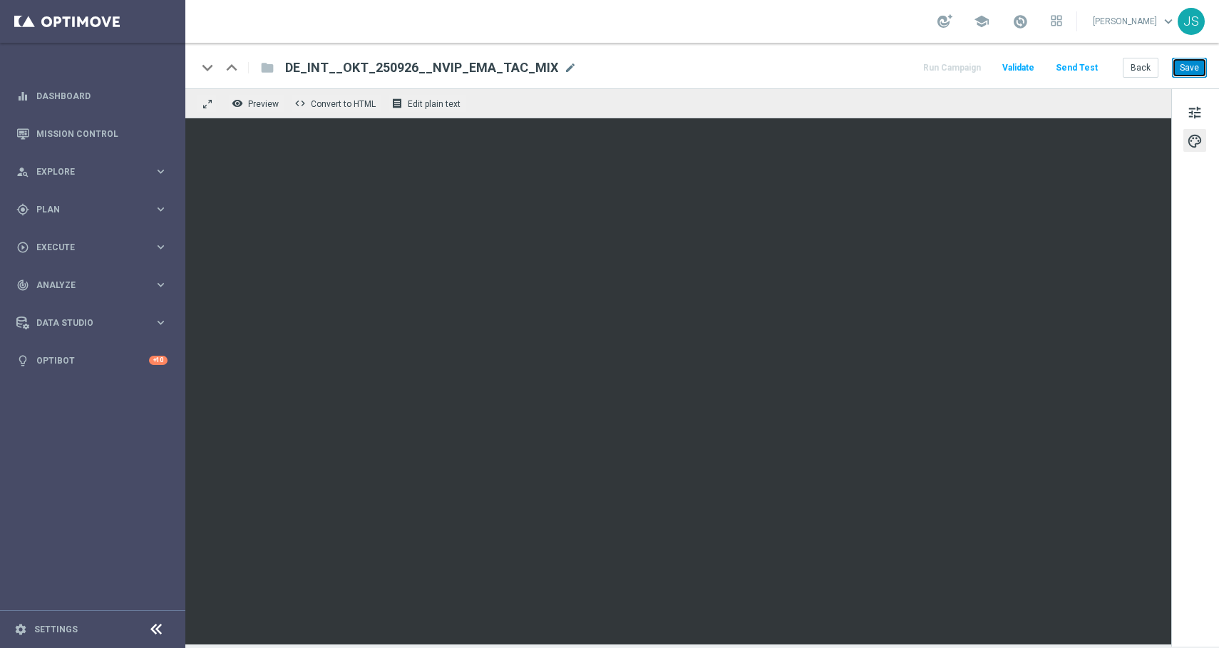
click at [1200, 74] on button "Save" at bounding box center [1189, 68] width 35 height 20
click at [1185, 66] on button "Save" at bounding box center [1189, 68] width 35 height 20
click at [1193, 74] on button "Save" at bounding box center [1189, 68] width 35 height 20
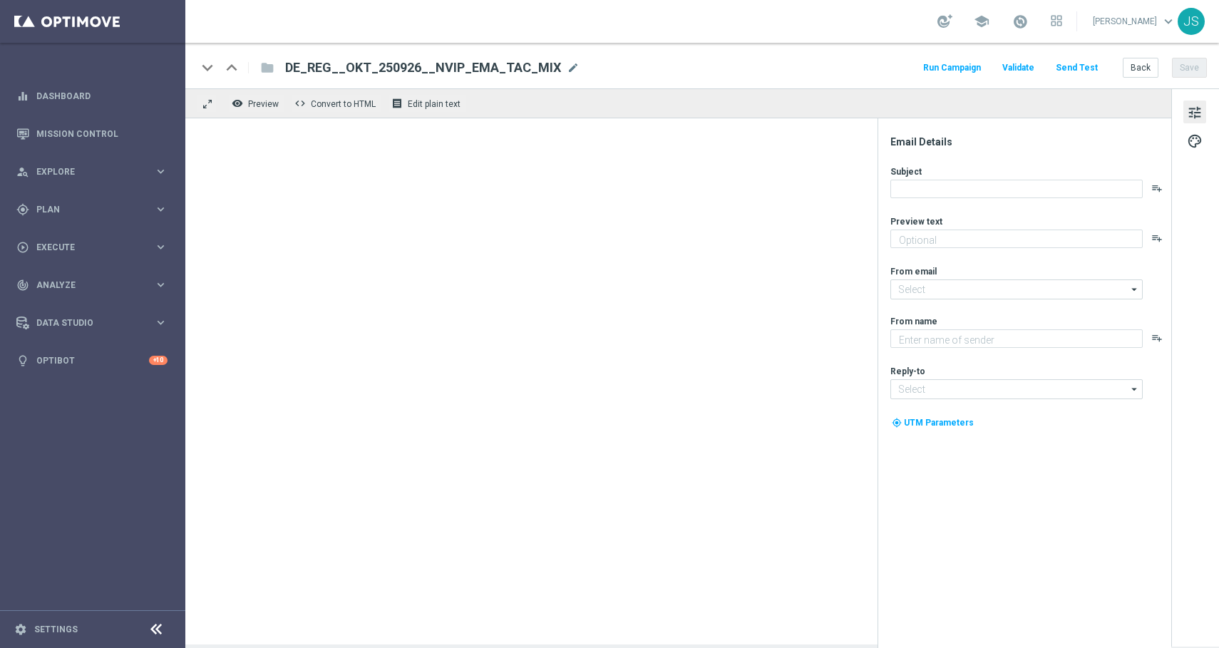
type textarea "Dein Systemanteil EuroMillions Exklusiv Rabatt"
type input "[EMAIL_ADDRESS][DOMAIN_NAME]"
type textarea "Lottoland"
type input "[EMAIL_ADDRESS][DOMAIN_NAME]"
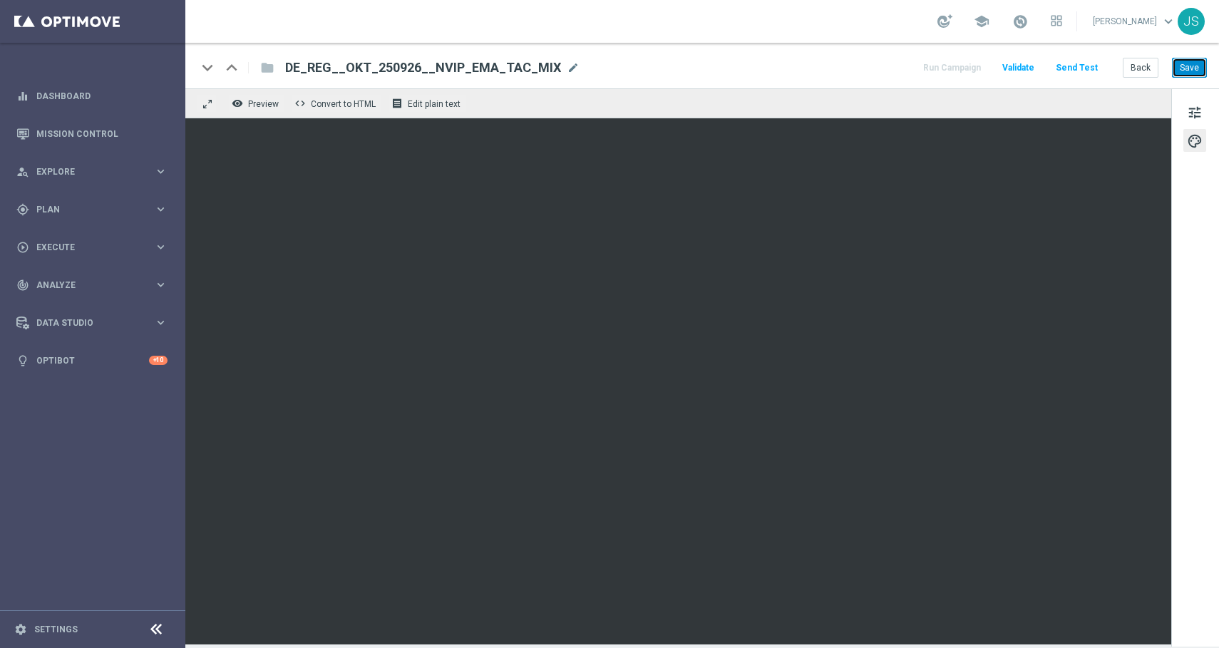
click at [1203, 65] on button "Save" at bounding box center [1189, 68] width 35 height 20
click at [1188, 73] on button "Save" at bounding box center [1189, 68] width 35 height 20
click at [1077, 68] on button "Send Test" at bounding box center [1077, 67] width 46 height 19
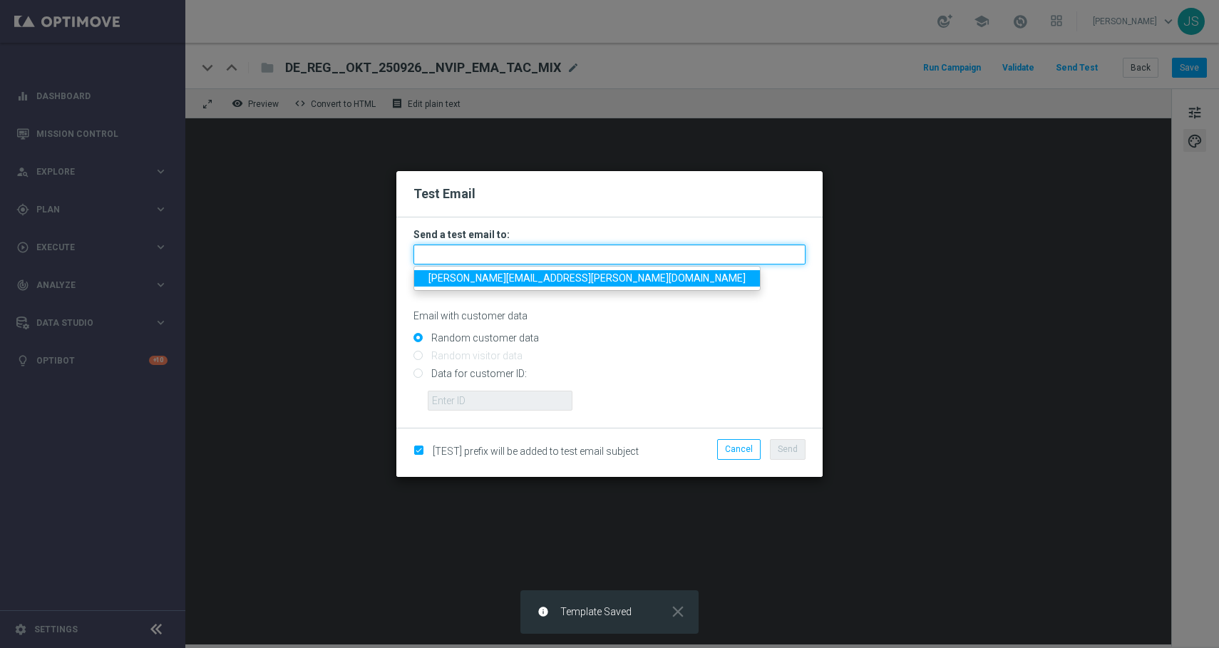
click at [563, 256] on input "text" at bounding box center [610, 255] width 392 height 20
type input "[PERSON_NAME][EMAIL_ADDRESS][PERSON_NAME][DOMAIN_NAME]"
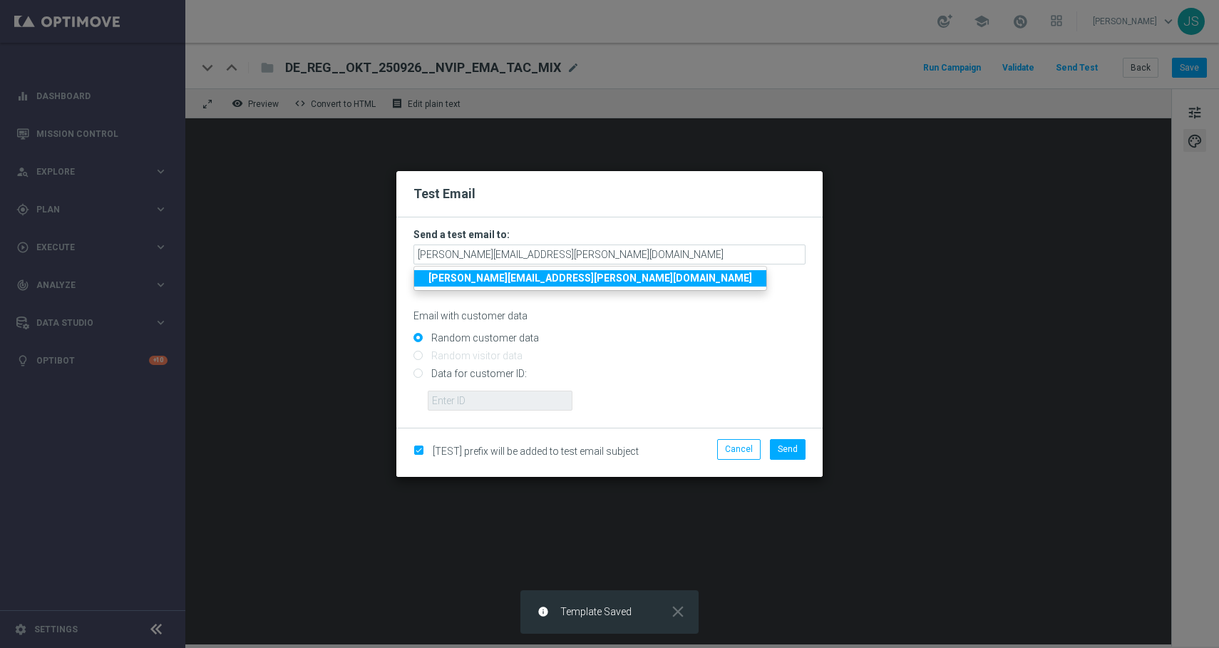
click at [548, 286] on link "[PERSON_NAME][EMAIL_ADDRESS][PERSON_NAME][DOMAIN_NAME]" at bounding box center [590, 278] width 352 height 16
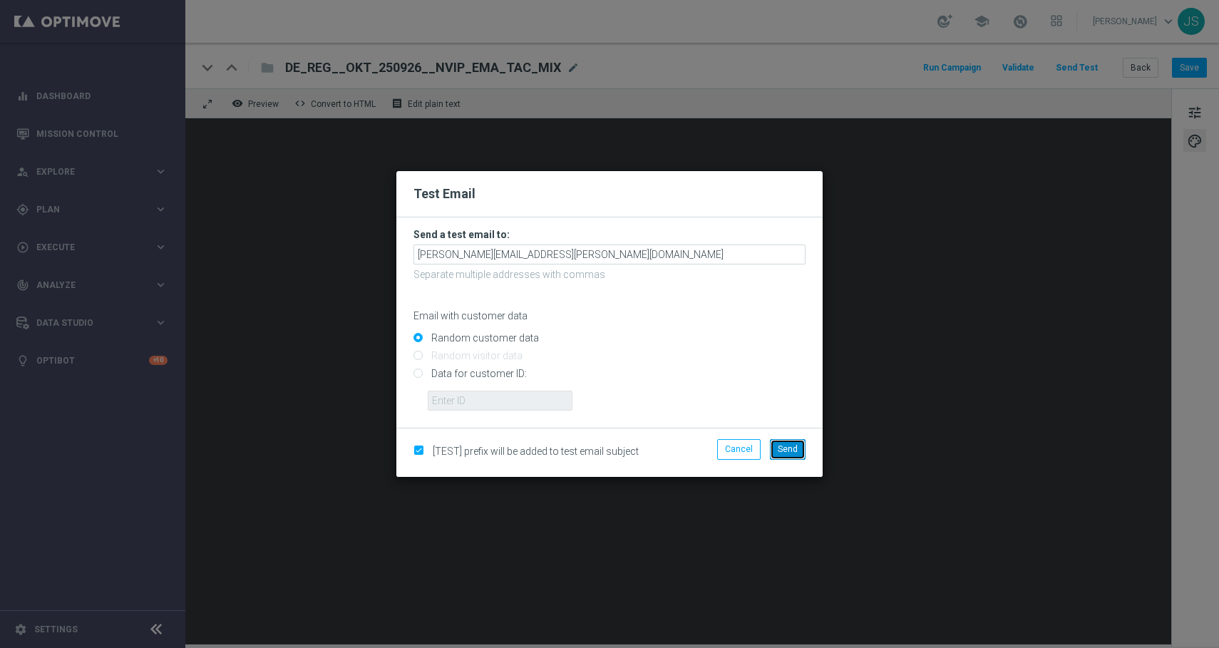
click at [799, 443] on button "Send" at bounding box center [788, 449] width 36 height 20
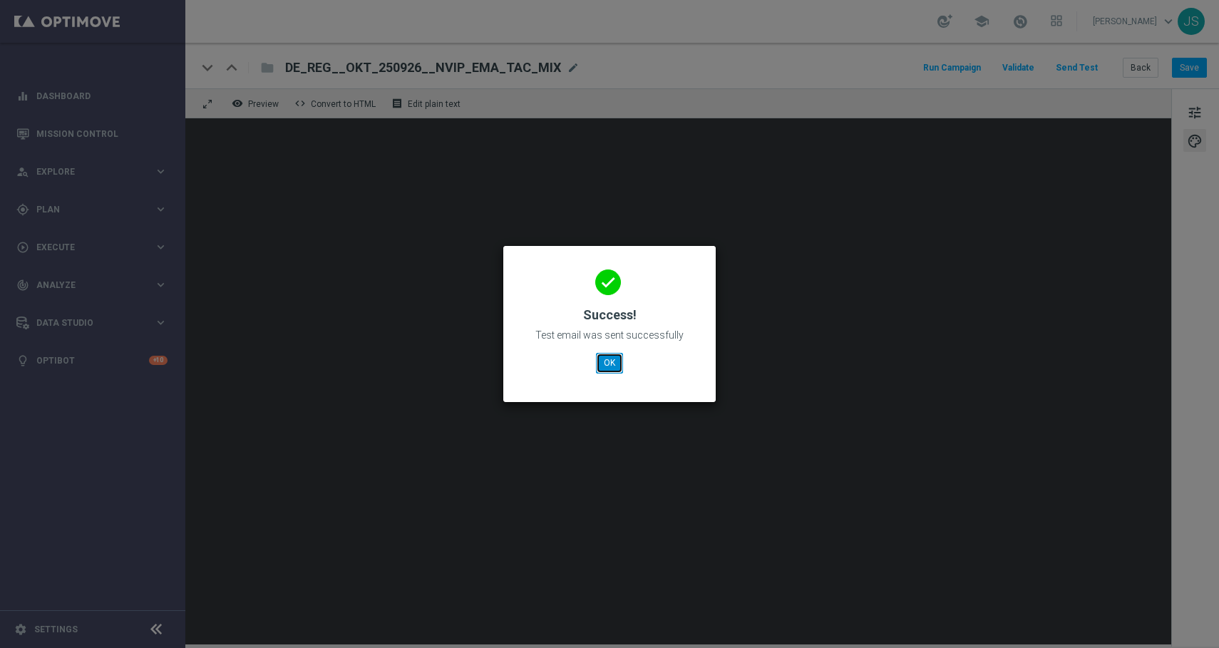
click at [608, 366] on button "OK" at bounding box center [609, 363] width 27 height 20
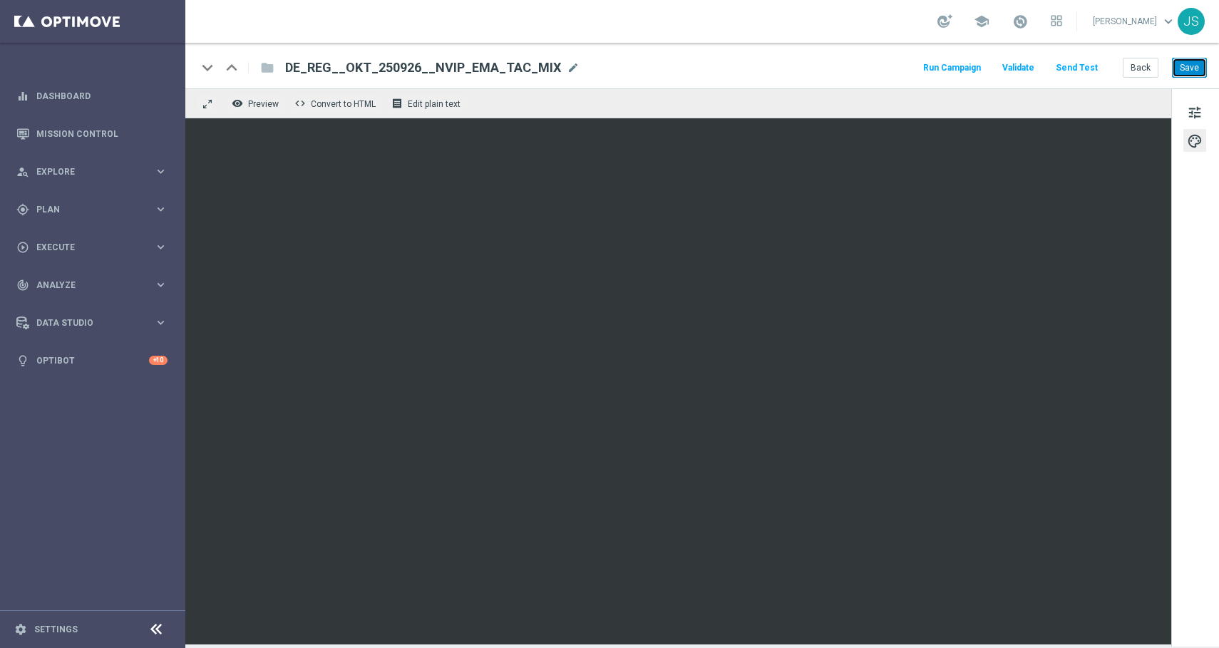
click at [1176, 63] on button "Save" at bounding box center [1189, 68] width 35 height 20
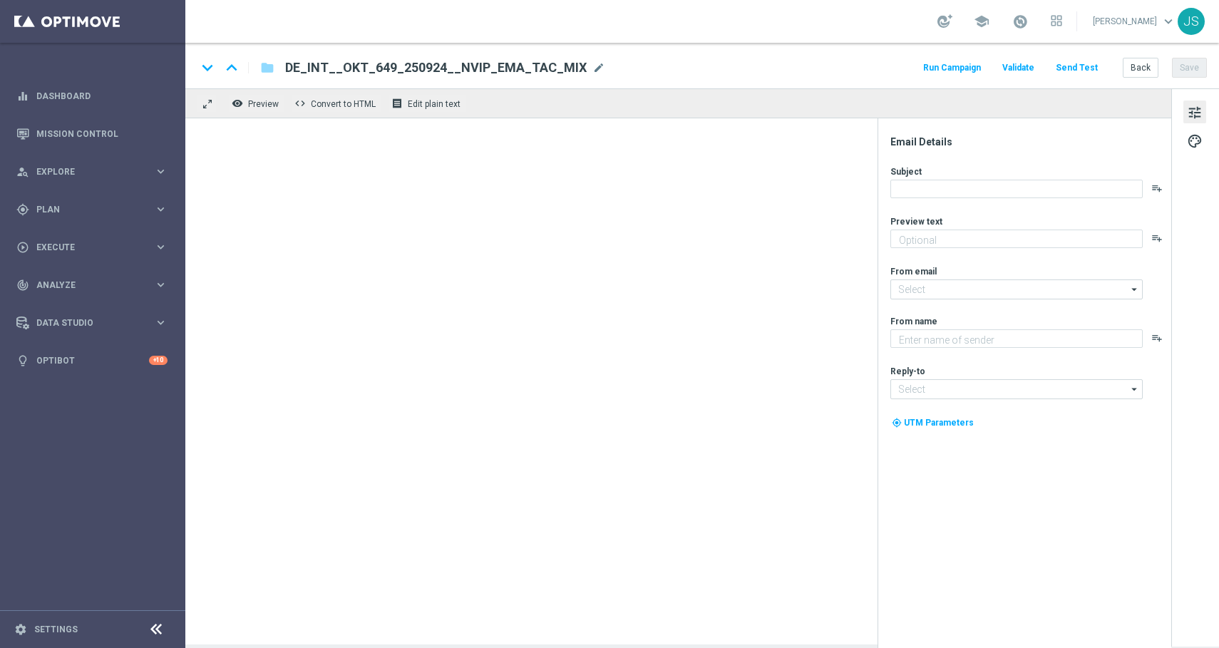
type textarea "Freu dich auf Freispiele."
type input "[EMAIL_ADDRESS][DOMAIN_NAME]"
type textarea "Lottoland"
type input "[EMAIL_ADDRESS][DOMAIN_NAME]"
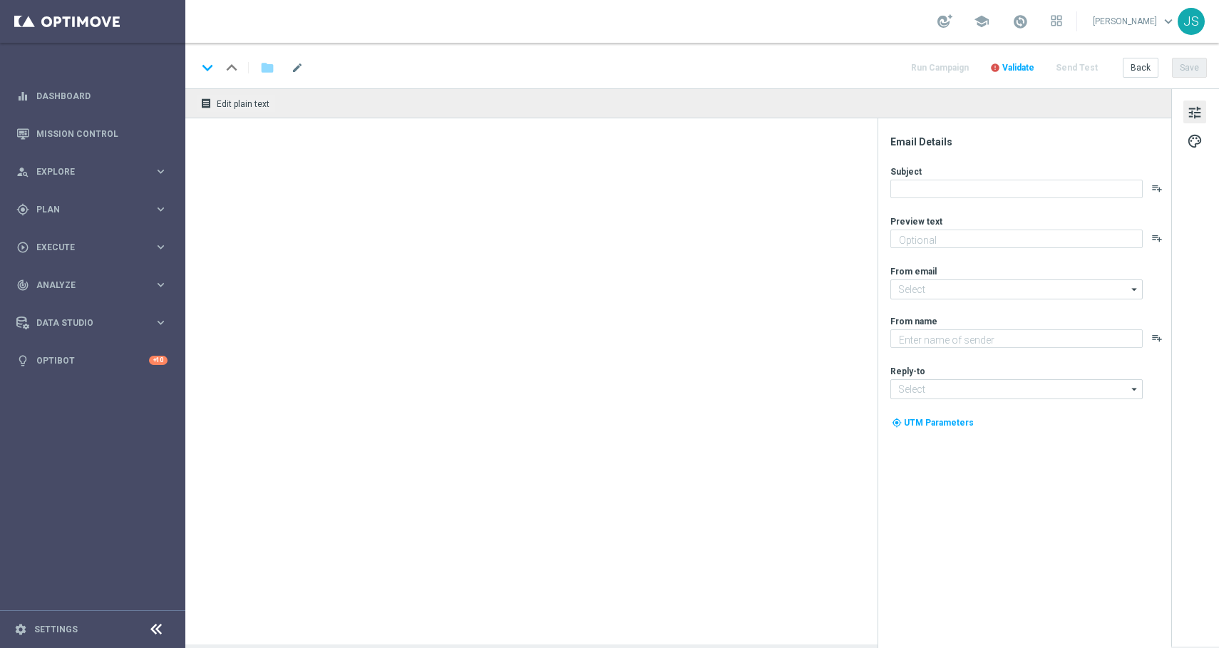
type textarea "[PERSON_NAME] am [PERSON_NAME]."
type textarea "Lottoland"
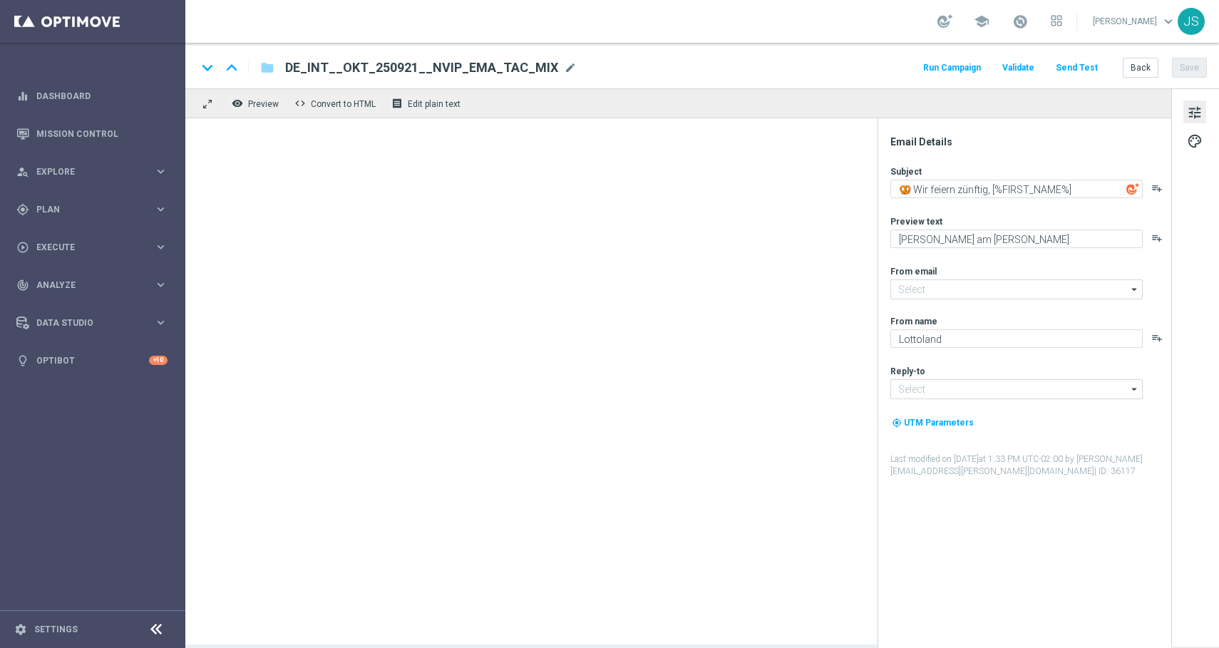
type input "[EMAIL_ADDRESS][DOMAIN_NAME]"
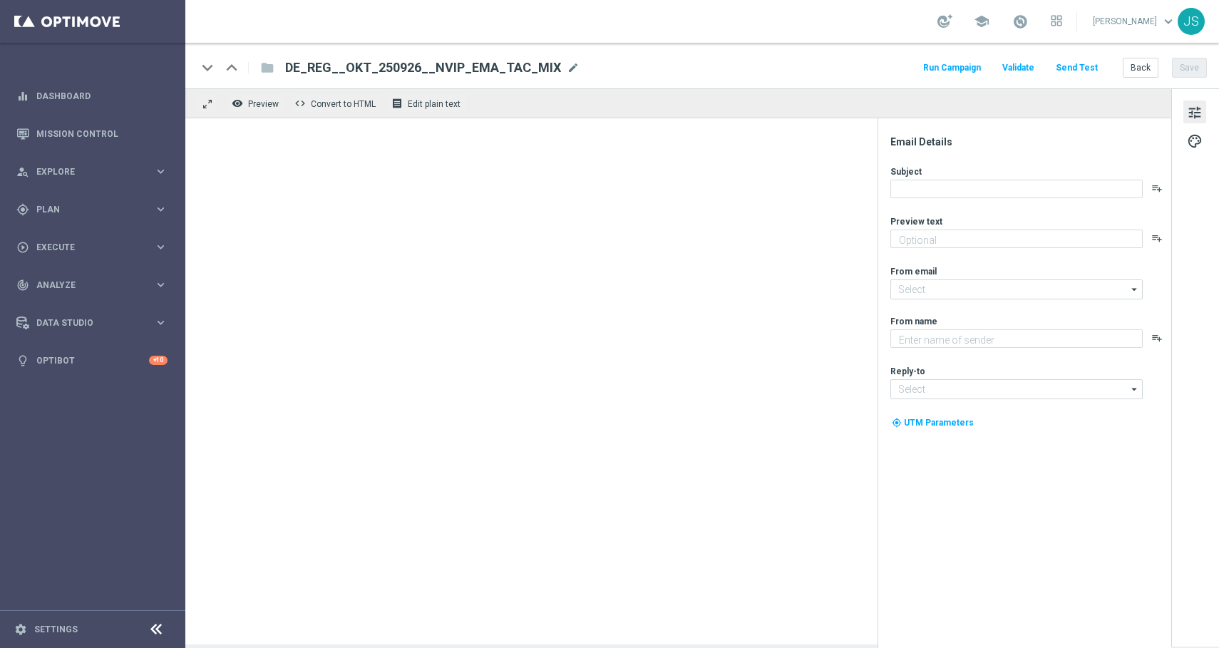
type textarea "Dein Systemanteil EuroMillions Exklusiv Rabatt"
type input "[EMAIL_ADDRESS][DOMAIN_NAME]"
type textarea "Lottoland"
type input "[EMAIL_ADDRESS][DOMAIN_NAME]"
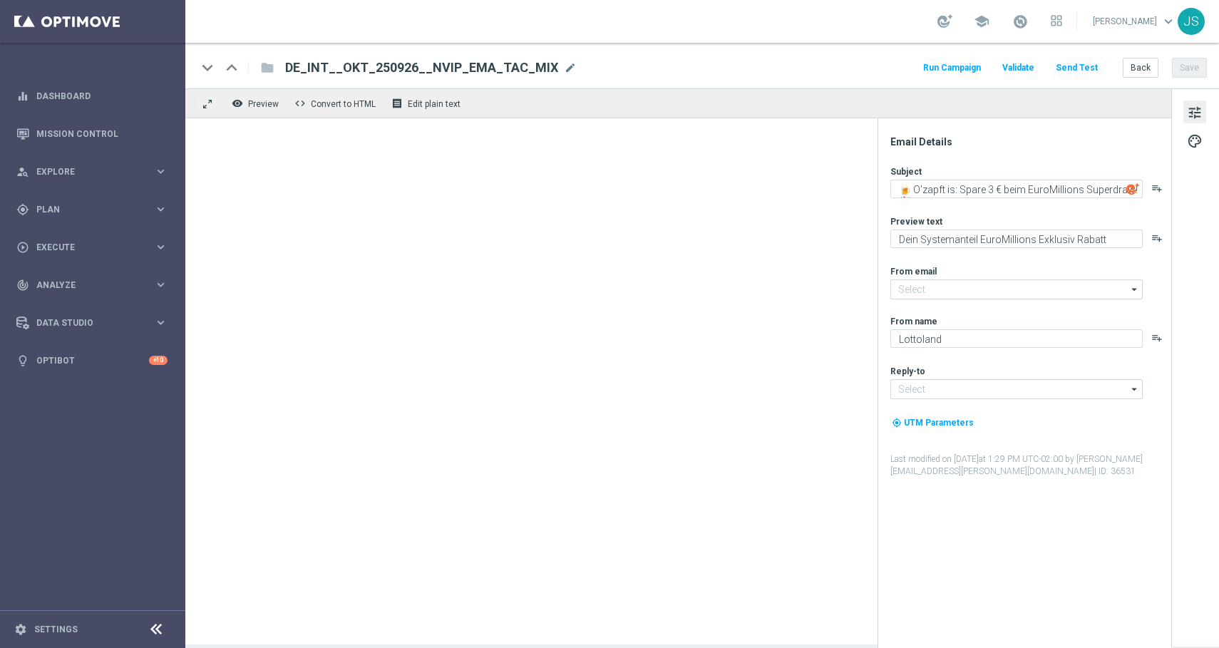
type input "[EMAIL_ADDRESS][DOMAIN_NAME]"
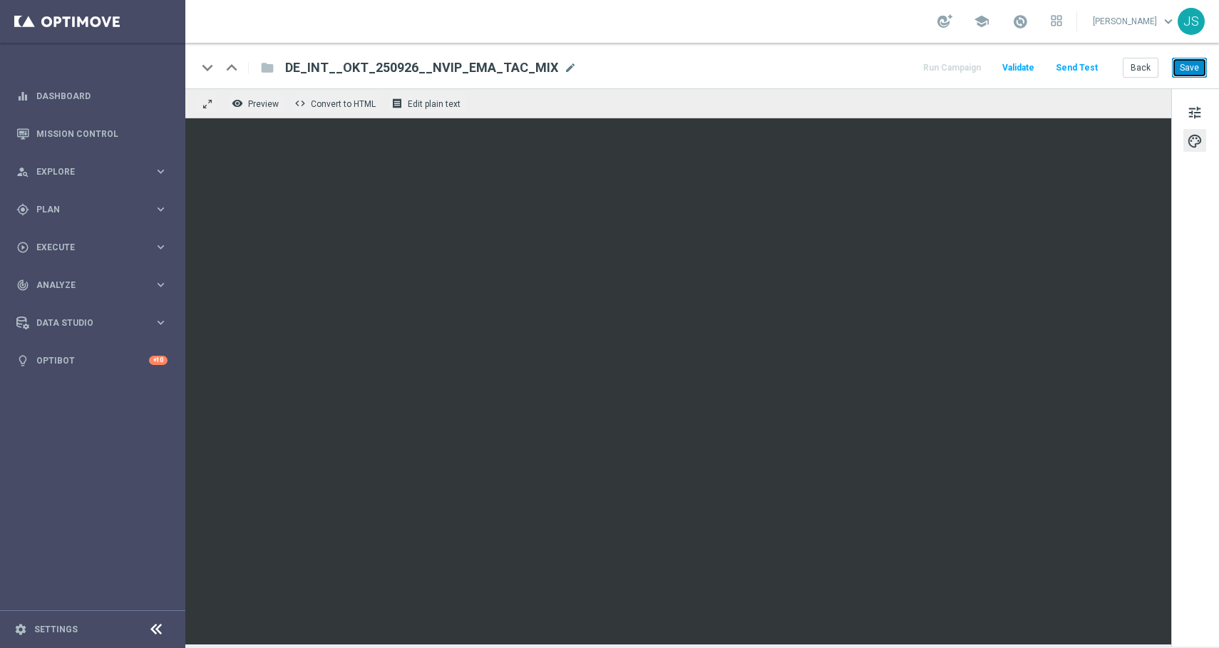
click at [1194, 74] on button "Save" at bounding box center [1189, 68] width 35 height 20
click at [1188, 66] on button "Save" at bounding box center [1189, 68] width 35 height 20
click at [1183, 68] on button "Save" at bounding box center [1189, 68] width 35 height 20
click at [1188, 71] on button "Save" at bounding box center [1189, 68] width 35 height 20
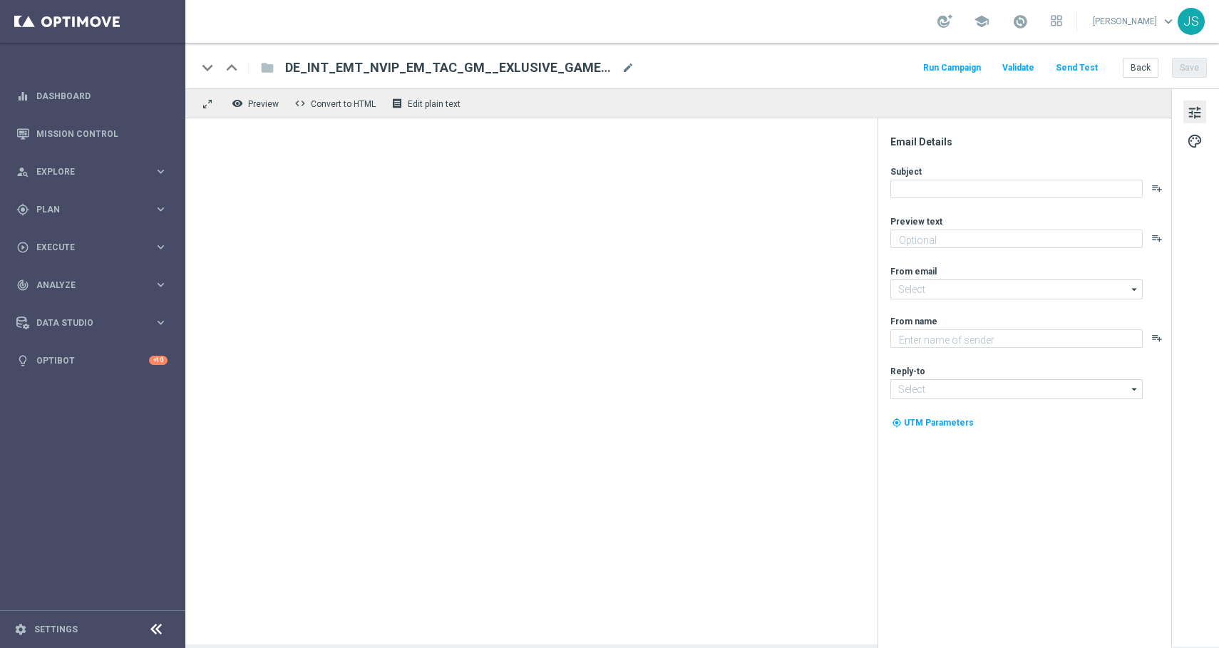
type textarea "Neu und exklusiv im Lottoland"
type input "[EMAIL_ADDRESS][DOMAIN_NAME]"
type textarea "Lottoland"
type input "[EMAIL_ADDRESS][DOMAIN_NAME]"
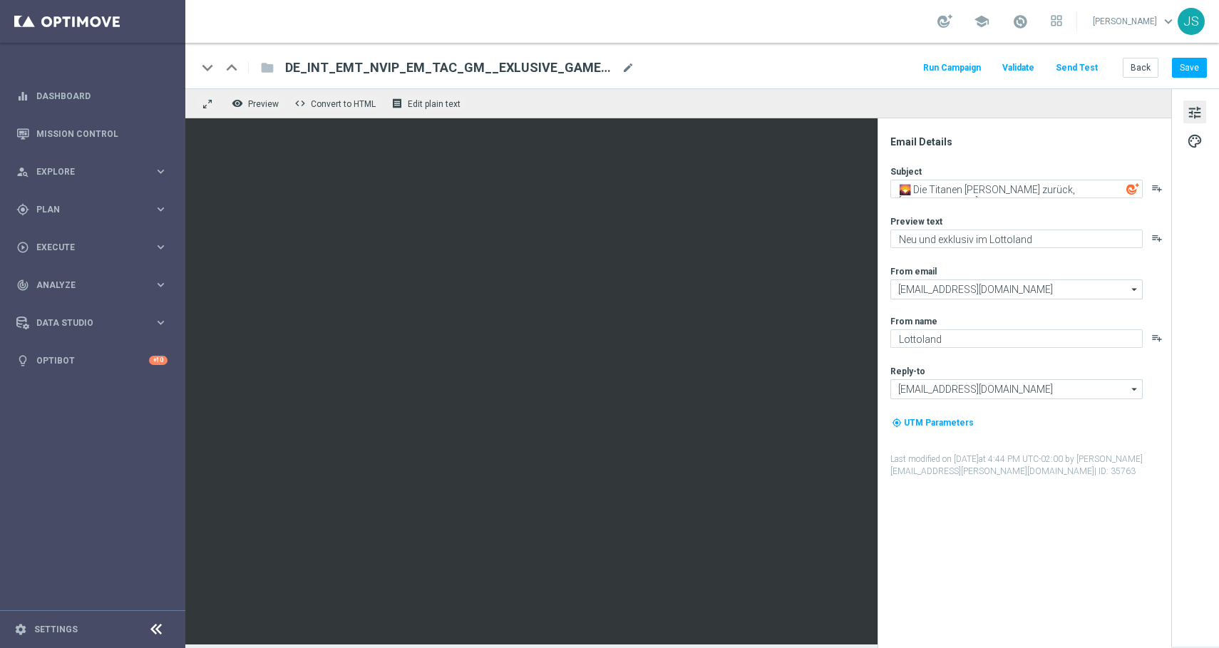
click at [540, 29] on div "school [PERSON_NAME] keyboard_arrow_down JS" at bounding box center [702, 21] width 1034 height 43
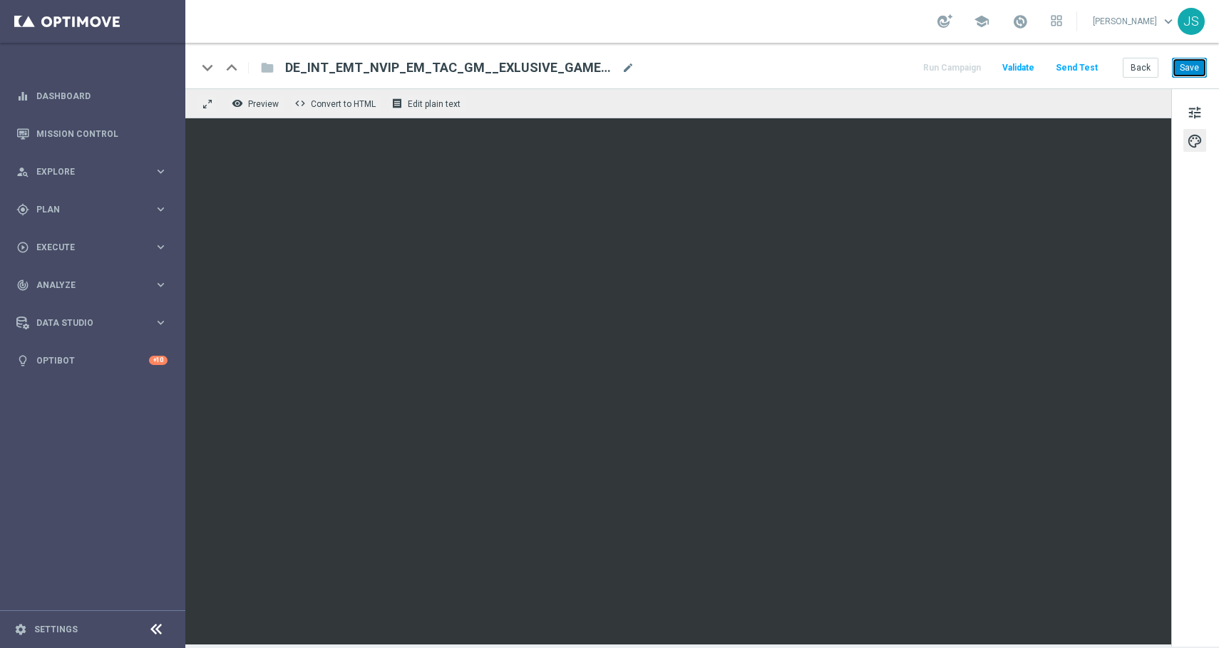
click at [1179, 71] on button "Save" at bounding box center [1189, 68] width 35 height 20
click at [1197, 62] on button "Save" at bounding box center [1189, 68] width 35 height 20
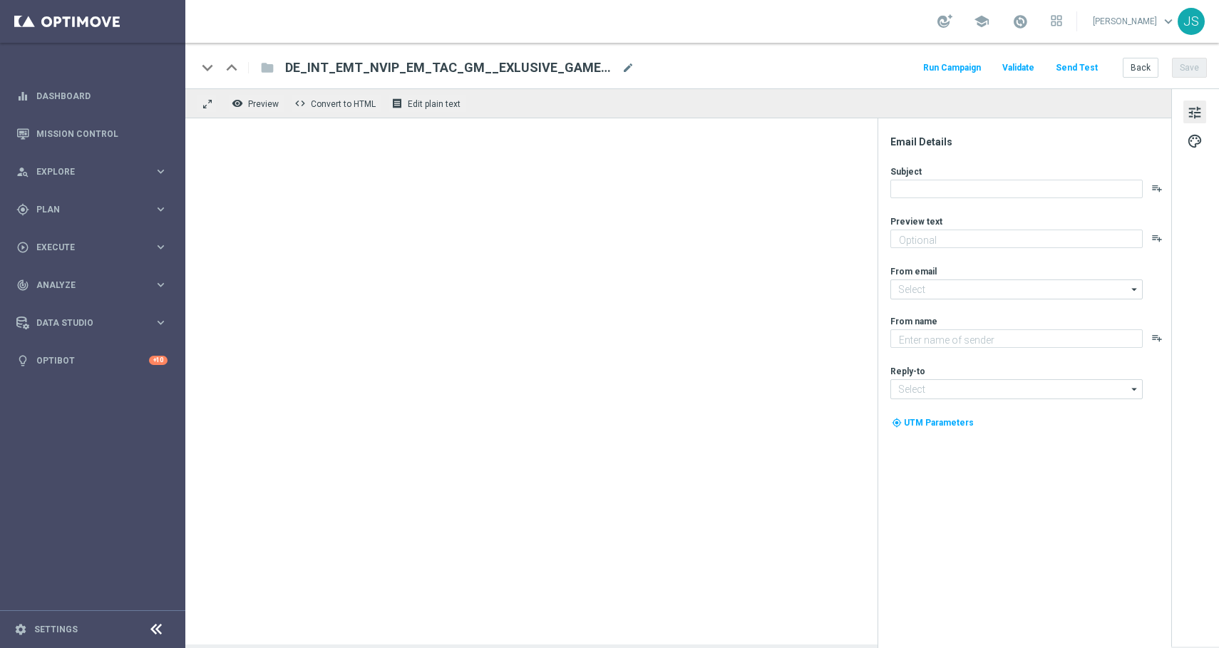
type textarea "Neu und exklusiv im Lottoland"
type input "[EMAIL_ADDRESS][DOMAIN_NAME]"
type textarea "Lottoland"
type input "[EMAIL_ADDRESS][DOMAIN_NAME]"
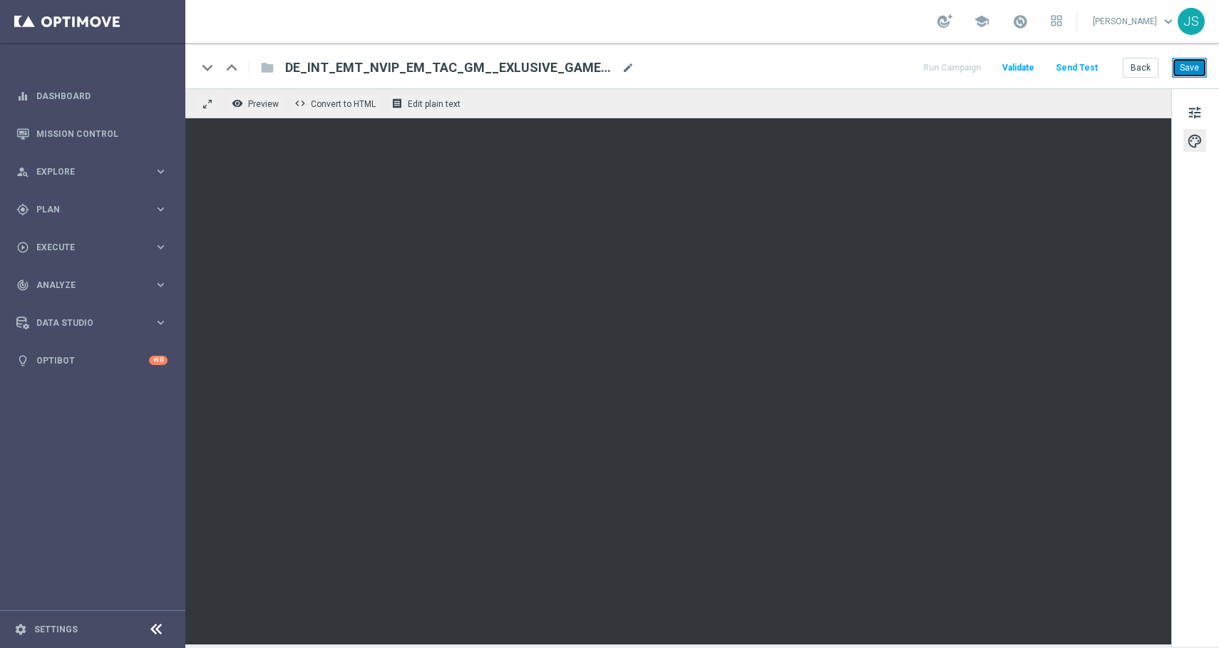
click at [1188, 68] on button "Save" at bounding box center [1189, 68] width 35 height 20
click at [1181, 71] on button "Save" at bounding box center [1189, 68] width 35 height 20
